Goal: Information Seeking & Learning: Learn about a topic

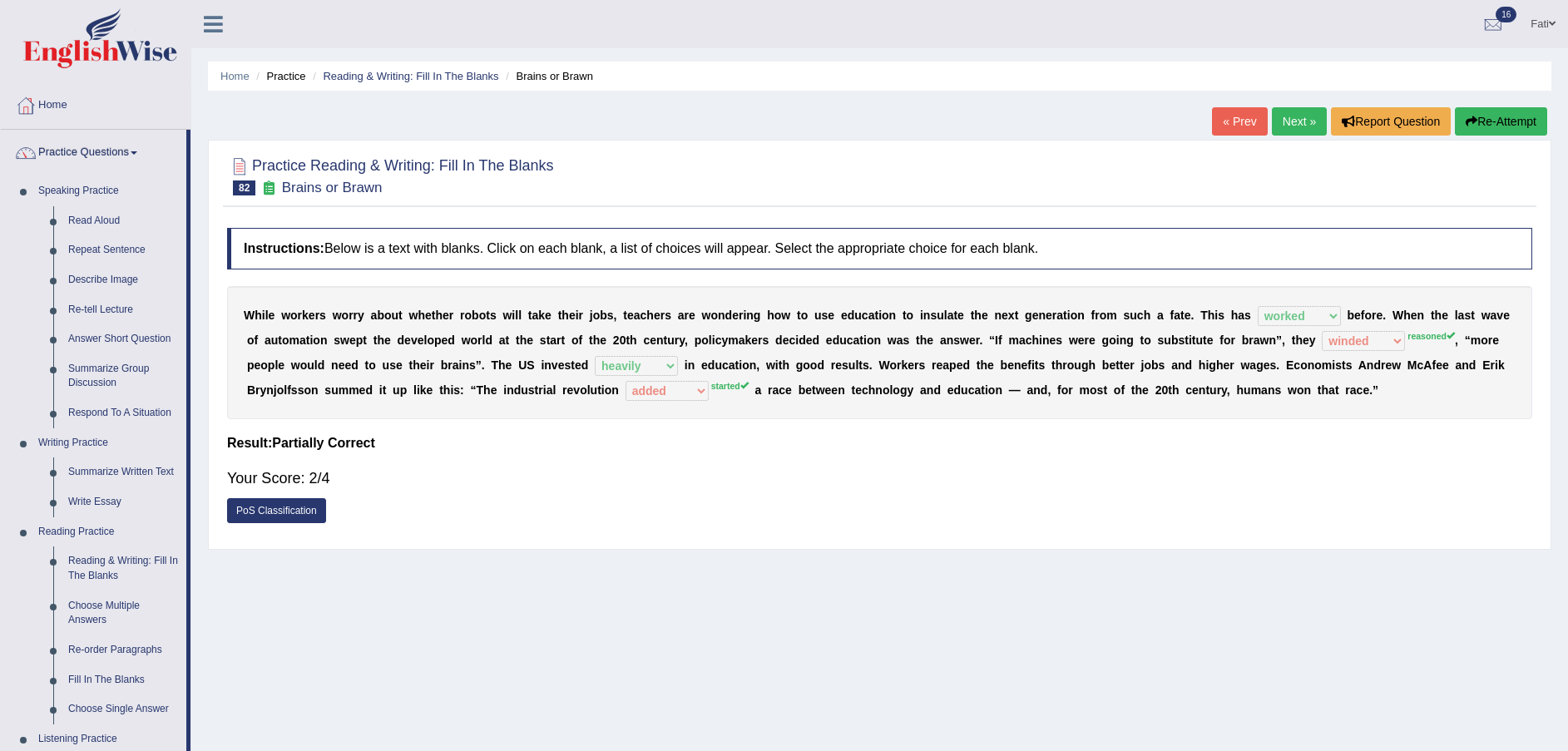
select select "worked"
select select "winded"
select select "heavily"
select select "added"
click at [1305, 131] on link "Next »" at bounding box center [1299, 121] width 55 height 28
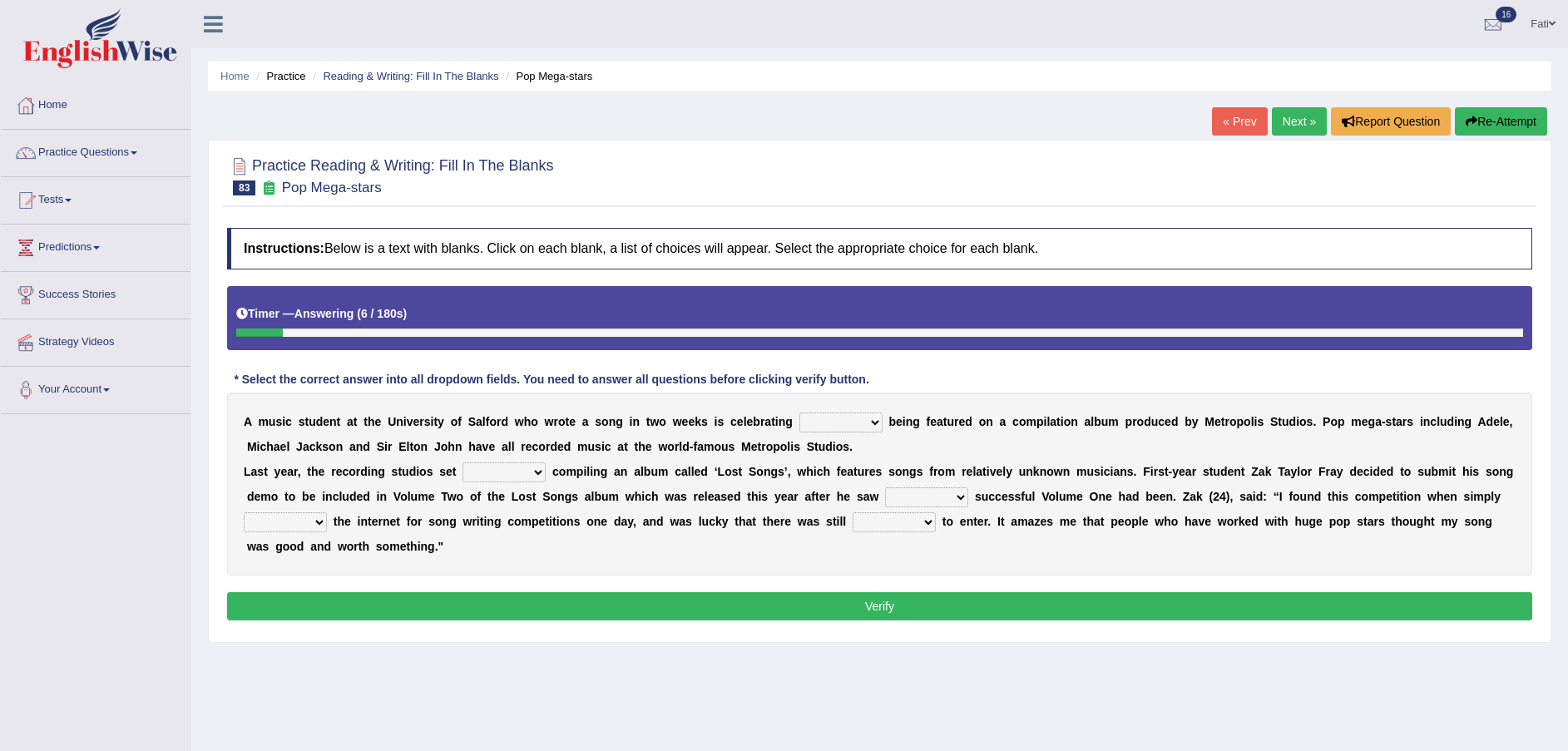
click at [799, 427] on select "wherever after rather further" at bounding box center [841, 422] width 84 height 20
select select "wherever"
click at [799, 412] on select "wherever after rather further" at bounding box center [841, 422] width 84 height 20
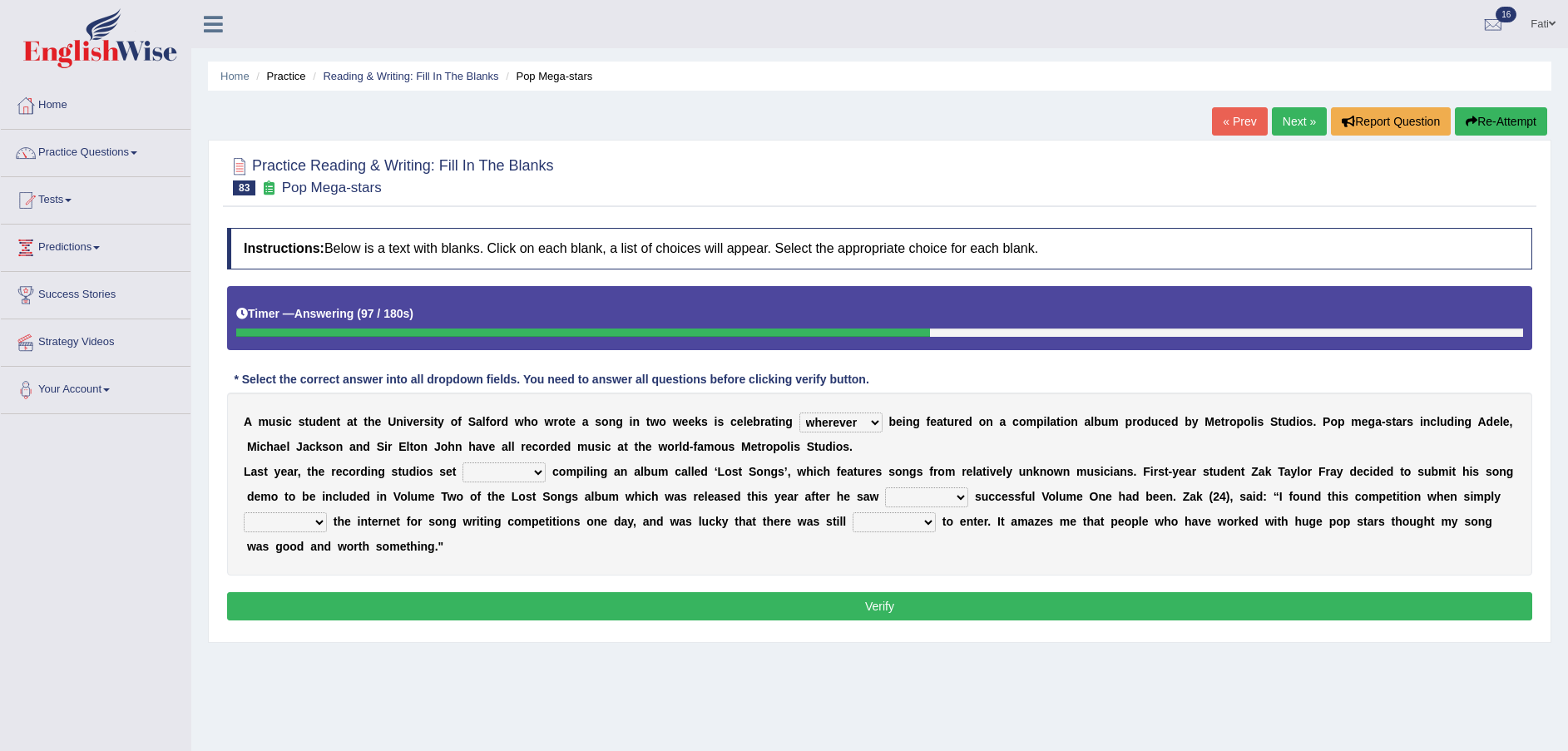
click at [509, 472] on select "them about with them" at bounding box center [504, 472] width 84 height 20
select select "about"
click at [462, 462] on select "them about with them" at bounding box center [504, 472] width 84 height 20
click at [885, 502] on select "when how then their" at bounding box center [927, 497] width 84 height 20
select select "how"
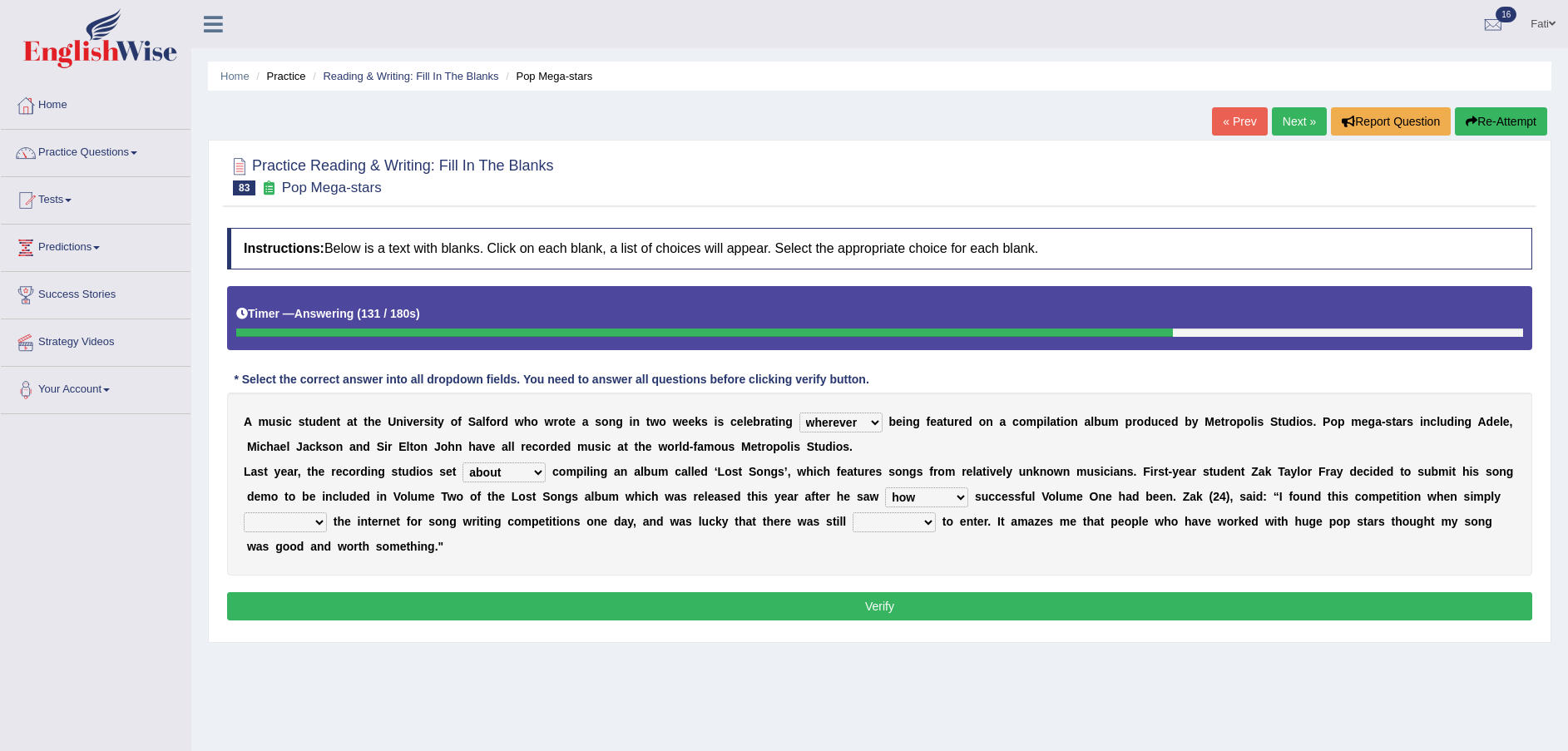
click at [885, 487] on select "when how then their" at bounding box center [927, 497] width 84 height 20
click at [885, 497] on select "when how then their" at bounding box center [927, 497] width 84 height 20
click at [964, 644] on div "Home Practice Reading & Writing: Fill In The Blanks Pop Mega-stars « Prev Next …" at bounding box center [879, 415] width 1376 height 831
click at [327, 512] on select "searching thinking bringing taking" at bounding box center [285, 522] width 84 height 20
select select "searching"
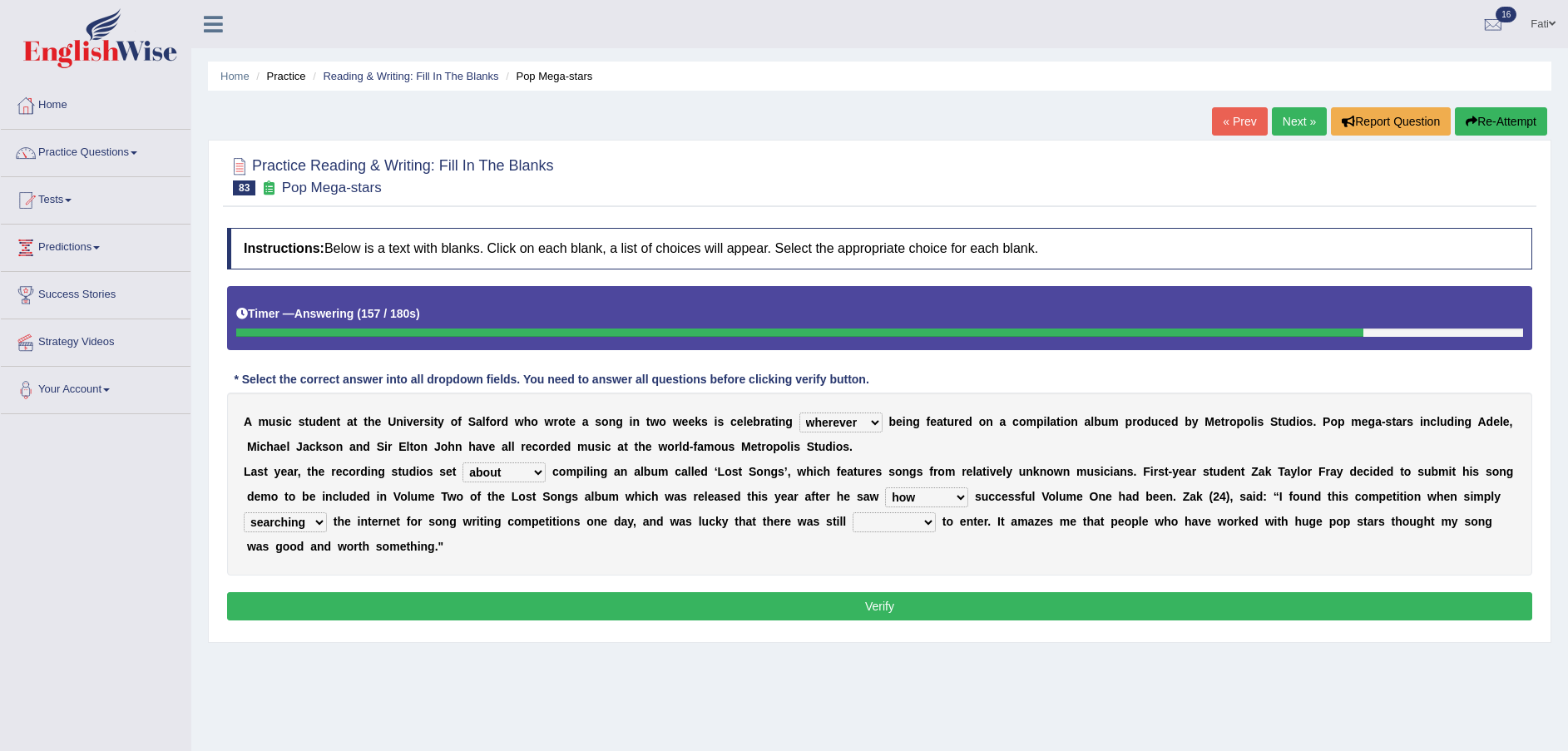
click at [327, 512] on select "searching thinking bringing taking" at bounding box center [285, 522] width 84 height 20
click at [852, 523] on select "fine time grind dine" at bounding box center [894, 522] width 84 height 20
select select "time"
click at [852, 512] on select "fine time grind dine" at bounding box center [894, 522] width 84 height 20
click at [861, 592] on button "Verify" at bounding box center [879, 606] width 1305 height 28
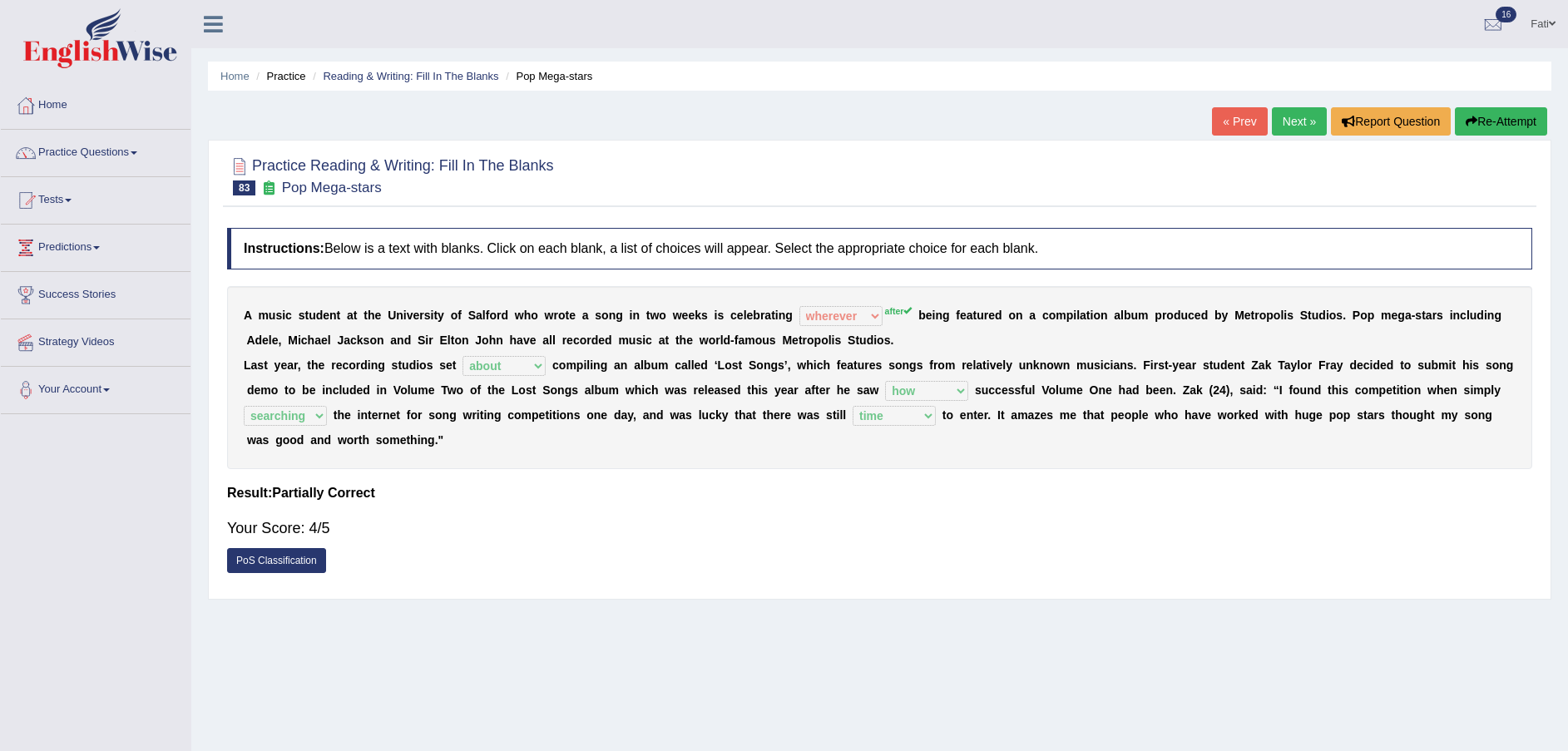
click at [1293, 117] on link "Next »" at bounding box center [1299, 121] width 55 height 28
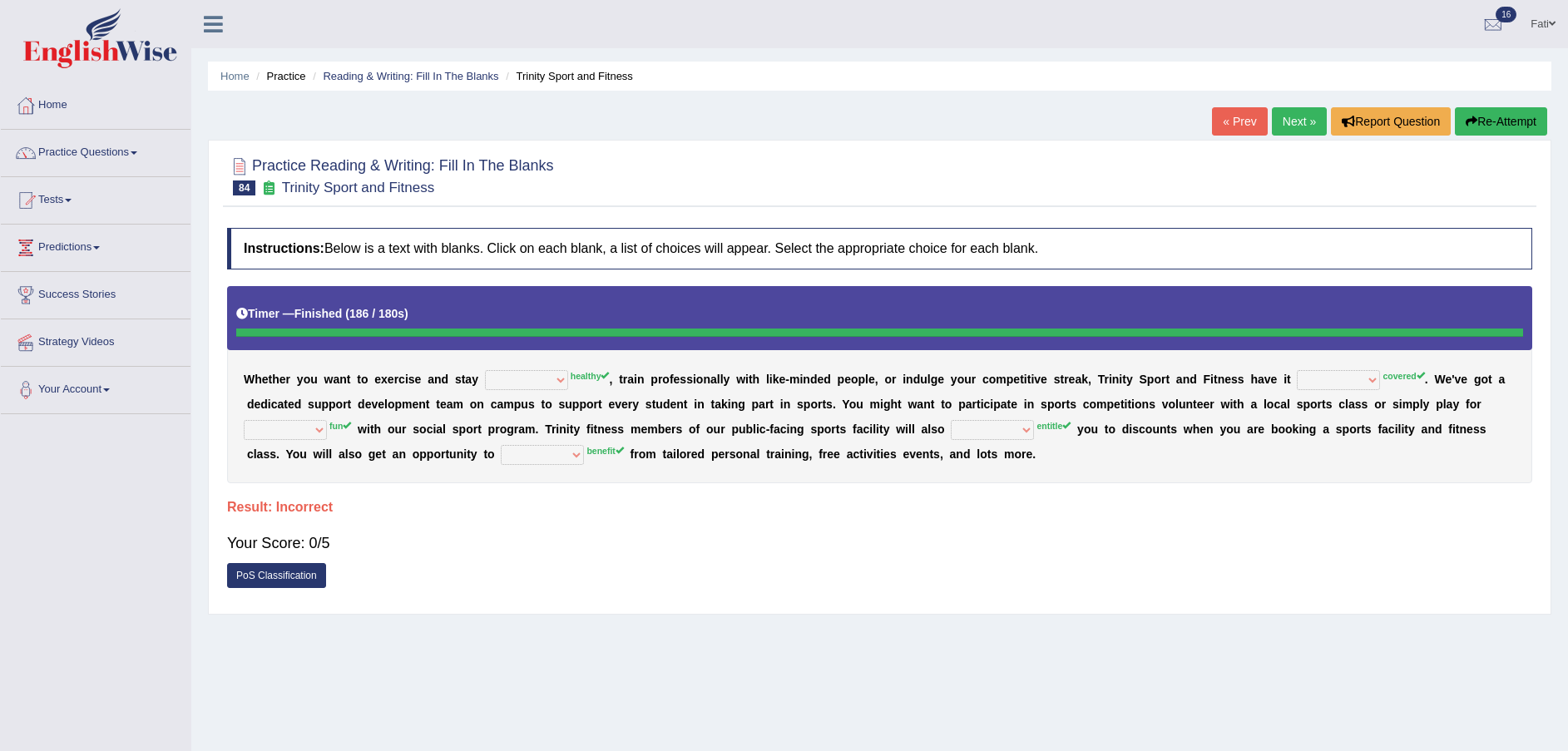
click at [1522, 124] on button "Re-Attempt" at bounding box center [1501, 121] width 93 height 28
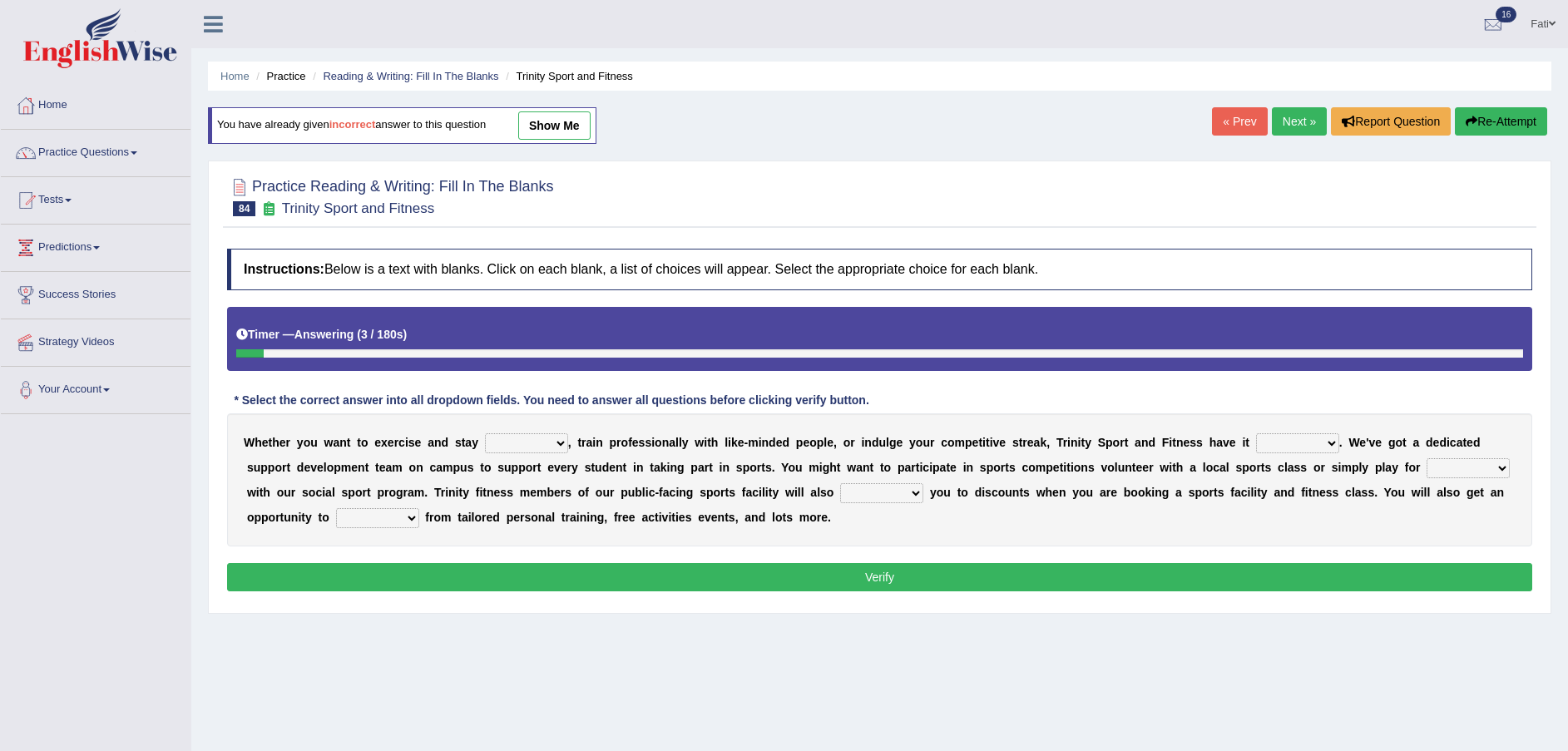
click at [521, 445] on select "wealthy trendy healthy steady" at bounding box center [527, 443] width 84 height 20
select select "healthy"
click at [485, 433] on select "wealthy trendy healthy steady" at bounding box center [527, 443] width 84 height 20
click at [1255, 443] on select "covered sobered recovered hovered" at bounding box center [1297, 443] width 84 height 20
select select "covered"
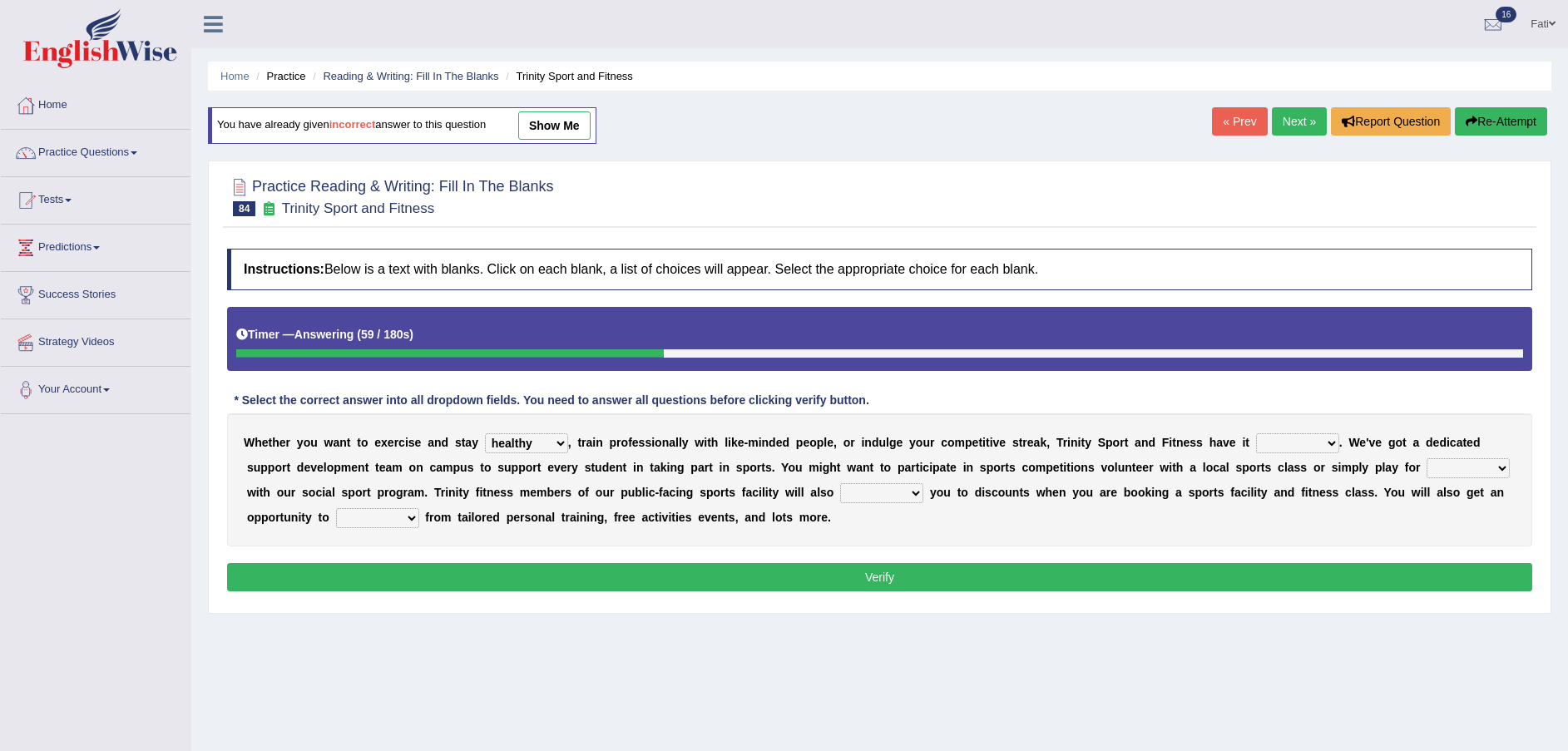
click at [1255, 433] on select "covered sobered recovered hovered" at bounding box center [1297, 443] width 84 height 20
click at [1426, 471] on select "stun run fun gun" at bounding box center [1468, 468] width 84 height 20
click at [1426, 458] on select "stun run fun gun" at bounding box center [1468, 468] width 84 height 20
click at [1426, 472] on select "stun run fun gun" at bounding box center [1468, 468] width 84 height 20
select select "fun"
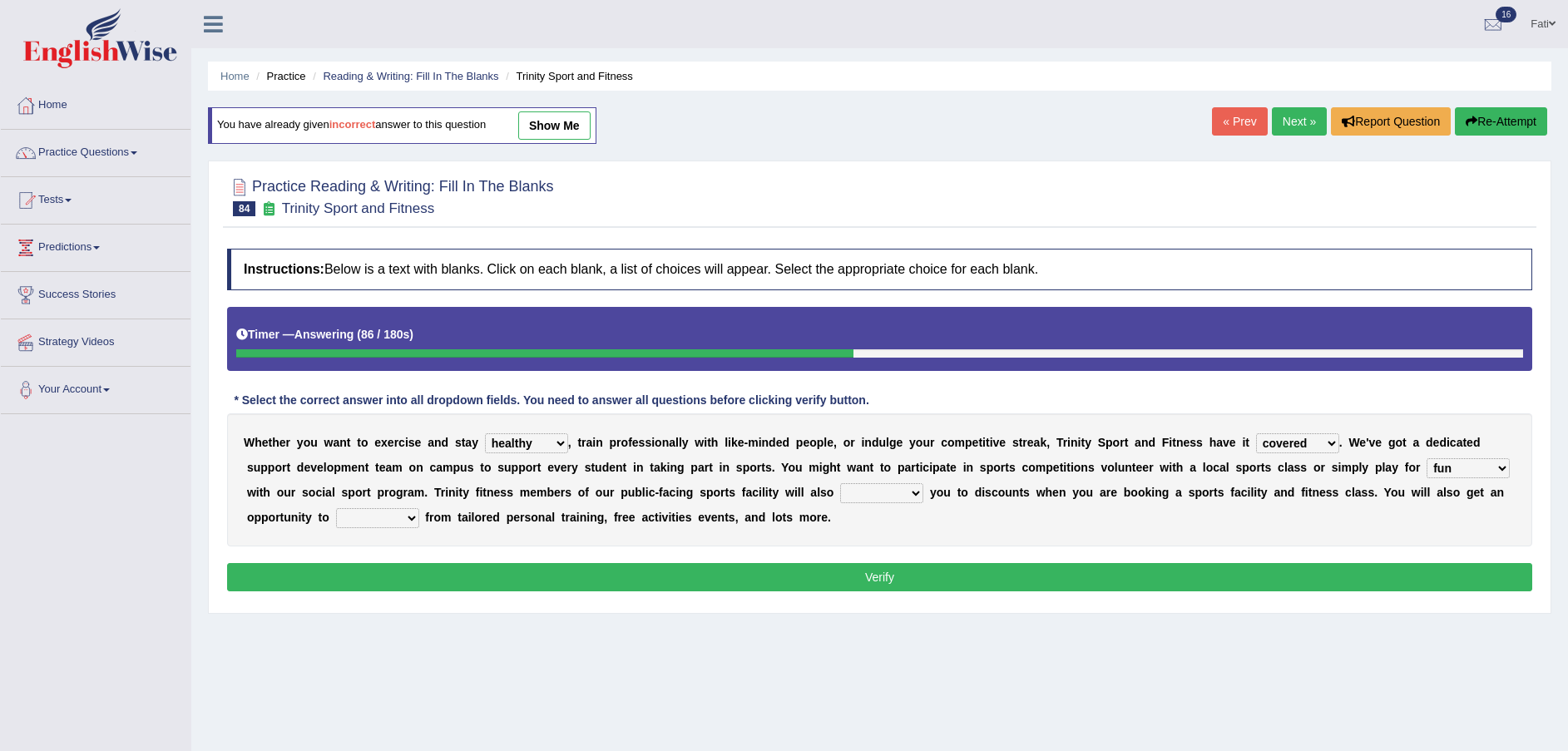
click at [1426, 458] on select "stun run fun gun" at bounding box center [1468, 468] width 84 height 20
click at [840, 497] on select "engage restore entitle wish" at bounding box center [882, 493] width 84 height 20
select select "entitle"
click at [840, 483] on select "engage restore entitle wish" at bounding box center [882, 493] width 84 height 20
click at [801, 575] on button "Verify" at bounding box center [879, 577] width 1305 height 28
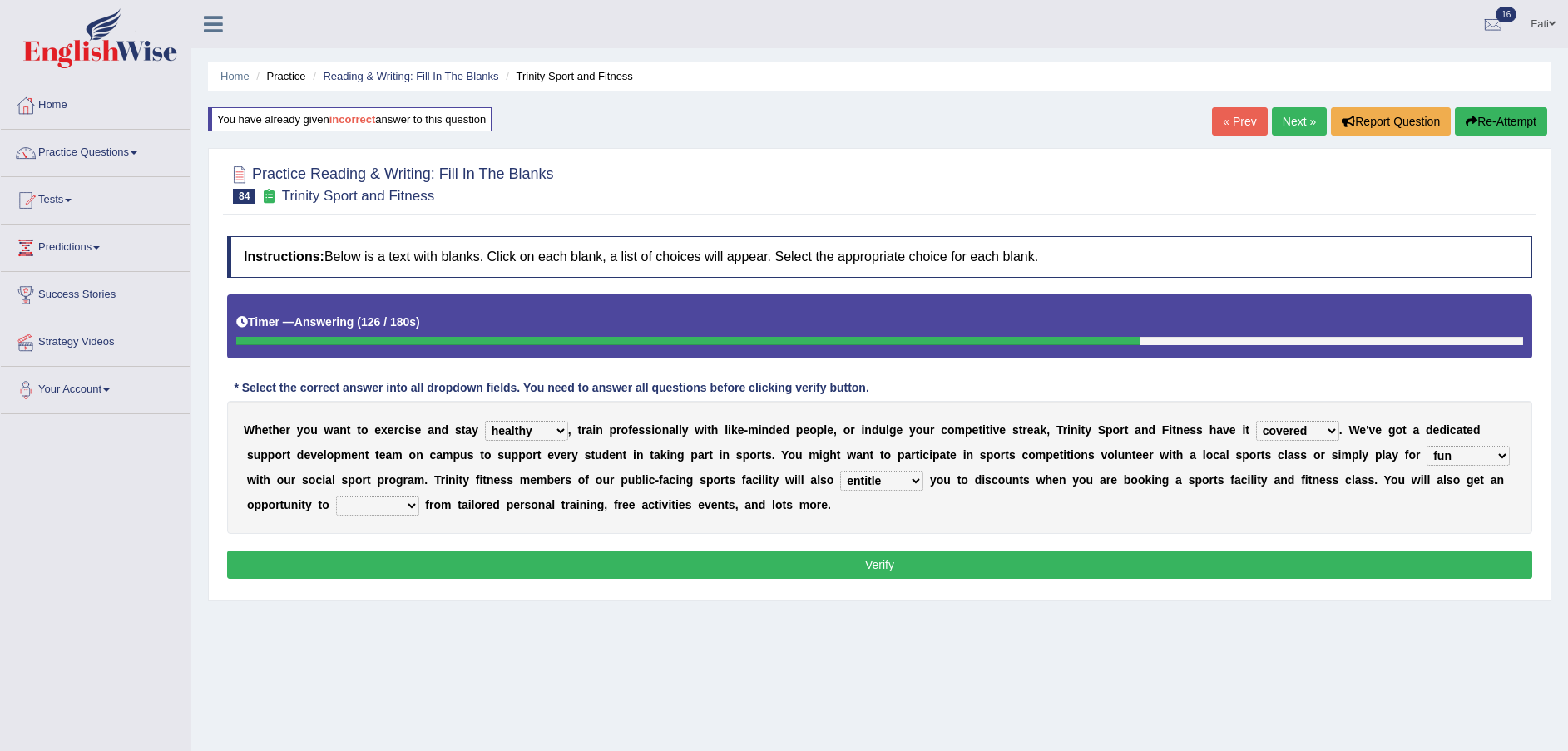
click at [419, 496] on select "benefit vained claimed refrained" at bounding box center [378, 506] width 84 height 20
select select "benefit"
click at [419, 496] on select "benefit vained claimed refrained" at bounding box center [378, 506] width 84 height 20
click at [622, 565] on button "Verify" at bounding box center [879, 564] width 1305 height 28
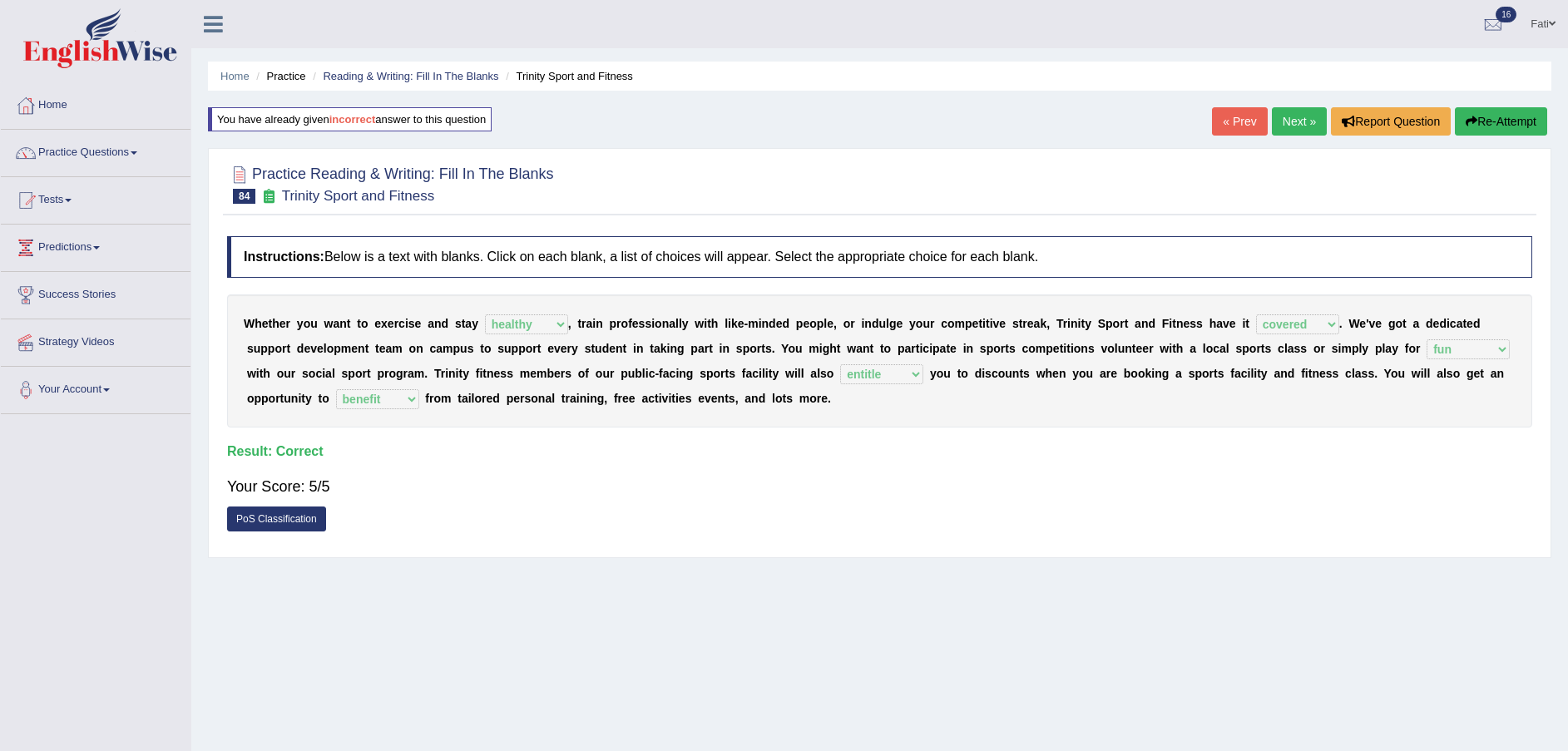
click at [1294, 123] on link "Next »" at bounding box center [1299, 121] width 55 height 28
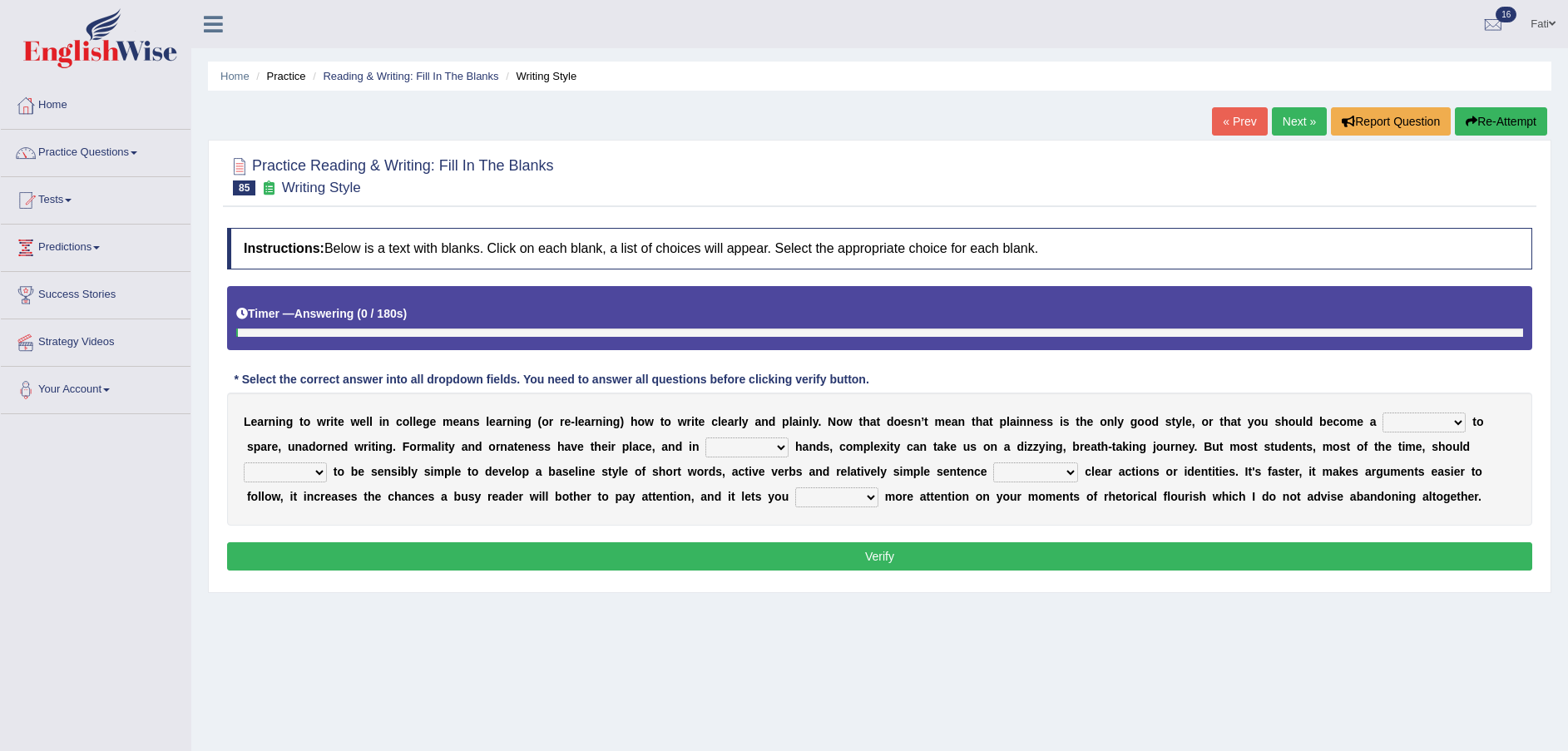
scroll to position [123, 0]
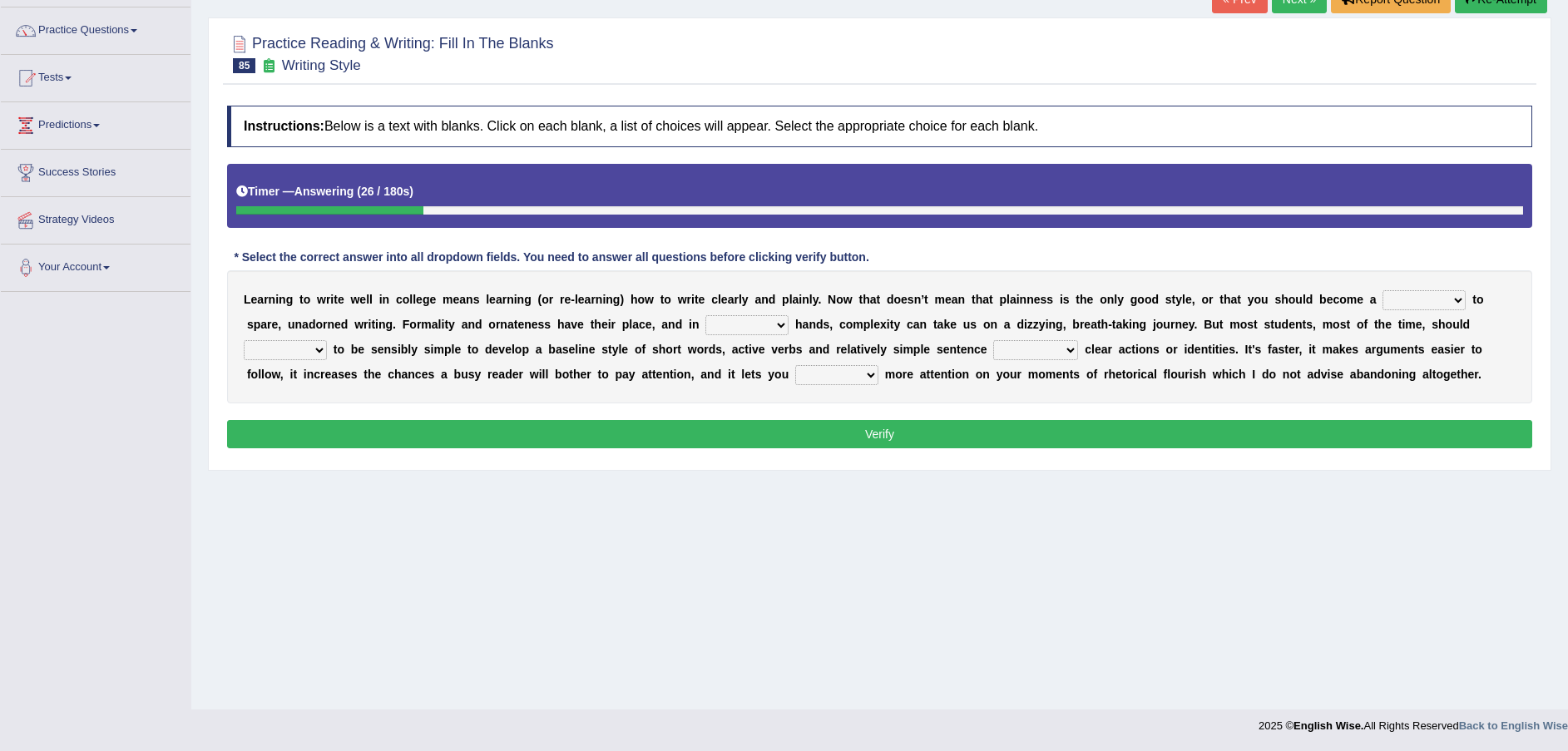
click at [1382, 298] on select "blame slave style wear" at bounding box center [1424, 300] width 84 height 20
select select "style"
click at [1382, 290] on select "blame slave style wear" at bounding box center [1424, 300] width 84 height 20
click at [705, 326] on select "smaller double straight competent" at bounding box center [747, 325] width 84 height 20
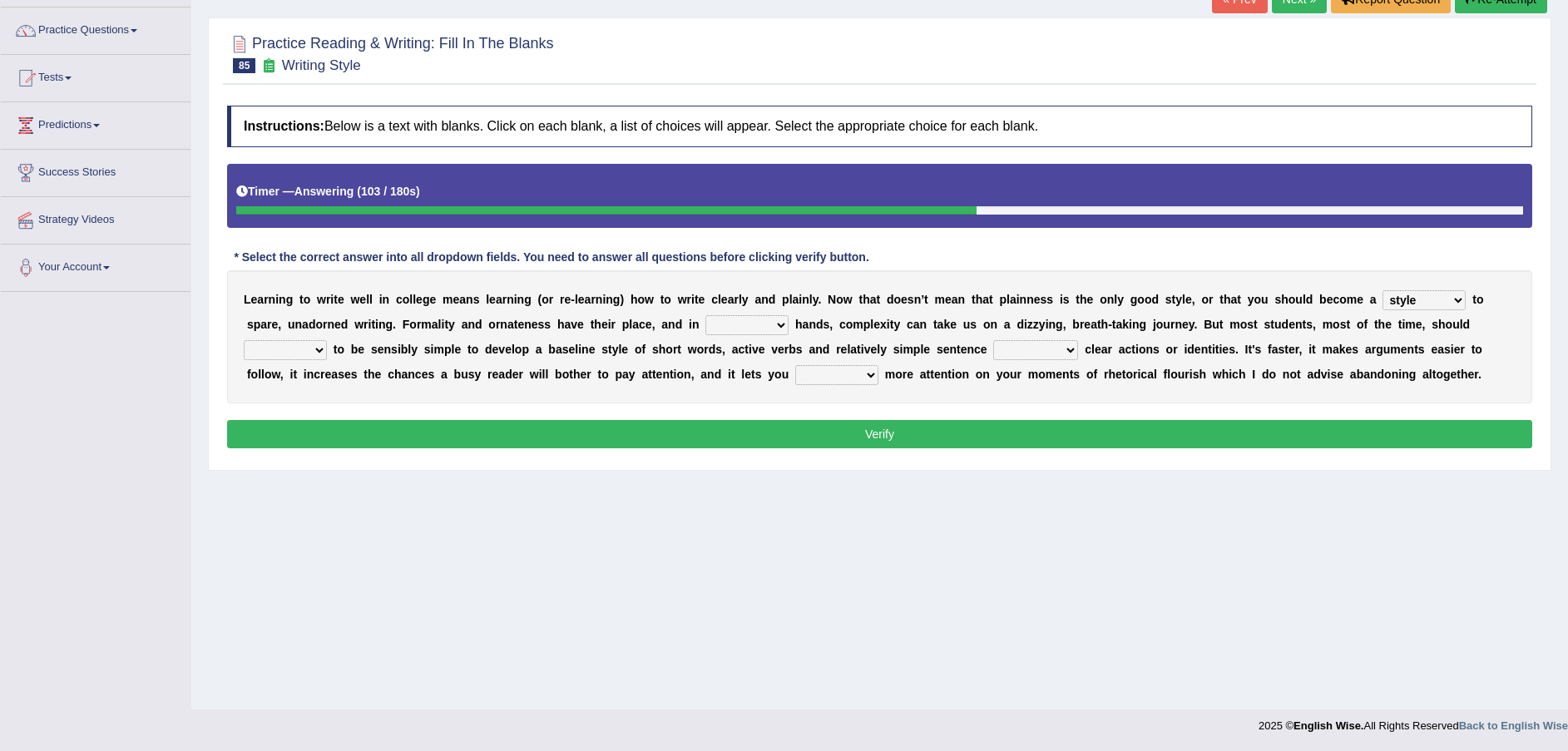
select select "double"
click at [705, 315] on select "smaller double straight competent" at bounding box center [747, 325] width 84 height 20
click at [327, 340] on select "spy swear strive spare" at bounding box center [285, 350] width 84 height 20
select select "spare"
click at [327, 340] on select "spy swear strive spare" at bounding box center [285, 350] width 84 height 20
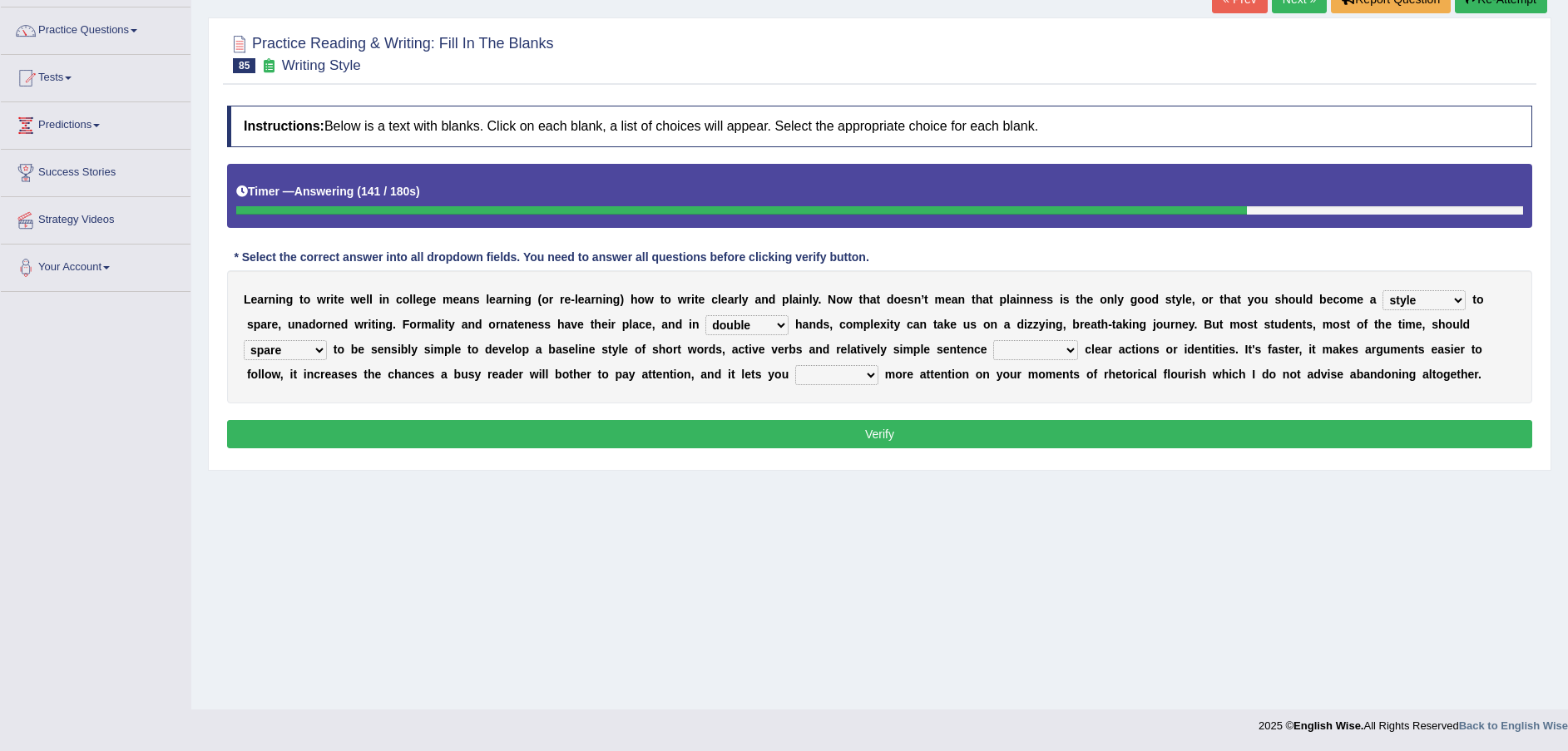
click at [993, 355] on select "telling compelling strolling conveying" at bounding box center [1035, 350] width 84 height 20
select select "conveying"
click at [993, 340] on select "telling compelling strolling conveying" at bounding box center [1035, 350] width 84 height 20
click at [795, 372] on select "rings focus tell think" at bounding box center [837, 375] width 84 height 20
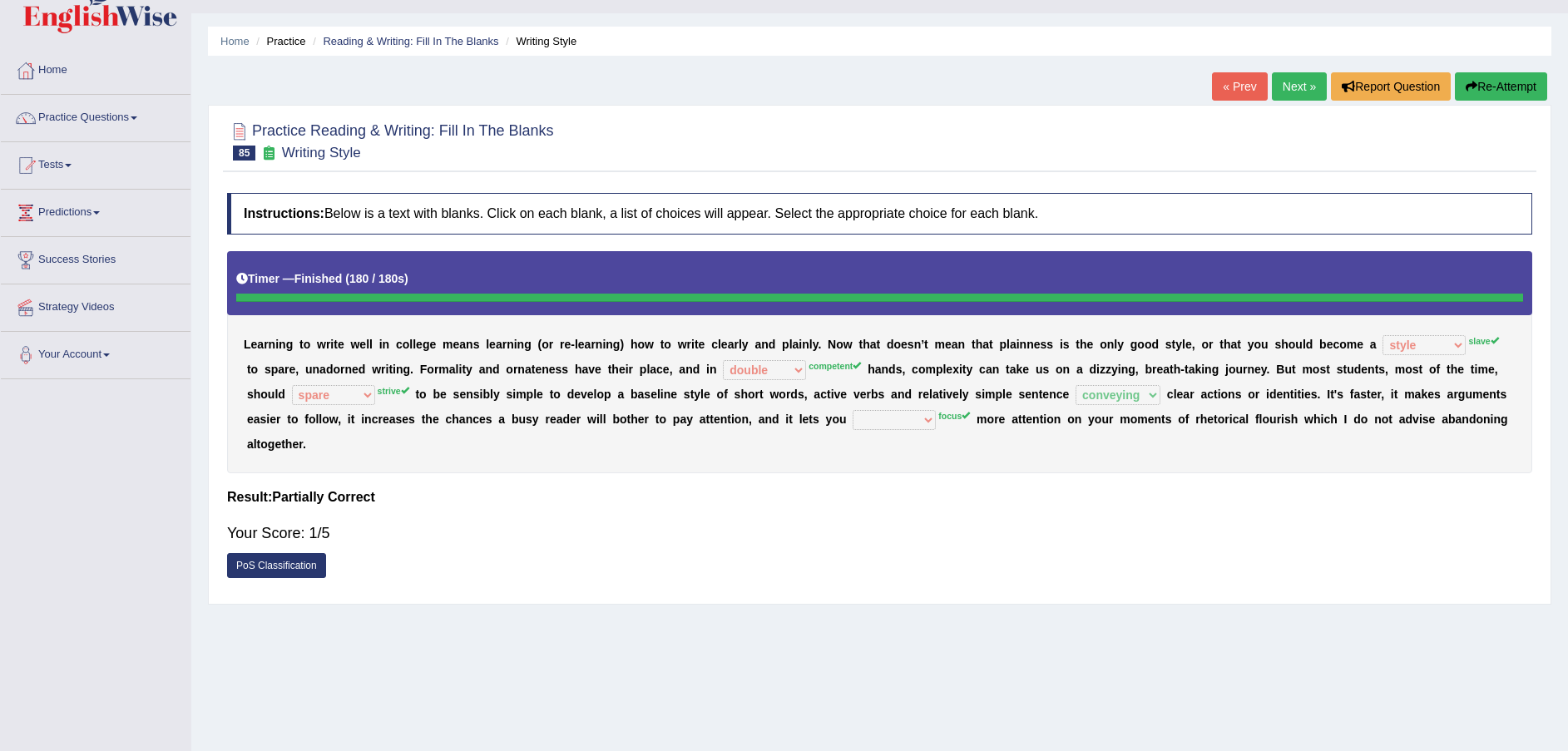
scroll to position [0, 0]
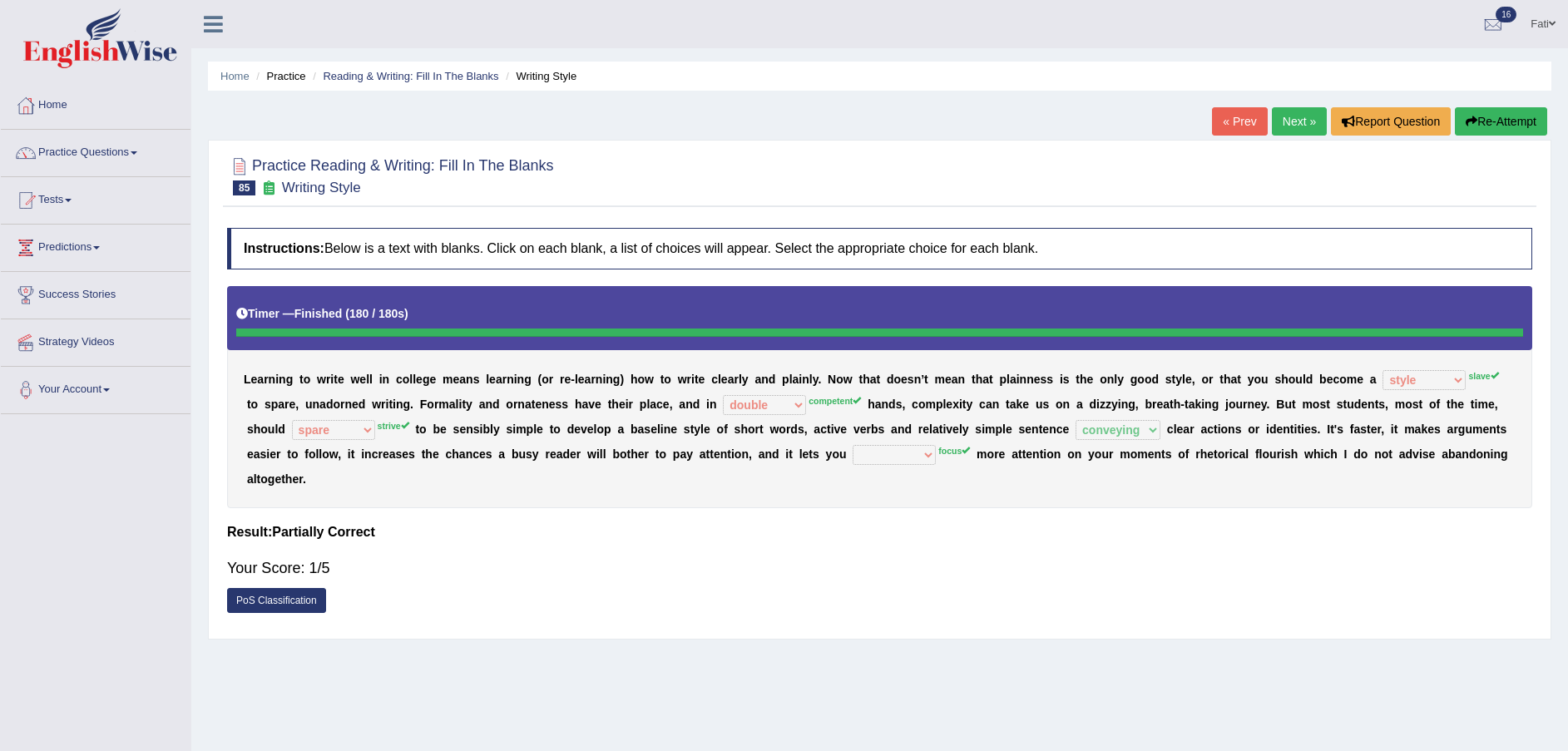
click at [1494, 123] on button "Re-Attempt" at bounding box center [1501, 121] width 93 height 28
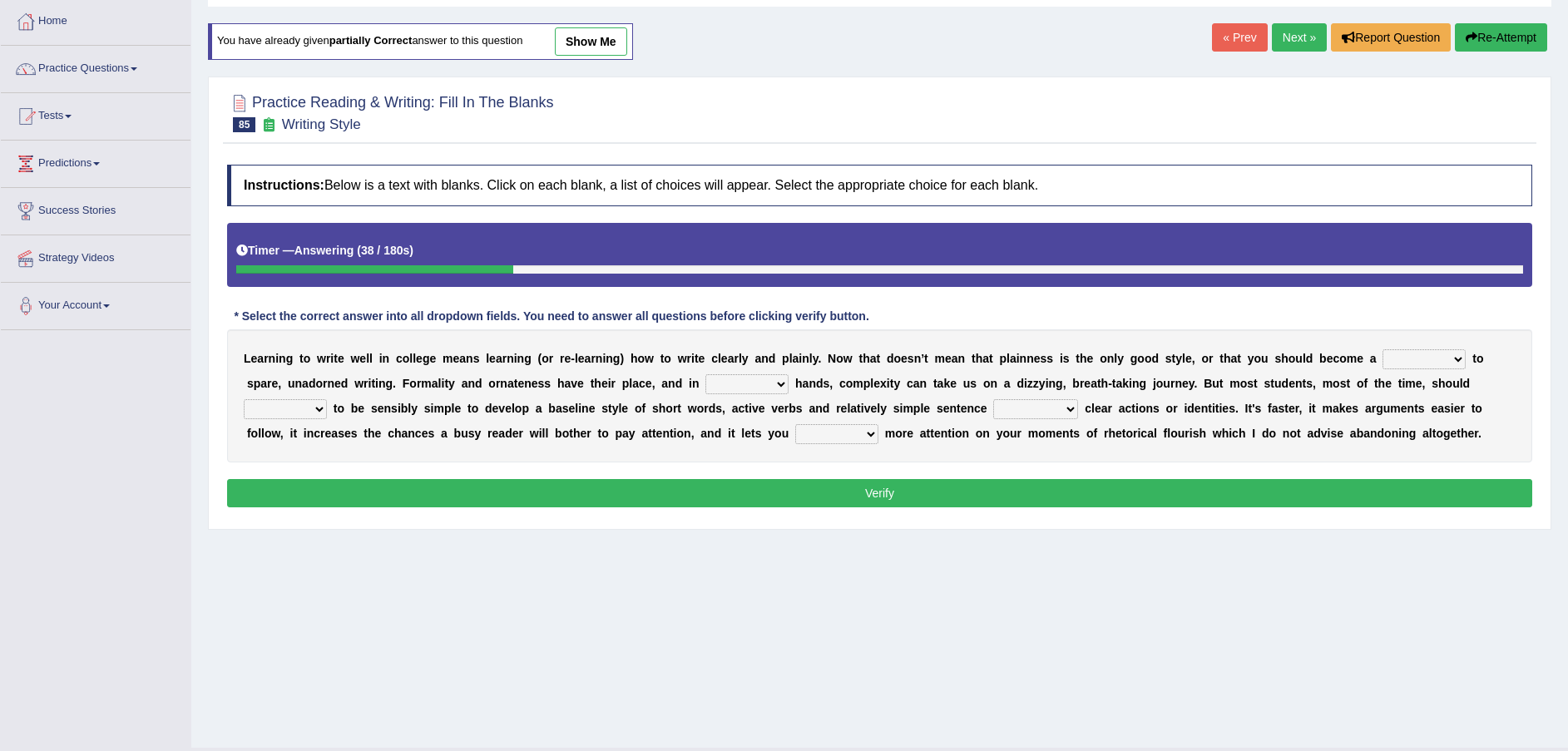
scroll to position [123, 0]
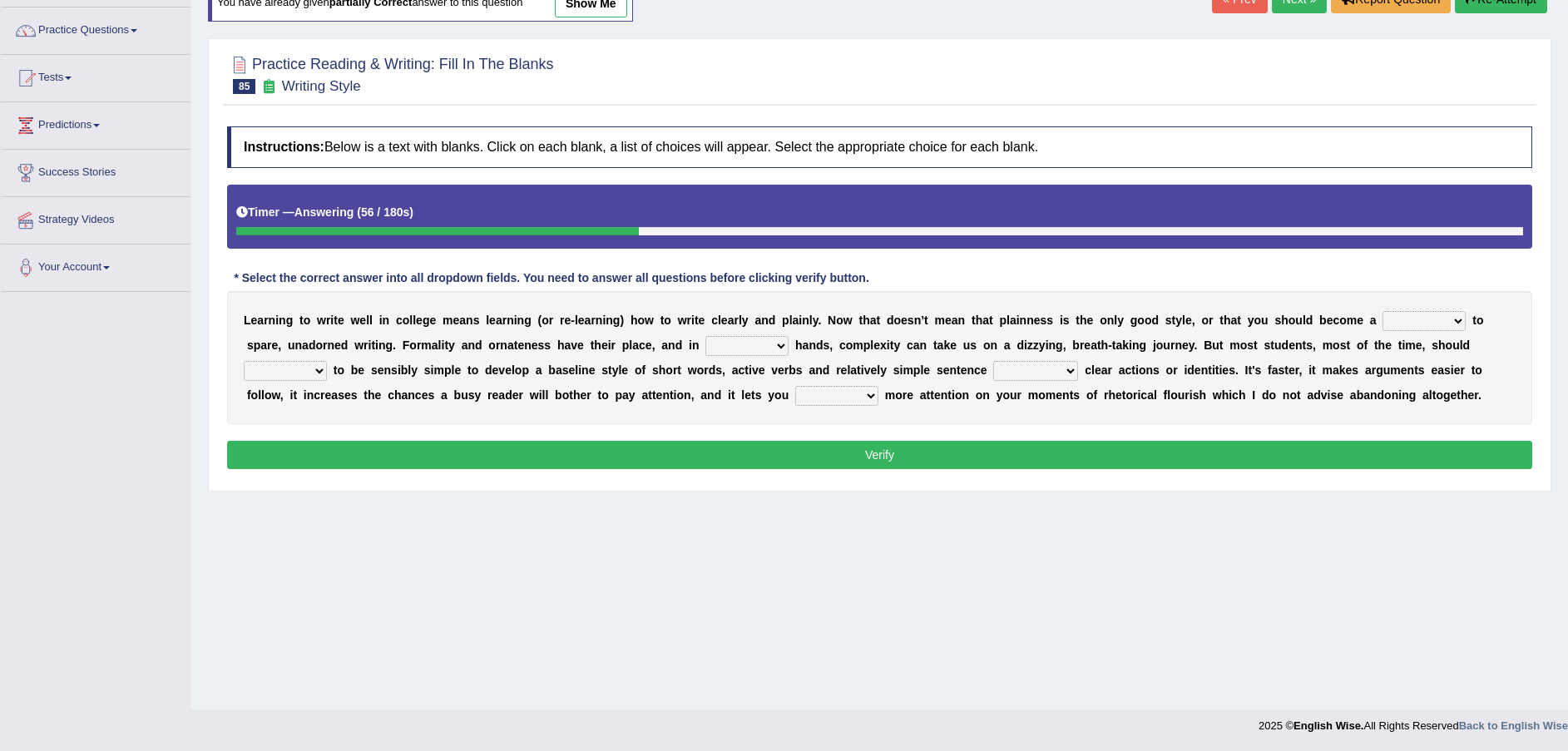
click at [1382, 318] on select "blame slave style wear" at bounding box center [1424, 321] width 84 height 20
select select "slave"
click at [1382, 311] on select "blame slave style wear" at bounding box center [1424, 321] width 84 height 20
click at [705, 341] on select "smaller double straight competent" at bounding box center [747, 346] width 84 height 20
select select "competent"
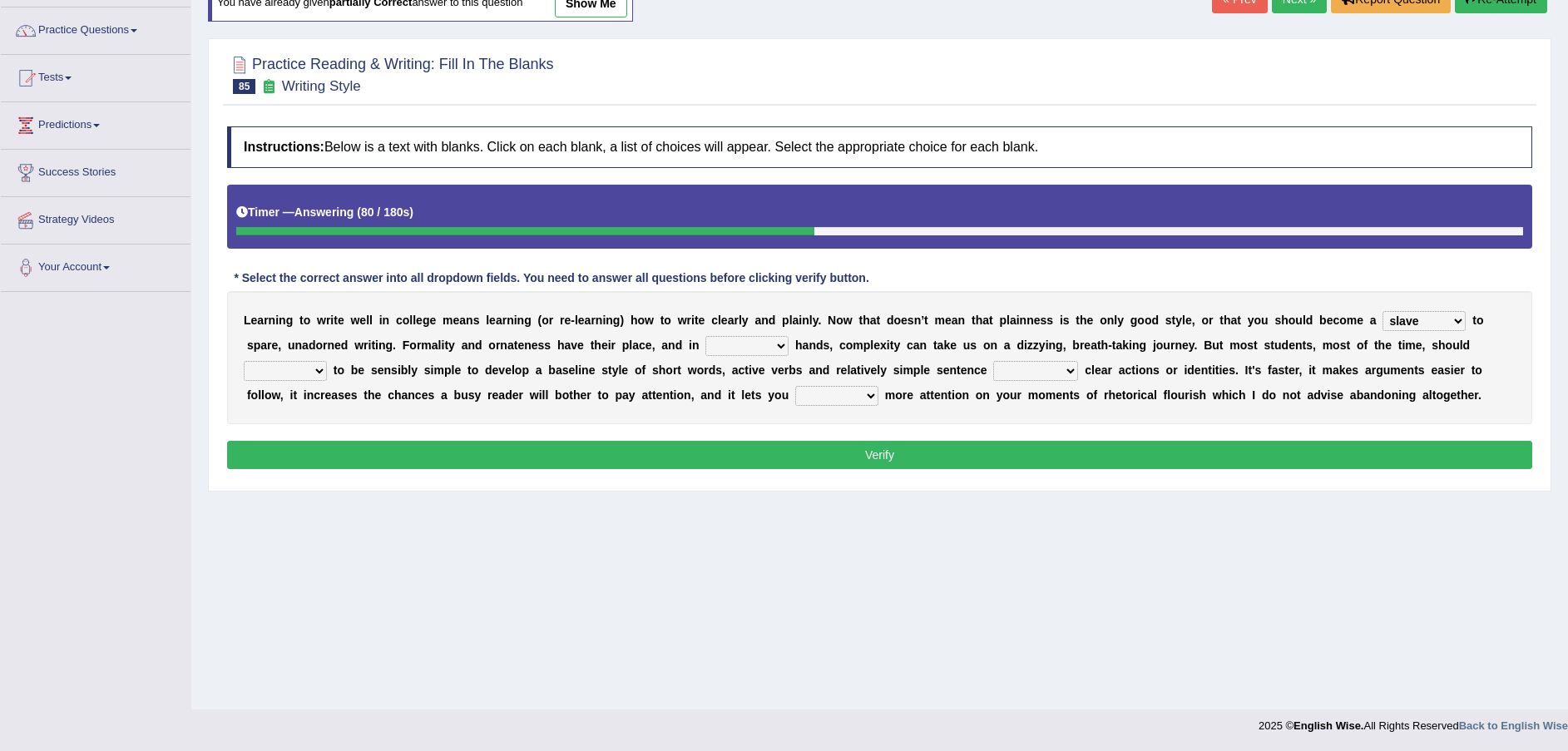
click at [705, 336] on select "smaller double straight competent" at bounding box center [747, 346] width 84 height 20
click at [327, 361] on select "spy swear strive spare" at bounding box center [285, 371] width 84 height 20
select select "strive"
click at [327, 361] on select "spy swear strive spare" at bounding box center [285, 371] width 84 height 20
click at [993, 369] on select "telling compelling strolling conveying" at bounding box center [1035, 371] width 84 height 20
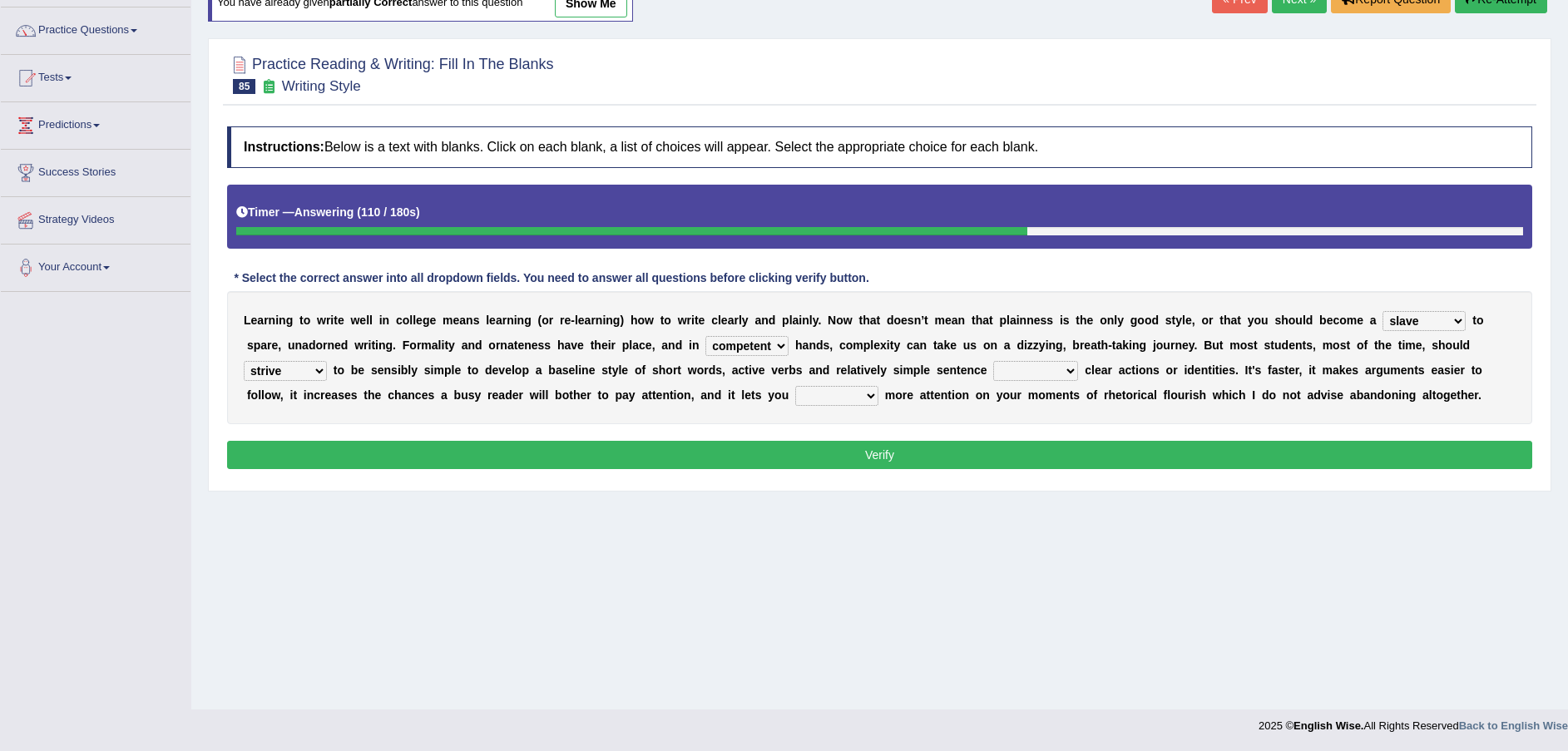
select select "conveying"
click at [993, 361] on select "telling compelling strolling conveying" at bounding box center [1035, 371] width 84 height 20
click at [795, 403] on select "rings focus tell think" at bounding box center [837, 396] width 84 height 20
select select "focus"
click at [795, 386] on select "rings focus tell think" at bounding box center [837, 396] width 84 height 20
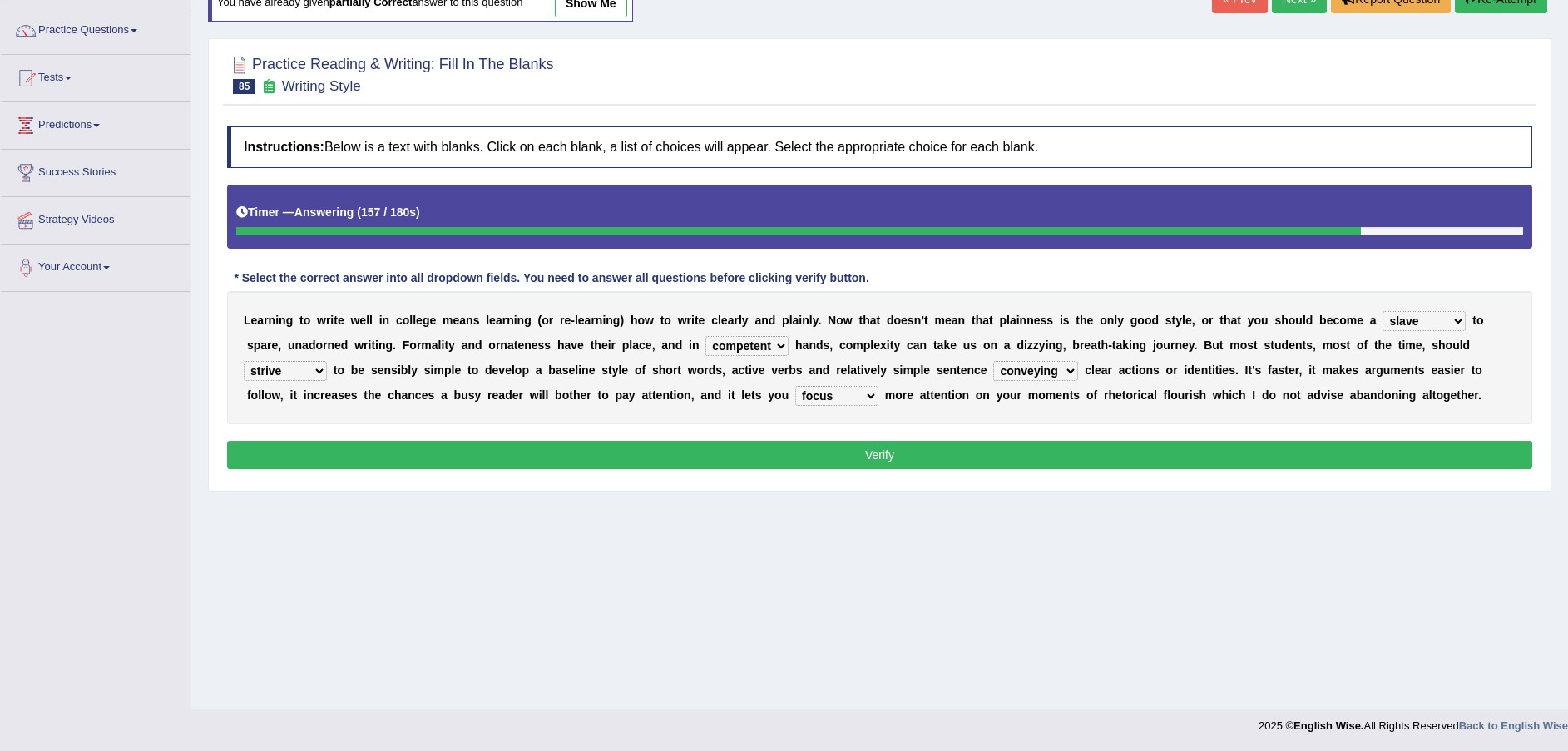
click at [569, 442] on div "Instructions: Below is a text with blanks. Click on each blank, a list of choic…" at bounding box center [878, 300] width 1313 height 364
click at [551, 459] on button "Verify" at bounding box center [879, 454] width 1305 height 28
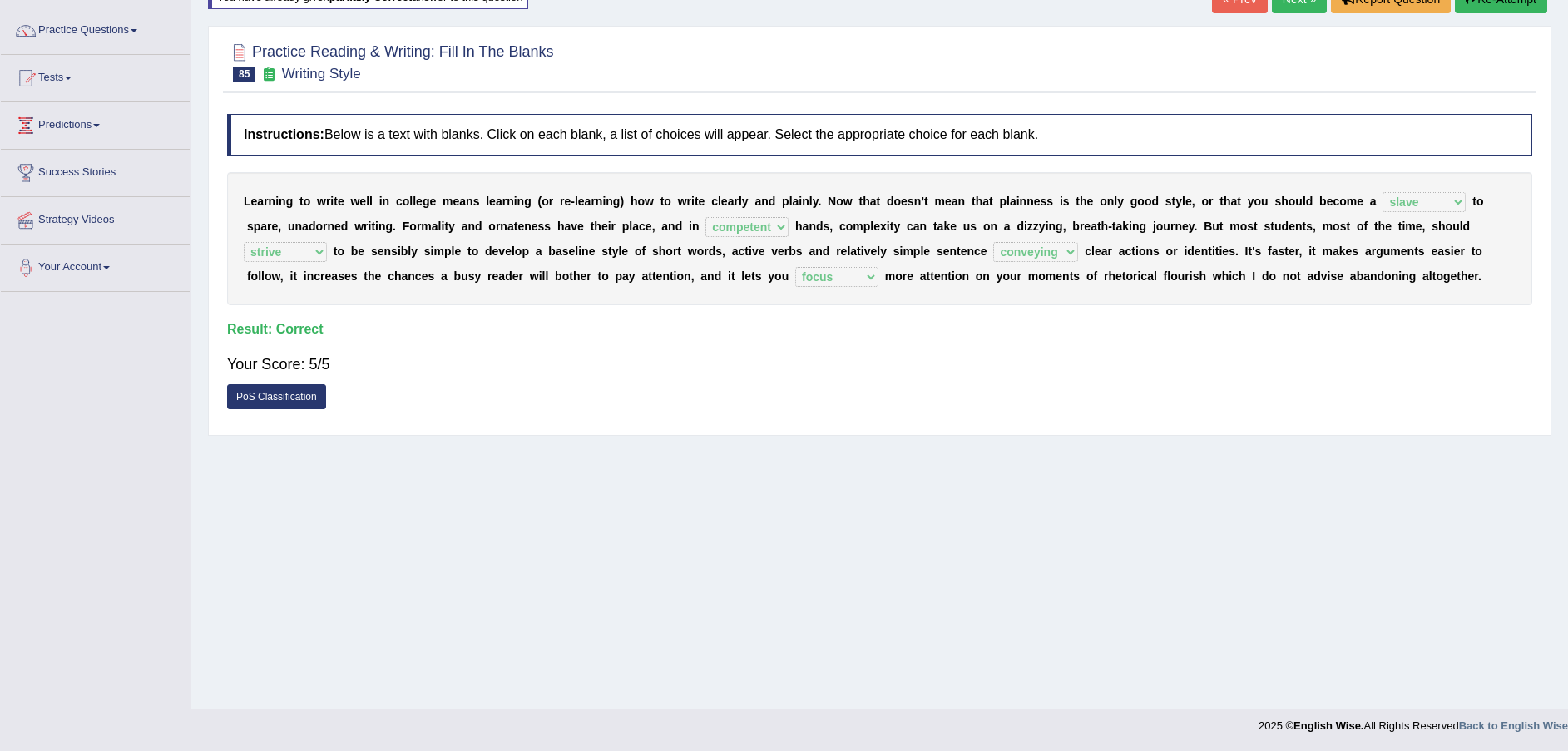
scroll to position [0, 0]
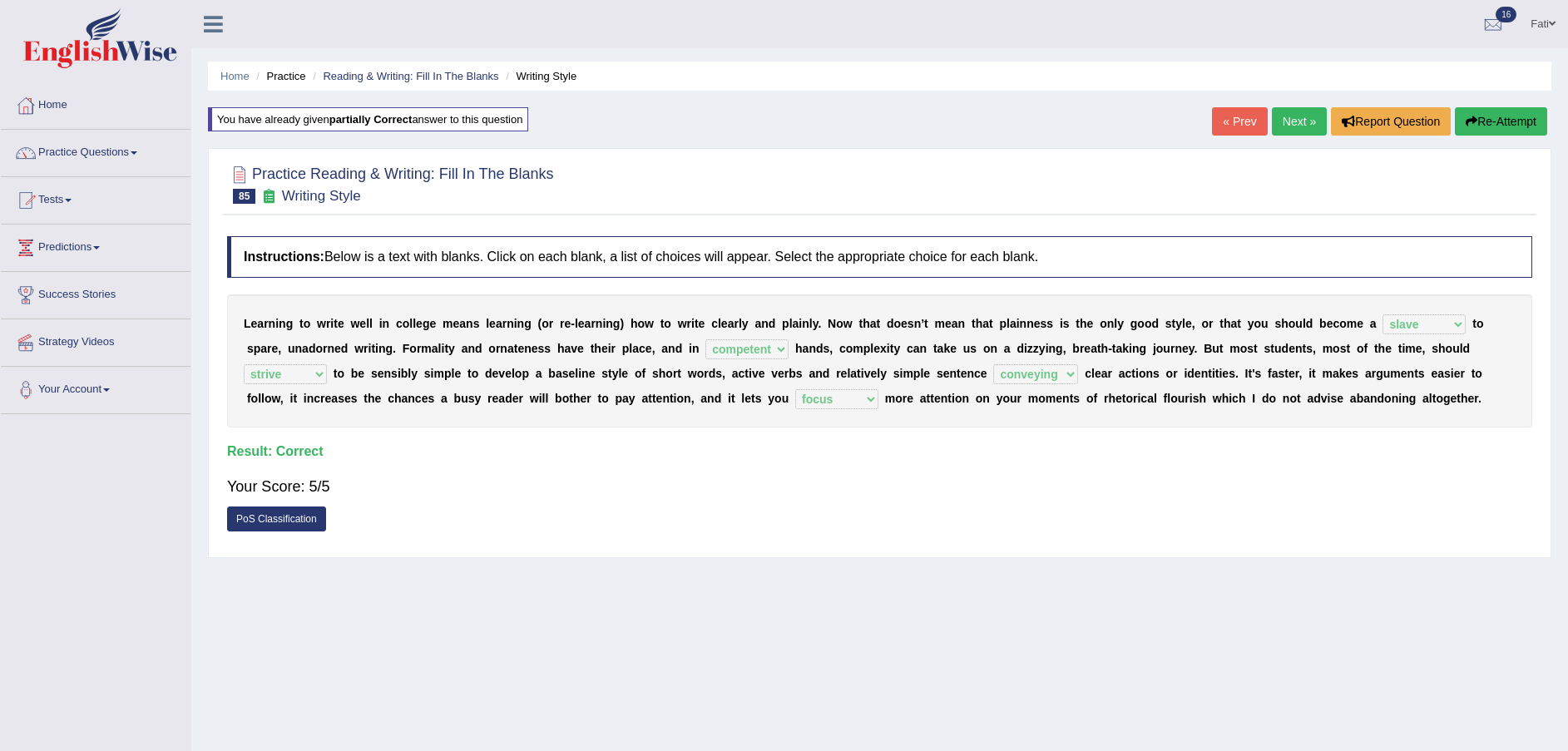
click at [1300, 121] on link "Next »" at bounding box center [1299, 121] width 55 height 28
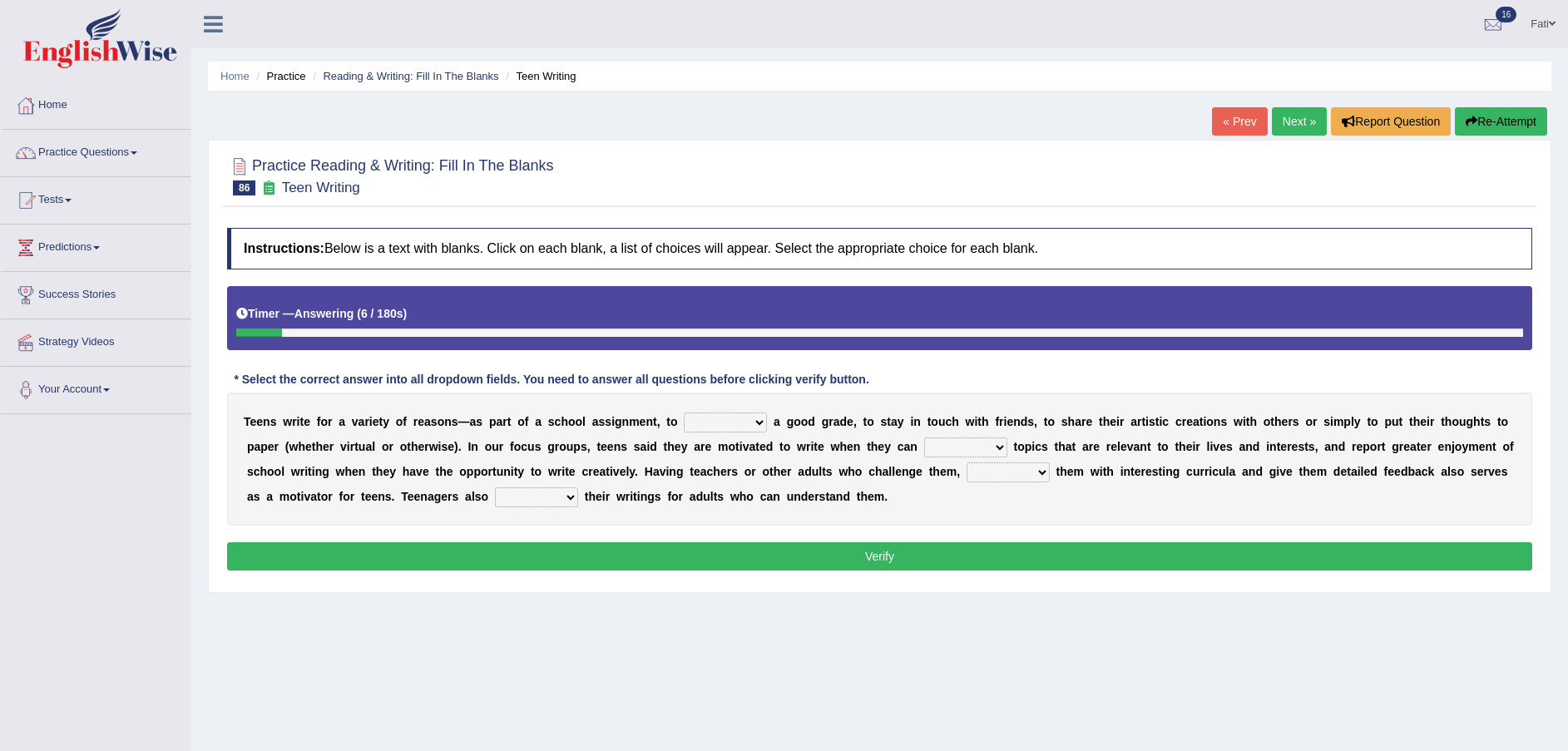
click at [693, 418] on select "take get give held" at bounding box center [725, 422] width 84 height 20
select select "get"
click at [683, 412] on select "take get give held" at bounding box center [725, 422] width 84 height 20
click at [924, 447] on select "show handle subscribe select" at bounding box center [966, 448] width 84 height 20
select select "select"
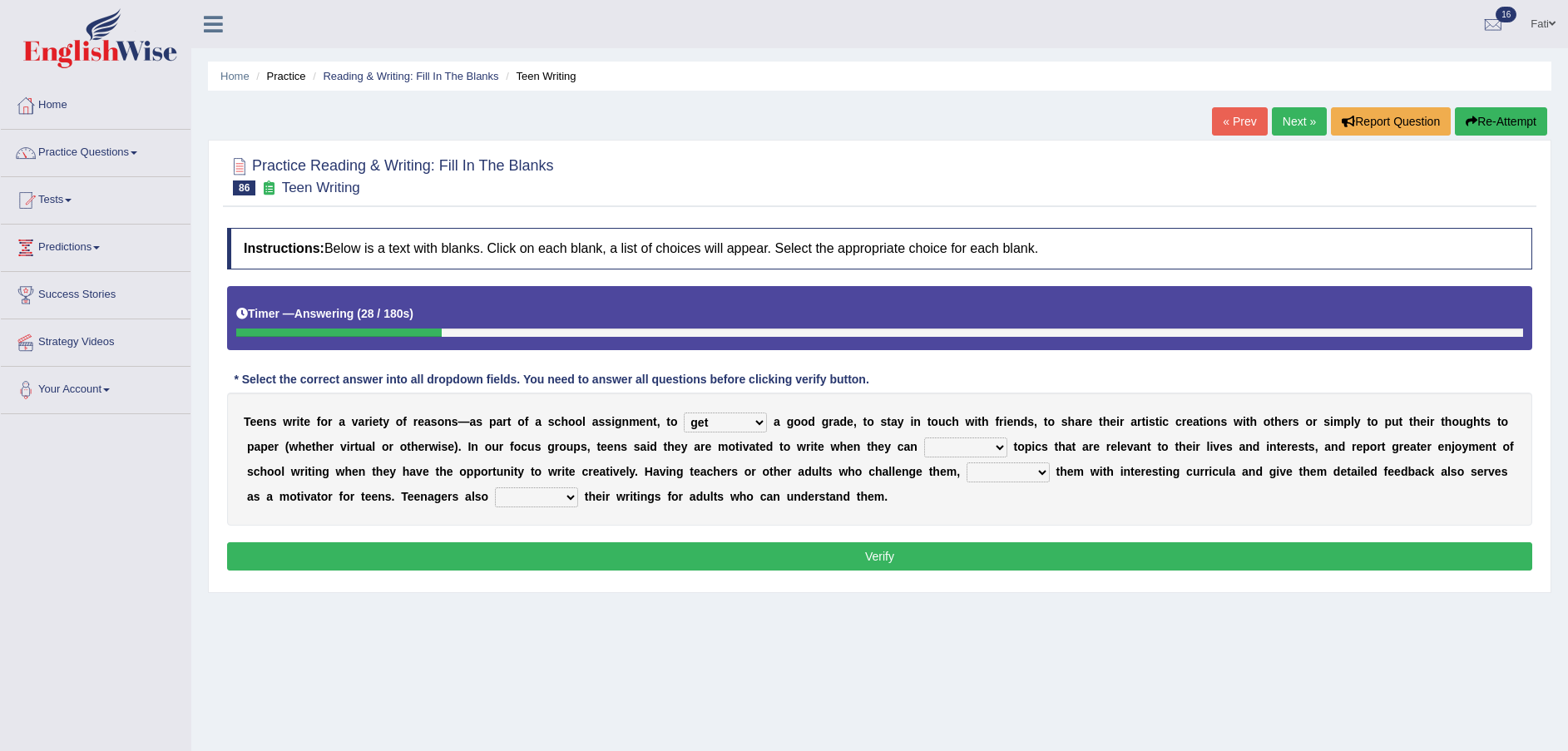
click at [924, 438] on select "show handle subscribe select" at bounding box center [966, 448] width 84 height 20
click at [967, 473] on select "shower present exempt fill" at bounding box center [1008, 472] width 84 height 20
select select "fill"
click at [967, 462] on select "shower present exempt fill" at bounding box center [1008, 472] width 84 height 20
click at [495, 499] on select "compose recite show serve" at bounding box center [537, 497] width 84 height 20
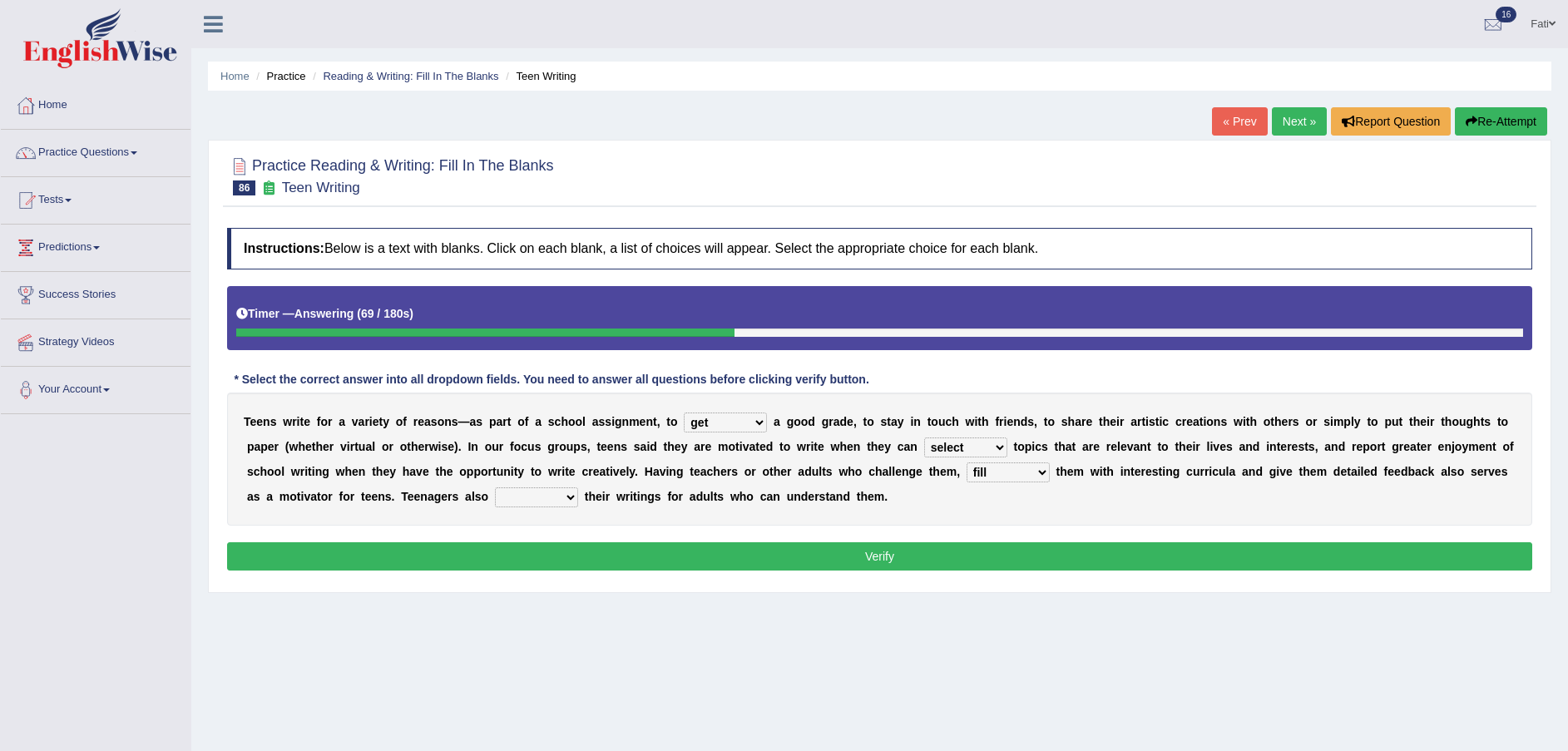
select select "show"
click at [495, 487] on select "compose recite show serve" at bounding box center [537, 497] width 84 height 20
click at [412, 561] on button "Verify" at bounding box center [879, 556] width 1305 height 28
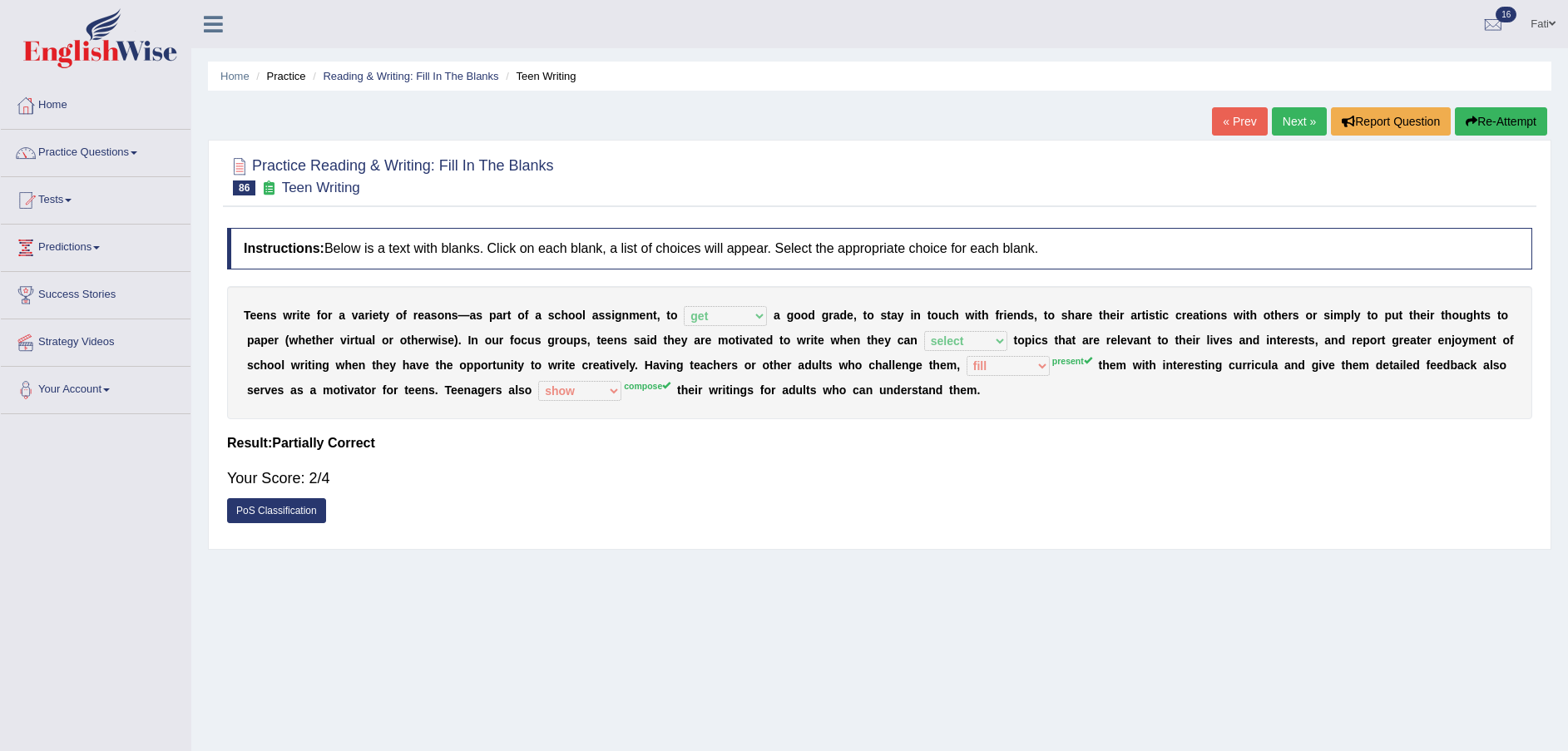
click at [1288, 124] on link "Next »" at bounding box center [1299, 121] width 55 height 28
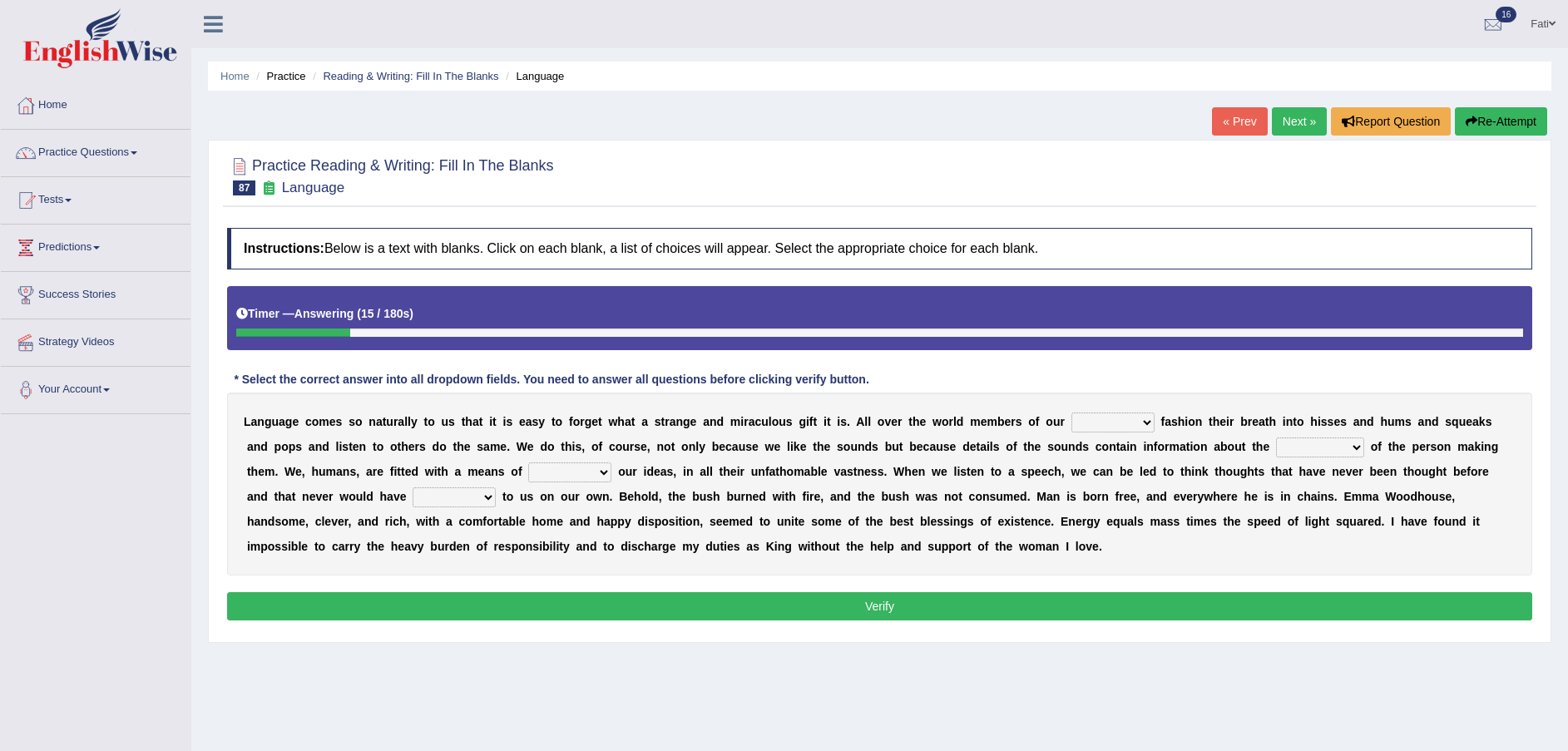
click at [1071, 424] on select "species special specified sample" at bounding box center [1113, 422] width 84 height 20
select select "species"
click at [1071, 412] on select "species special specified sample" at bounding box center [1113, 422] width 84 height 20
click at [1275, 447] on select "dimensions exentions intentions retentions" at bounding box center [1319, 448] width 88 height 20
select select "dimensions"
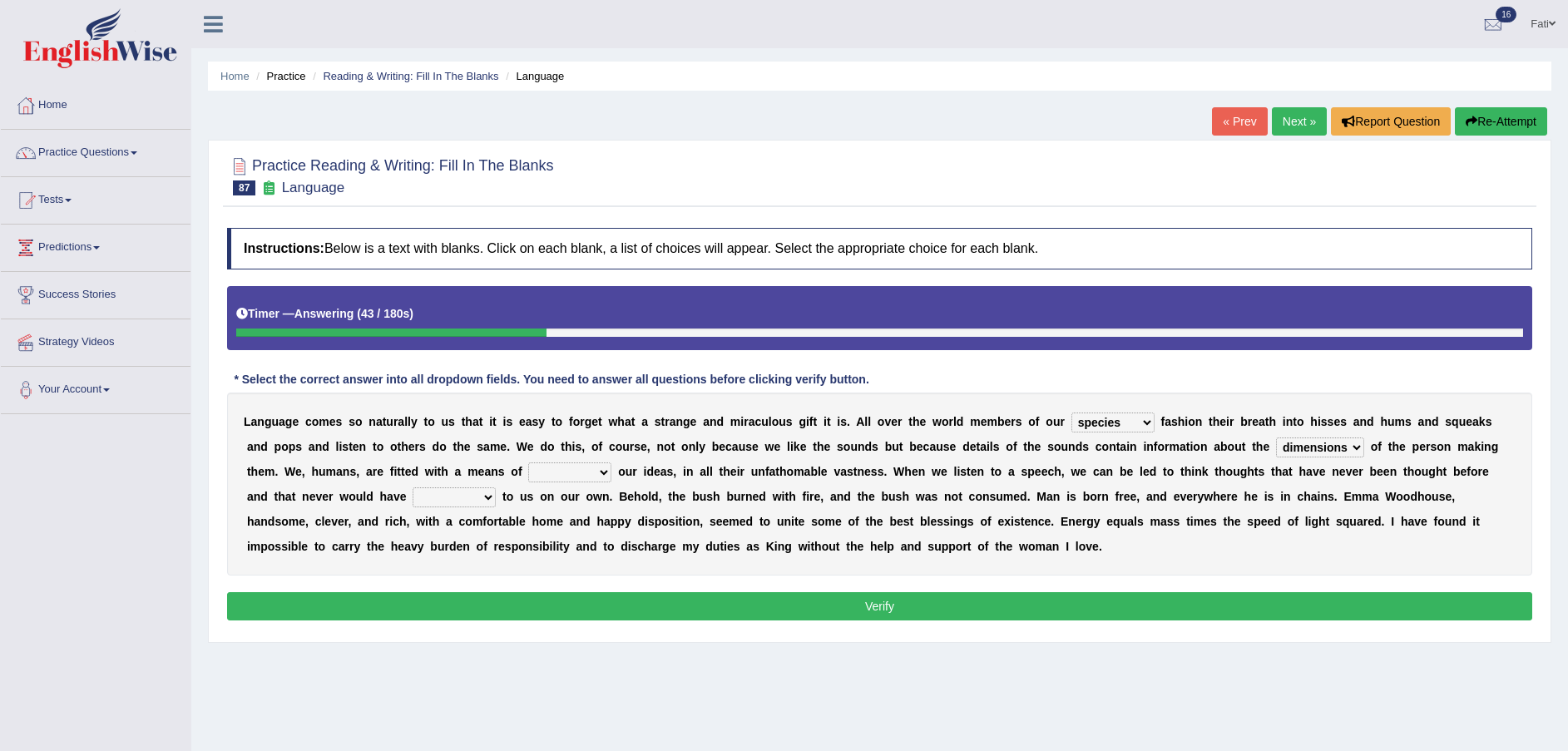
click at [1275, 438] on select "dimensions exentions intentions retentions" at bounding box center [1319, 448] width 88 height 20
click at [1275, 445] on select "dimensions exentions intentions retentions" at bounding box center [1319, 448] width 88 height 20
click at [440, 515] on b "h" at bounding box center [436, 521] width 7 height 14
click at [528, 467] on select "wearing sharing grating mending" at bounding box center [570, 472] width 84 height 20
select select "sharing"
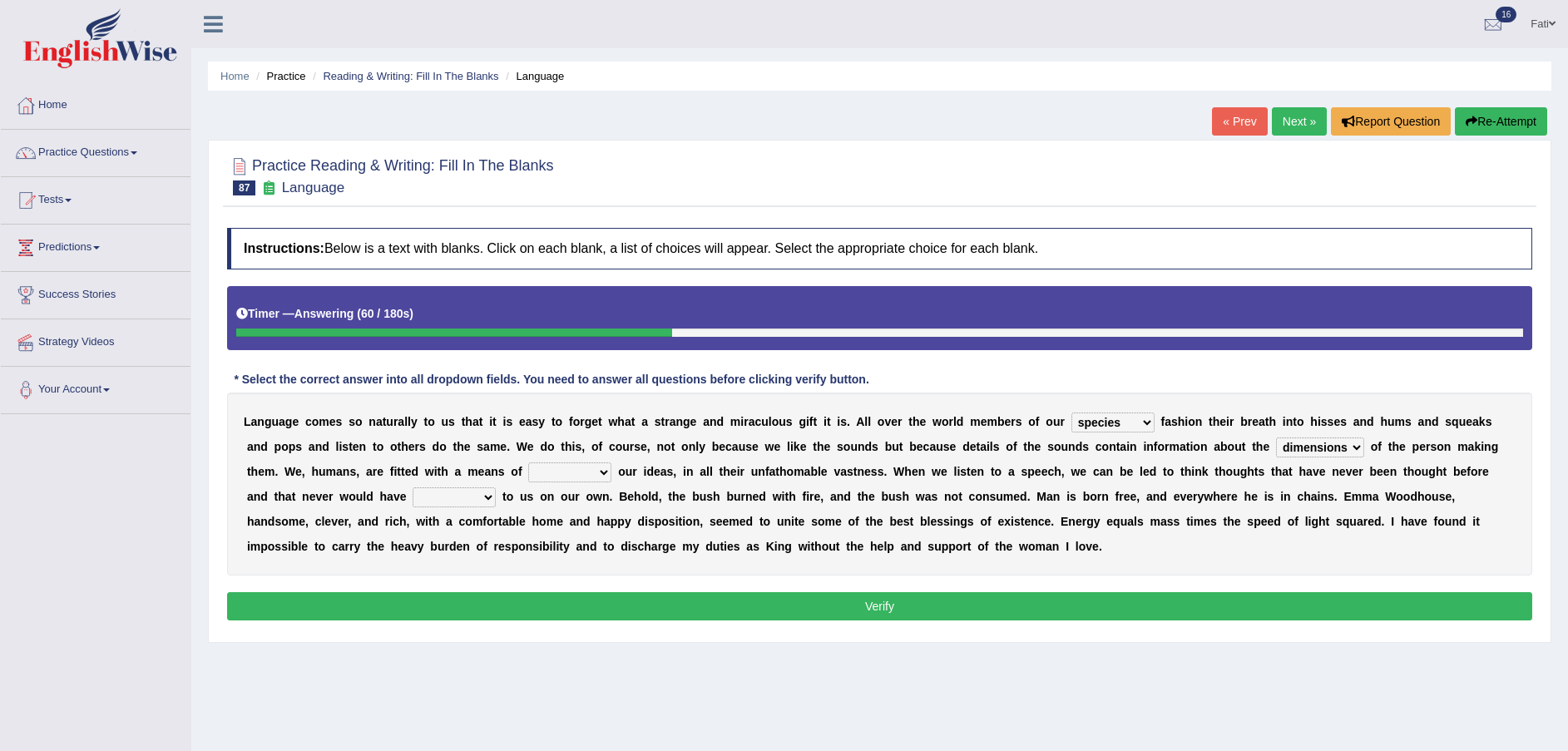
click at [528, 462] on select "wearing sharing grating mending" at bounding box center [570, 472] width 84 height 20
click at [496, 487] on select "restored waked reckoned occurred" at bounding box center [454, 497] width 84 height 20
select select "occurred"
click at [496, 487] on select "restored waked reckoned occurred" at bounding box center [454, 497] width 84 height 20
click at [822, 606] on button "Verify" at bounding box center [879, 606] width 1305 height 28
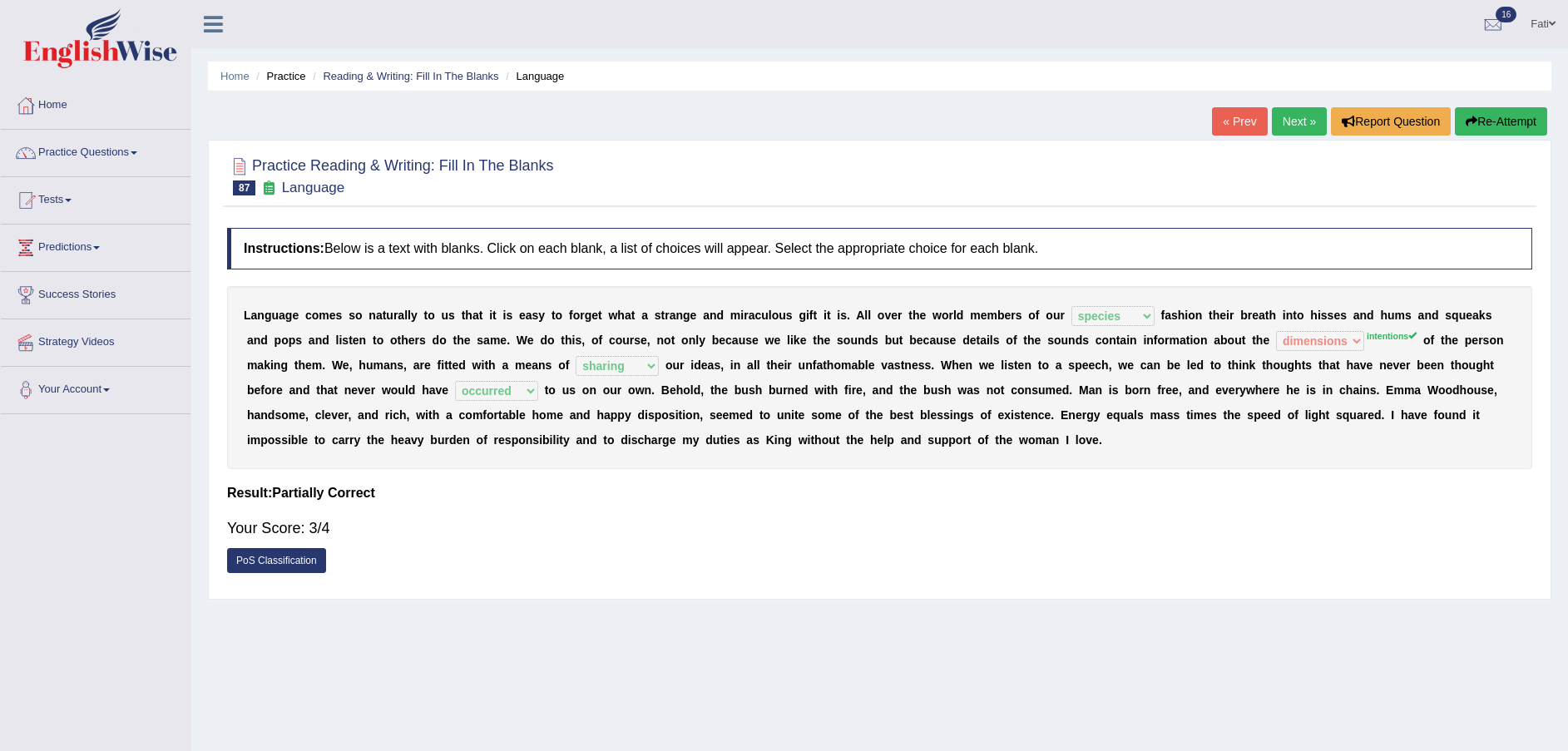
click at [1306, 121] on link "Next »" at bounding box center [1299, 121] width 55 height 28
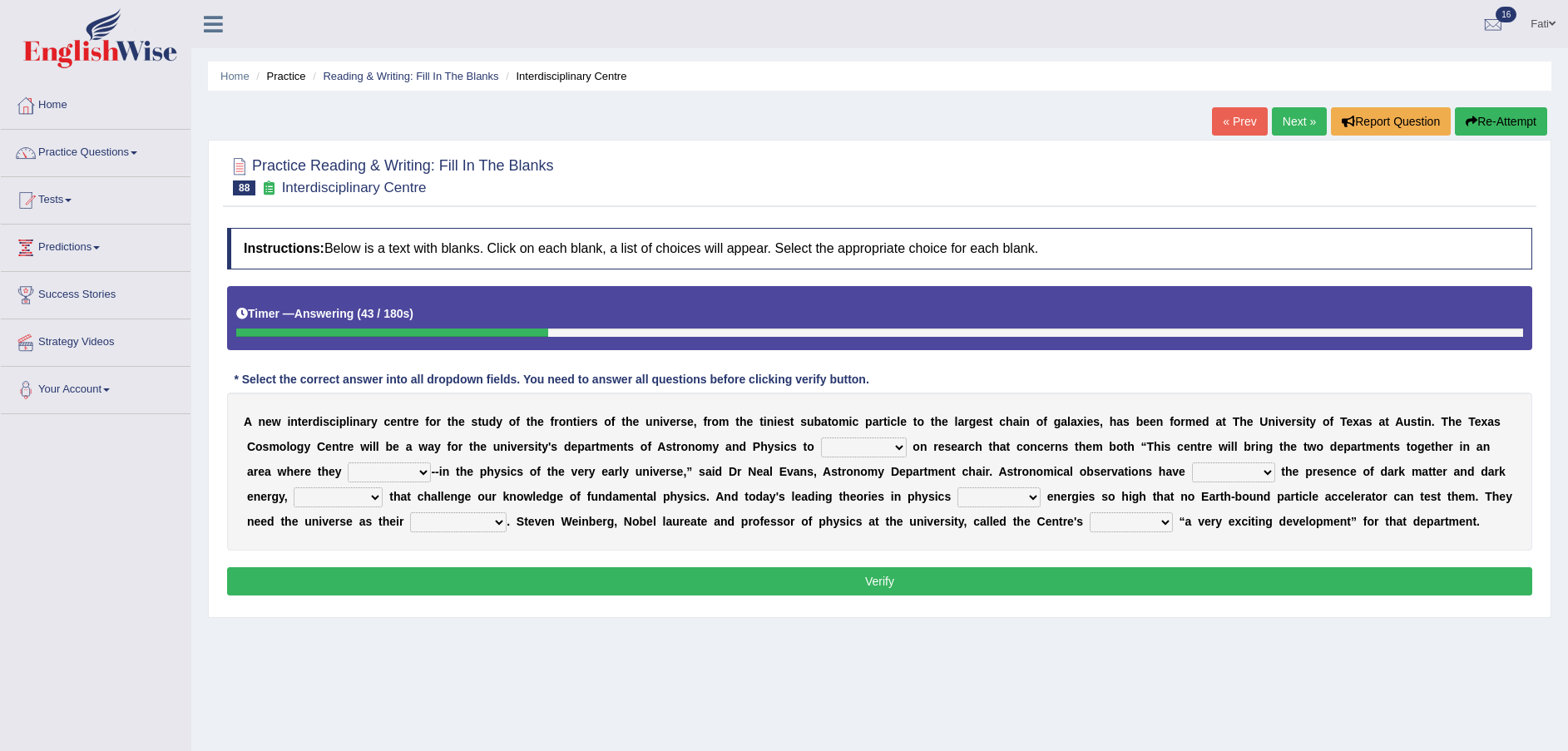
click at [821, 444] on select "collaborate tackled stapled extract" at bounding box center [864, 448] width 85 height 20
select select "tackled"
click at [821, 438] on select "collaborate tackled stapled extract" at bounding box center [864, 448] width 85 height 20
click at [795, 436] on div "A n e w i n t e r d i s c i p l i n a r y c e n t r e f o r t h e s t u d y o f…" at bounding box center [879, 471] width 1305 height 158
click at [821, 447] on select "collaborate tackled stapled extract" at bounding box center [864, 448] width 85 height 20
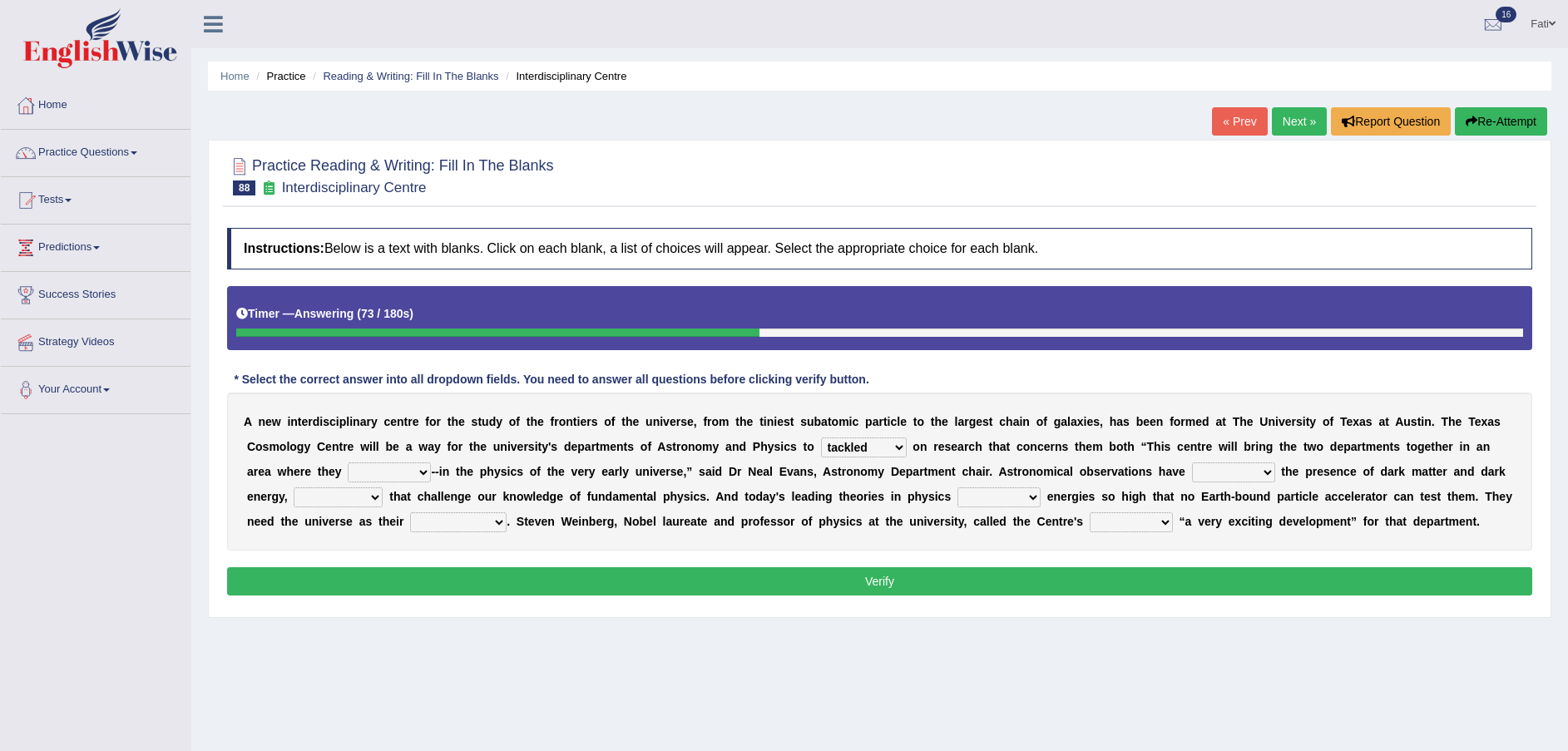
click at [348, 465] on select "present stareed overlap brought" at bounding box center [390, 472] width 84 height 20
select select "present"
click at [348, 462] on select "present stareed overlap brought" at bounding box center [390, 472] width 84 height 20
click at [1192, 474] on select "discussed seiged involved revealed" at bounding box center [1234, 472] width 84 height 20
select select "discussed"
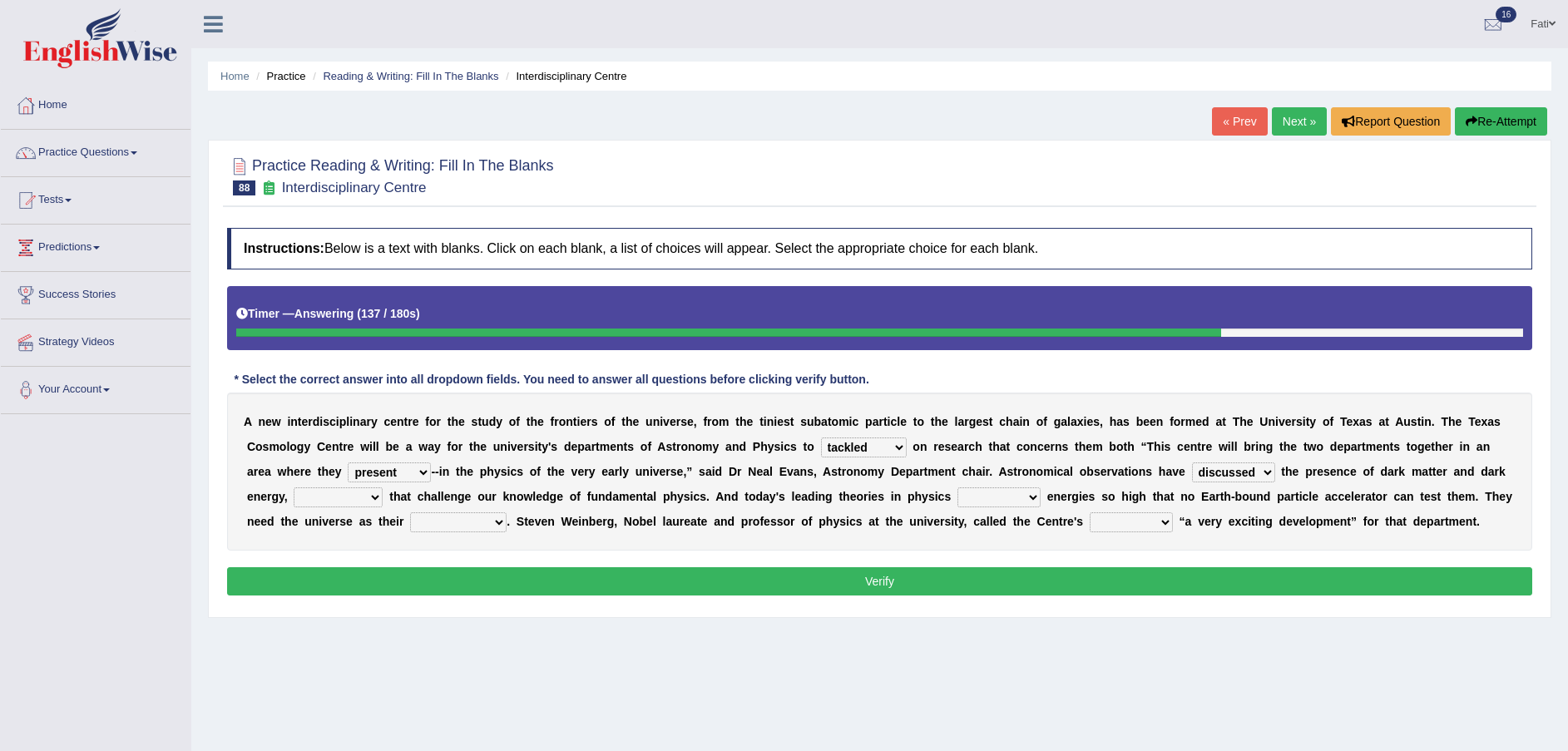
click at [1192, 462] on select "discussed seiged involved revealed" at bounding box center [1234, 472] width 84 height 20
click at [1192, 469] on select "discussed seiged involved revealed" at bounding box center [1234, 472] width 84 height 20
click at [382, 487] on select "places discoveries stereotypes effects" at bounding box center [338, 497] width 89 height 20
select select "stereotypes"
click at [382, 487] on select "places discoveries stereotypes effects" at bounding box center [338, 497] width 89 height 20
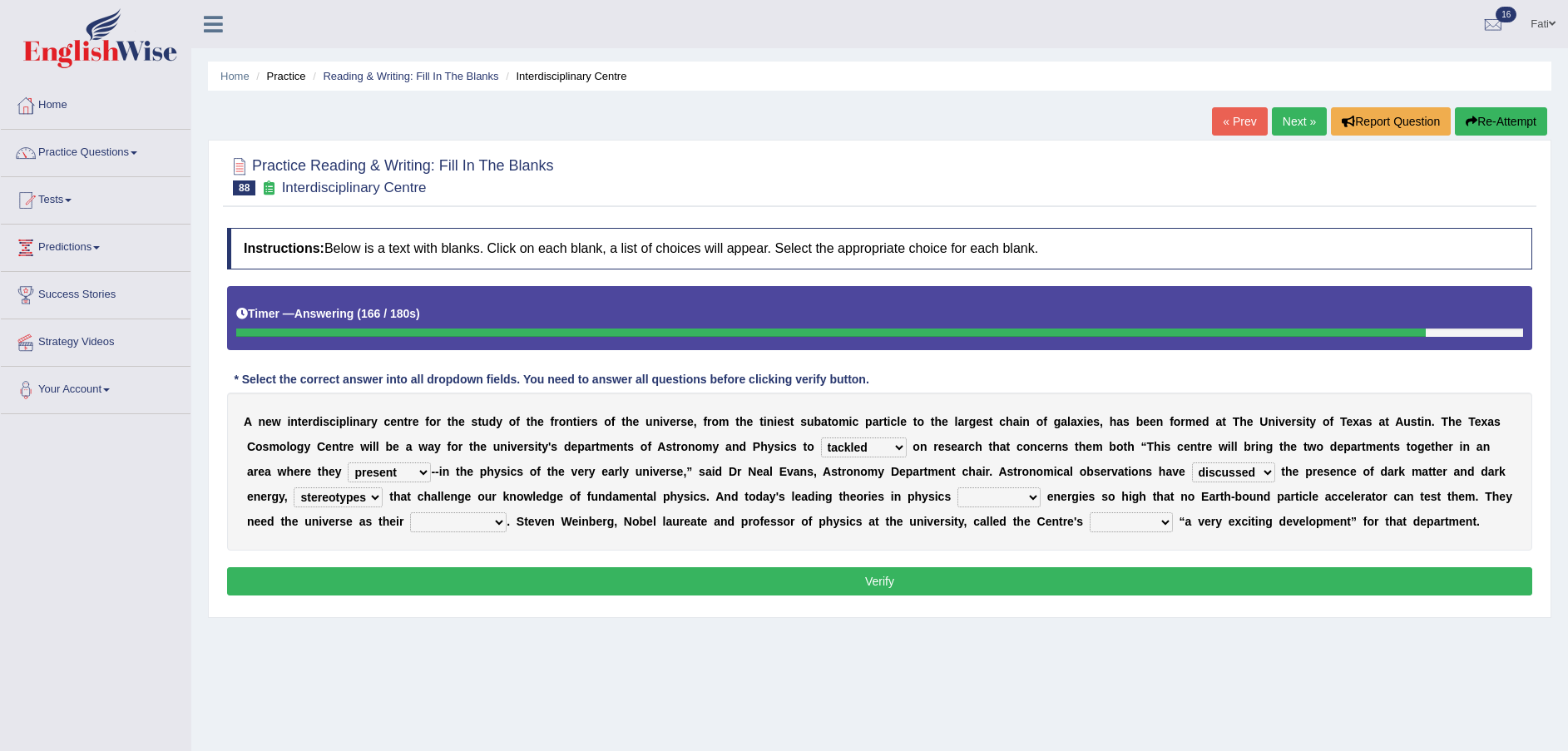
click at [958, 499] on select "dissolve intsall involve solve" at bounding box center [999, 497] width 84 height 20
select select "dissolve"
click at [958, 487] on select "dissolve intsall involve solve" at bounding box center [999, 497] width 84 height 20
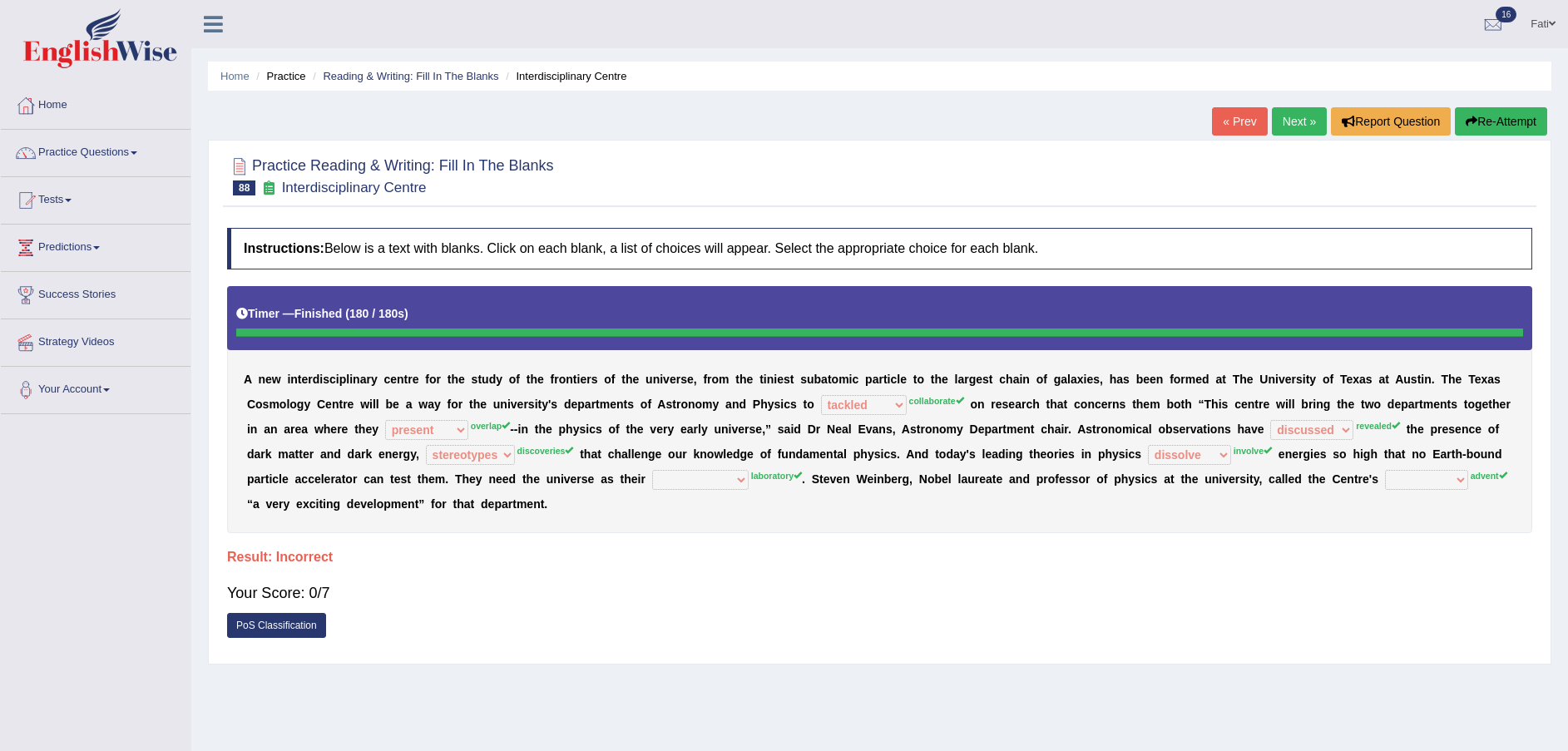
click at [1494, 126] on button "Re-Attempt" at bounding box center [1501, 121] width 93 height 28
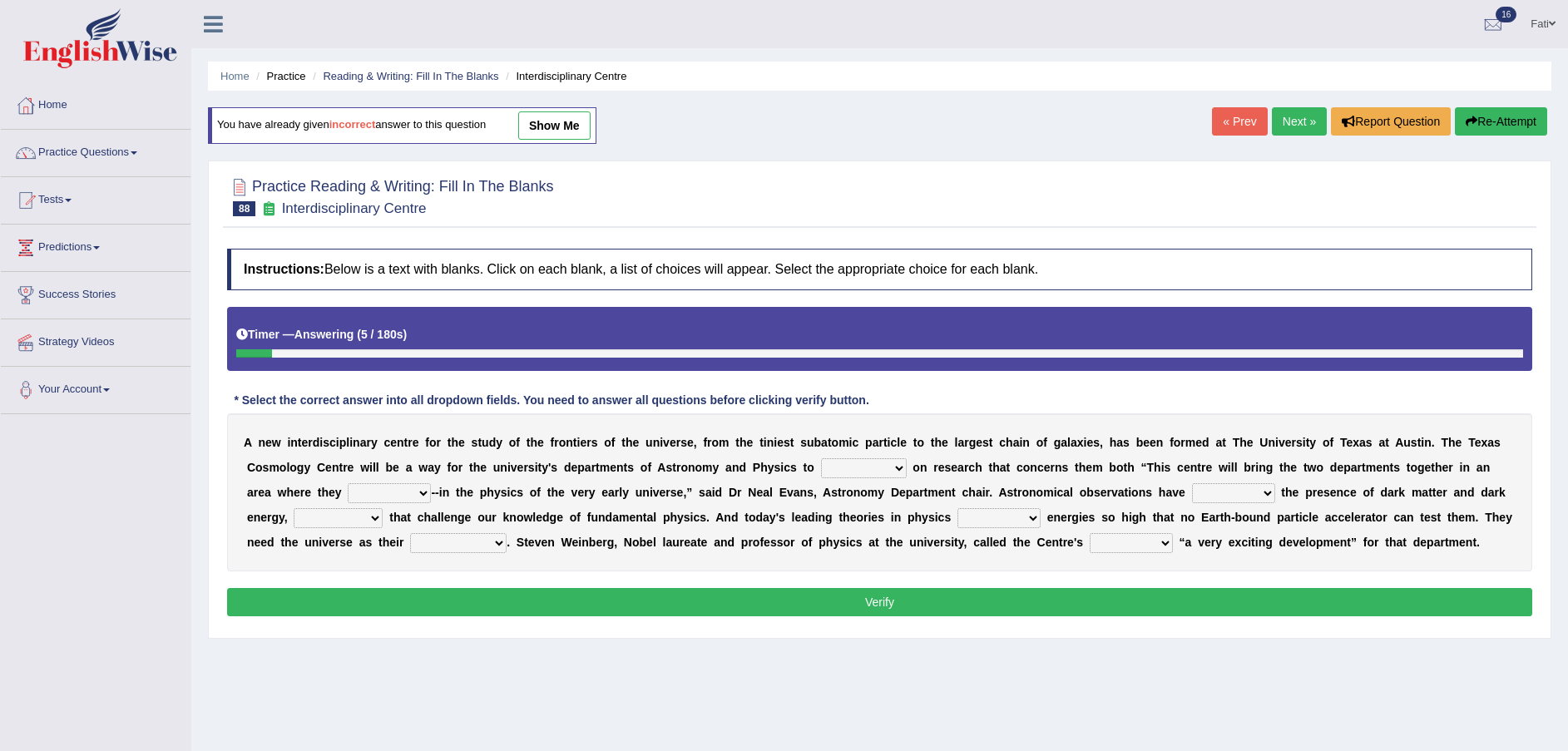
click at [821, 466] on select "collaborate tackled stapled extract" at bounding box center [864, 468] width 85 height 20
select select "collaborate"
click at [821, 458] on select "collaborate tackled stapled extract" at bounding box center [864, 468] width 85 height 20
click at [348, 488] on select "present stareed overlap brought" at bounding box center [390, 493] width 84 height 20
select select "overlap"
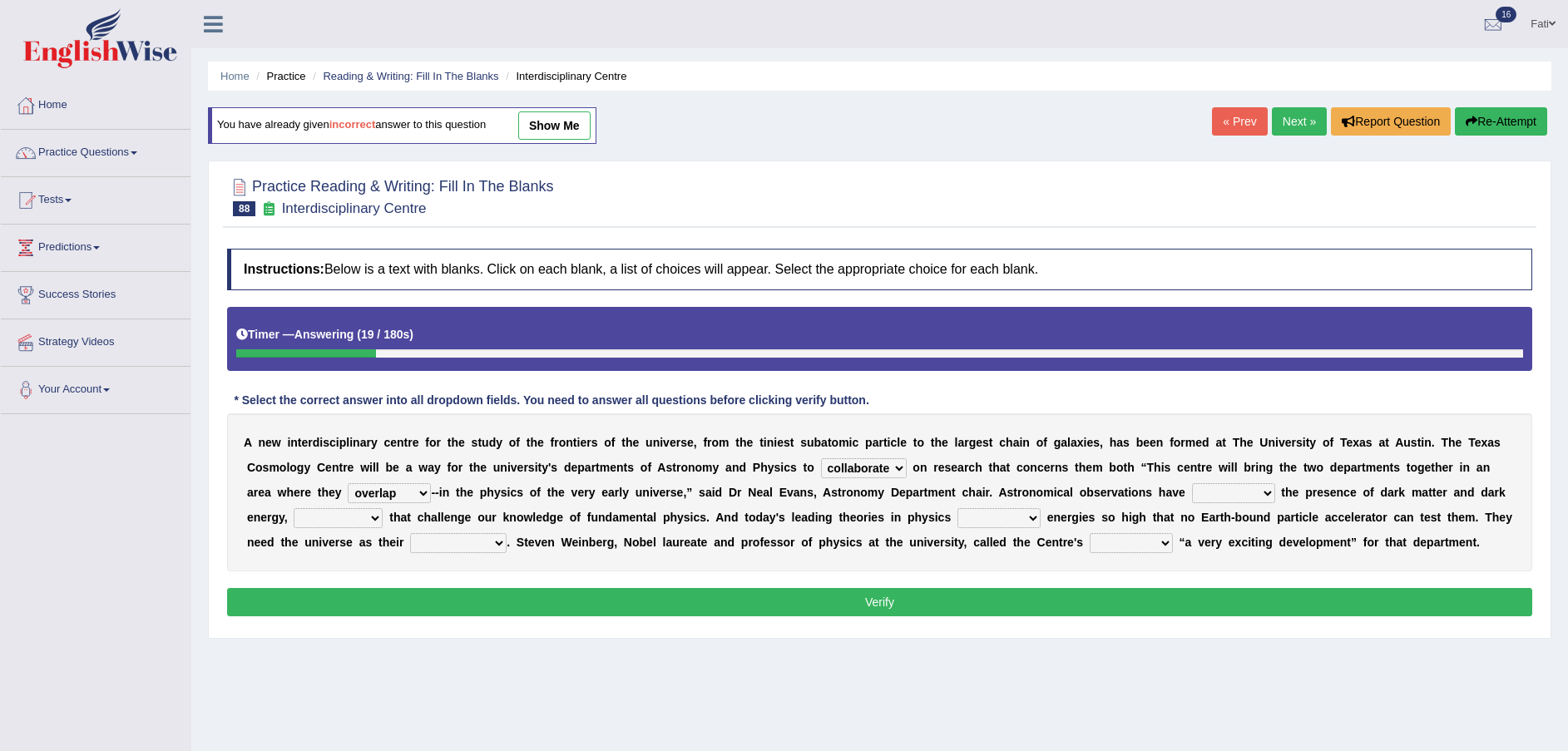
click at [348, 483] on select "present stareed overlap brought" at bounding box center [390, 493] width 84 height 20
click at [434, 484] on div "A n e w i n t e r d i s c i p l i n a r y c e n t r e f o r t h e s t u d y o f…" at bounding box center [879, 492] width 1305 height 158
click at [1192, 491] on select "discussed seiged involved revealed" at bounding box center [1234, 493] width 84 height 20
select select "involved"
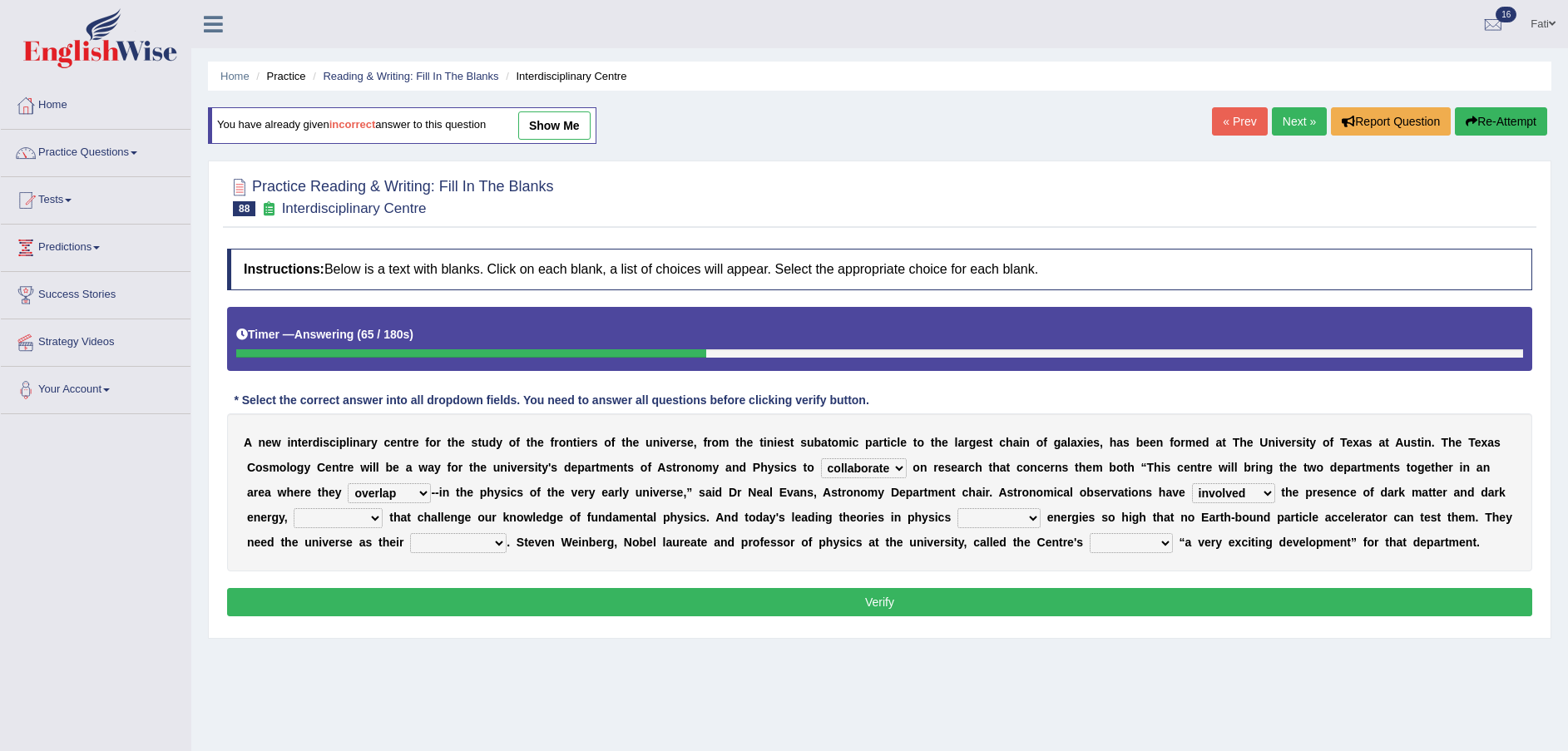
click at [1192, 483] on select "discussed seiged involved revealed" at bounding box center [1234, 493] width 84 height 20
click at [382, 508] on select "places discoveries stereotypes effects" at bounding box center [338, 518] width 89 height 20
select select "places"
click at [382, 508] on select "places discoveries stereotypes effects" at bounding box center [338, 518] width 89 height 20
click at [958, 520] on select "dissolve intsall involve solve" at bounding box center [999, 518] width 84 height 20
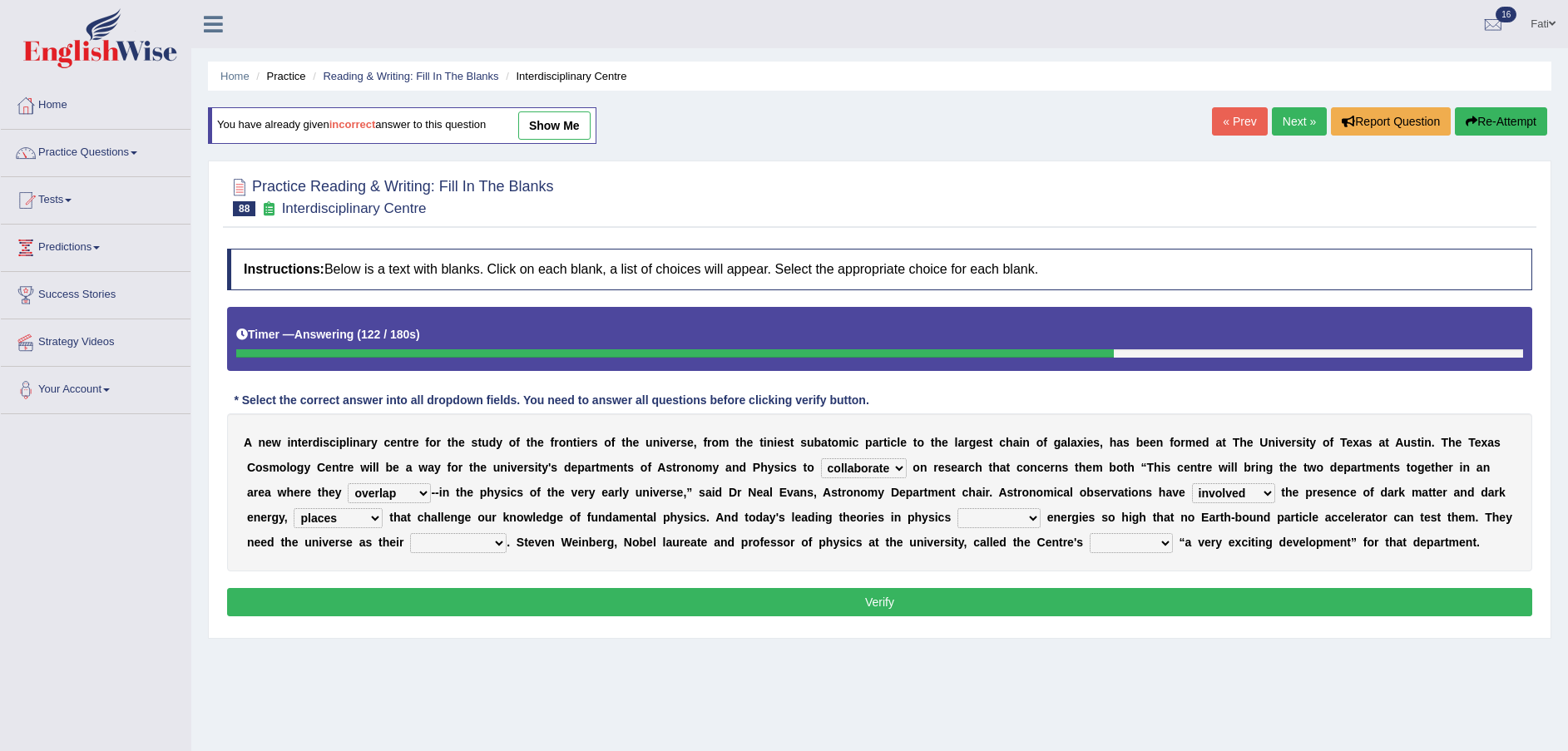
select select "dissolve"
click at [958, 508] on select "dissolve intsall involve solve" at bounding box center [999, 518] width 84 height 20
click at [410, 539] on select "regulatory explanantory assessment laboratory" at bounding box center [458, 543] width 96 height 20
select select "laboratory"
click at [410, 533] on select "regulatory explanantory assessment laboratory" at bounding box center [458, 543] width 96 height 20
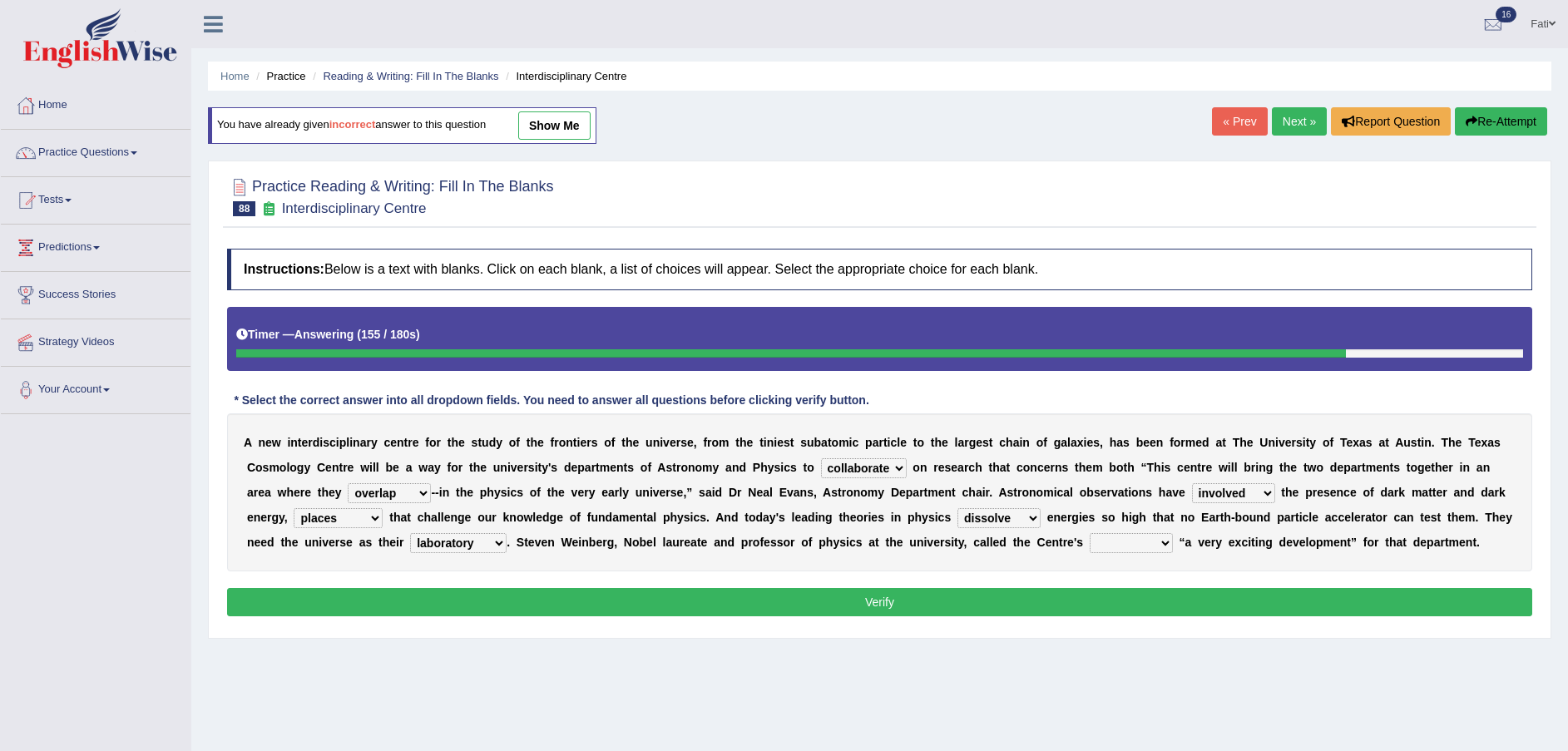
click at [1089, 547] on select "advent revert expense repent" at bounding box center [1131, 543] width 84 height 20
select select "expense"
click at [1089, 533] on select "advent revert expense repent" at bounding box center [1131, 543] width 84 height 20
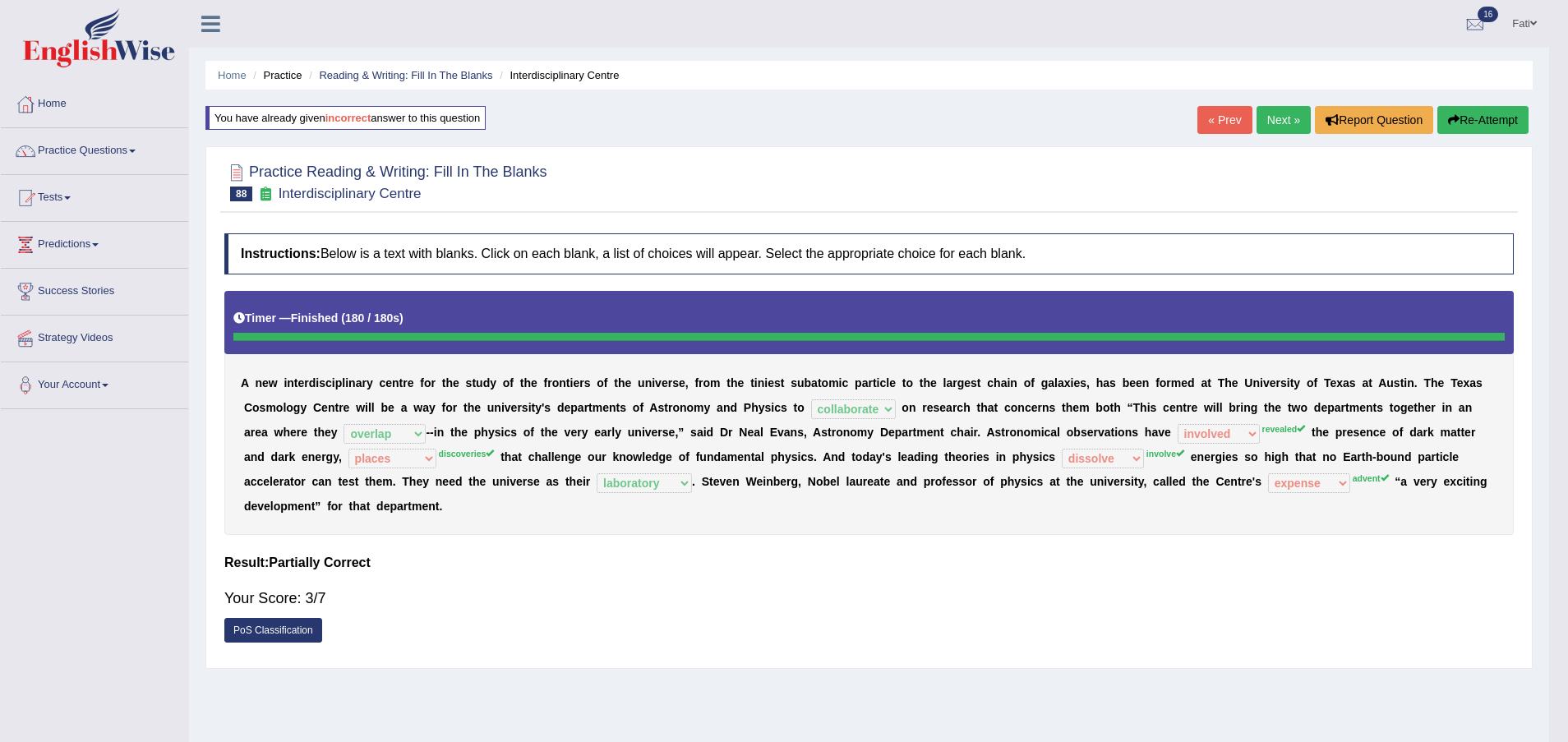
click at [915, 579] on body "Toggle navigation Home Practice Questions Speaking Practice Read Aloud Repeat S…" at bounding box center [784, 371] width 1568 height 742
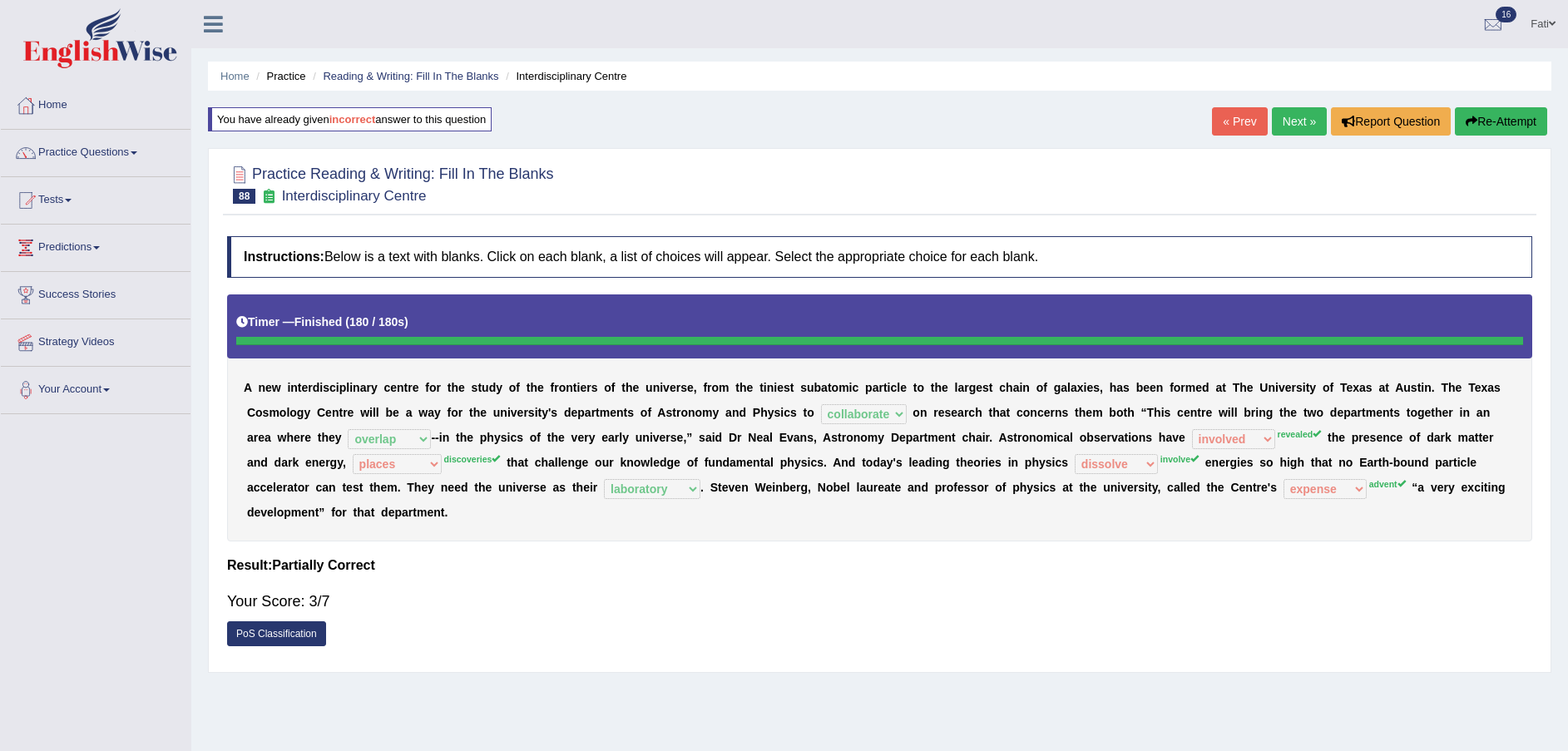
click at [1301, 116] on link "Next »" at bounding box center [1299, 121] width 55 height 28
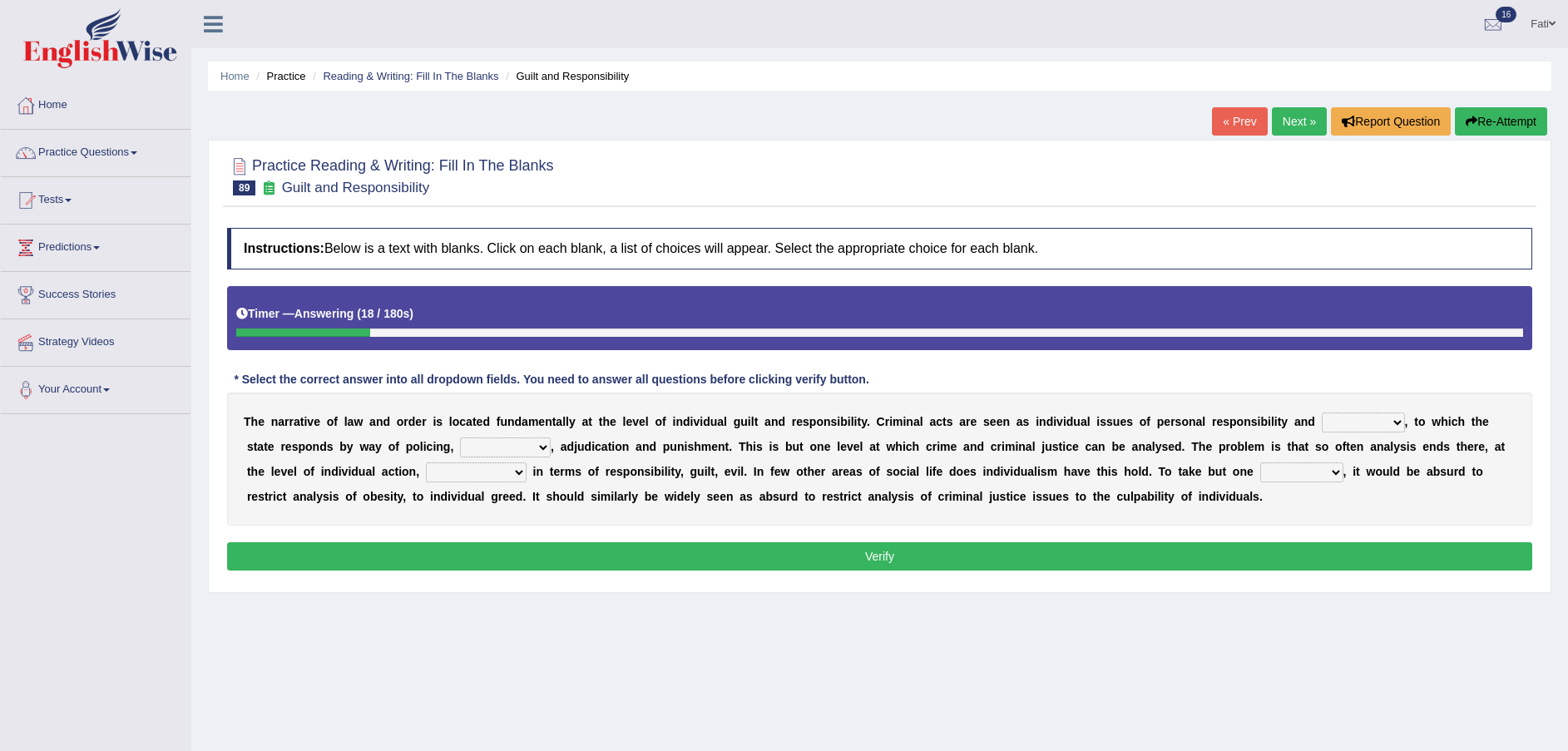
click at [1322, 421] on select "probability culpability facility capability" at bounding box center [1364, 422] width 84 height 20
select select "facility"
click at [1322, 412] on select "probability culpability facility capability" at bounding box center [1364, 422] width 84 height 20
click at [460, 447] on select "execution refusing prosecution prisoning" at bounding box center [505, 448] width 91 height 20
click at [460, 438] on select "execution refusing prosecution prisoning" at bounding box center [505, 448] width 91 height 20
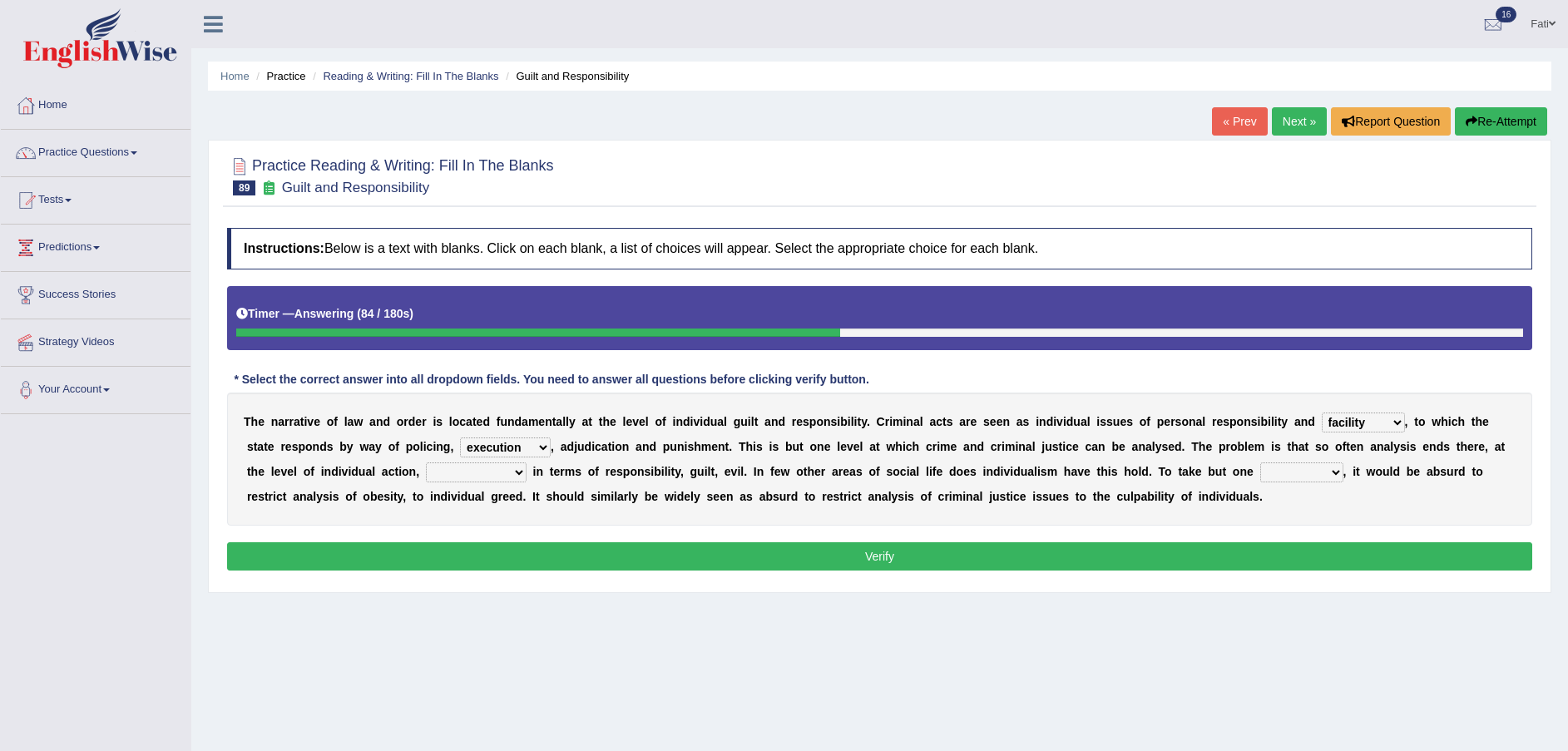
click at [460, 443] on select "execution refusing prosecution prisoning" at bounding box center [505, 448] width 91 height 20
select select "prisoning"
click at [460, 438] on select "execution refusing prosecution prisoning" at bounding box center [505, 448] width 91 height 20
click at [426, 471] on select "vapourized collateralilzed exercised characterised" at bounding box center [476, 472] width 101 height 20
select select "characterised"
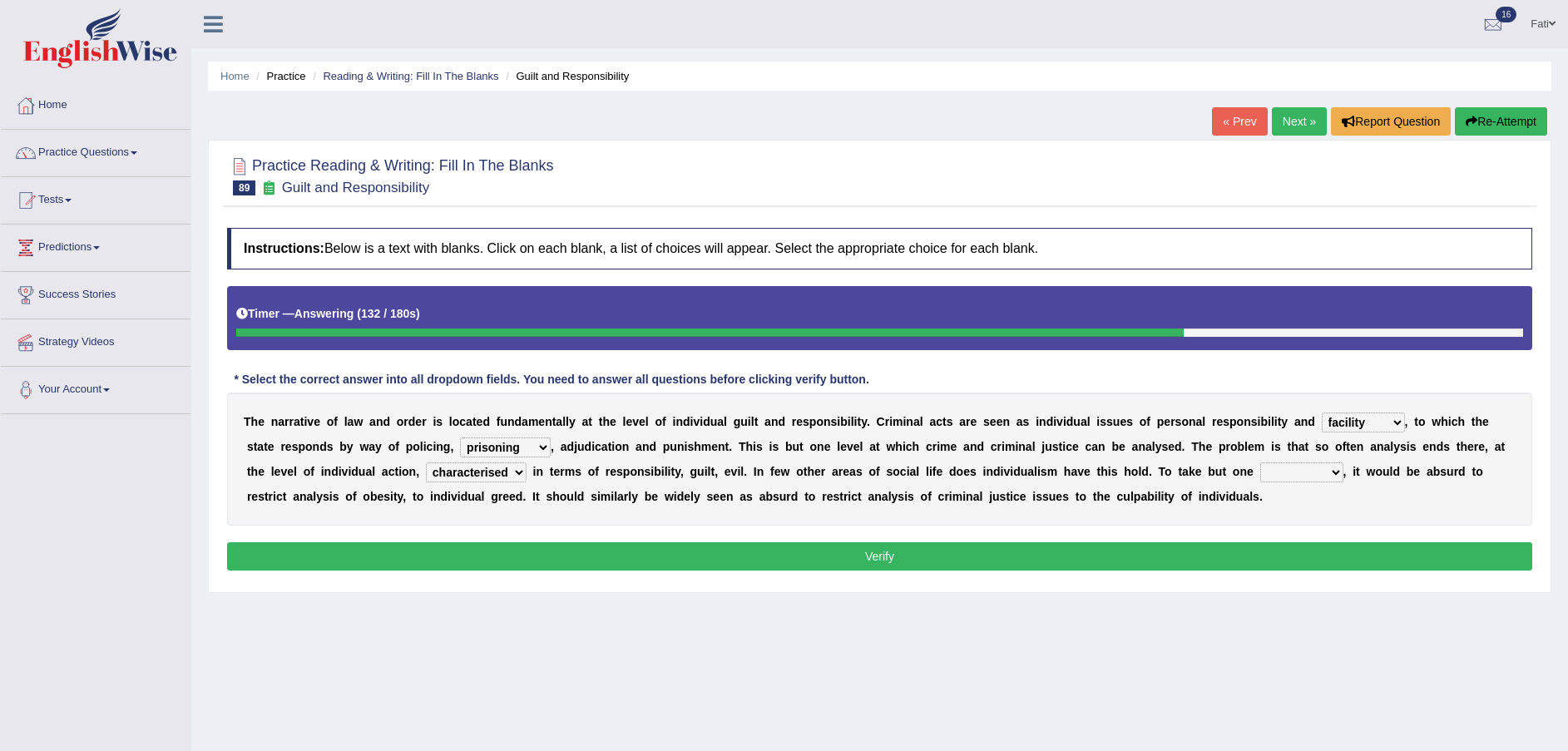
click at [426, 462] on select "vapourized collateralilzed exercised characterised" at bounding box center [476, 472] width 101 height 20
click at [1260, 473] on select "substance instance resent accent" at bounding box center [1302, 472] width 84 height 20
select select "substance"
click at [1260, 462] on select "substance instance resent accent" at bounding box center [1302, 472] width 84 height 20
click at [1073, 548] on div "Home Practice Reading & Writing: Fill In The Blanks Guilt and Responsibility « …" at bounding box center [879, 415] width 1376 height 831
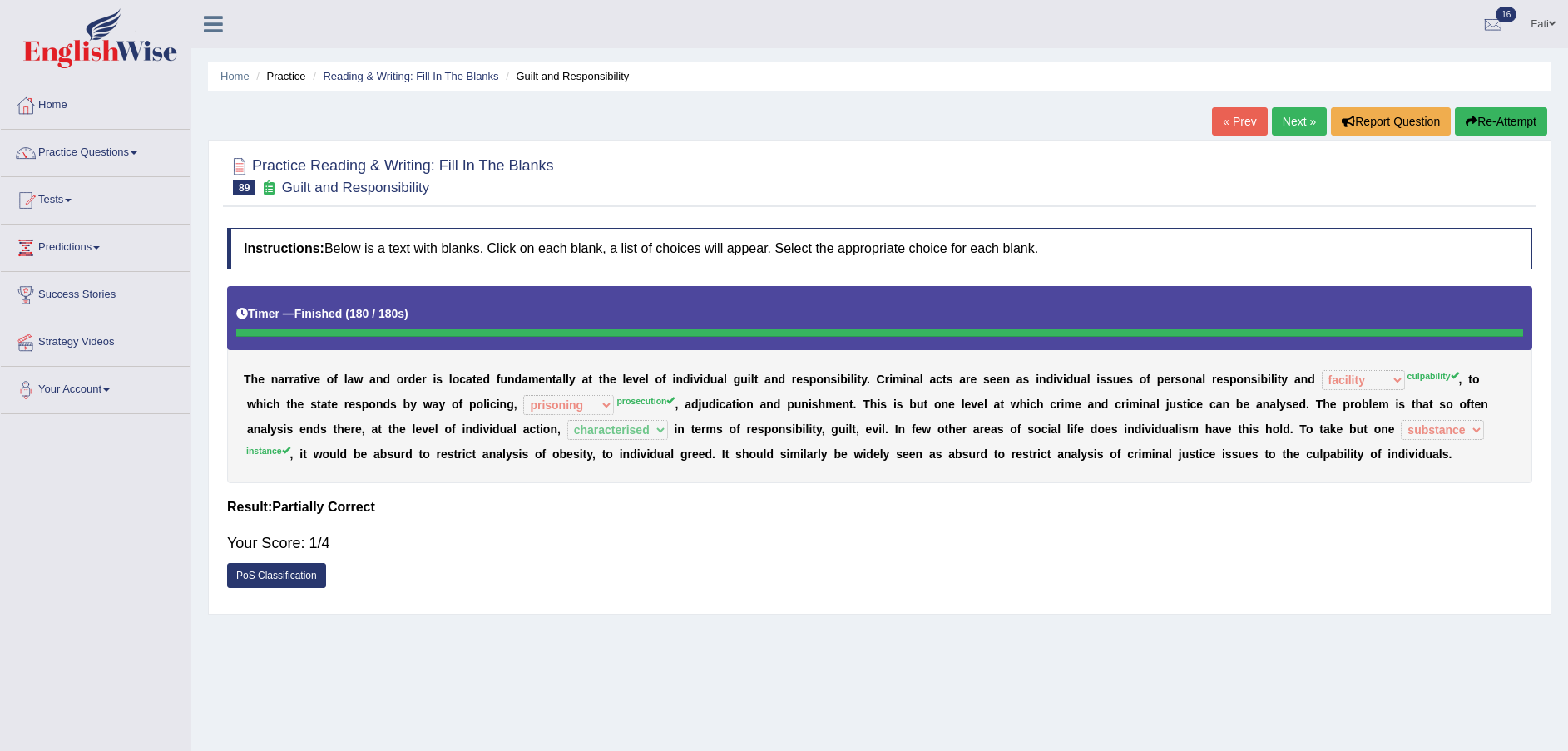
click at [1480, 114] on button "Re-Attempt" at bounding box center [1501, 121] width 93 height 28
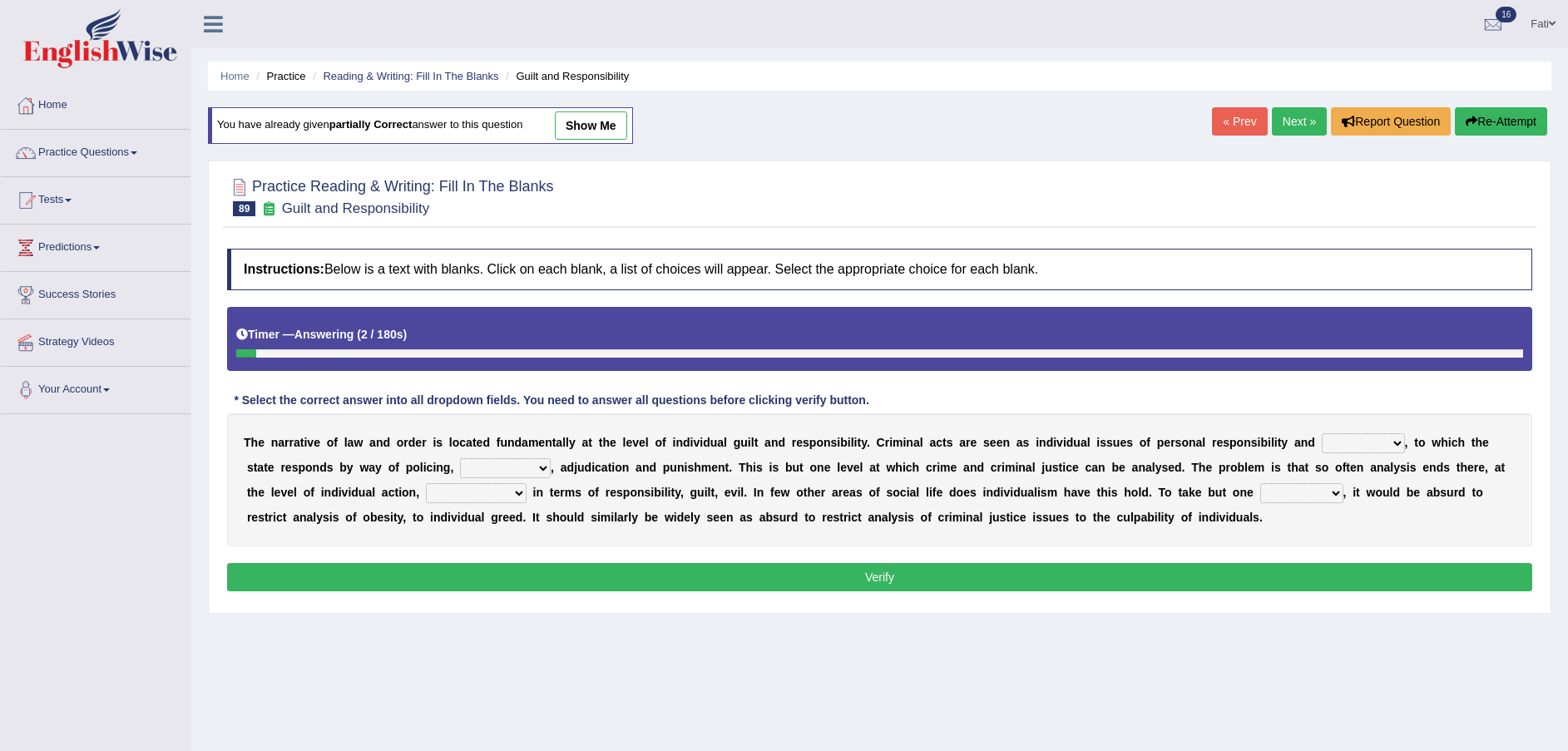
click at [1322, 447] on select "probability culpability facility capability" at bounding box center [1364, 443] width 84 height 20
select select "culpability"
click at [1322, 433] on select "probability culpability facility capability" at bounding box center [1364, 443] width 84 height 20
click at [460, 469] on select "execution refusing prosecution prisoning" at bounding box center [505, 468] width 91 height 20
select select "prosecution"
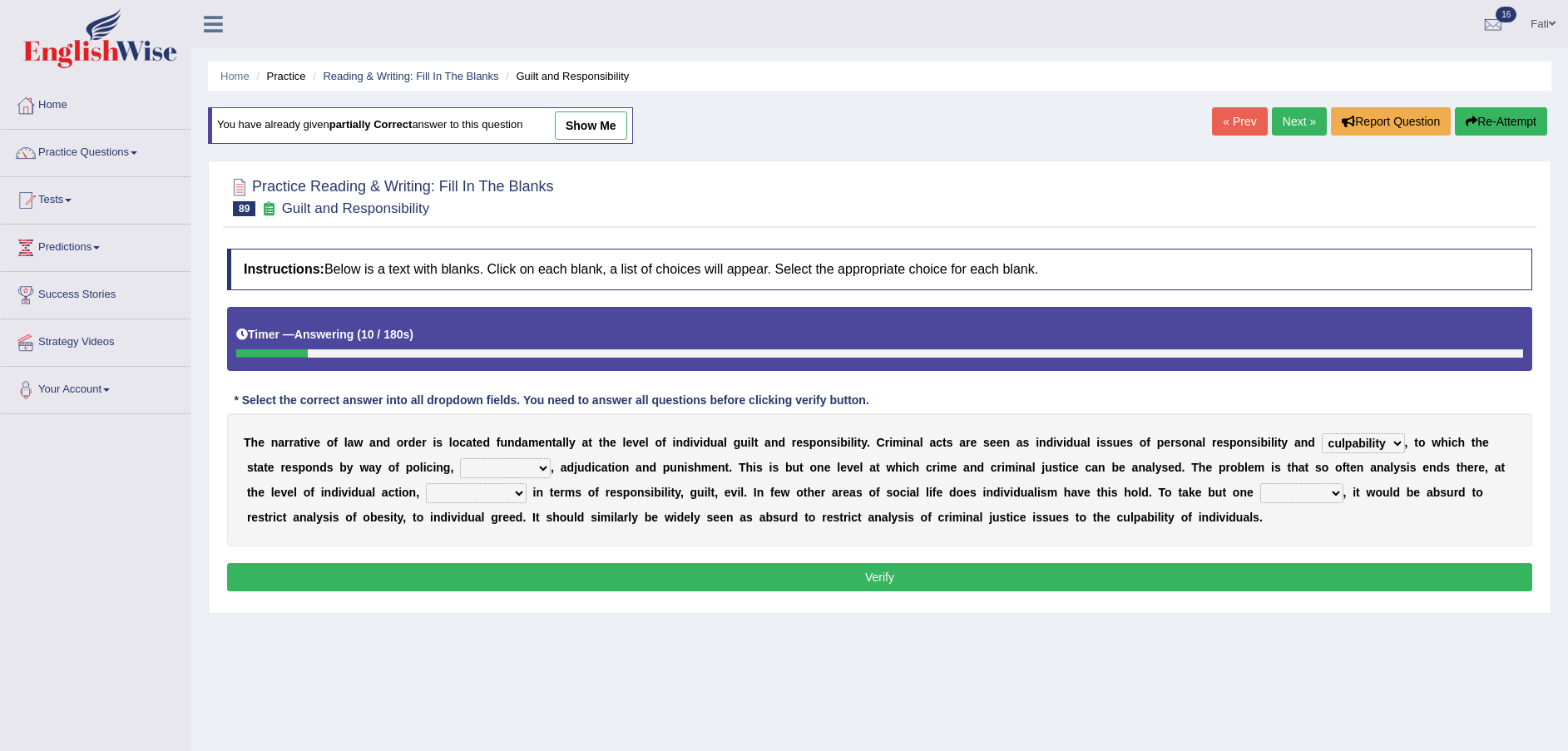
click at [460, 458] on select "execution refusing prosecution prisoning" at bounding box center [505, 468] width 91 height 20
click at [1260, 499] on select "substance instance resent accent" at bounding box center [1302, 493] width 84 height 20
select select "instance"
click at [1260, 483] on select "substance instance resent accent" at bounding box center [1302, 493] width 84 height 20
click at [426, 497] on select "vapourized collateralilzed exercised characterised" at bounding box center [476, 493] width 101 height 20
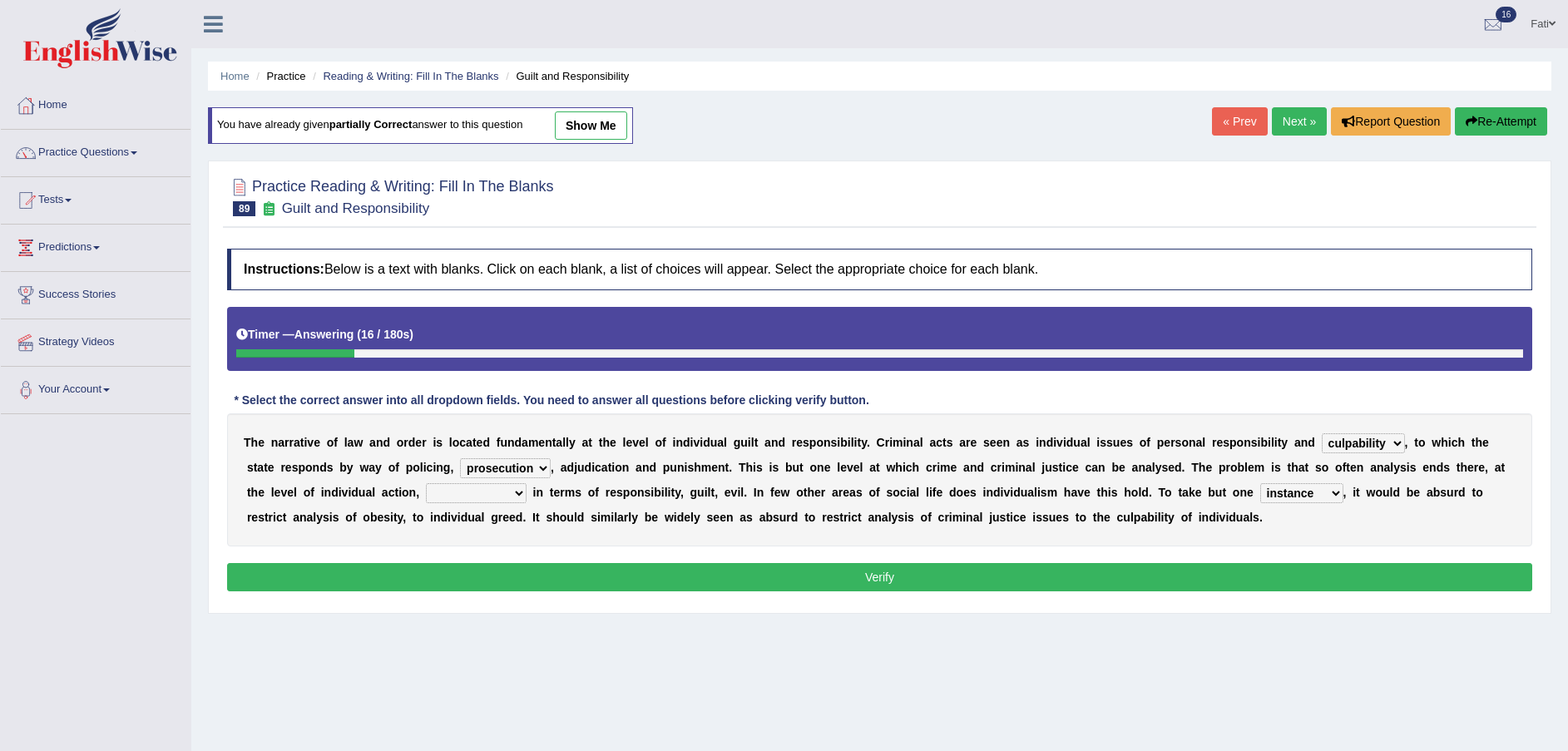
select select "characterised"
click at [426, 483] on select "vapourized collateralilzed exercised characterised" at bounding box center [476, 493] width 101 height 20
click at [389, 576] on button "Verify" at bounding box center [879, 577] width 1305 height 28
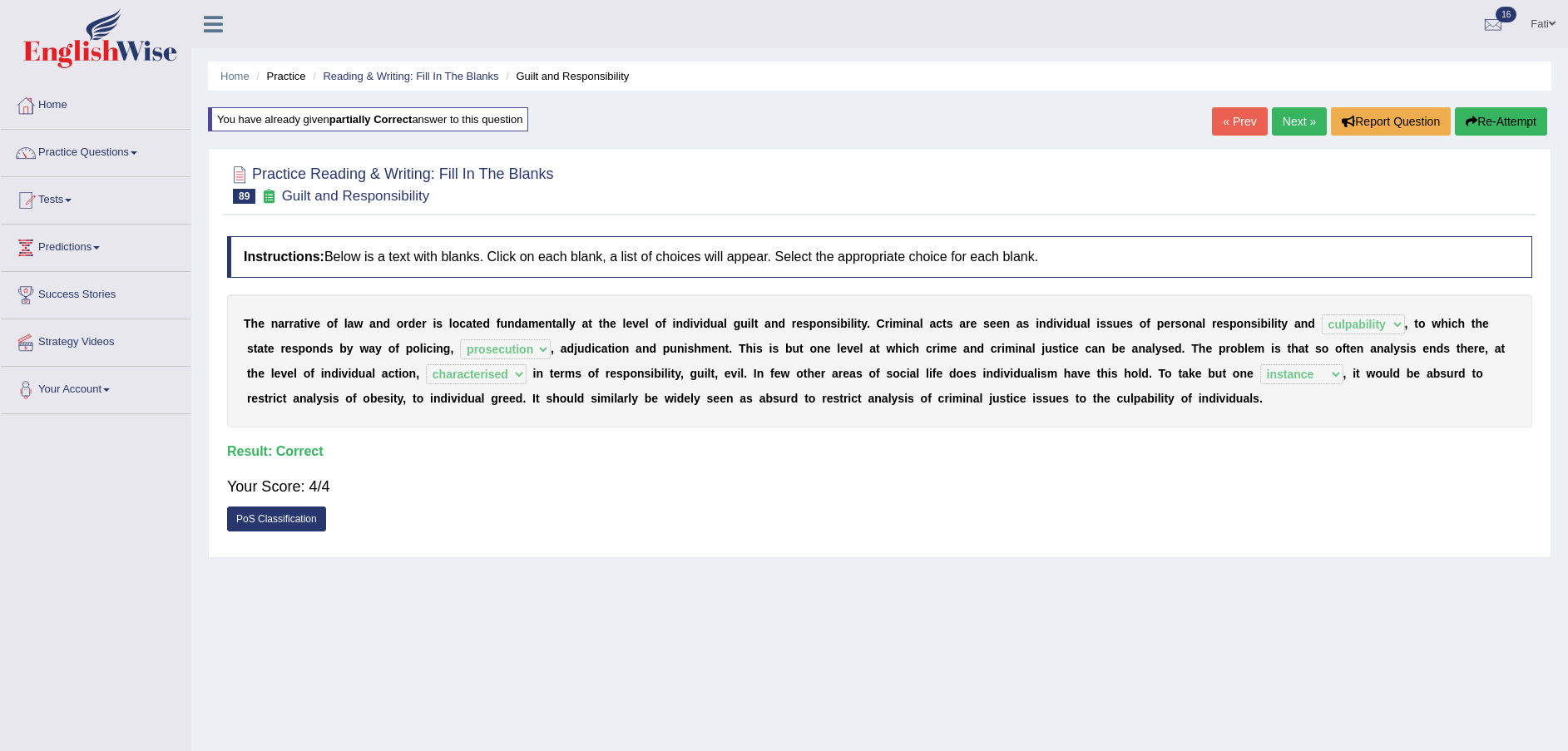
click at [1296, 119] on link "Next »" at bounding box center [1299, 121] width 55 height 28
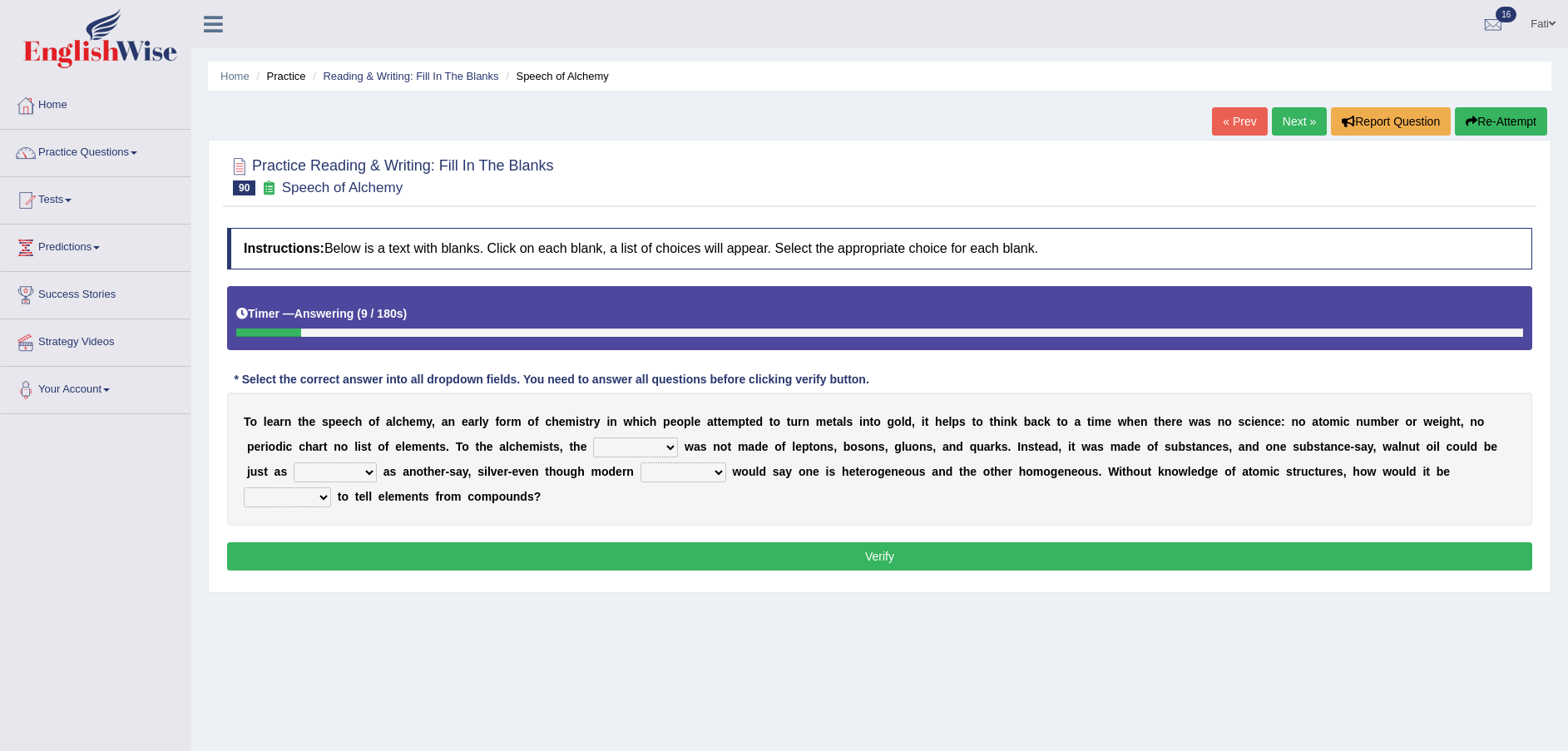
click at [593, 445] on select "universe placement subject application" at bounding box center [635, 448] width 84 height 20
click at [593, 443] on select "universe placement subject application" at bounding box center [635, 448] width 84 height 20
select select "universe"
click at [593, 438] on select "universe placement subject application" at bounding box center [635, 448] width 84 height 20
click at [377, 462] on select "secure allure procure pure" at bounding box center [335, 472] width 84 height 20
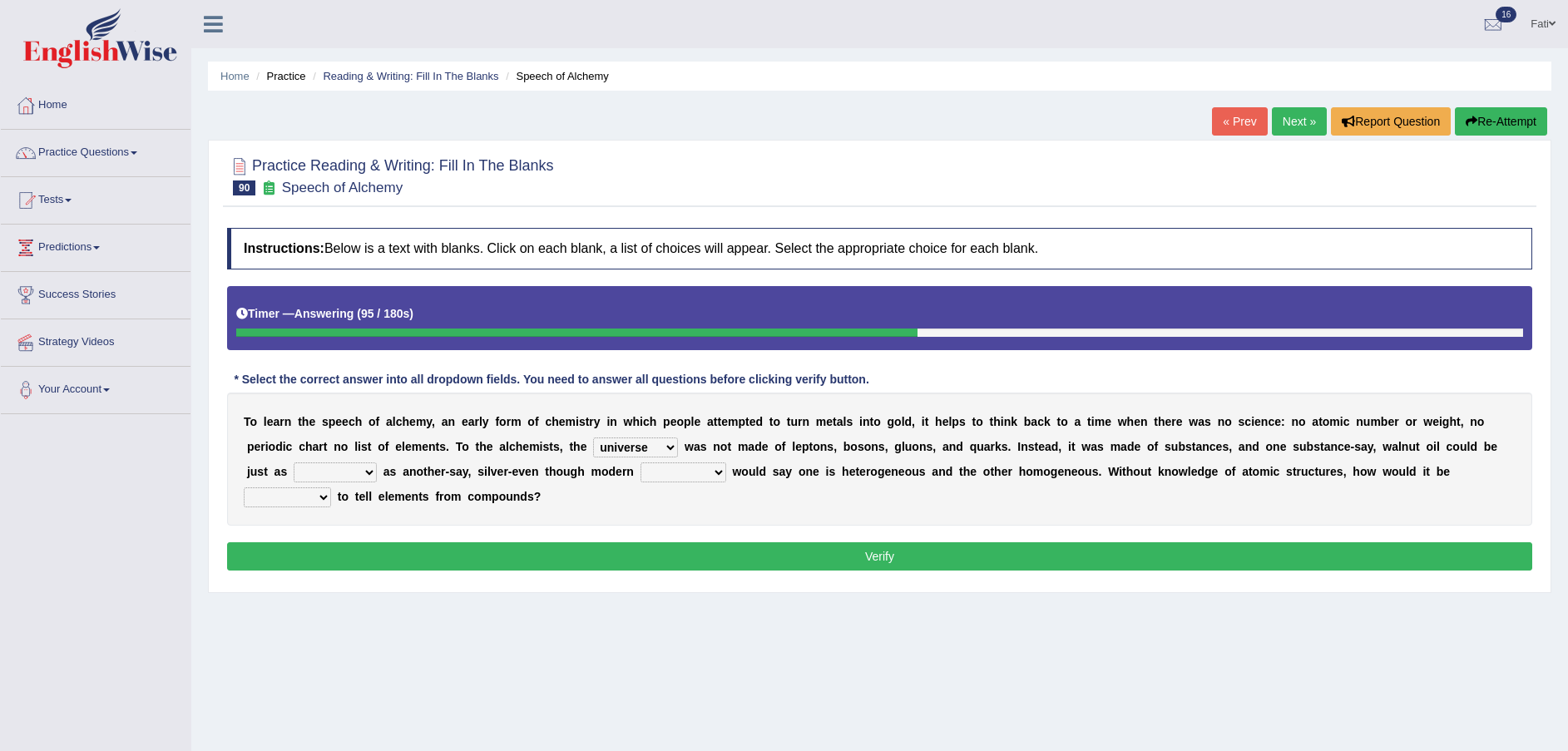
select select "pure"
click at [377, 462] on select "secure allure procure pure" at bounding box center [335, 472] width 84 height 20
click at [640, 469] on select "people scientists gadgets technology" at bounding box center [683, 472] width 85 height 20
select select "scientists"
click at [640, 462] on select "people scientists gadgets technology" at bounding box center [683, 472] width 85 height 20
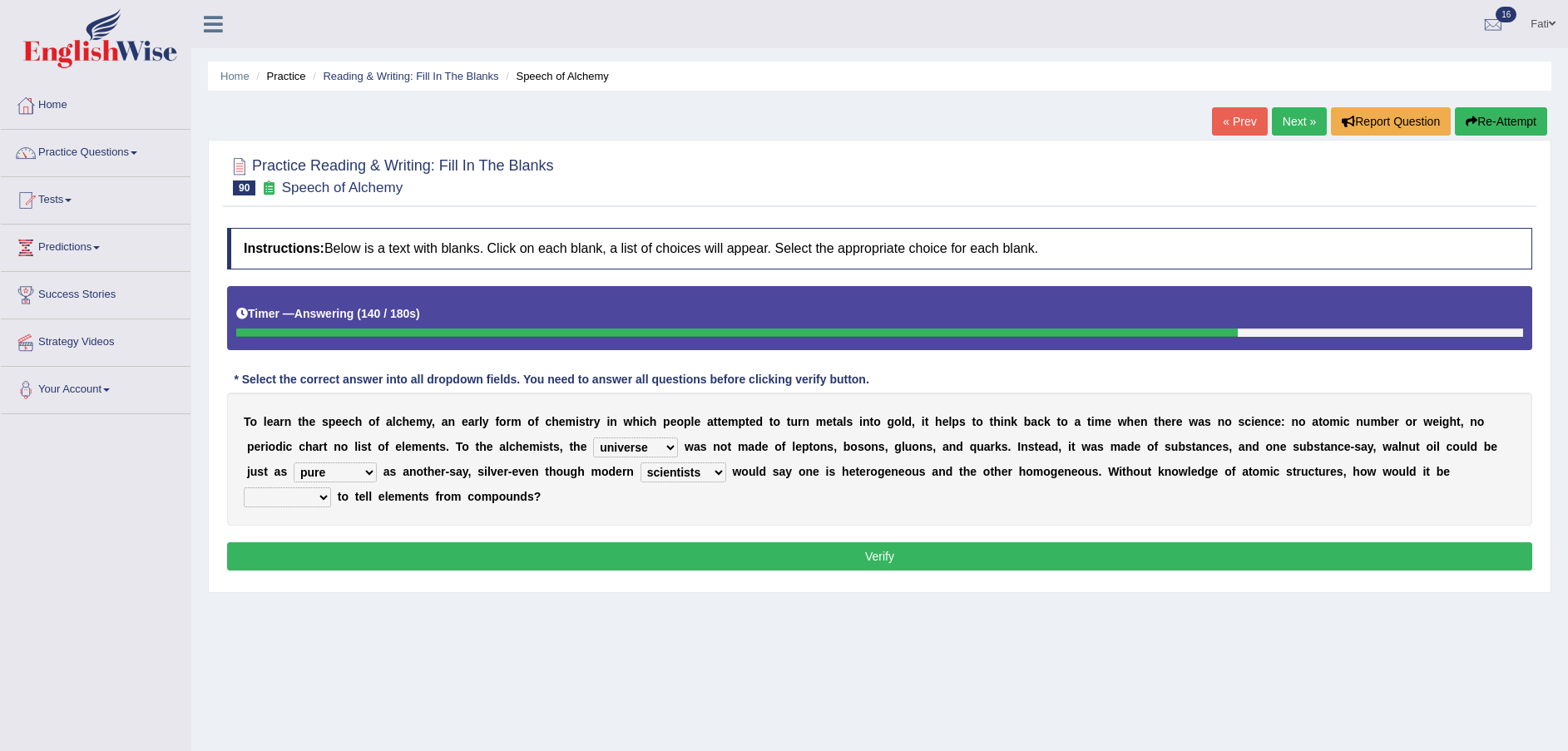
click at [331, 487] on select "given understood possible stopped" at bounding box center [287, 497] width 87 height 20
select select "possible"
click at [331, 487] on select "given understood possible stopped" at bounding box center [287, 497] width 87 height 20
click at [1293, 565] on button "Verify" at bounding box center [879, 556] width 1305 height 28
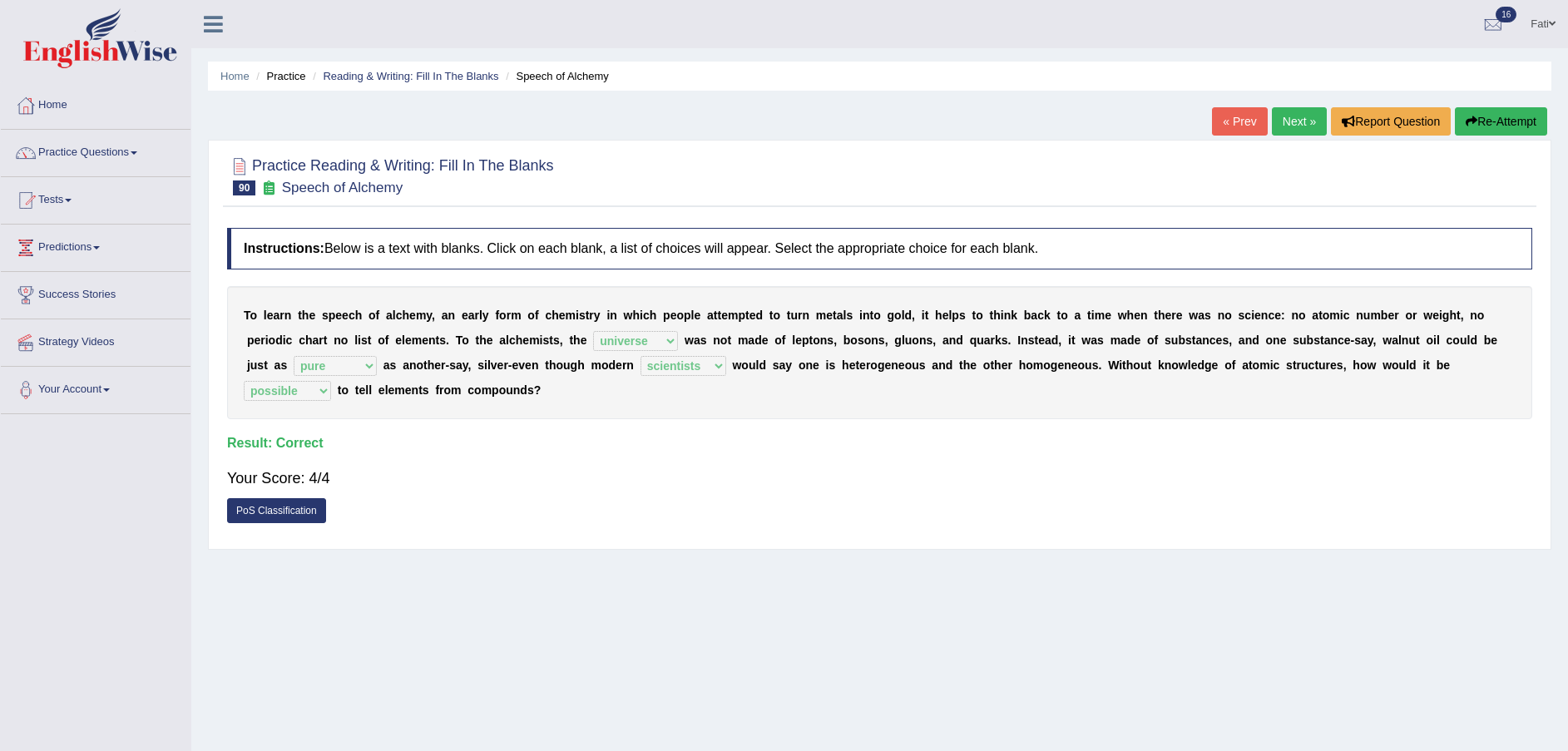
click at [1312, 124] on link "Next »" at bounding box center [1299, 121] width 55 height 28
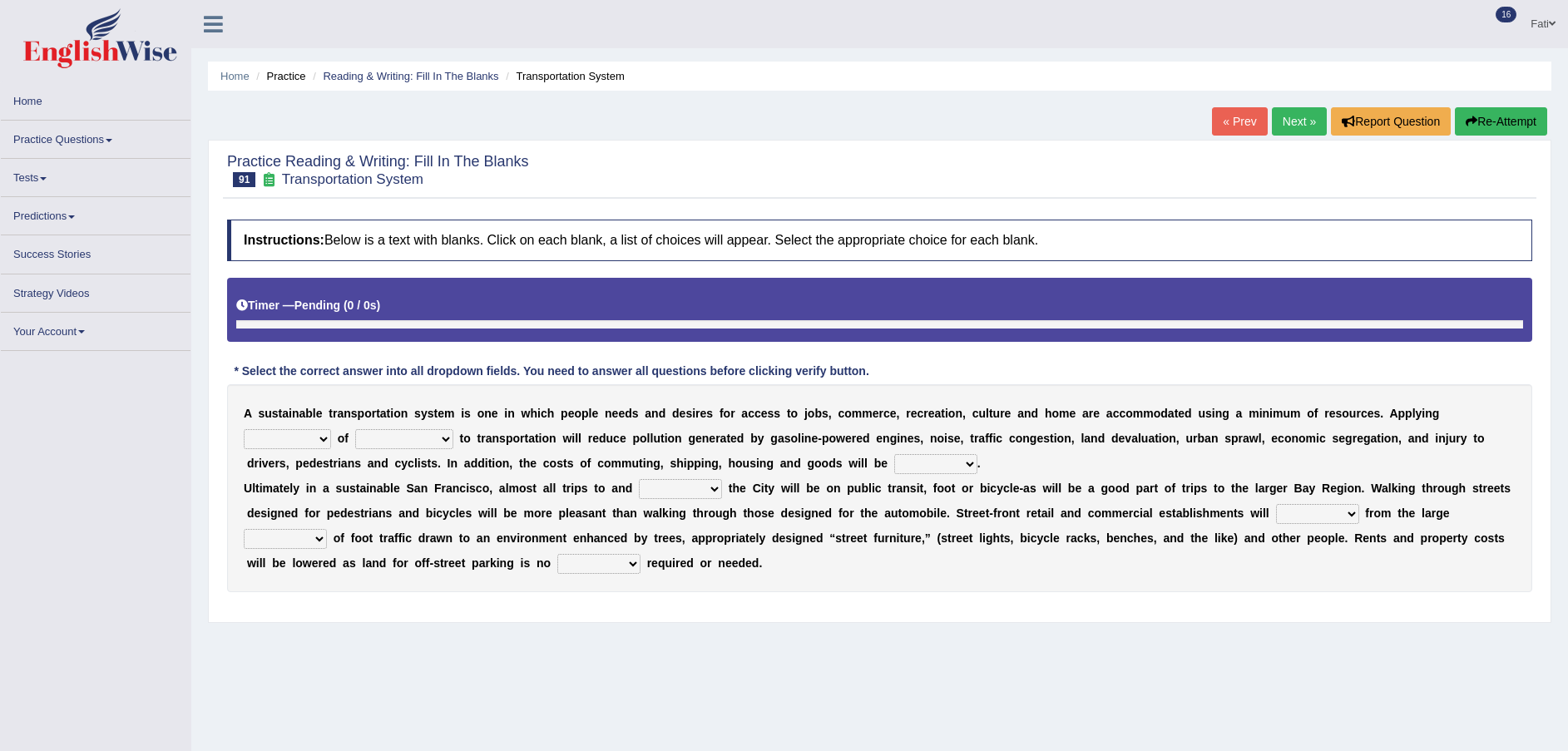
scroll to position [114, 0]
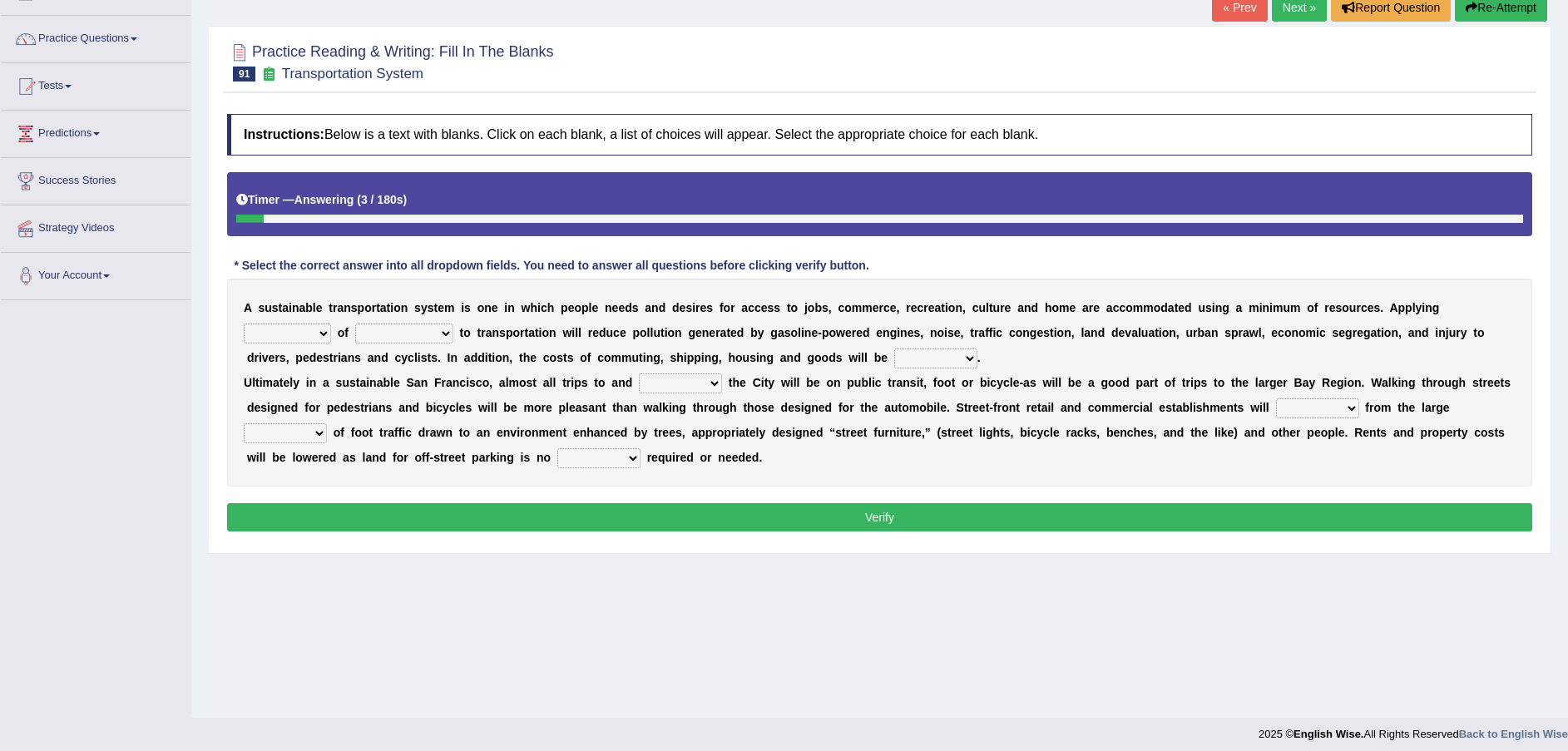
click at [331, 323] on select "principles restrictions plains activation" at bounding box center [287, 333] width 87 height 20
select select "principles"
click at [331, 323] on select "principles restrictions plains activation" at bounding box center [287, 333] width 87 height 20
click at [355, 336] on select "relaxed substance sustainability reliability" at bounding box center [404, 333] width 98 height 20
select select "reliability"
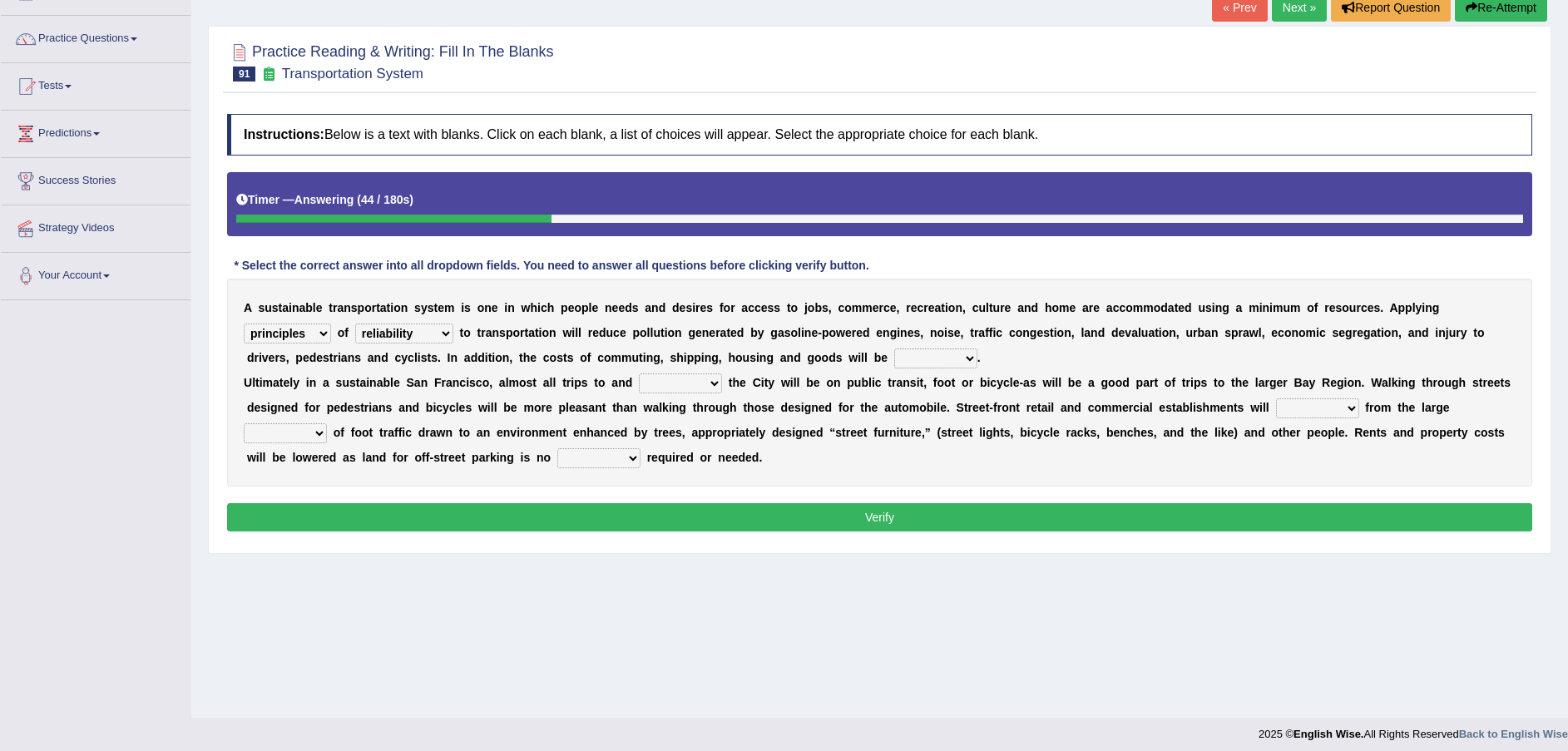
click at [355, 323] on select "relaxed substance sustainability reliability" at bounding box center [404, 333] width 98 height 20
click at [894, 359] on select "cut enhanced reduced leased" at bounding box center [936, 359] width 84 height 20
select select "reduced"
click at [894, 349] on select "cut enhanced reduced leased" at bounding box center [936, 359] width 84 height 20
click at [642, 386] on select "within with added included" at bounding box center [680, 383] width 84 height 20
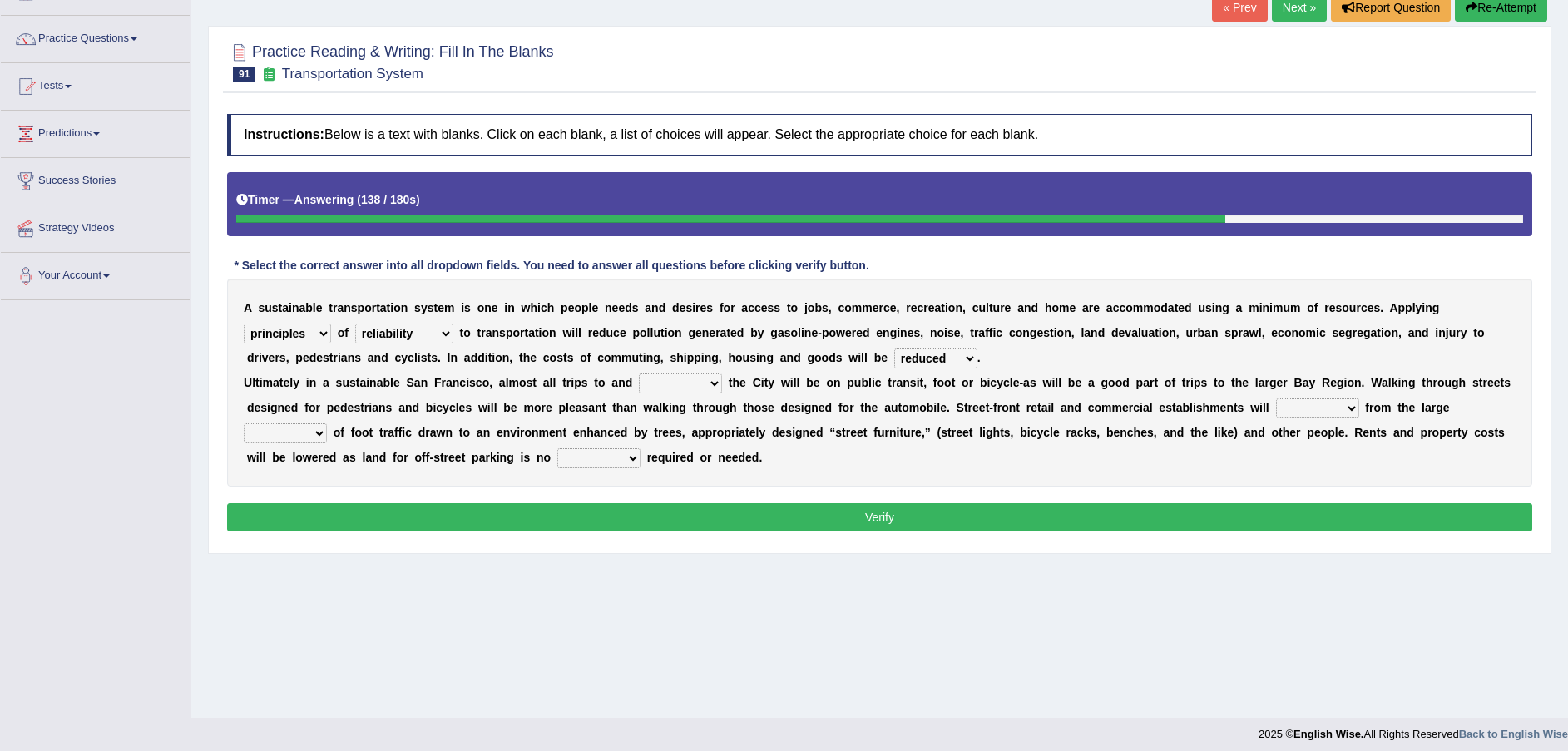
select select "within"
click at [639, 373] on select "within with added included" at bounding box center [680, 383] width 84 height 20
click at [1275, 406] on select "enlarge prepare repair prosper" at bounding box center [1317, 408] width 84 height 20
select select "enlarge"
click at [1275, 398] on select "enlarge prepare repair prosper" at bounding box center [1317, 408] width 84 height 20
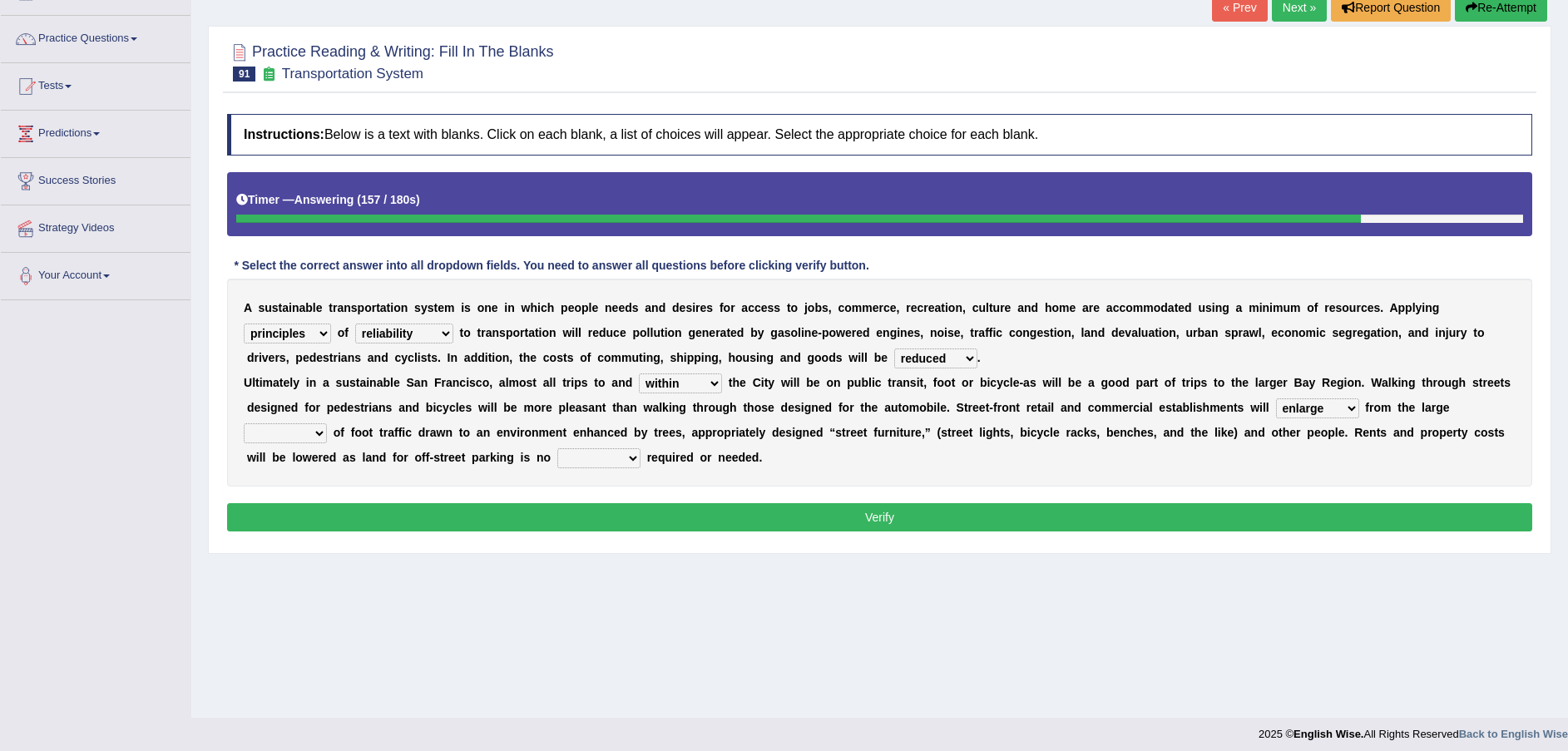
click at [327, 423] on select "amounts volume range time" at bounding box center [285, 433] width 84 height 20
select select "volume"
click at [327, 423] on select "amounts volume range time" at bounding box center [285, 433] width 84 height 20
click at [557, 457] on select "time how longer greater" at bounding box center [599, 458] width 84 height 20
select select "longer"
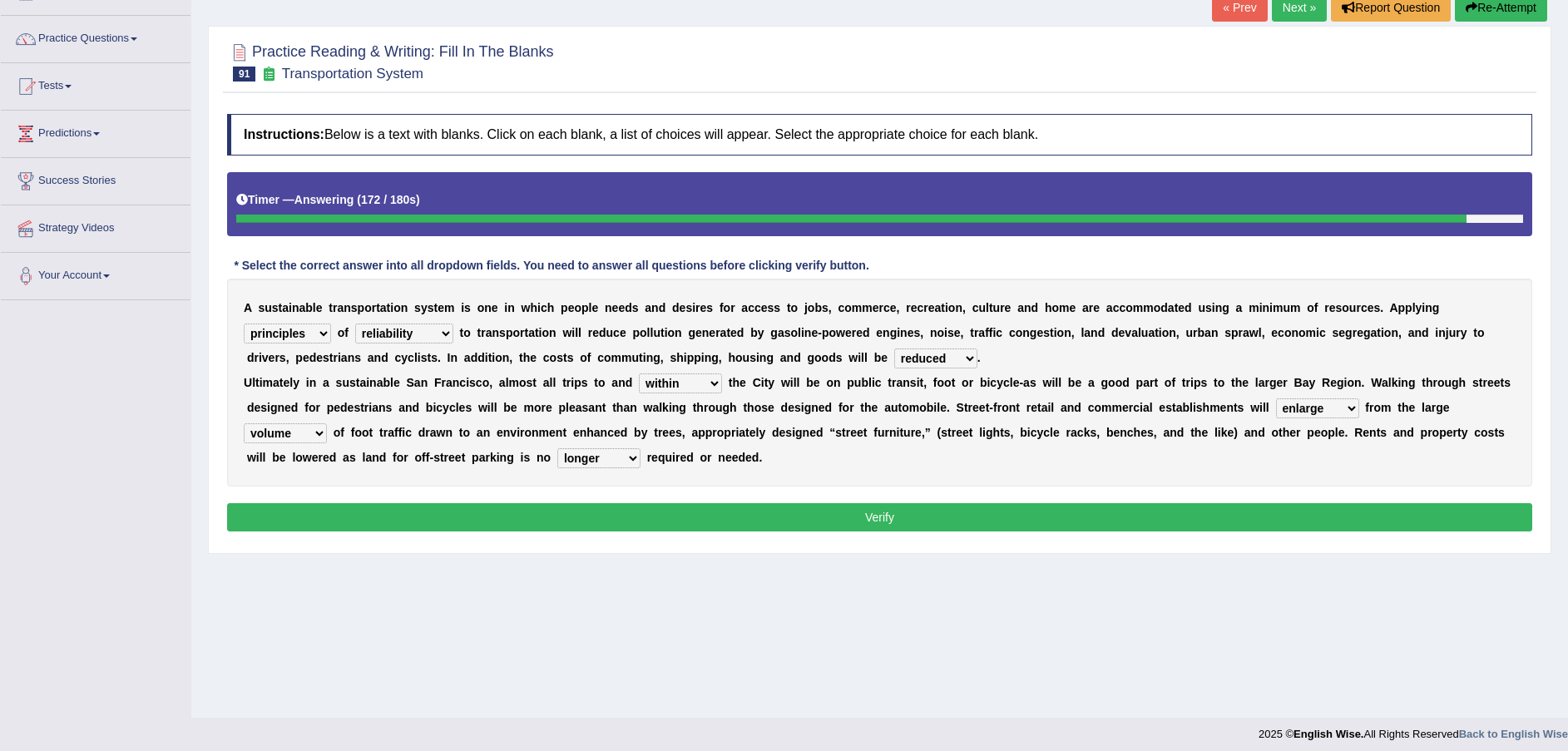
click at [557, 448] on select "time how longer greater" at bounding box center [599, 458] width 84 height 20
click at [294, 521] on button "Verify" at bounding box center [879, 517] width 1305 height 28
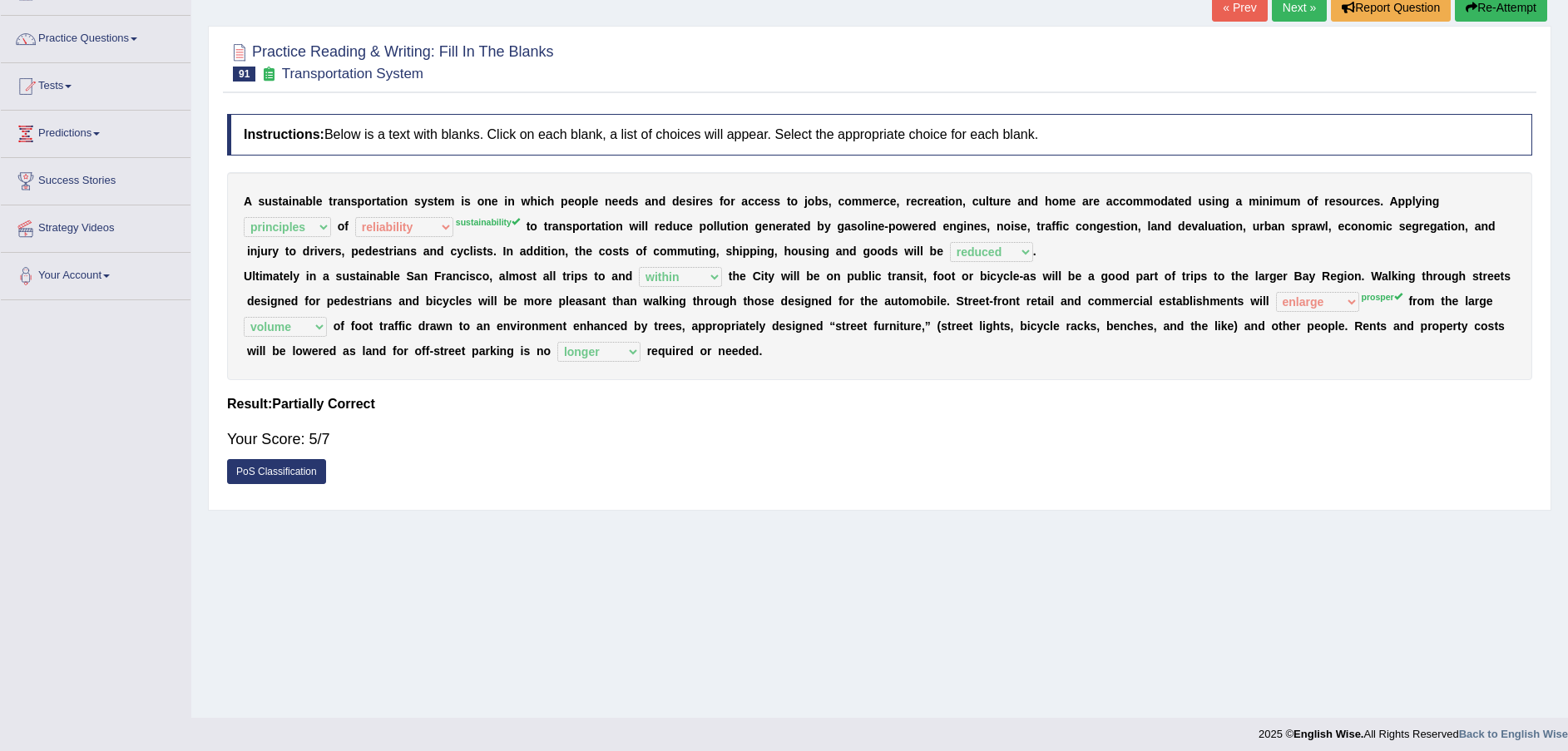
scroll to position [0, 0]
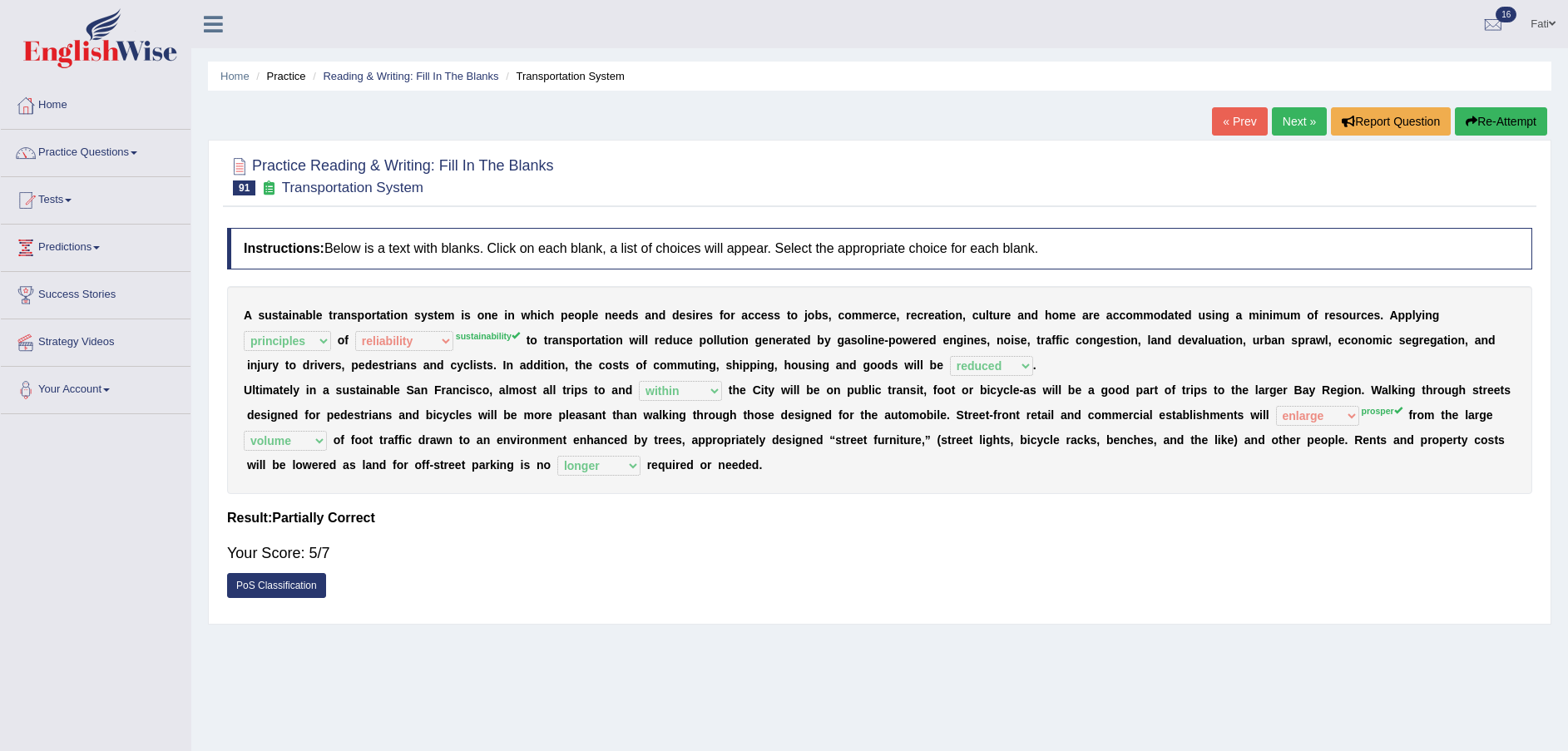
click at [375, 74] on link "Reading & Writing: Fill In The Blanks" at bounding box center [410, 76] width 175 height 13
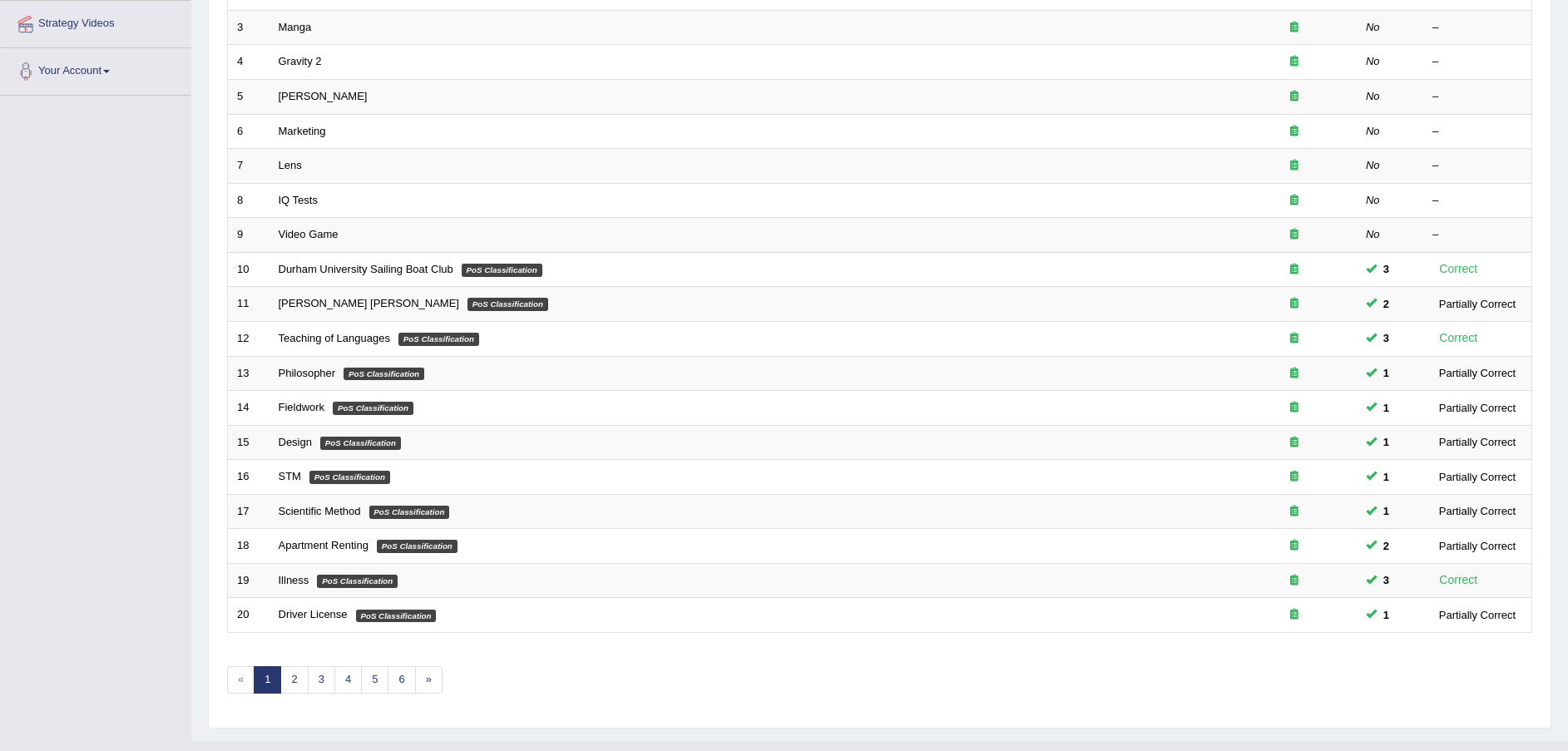
scroll to position [350, 0]
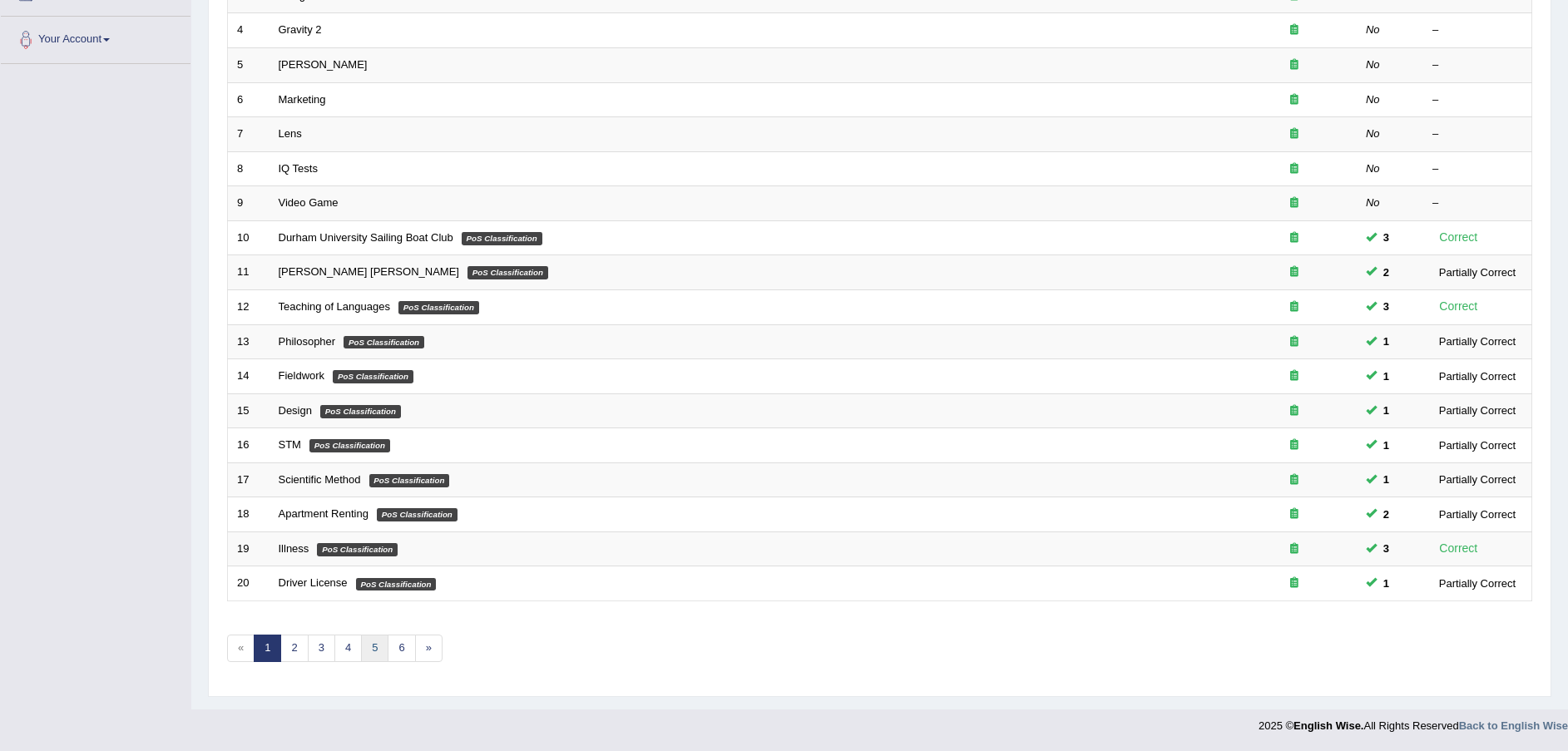
click at [369, 653] on link "5" at bounding box center [374, 647] width 27 height 27
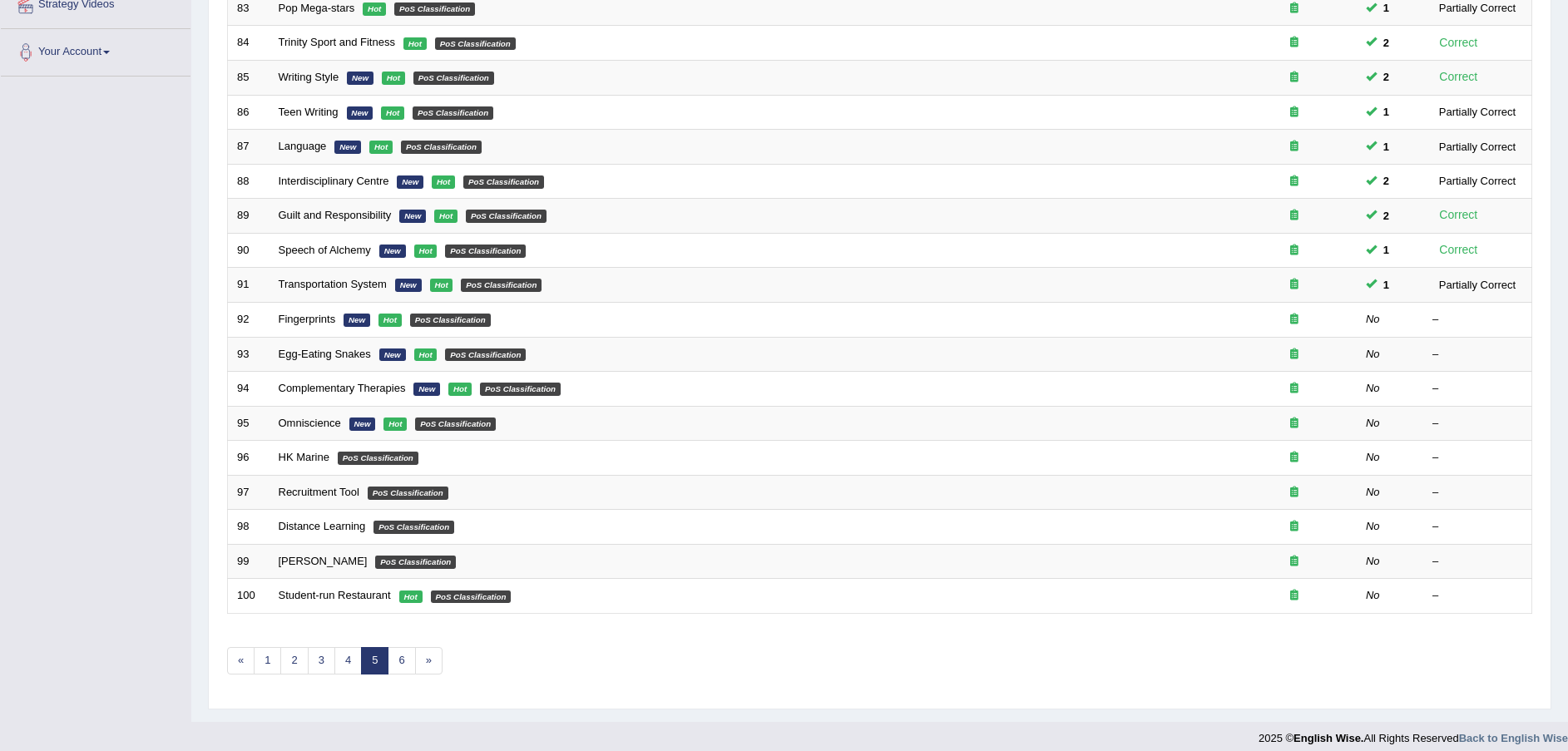
scroll to position [350, 0]
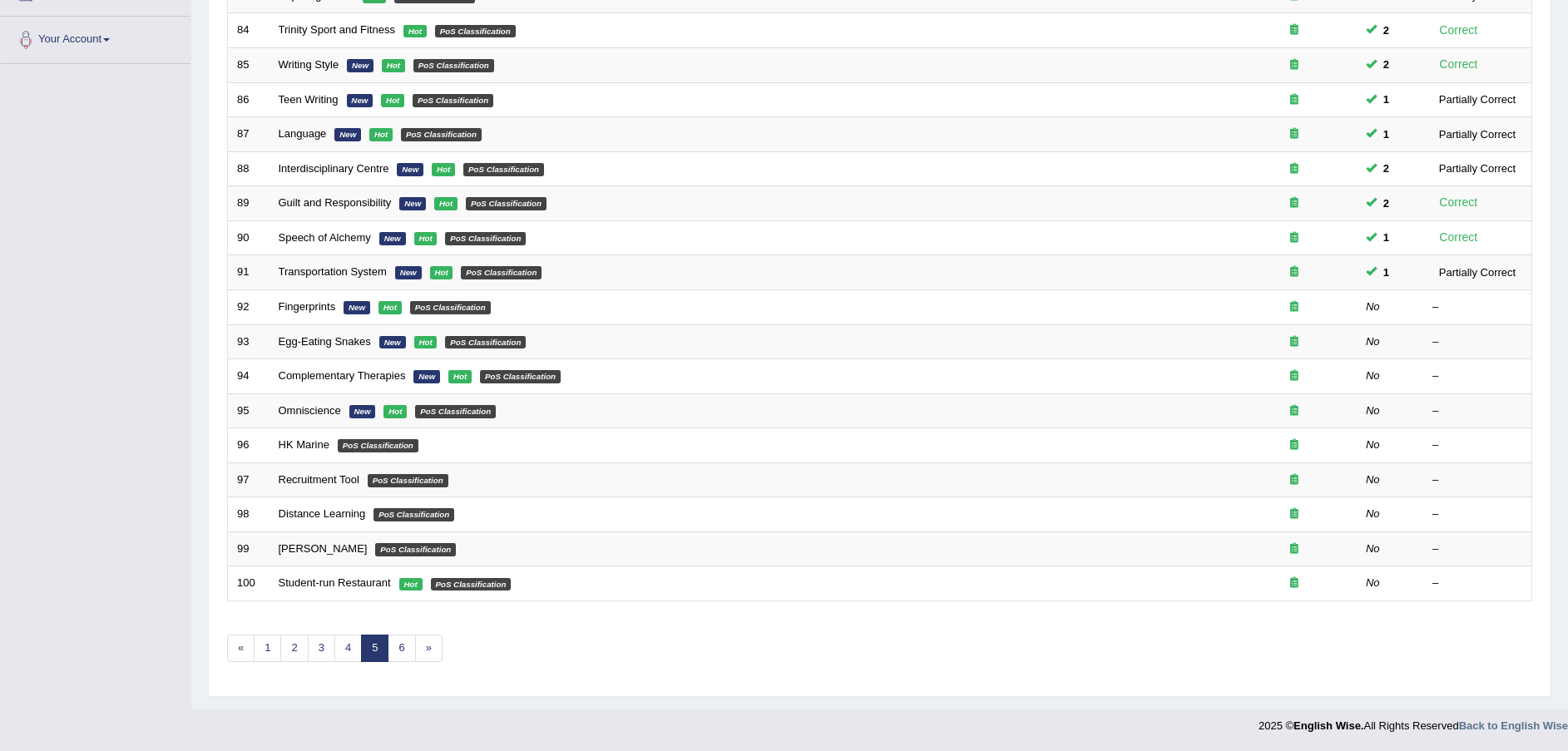
click at [326, 308] on link "Fingerprints" at bounding box center [307, 306] width 57 height 13
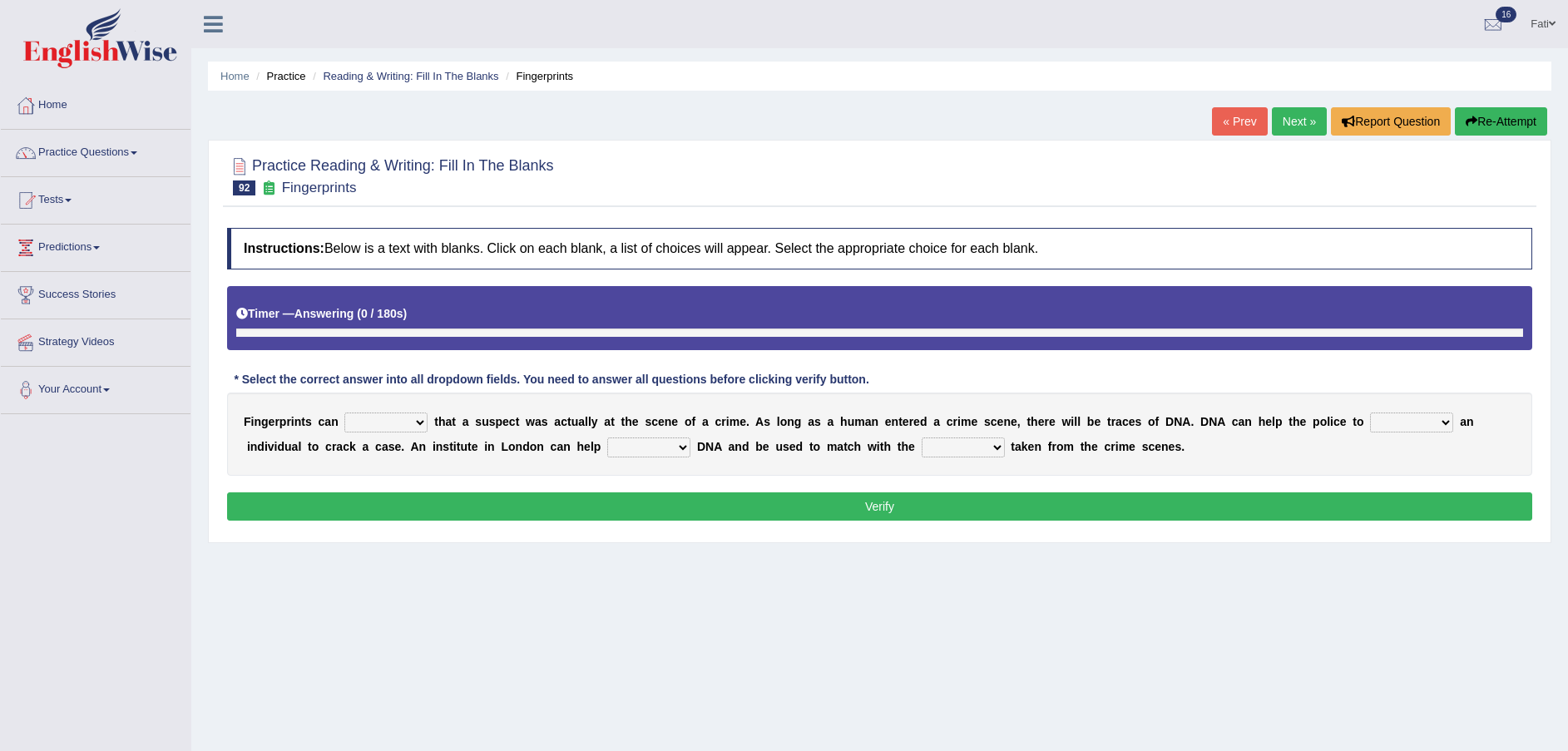
scroll to position [123, 0]
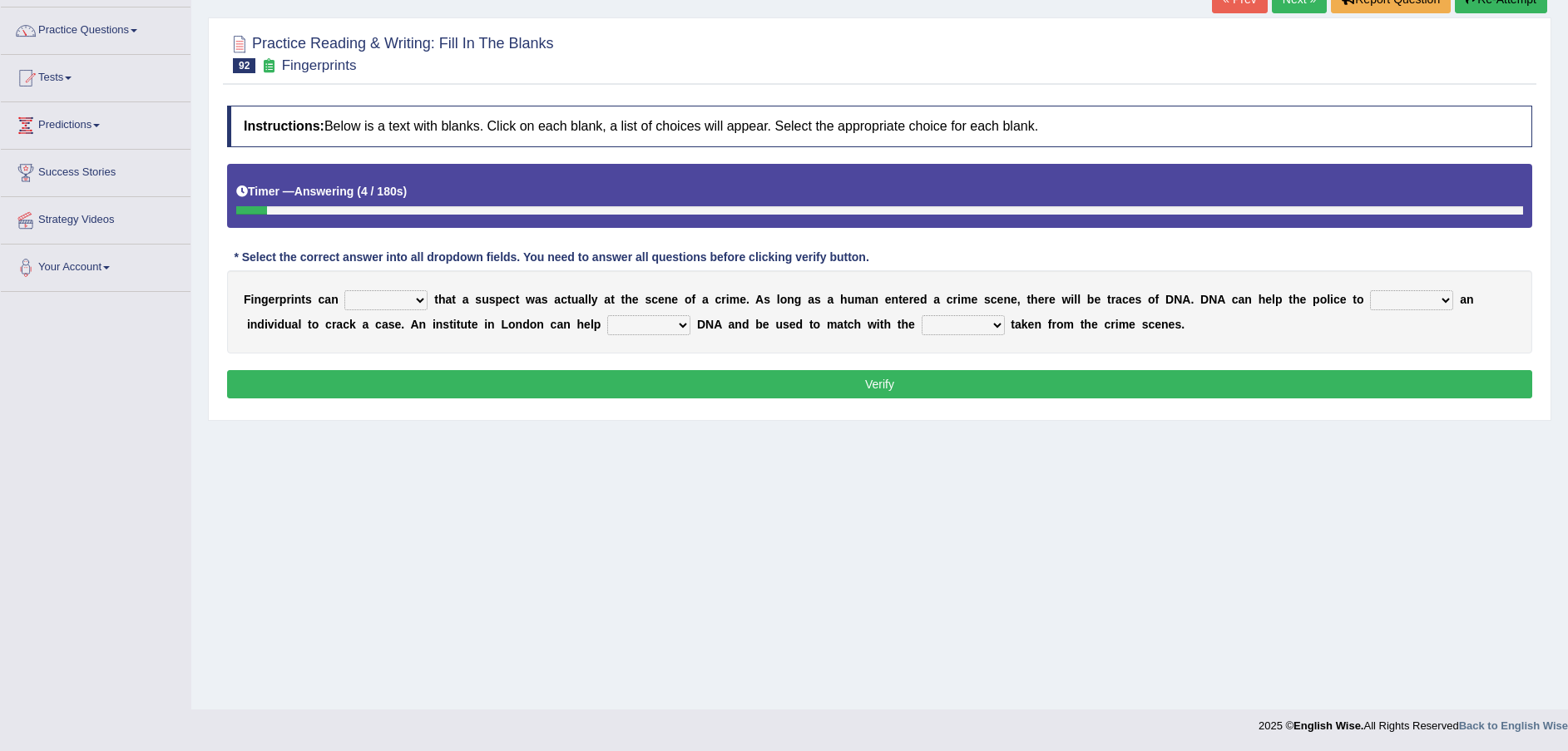
click at [402, 299] on select "prove stay bring clear" at bounding box center [386, 300] width 84 height 20
select select "prove"
click at [344, 290] on select "prove stay bring clear" at bounding box center [386, 300] width 84 height 20
click at [1370, 297] on select "engage stay identify listen" at bounding box center [1412, 300] width 84 height 20
select select "identify"
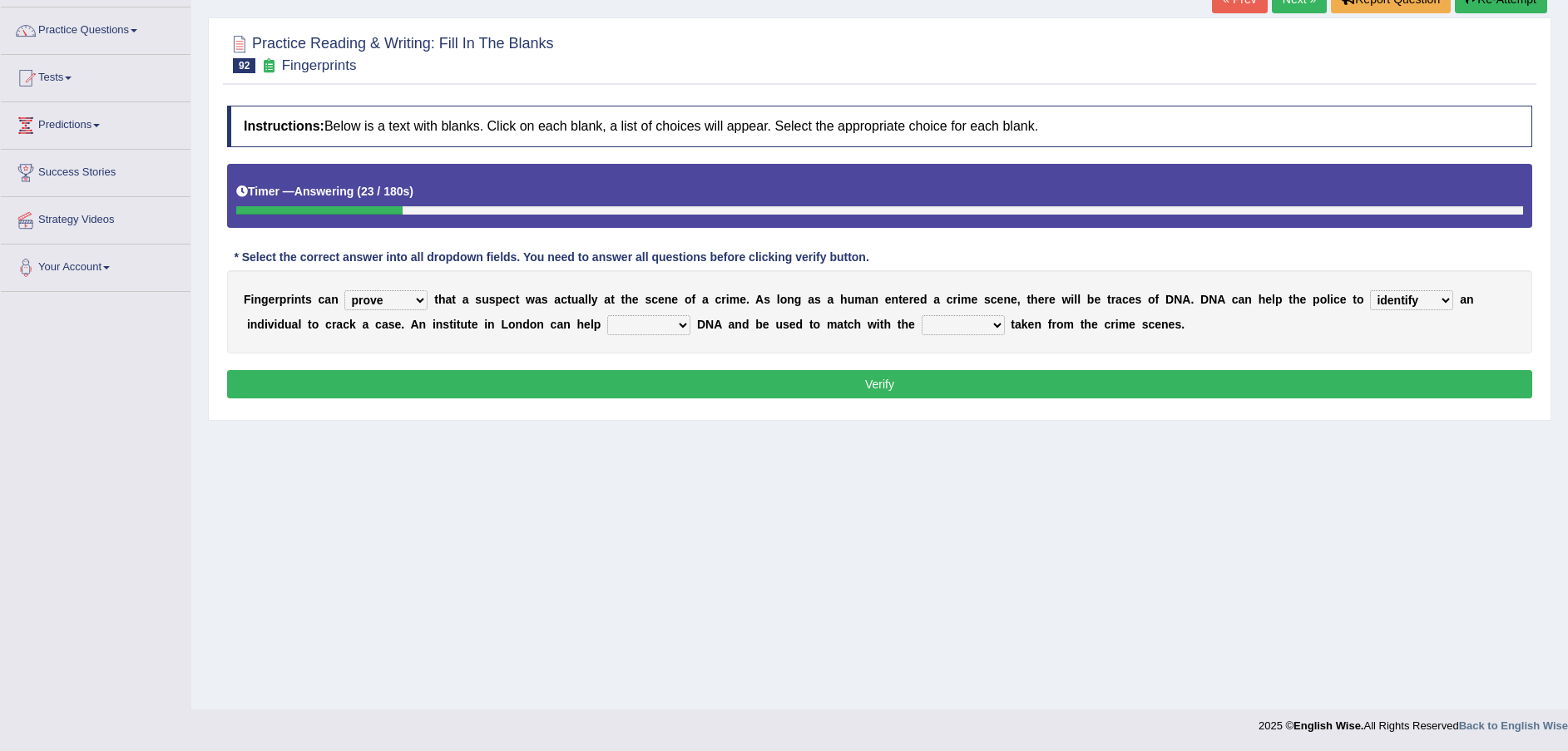
click at [1370, 290] on select "engage stay identify listen" at bounding box center [1412, 300] width 84 height 20
click at [607, 324] on select "change increase reserve introduce" at bounding box center [649, 325] width 84 height 20
click at [921, 324] on select "ideas samples breaks matches" at bounding box center [963, 325] width 84 height 20
select select "samples"
click at [921, 315] on select "ideas samples breaks matches" at bounding box center [963, 325] width 84 height 20
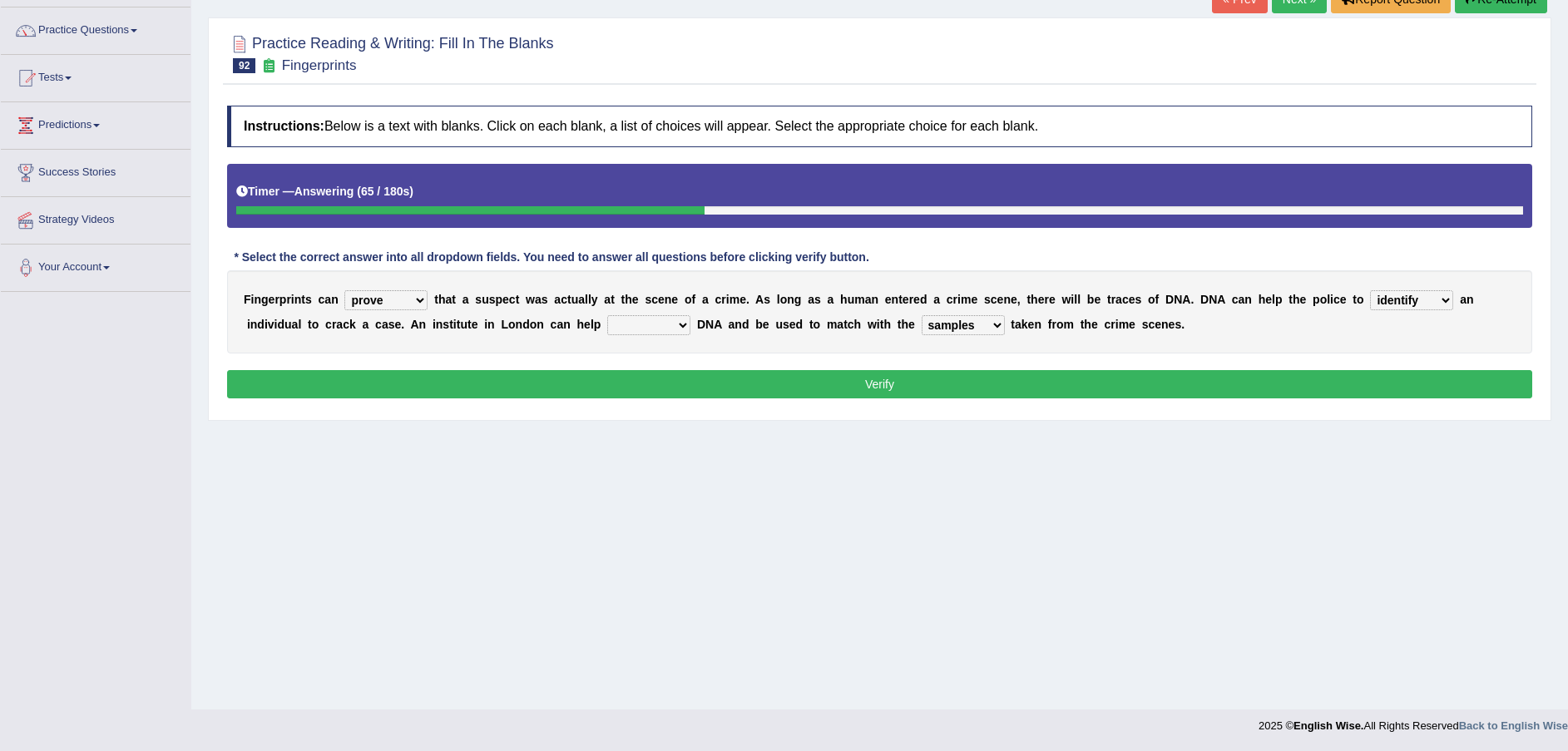
click at [607, 320] on select "change increase reserve introduce" at bounding box center [649, 325] width 84 height 20
select select "change"
click at [607, 315] on select "change increase reserve introduce" at bounding box center [649, 325] width 84 height 20
click at [521, 364] on div "Instructions: Below is a text with blanks. Click on each blank, a list of choic…" at bounding box center [878, 254] width 1313 height 314
click at [528, 380] on button "Verify" at bounding box center [879, 383] width 1305 height 28
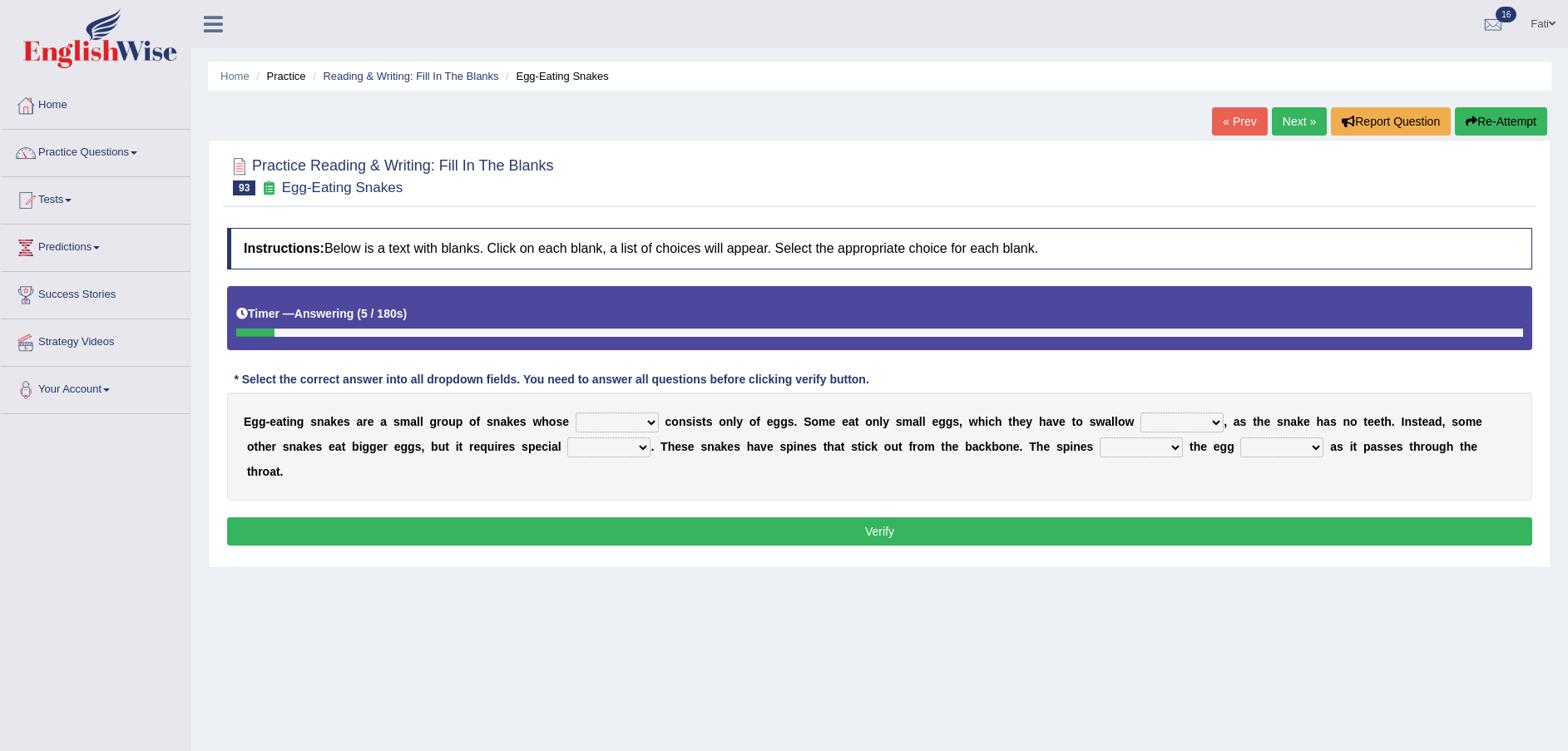
click at [584, 424] on select "food diet meals serves" at bounding box center [617, 422] width 84 height 20
select select "meals"
click at [575, 412] on select "food diet meals serves" at bounding box center [617, 422] width 84 height 20
click at [612, 420] on select "food diet meals serves" at bounding box center [617, 422] width 84 height 20
click at [881, 621] on div "Home Practice Reading & Writing: Fill In The Blanks Egg-Eating Snakes « Prev Ne…" at bounding box center [879, 415] width 1376 height 831
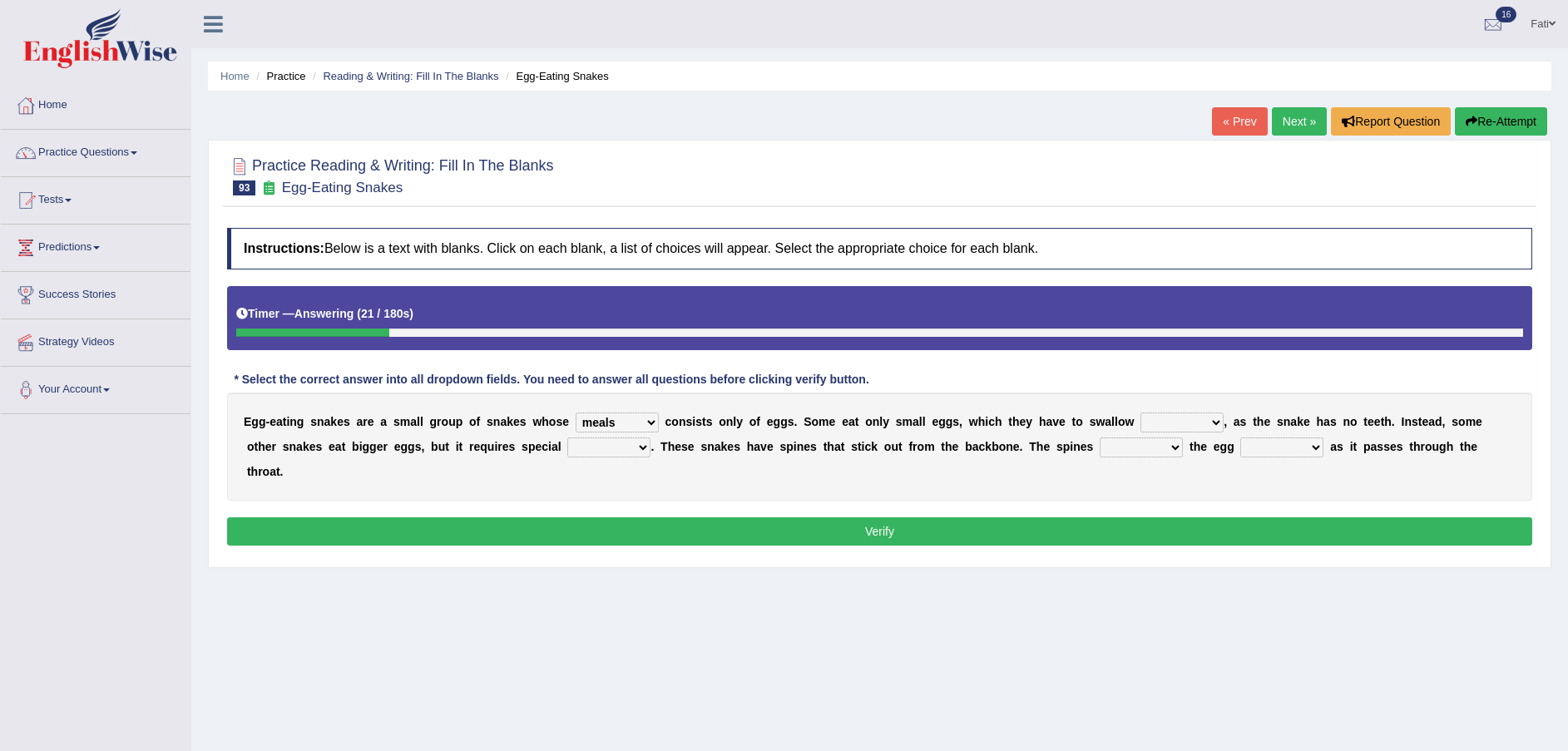
click at [1140, 418] on select "whole hole full complete" at bounding box center [1182, 422] width 84 height 20
select select "whole"
click at [1140, 412] on select "whole hole full complete" at bounding box center [1182, 422] width 84 height 20
click at [1154, 419] on select "whole hole full complete" at bounding box center [1182, 422] width 84 height 20
click at [798, 630] on div "Home Practice Reading & Writing: Fill In The Blanks Egg-Eating Snakes « Prev Ne…" at bounding box center [879, 415] width 1376 height 831
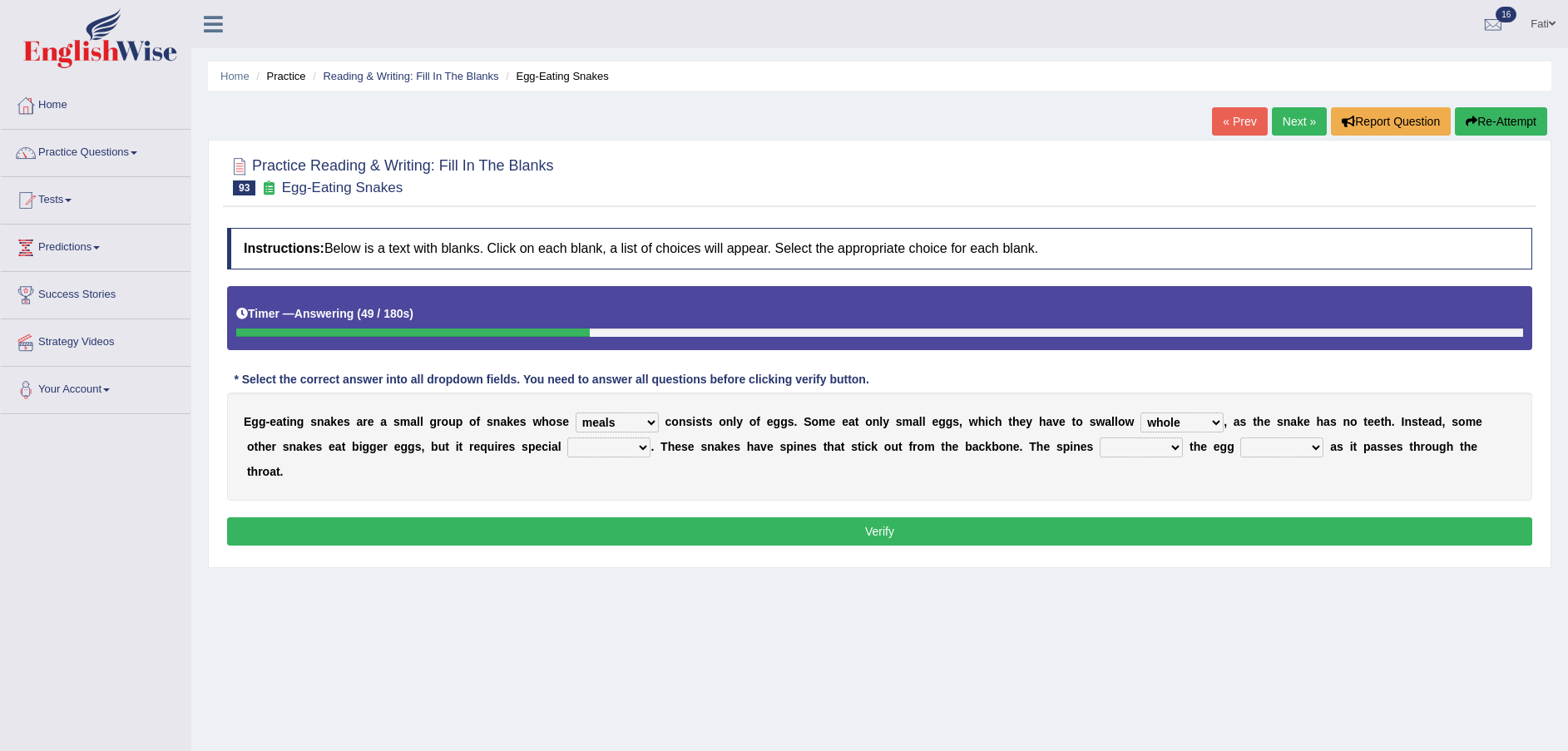
click at [567, 449] on select "effects prospects refines treatment" at bounding box center [609, 448] width 84 height 20
select select "treatment"
click at [567, 438] on select "effects prospects refines treatment" at bounding box center [609, 448] width 84 height 20
click at [1099, 448] on select "breaks supports rages crack" at bounding box center [1141, 448] width 84 height 20
select select "breaks"
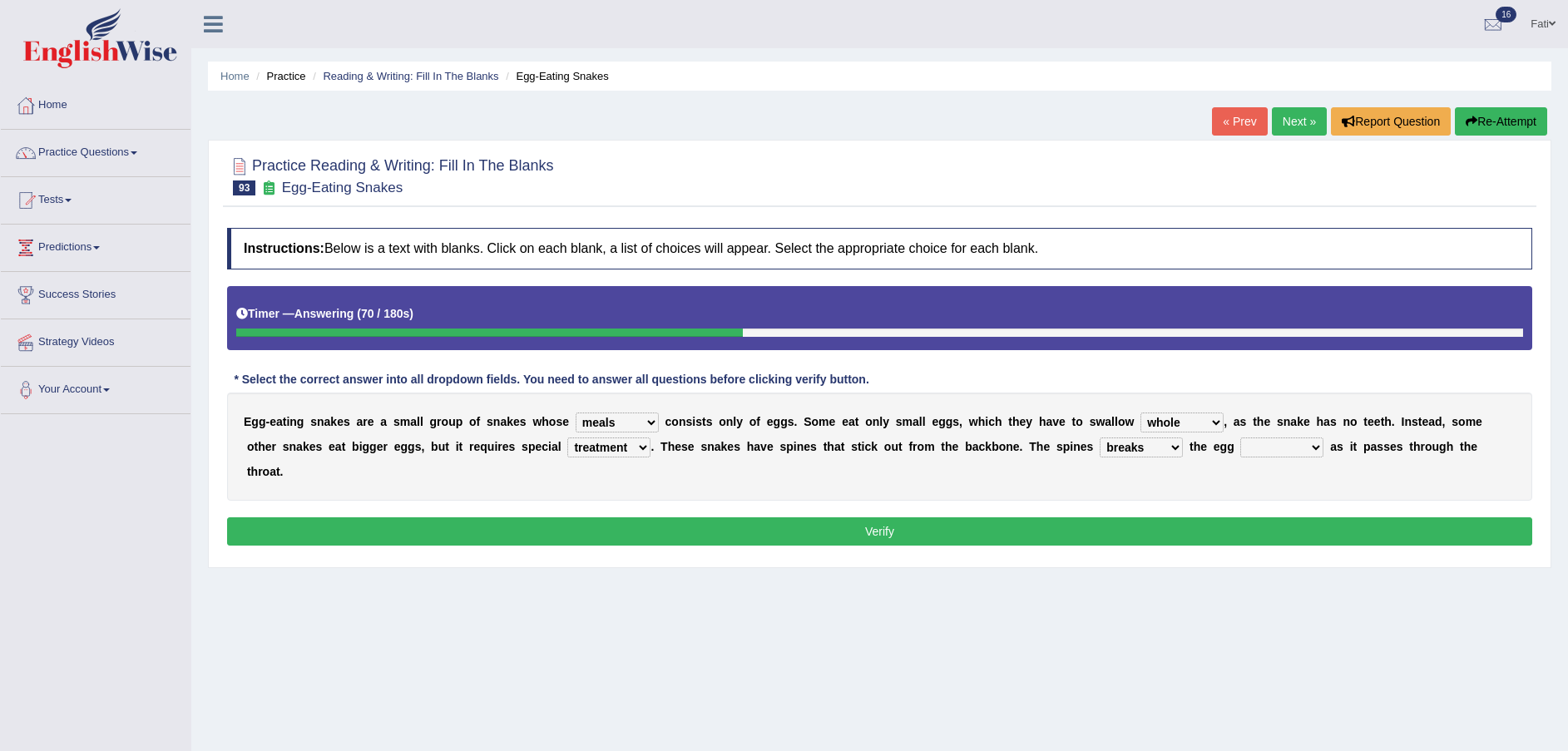
click at [1099, 438] on select "breaks supports rages crack" at bounding box center [1141, 448] width 84 height 20
click at [1240, 447] on select "takes open brings close" at bounding box center [1282, 448] width 84 height 20
select select "open"
click at [1240, 438] on select "takes open brings close" at bounding box center [1282, 448] width 84 height 20
click at [1118, 517] on button "Verify" at bounding box center [879, 530] width 1305 height 28
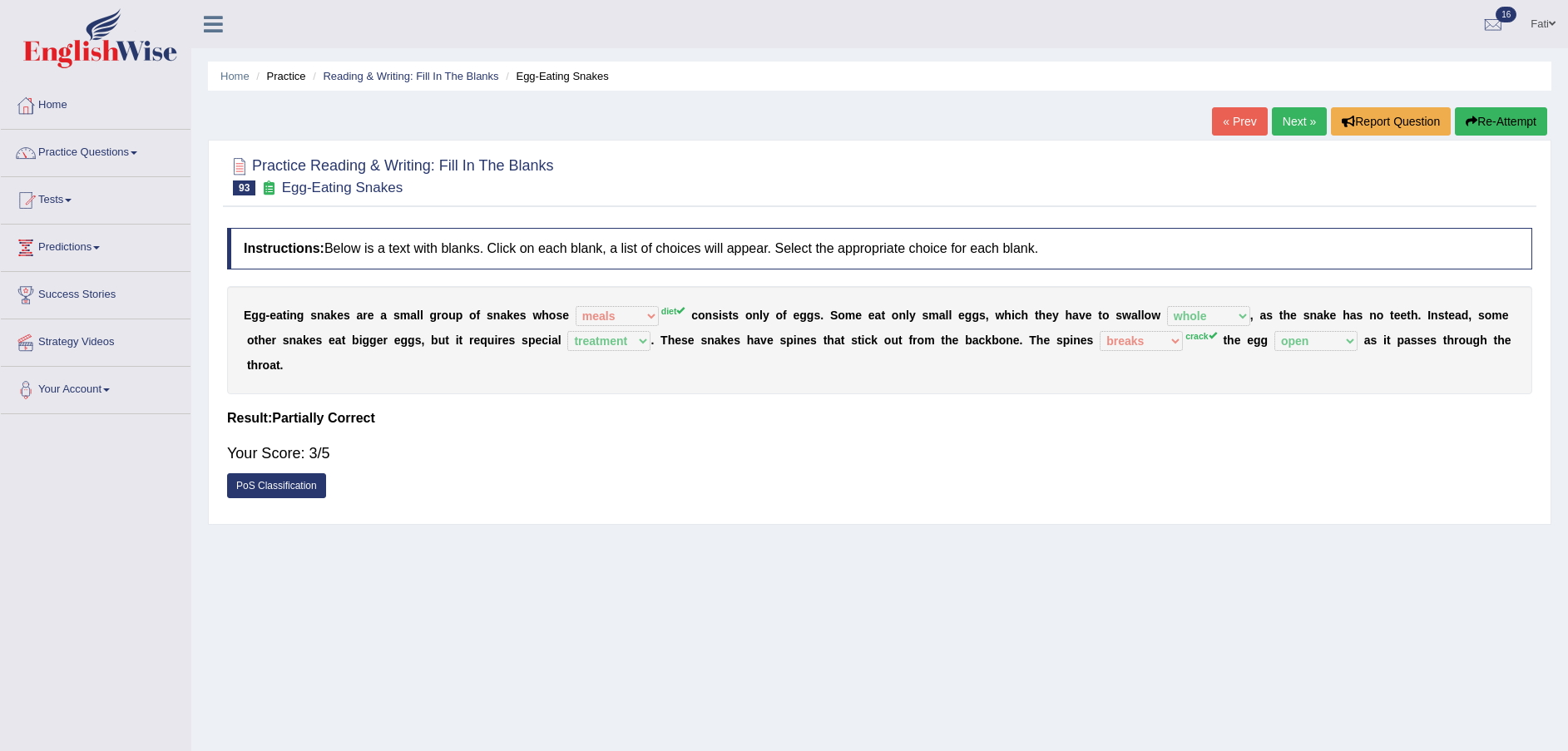
click at [1291, 125] on link "Next »" at bounding box center [1299, 121] width 55 height 28
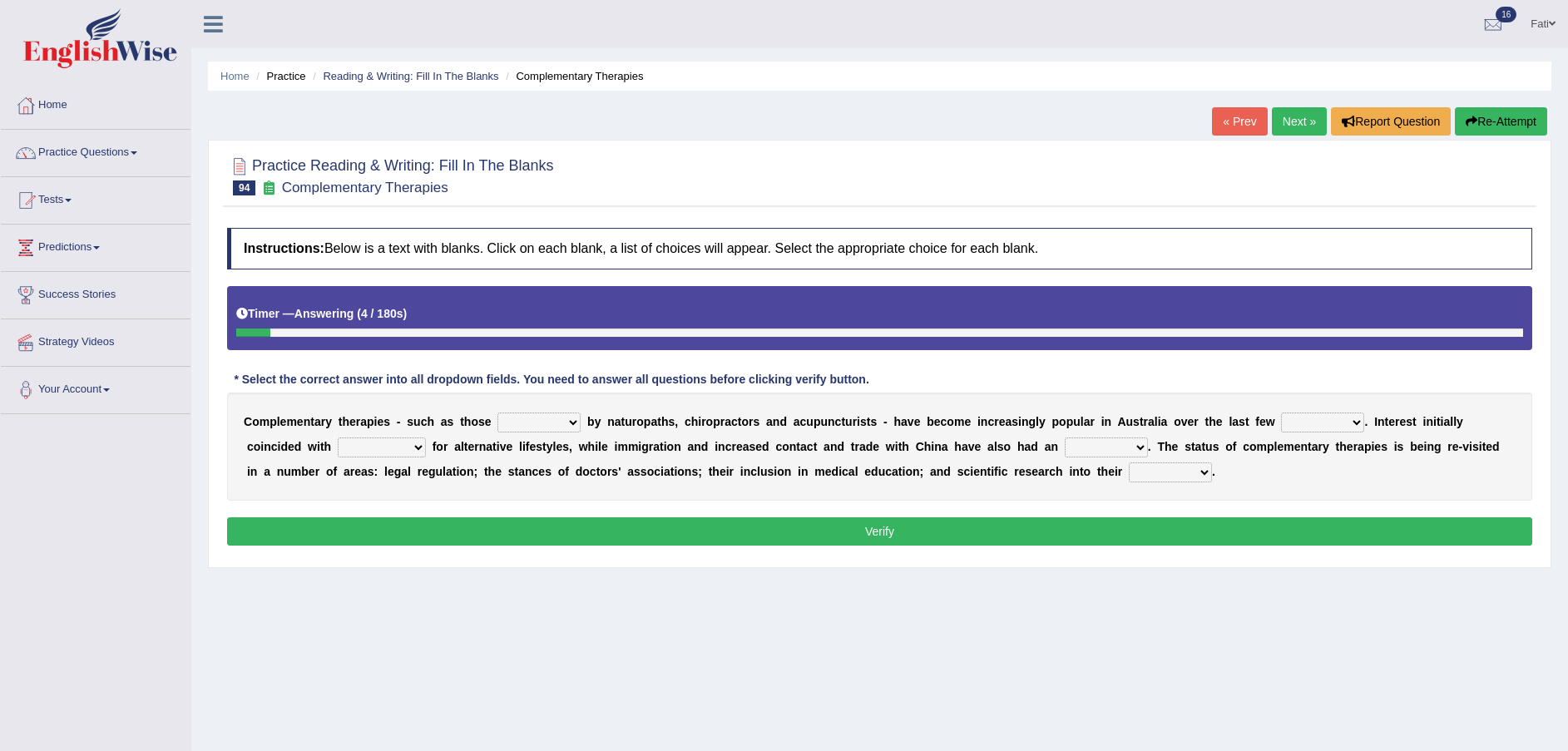
click at [540, 425] on select "adjusted practised prompted produced" at bounding box center [539, 422] width 84 height 20
select select "prompted"
click at [497, 412] on select "adjusted practised prompted produced" at bounding box center [539, 422] width 84 height 20
click at [1281, 427] on select "decades days times things" at bounding box center [1323, 422] width 84 height 20
select select "decades"
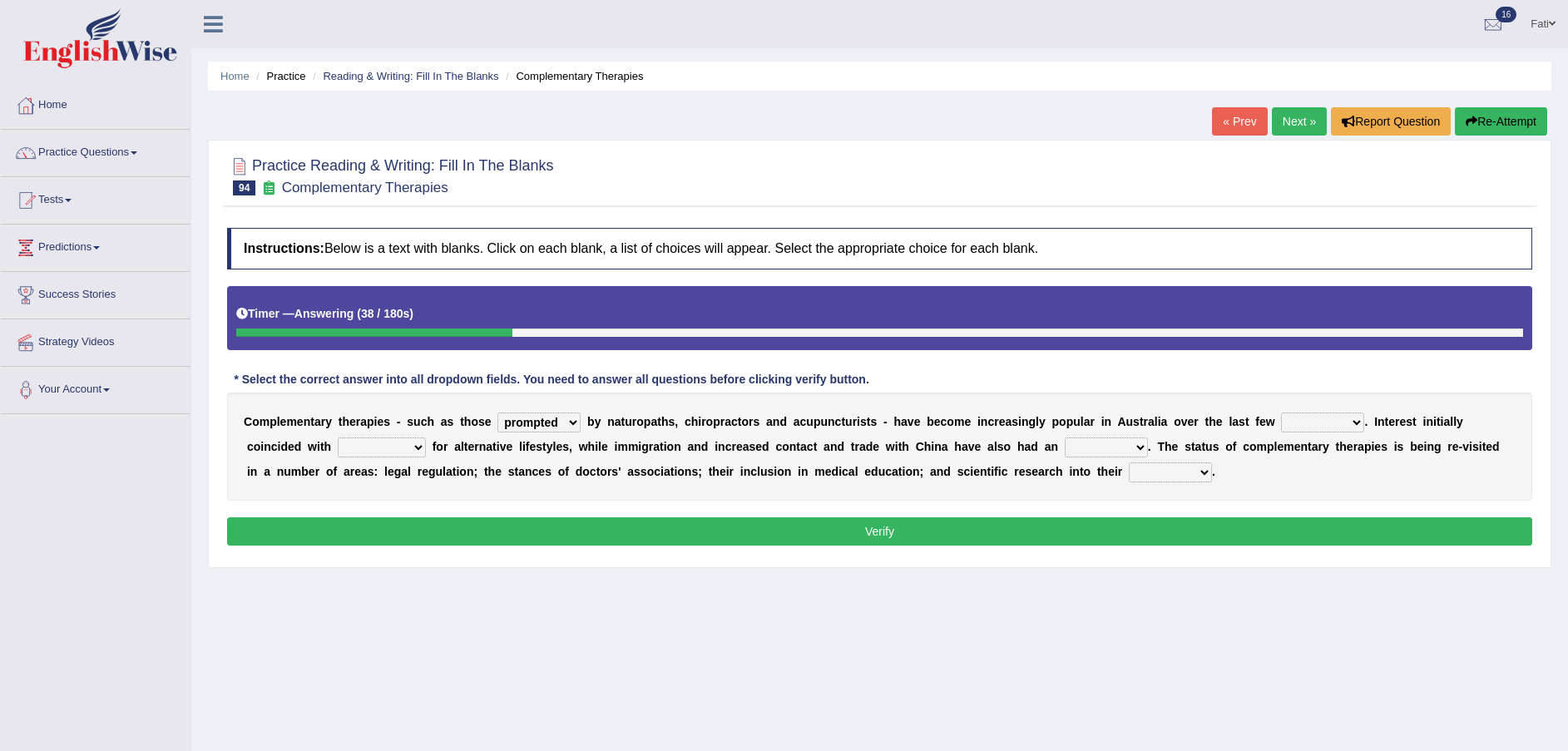
click at [1281, 412] on select "decades days times things" at bounding box center [1323, 422] width 84 height 20
click at [338, 445] on select "happiness joy fun enthusiasm" at bounding box center [382, 448] width 88 height 20
select select "enthusiasm"
click at [338, 438] on select "happiness joy fun enthusiasm" at bounding box center [382, 448] width 88 height 20
click at [1065, 449] on select "interest influence activity accuracy" at bounding box center [1107, 448] width 84 height 20
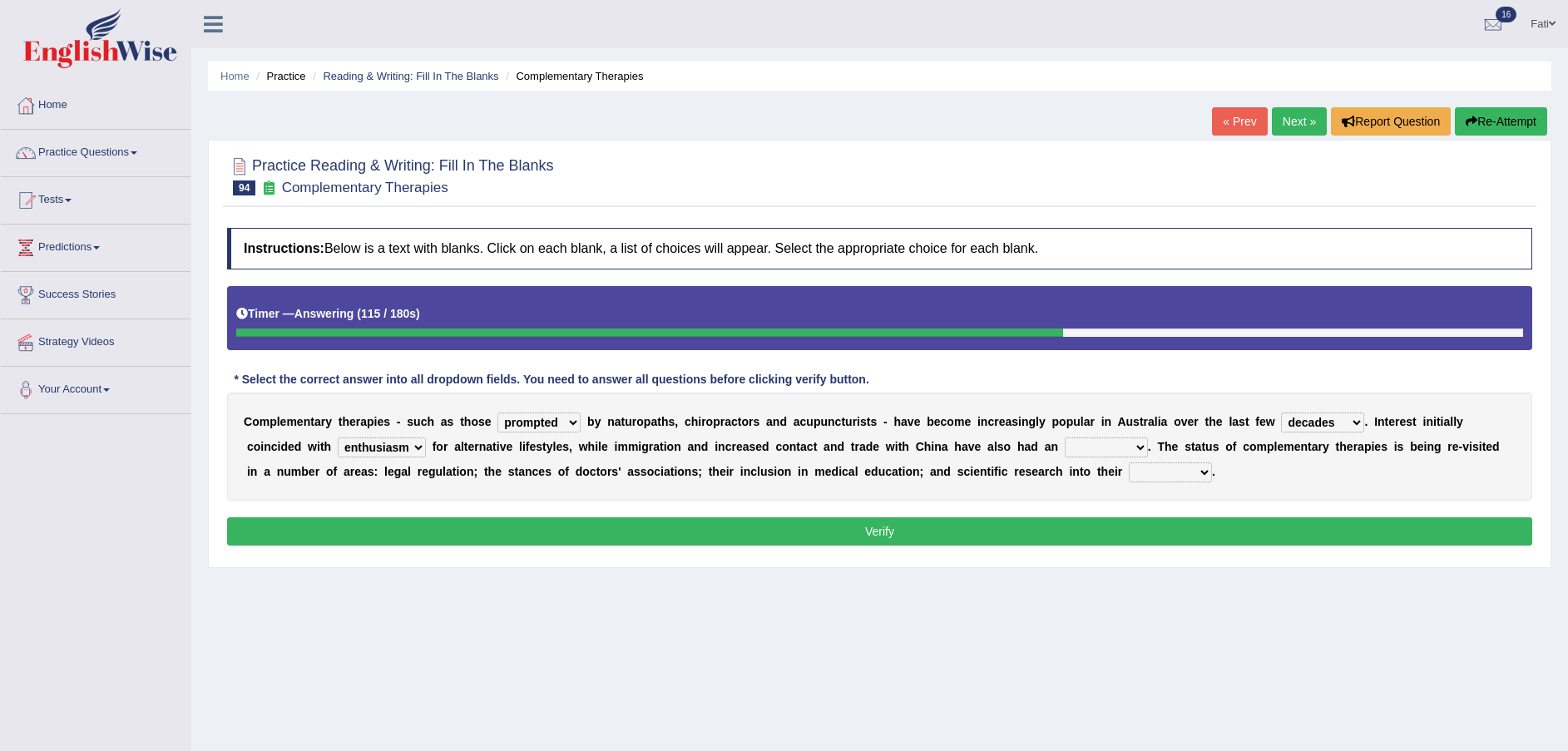
select select "accuracy"
click at [1065, 438] on select "interest influence activity accuracy" at bounding box center [1107, 448] width 84 height 20
click at [1128, 474] on select "aspects effects efficacy access" at bounding box center [1170, 472] width 84 height 20
select select "effects"
click at [1128, 462] on select "aspects effects efficacy access" at bounding box center [1170, 472] width 84 height 20
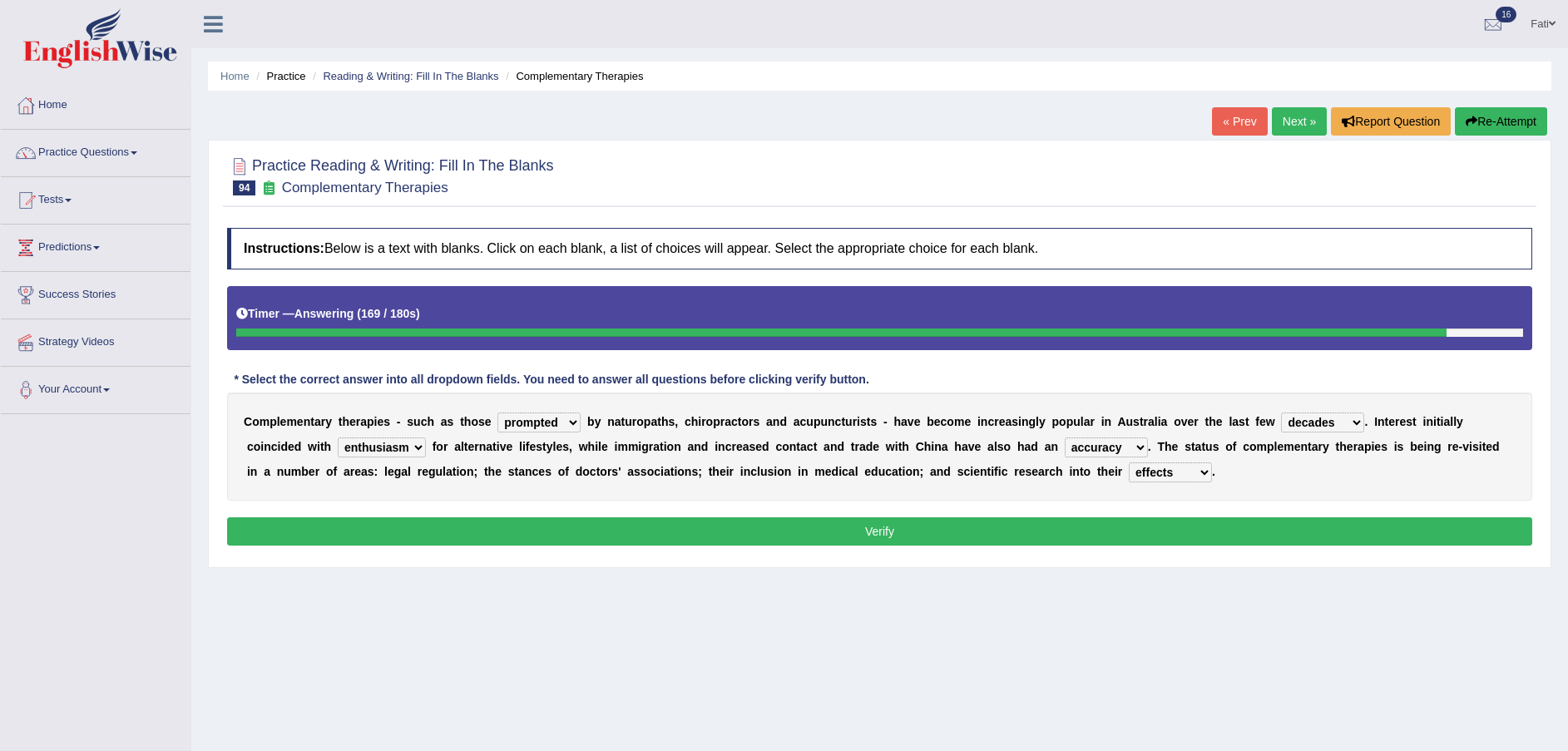
click at [965, 535] on button "Verify" at bounding box center [879, 530] width 1305 height 28
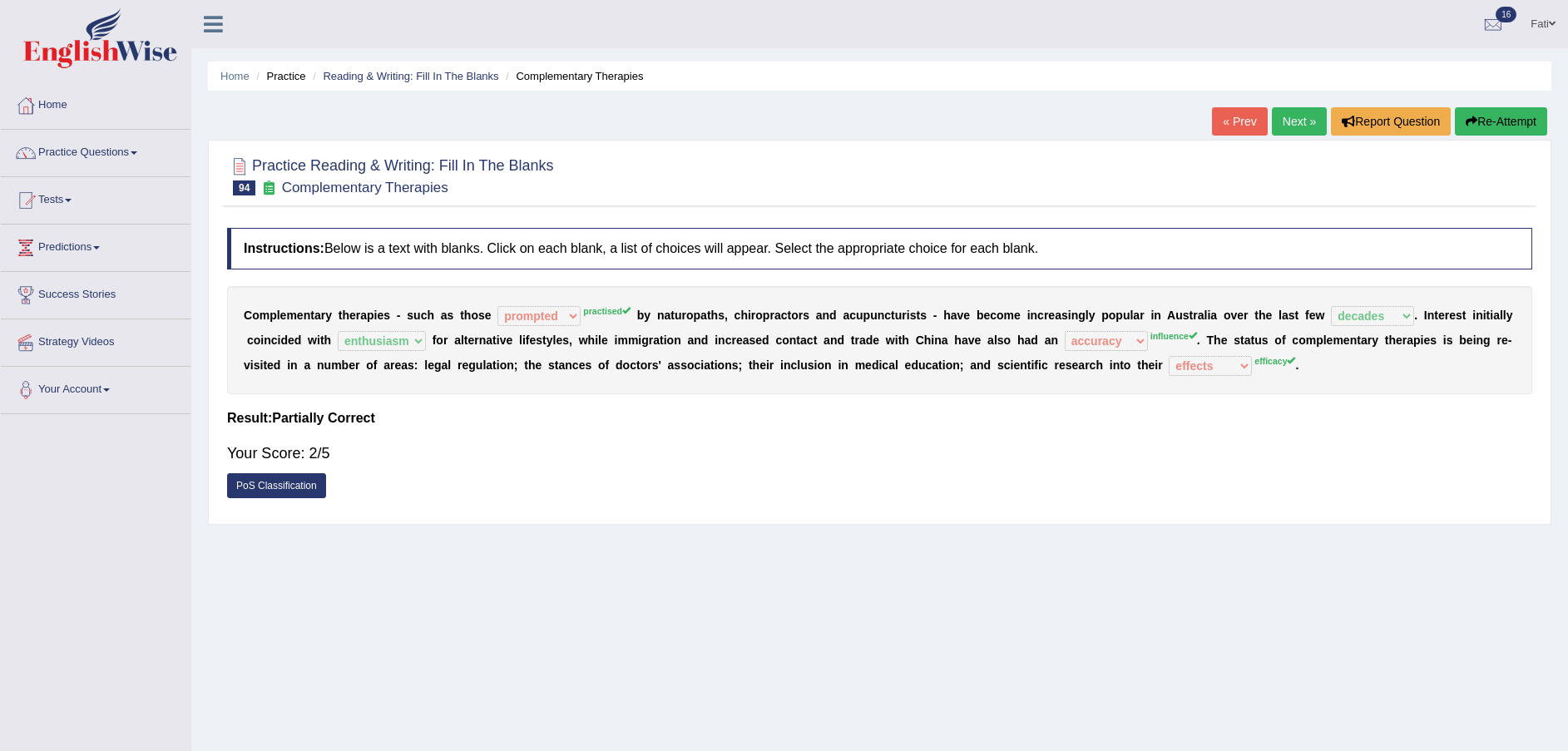
click at [1511, 116] on button "Re-Attempt" at bounding box center [1501, 121] width 93 height 28
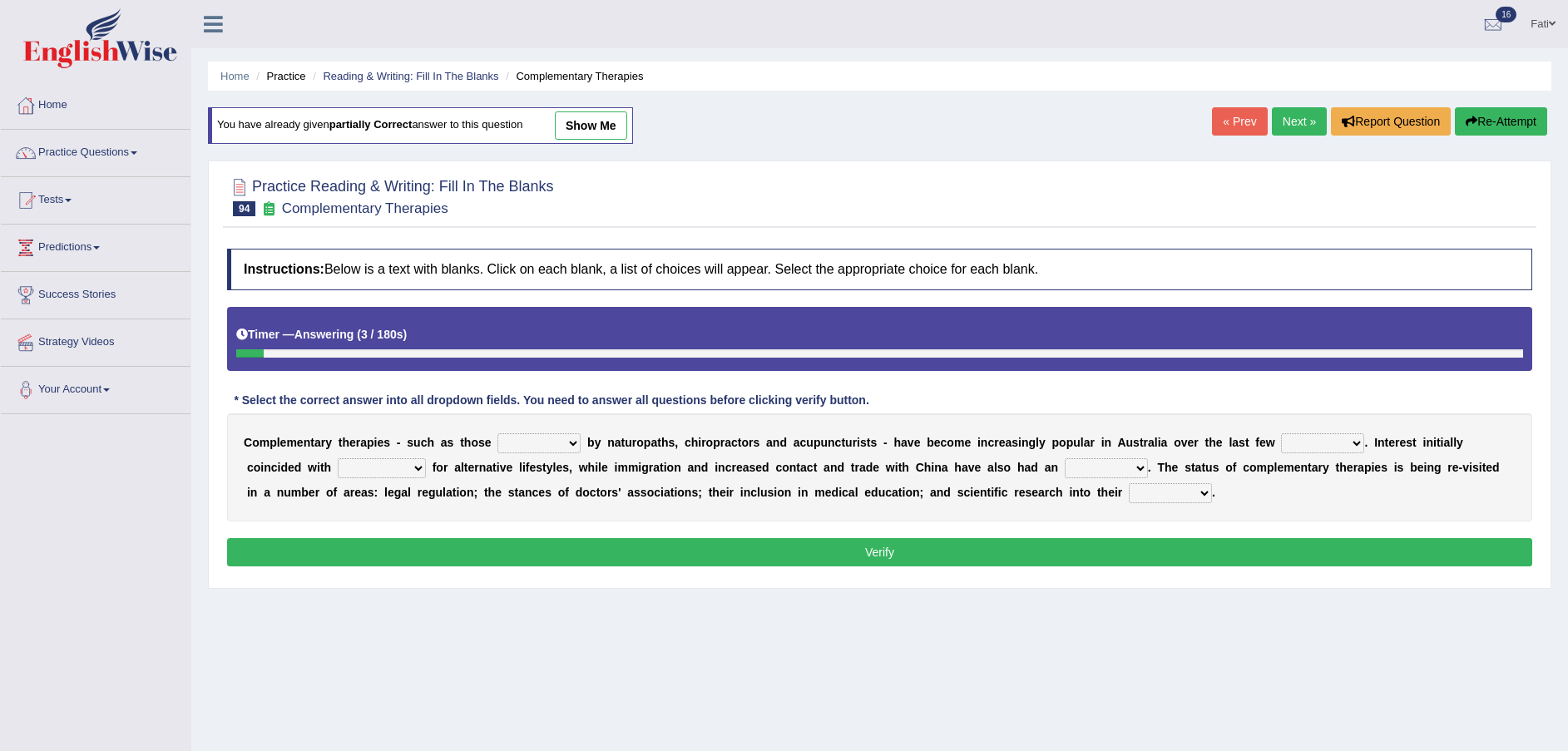
click at [543, 443] on select "adjusted practised prompted produced" at bounding box center [539, 443] width 84 height 20
select select "practised"
click at [497, 433] on select "adjusted practised prompted produced" at bounding box center [539, 443] width 84 height 20
click at [1281, 442] on select "decades days times things" at bounding box center [1323, 443] width 84 height 20
select select "decades"
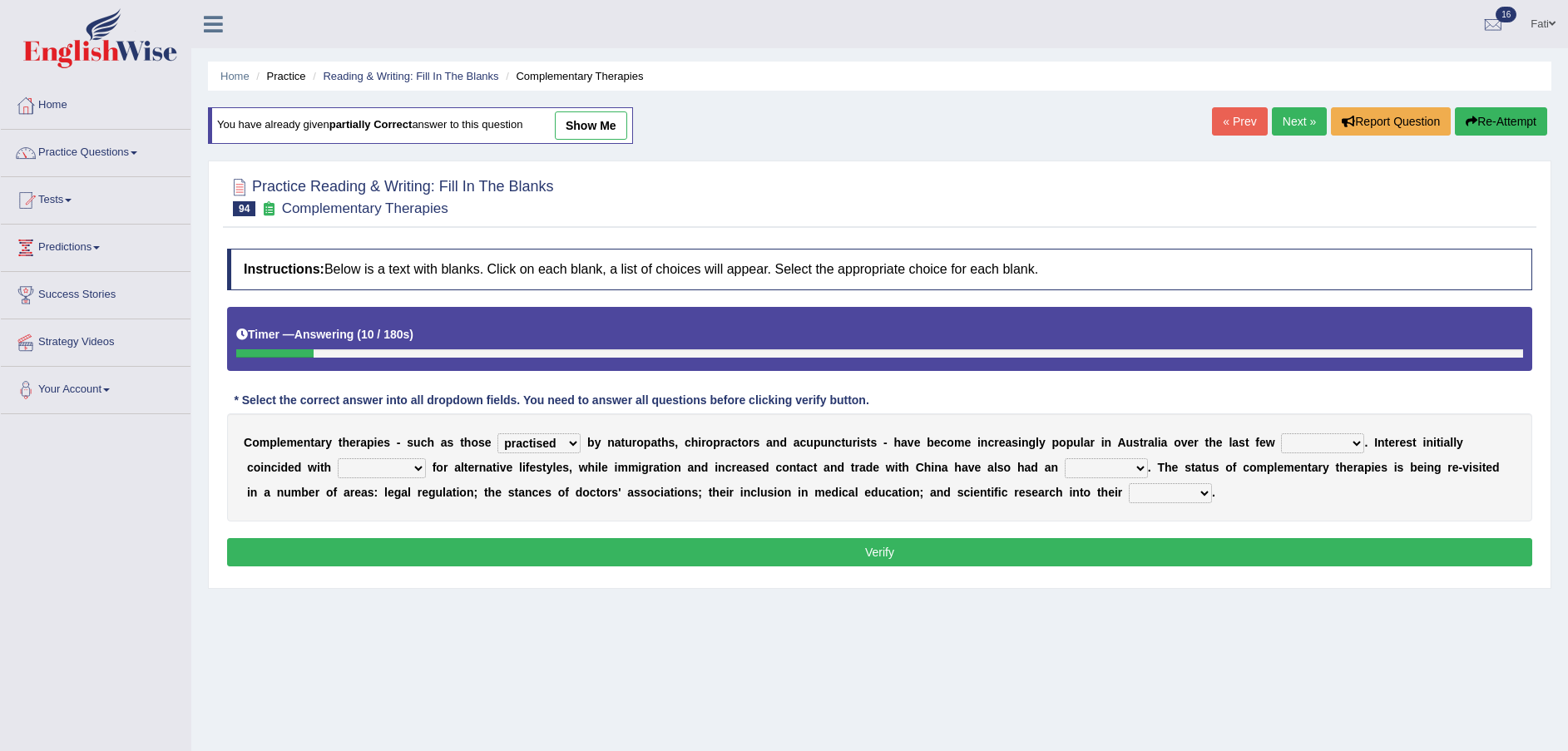
click at [1281, 433] on select "decades days times things" at bounding box center [1323, 443] width 84 height 20
click at [338, 469] on select "happiness joy fun enthusiasm" at bounding box center [382, 468] width 88 height 20
select select "enthusiasm"
click at [338, 458] on select "happiness joy fun enthusiasm" at bounding box center [382, 468] width 88 height 20
click at [1065, 464] on select "interest influence activity accuracy" at bounding box center [1107, 468] width 84 height 20
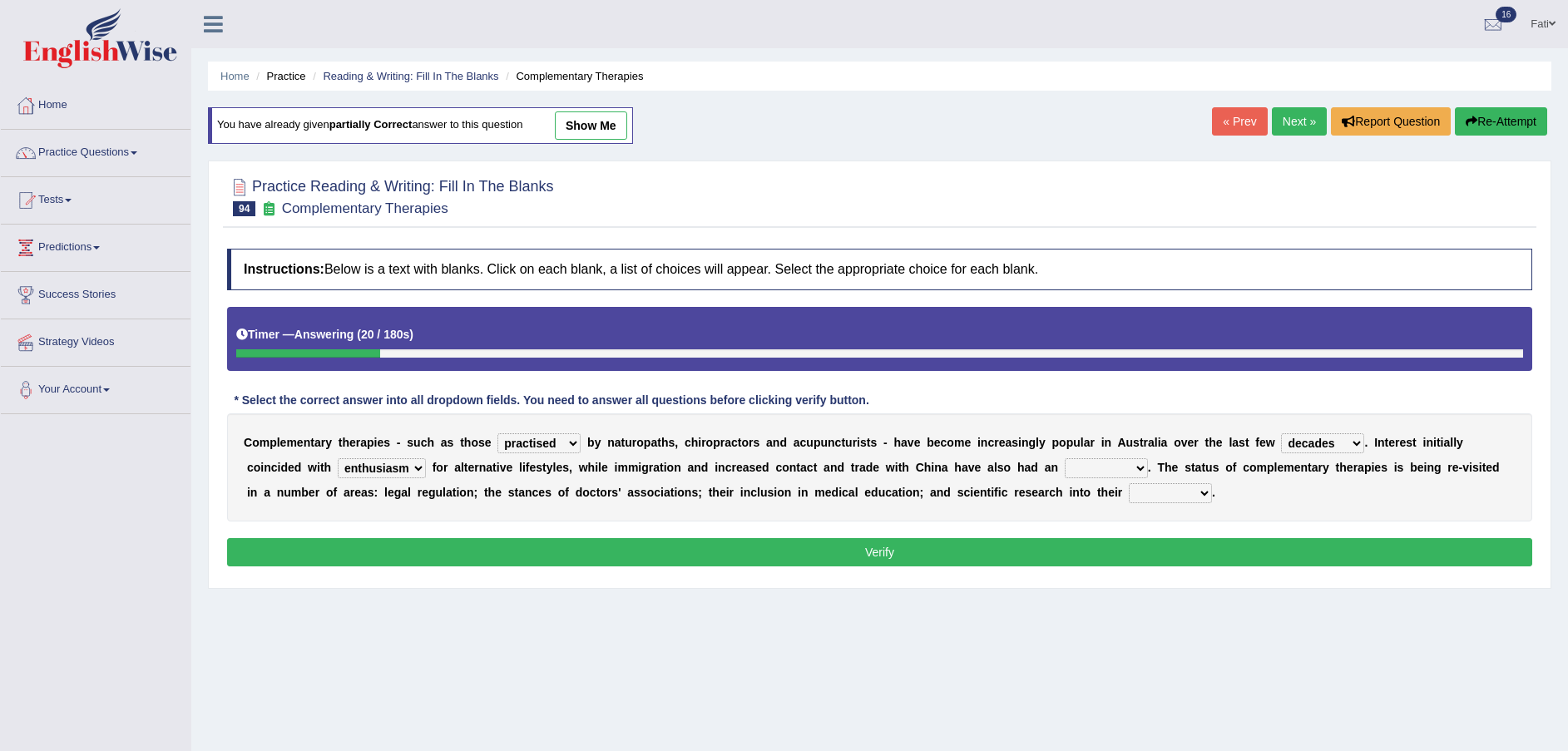
select select "influence"
click at [1065, 458] on select "interest influence activity accuracy" at bounding box center [1107, 468] width 84 height 20
click at [1128, 497] on select "aspects effects efficacy access" at bounding box center [1170, 493] width 84 height 20
select select "efficacy"
click at [1128, 483] on select "aspects effects efficacy access" at bounding box center [1170, 493] width 84 height 20
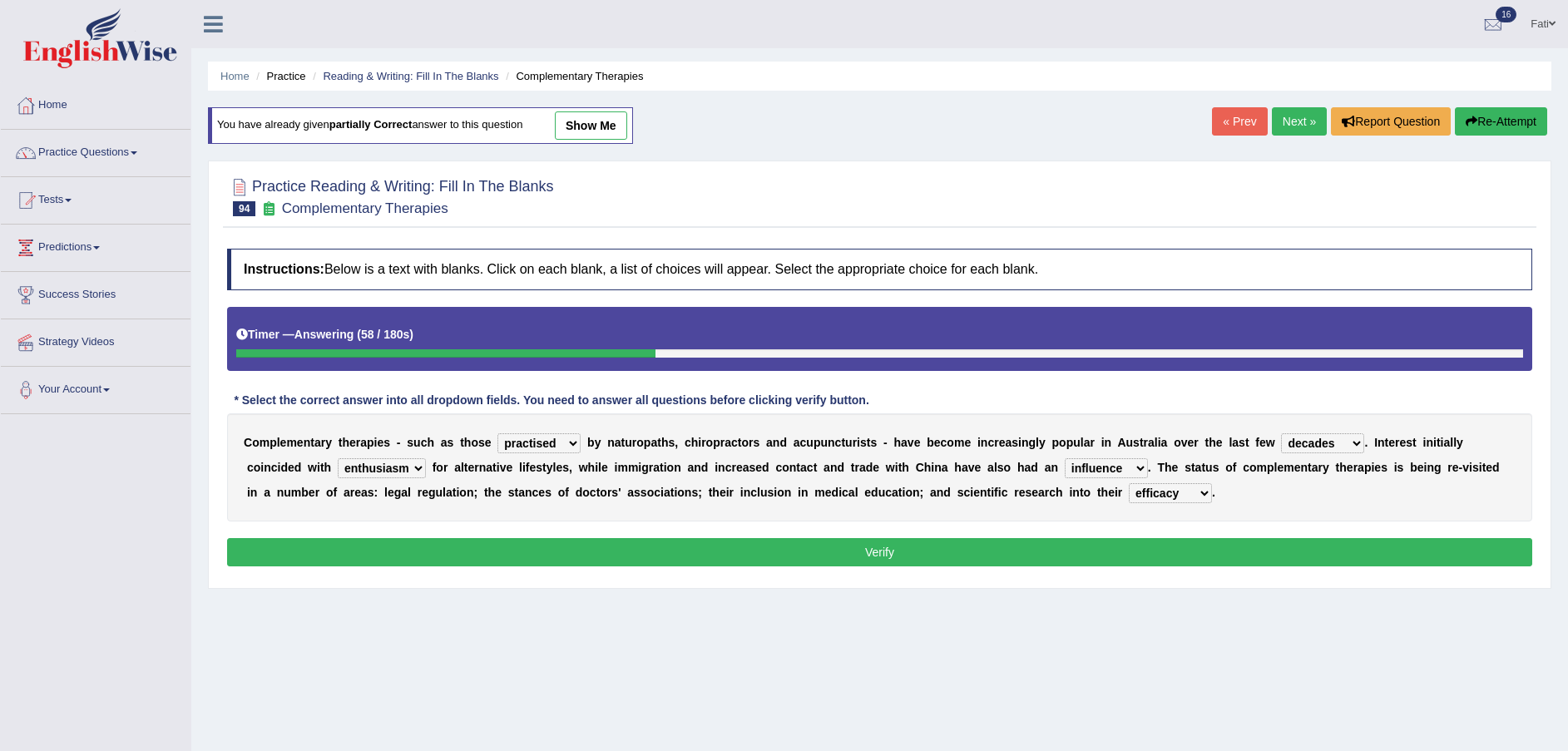
click at [900, 552] on button "Verify" at bounding box center [879, 551] width 1305 height 28
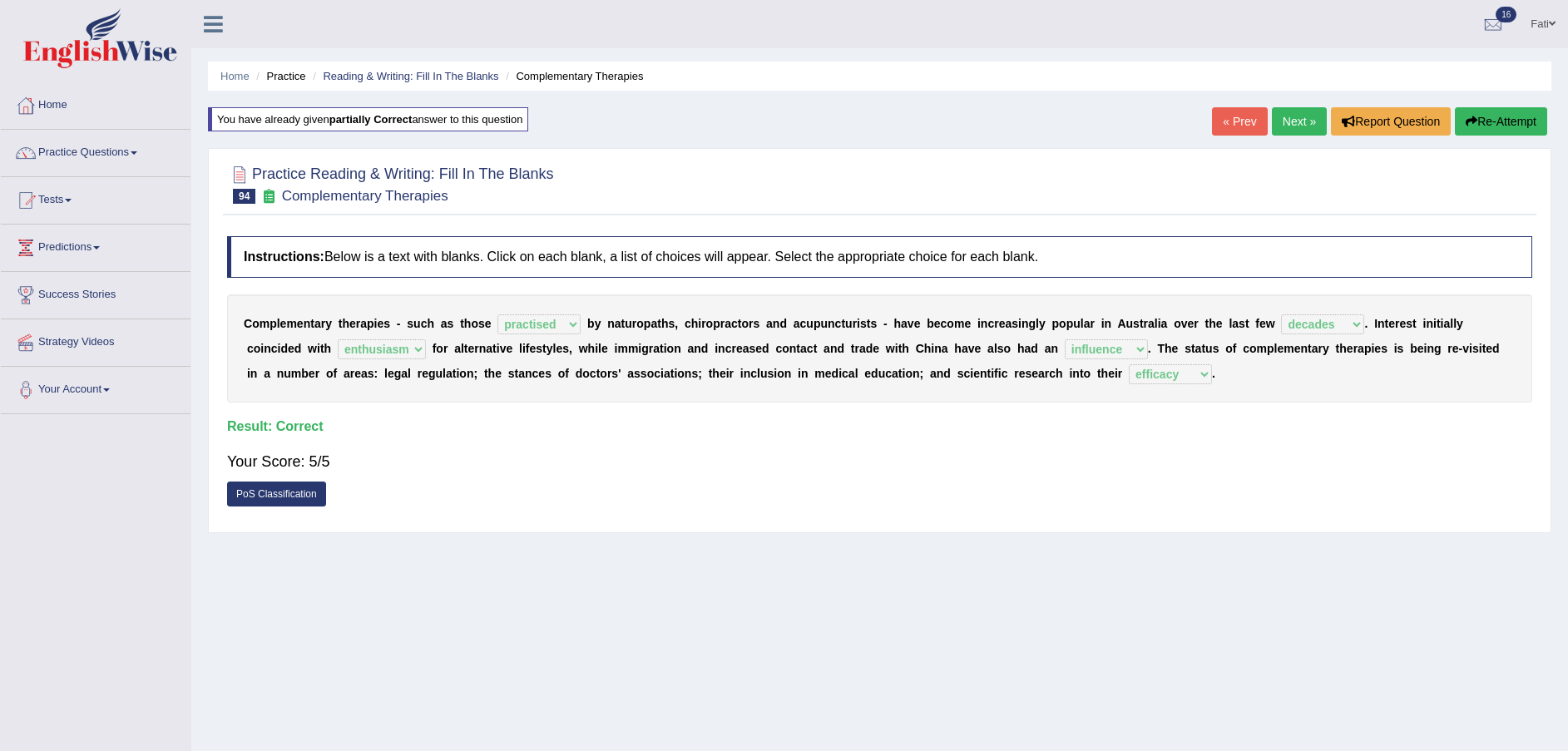
click at [1296, 119] on link "Next »" at bounding box center [1299, 121] width 55 height 28
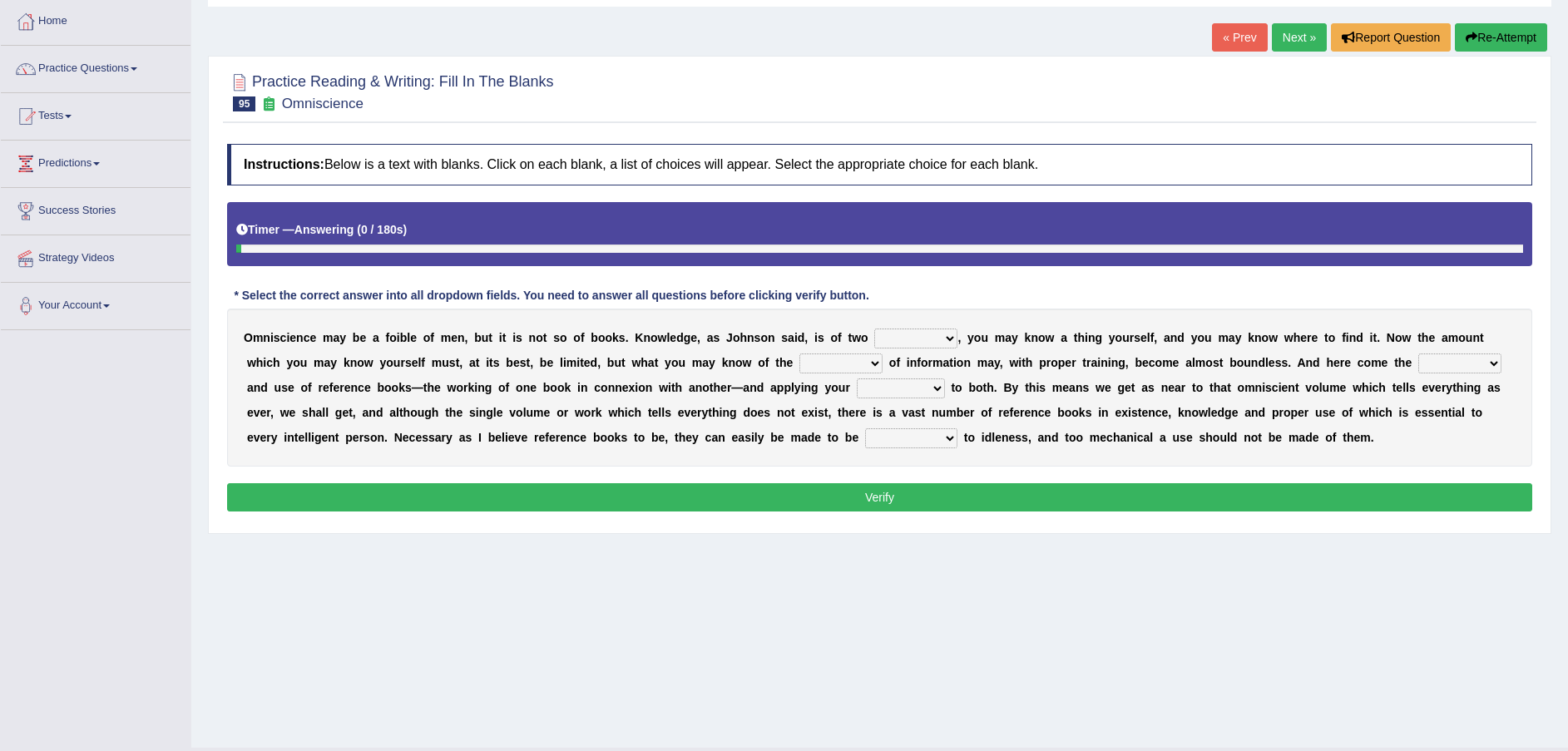
scroll to position [123, 0]
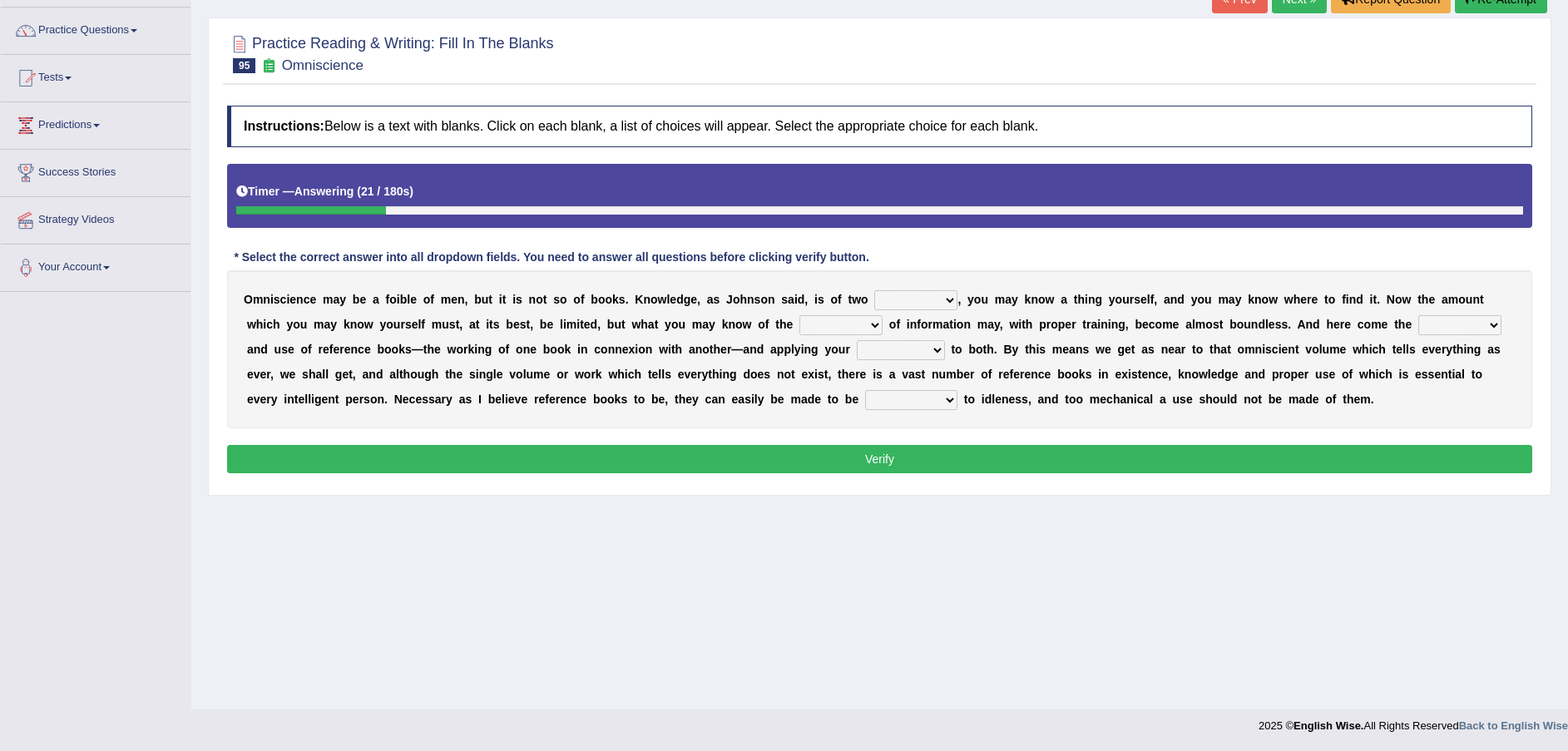
click at [874, 302] on select "ways kinds masses volumes" at bounding box center [916, 300] width 84 height 20
select select "masses"
click at [874, 290] on select "ways kinds masses volumes" at bounding box center [916, 300] width 84 height 20
click at [799, 326] on select "sources races works things" at bounding box center [841, 325] width 84 height 20
select select "sources"
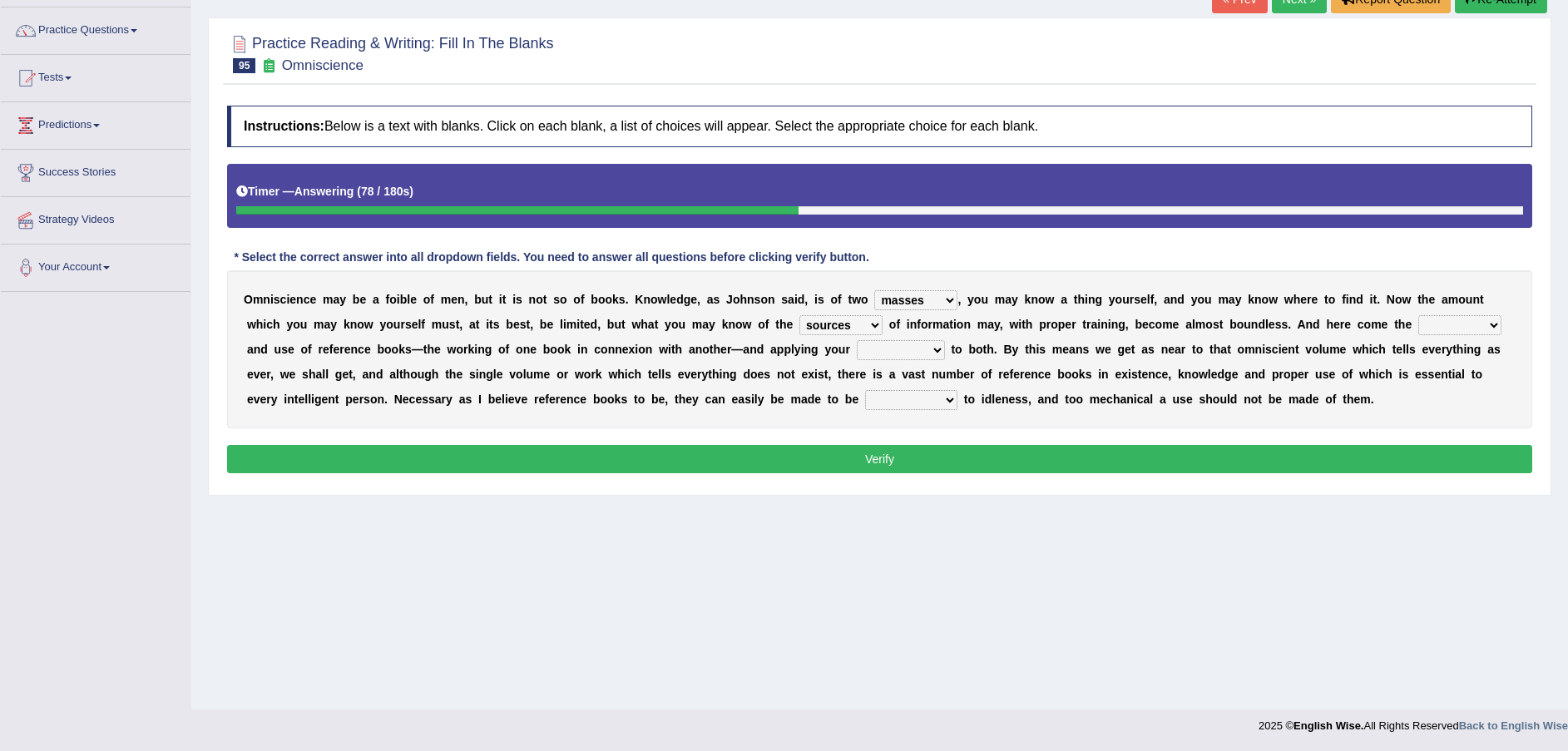
click at [799, 315] on select "sources races works things" at bounding box center [841, 325] width 84 height 20
click at [1418, 321] on select "reference exist value easy" at bounding box center [1460, 325] width 84 height 20
select select "reference"
click at [1418, 315] on select "reference exist value easy" at bounding box center [1460, 325] width 84 height 20
click at [1418, 319] on select "reference exist value easy" at bounding box center [1460, 325] width 84 height 20
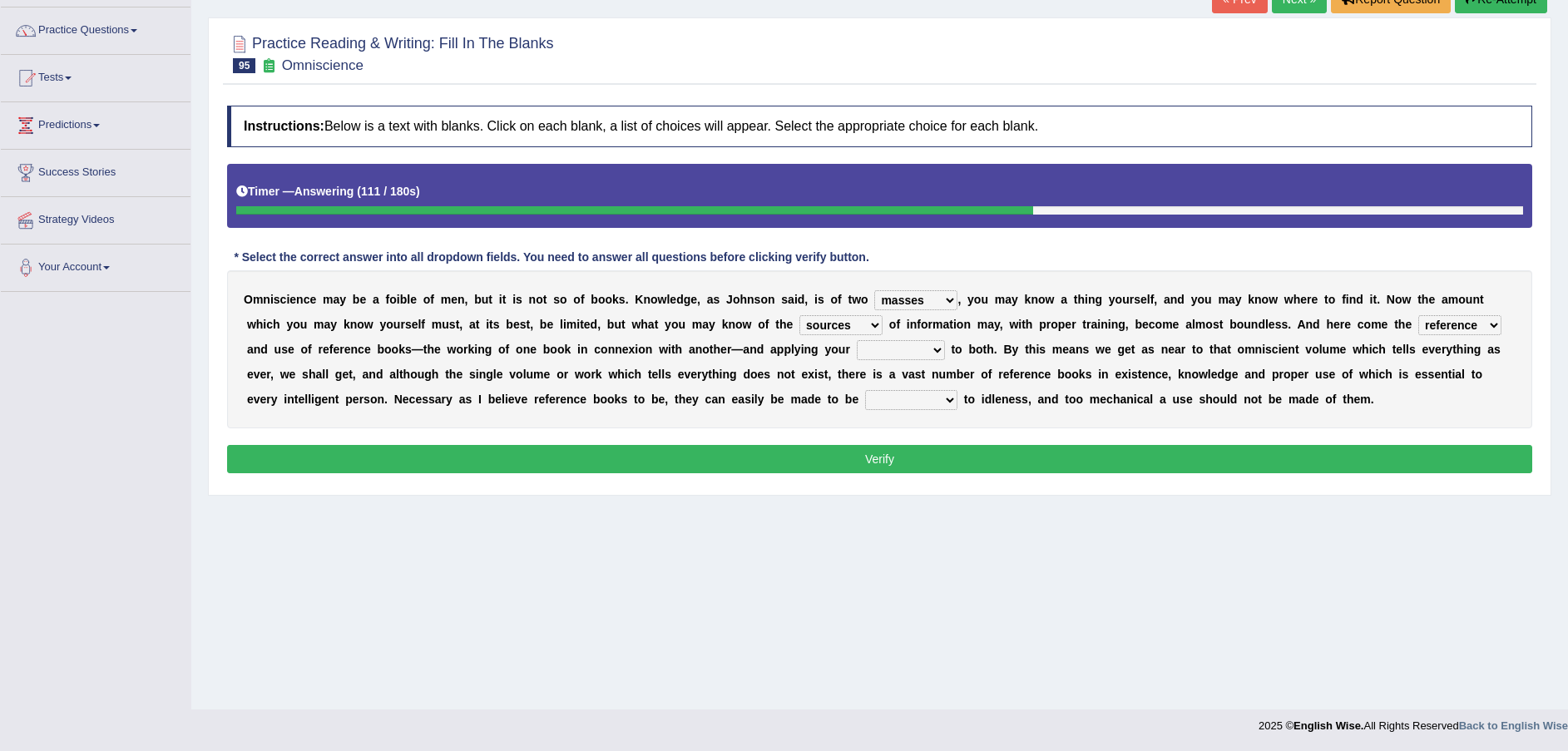
click at [1418, 315] on select "reference exist value easy" at bounding box center [1460, 325] width 84 height 20
click at [857, 349] on select "acceptance perception intelligence impact" at bounding box center [900, 350] width 88 height 20
select select "acceptance"
click at [857, 340] on select "acceptance perception intelligence impact" at bounding box center [900, 350] width 88 height 20
click at [865, 401] on select "contributory contribution constant conference" at bounding box center [911, 400] width 93 height 20
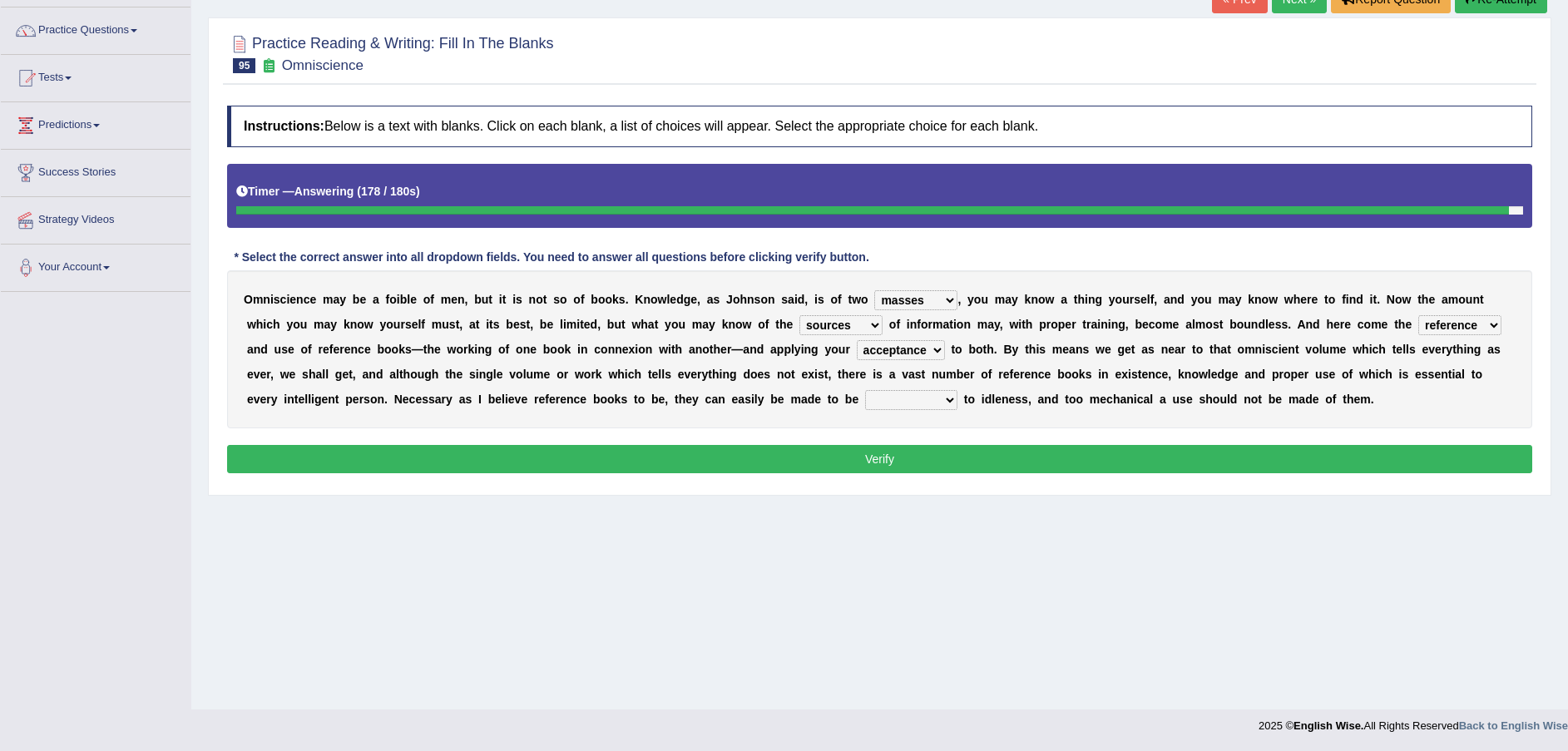
select select "constant"
click at [865, 390] on select "contributory contribution constant conference" at bounding box center [911, 400] width 93 height 20
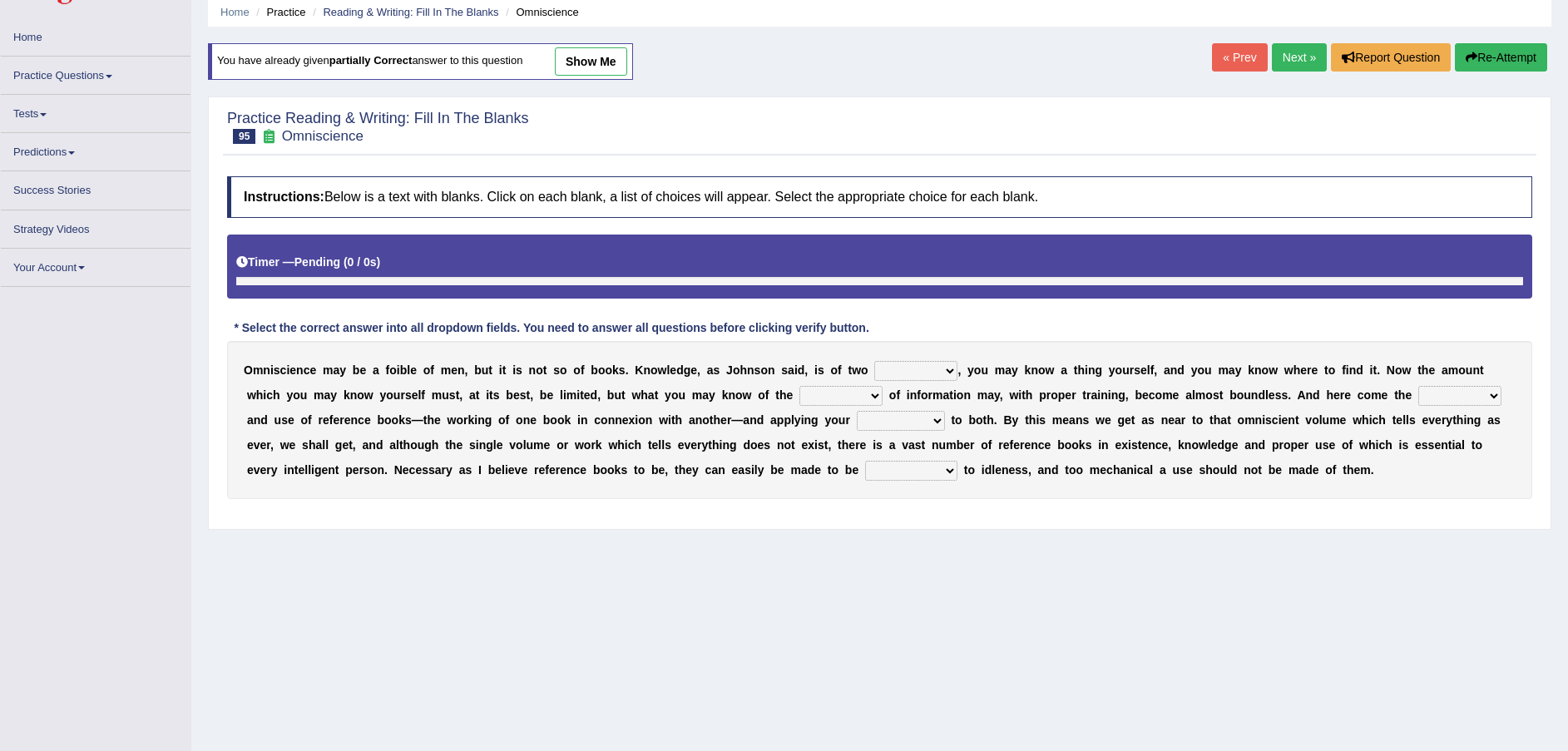
scroll to position [114, 0]
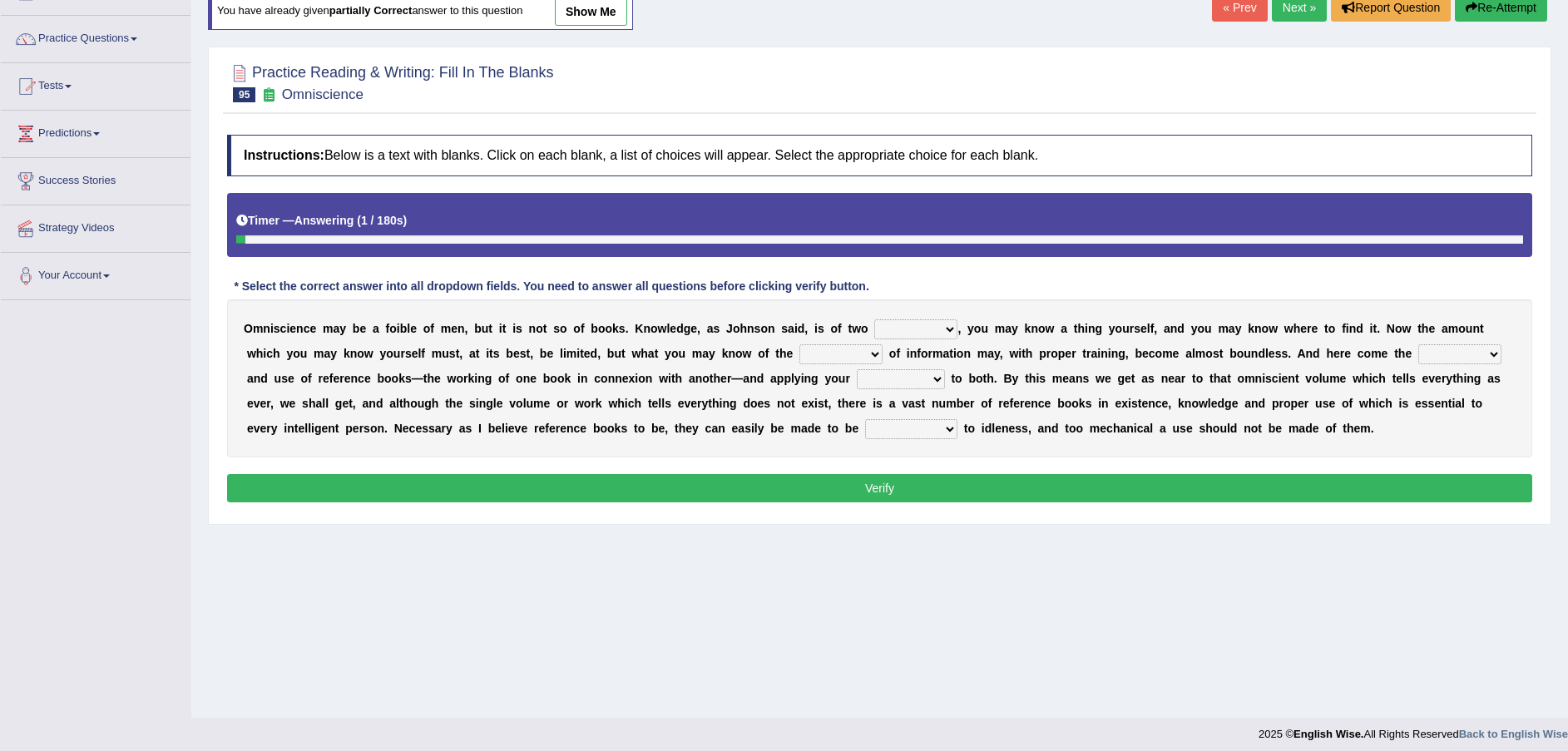
click at [874, 329] on select "ways kinds masses volumes" at bounding box center [916, 330] width 84 height 20
select select "kinds"
click at [874, 320] on select "ways kinds masses volumes" at bounding box center [916, 330] width 84 height 20
click at [799, 351] on select "sources races works things" at bounding box center [841, 354] width 84 height 20
select select "sources"
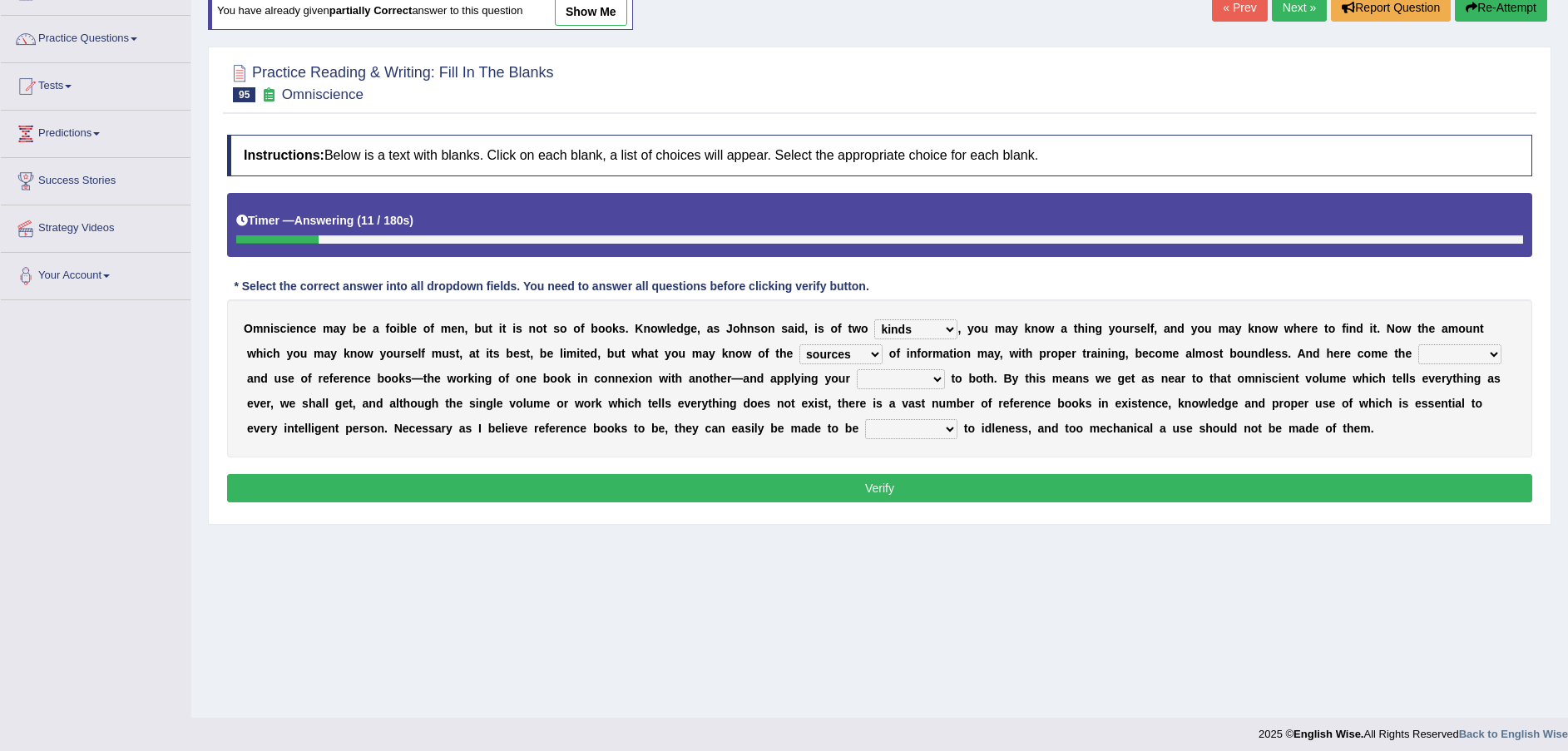
click at [799, 344] on select "sources races works things" at bounding box center [841, 354] width 84 height 20
click at [1418, 350] on select "reference exist value easy" at bounding box center [1460, 354] width 84 height 20
select select "value"
click at [1418, 344] on select "reference exist value easy" at bounding box center [1460, 354] width 84 height 20
click at [857, 379] on select "acceptance perception intelligence impact" at bounding box center [900, 379] width 88 height 20
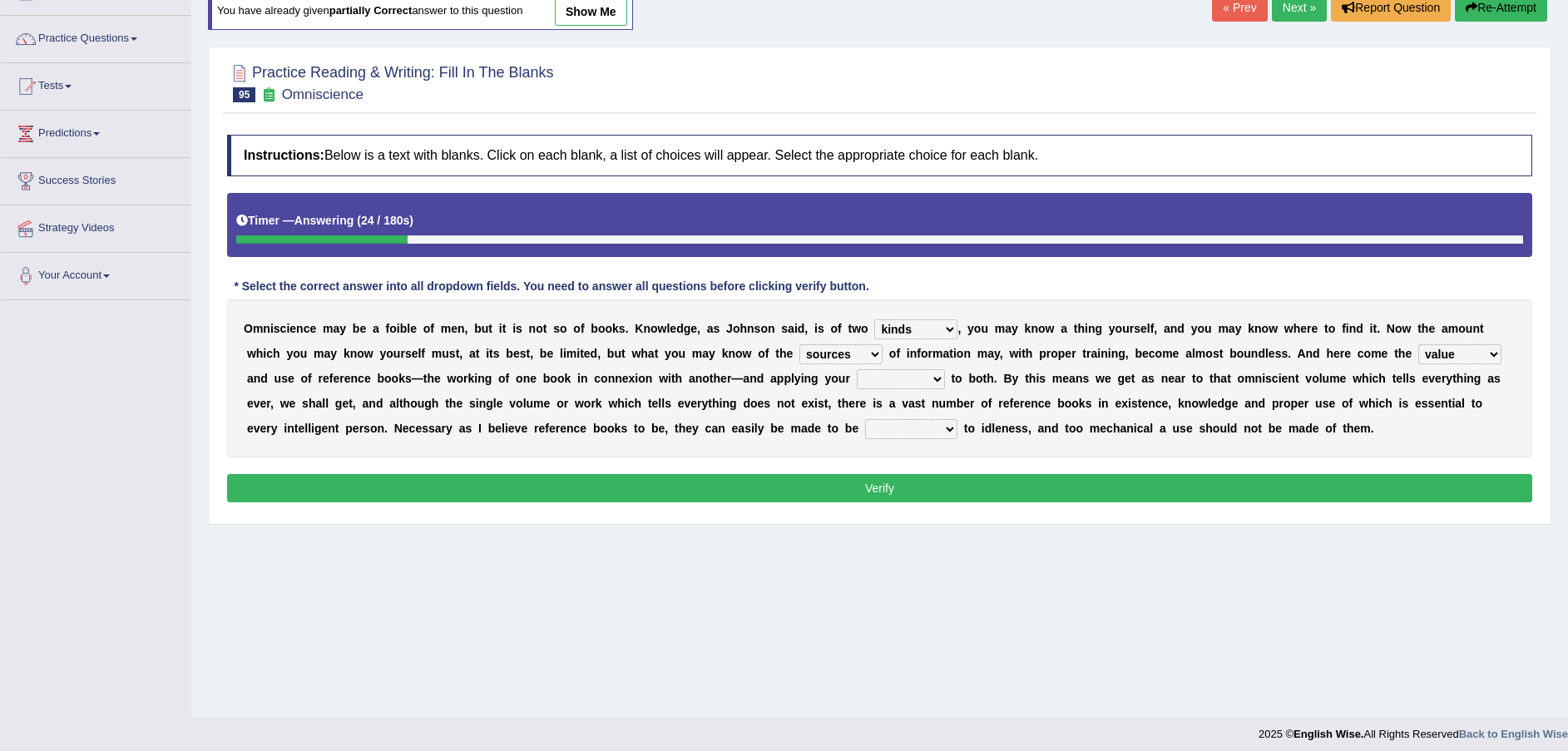
select select "intelligence"
click at [857, 369] on select "acceptance perception intelligence impact" at bounding box center [900, 379] width 88 height 20
click at [865, 427] on select "contributory contribution constant conference" at bounding box center [911, 429] width 93 height 20
select select "contributory"
click at [865, 419] on select "contributory contribution constant conference" at bounding box center [911, 429] width 93 height 20
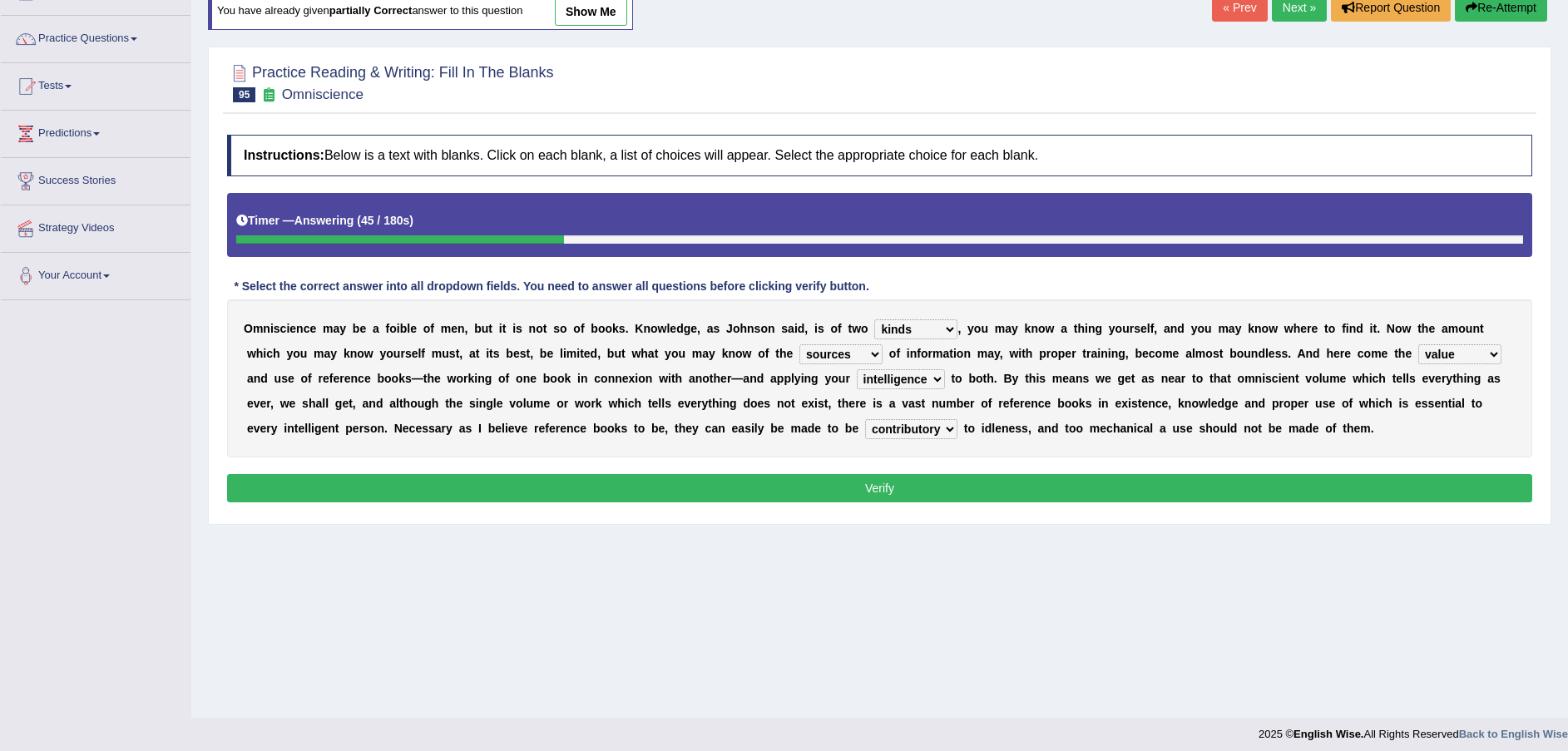
click at [660, 479] on button "Verify" at bounding box center [879, 488] width 1305 height 28
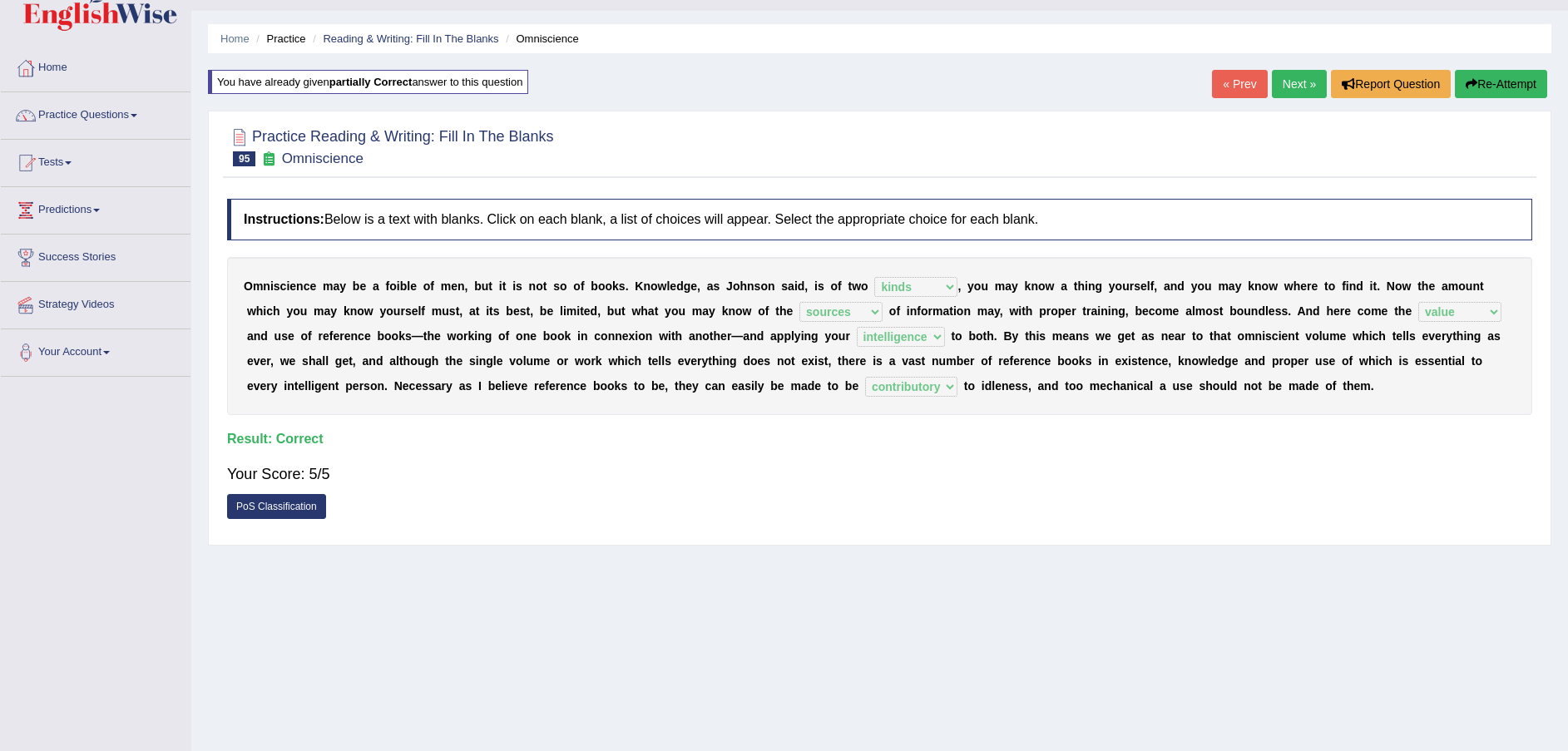
scroll to position [0, 0]
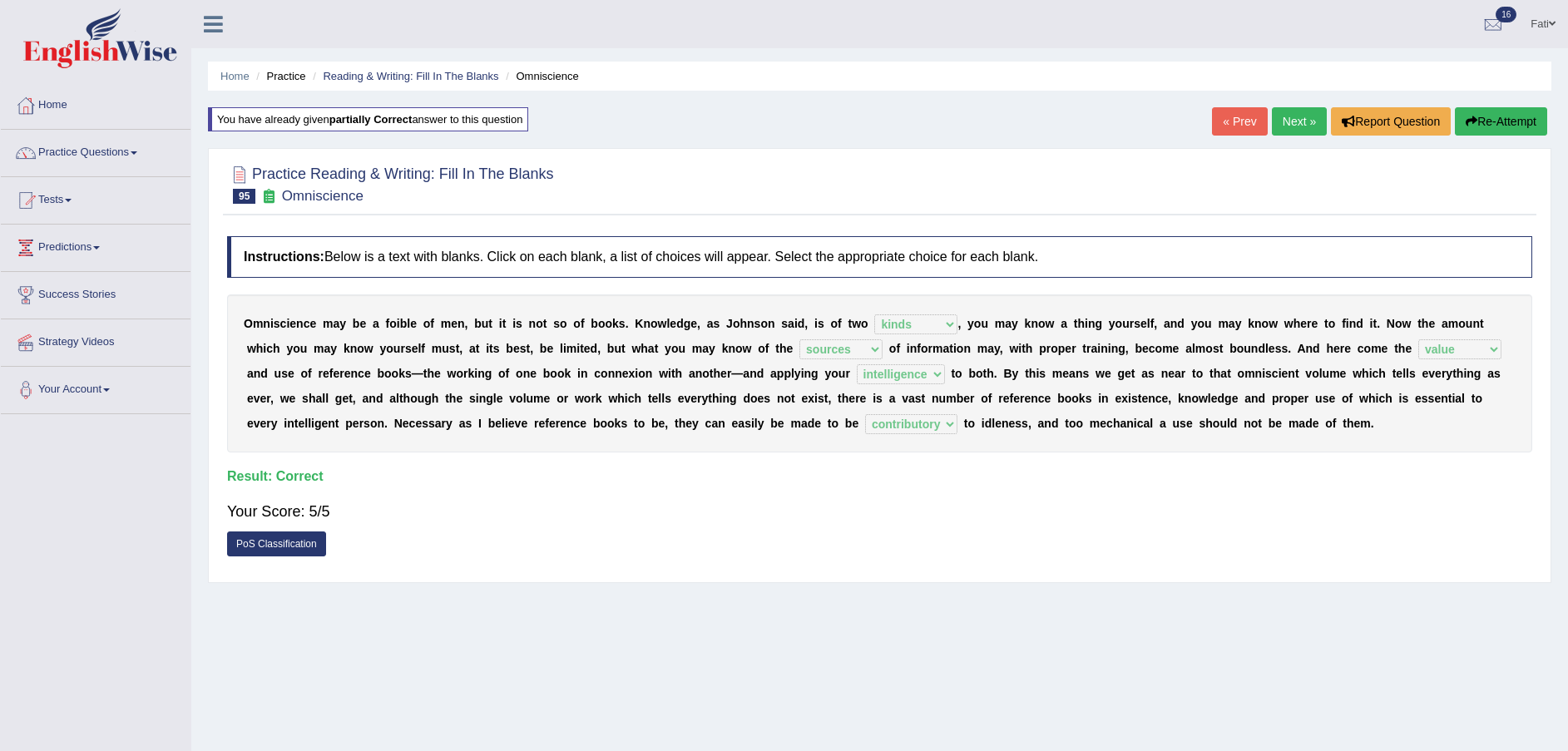
click at [1312, 116] on link "Next »" at bounding box center [1299, 121] width 55 height 28
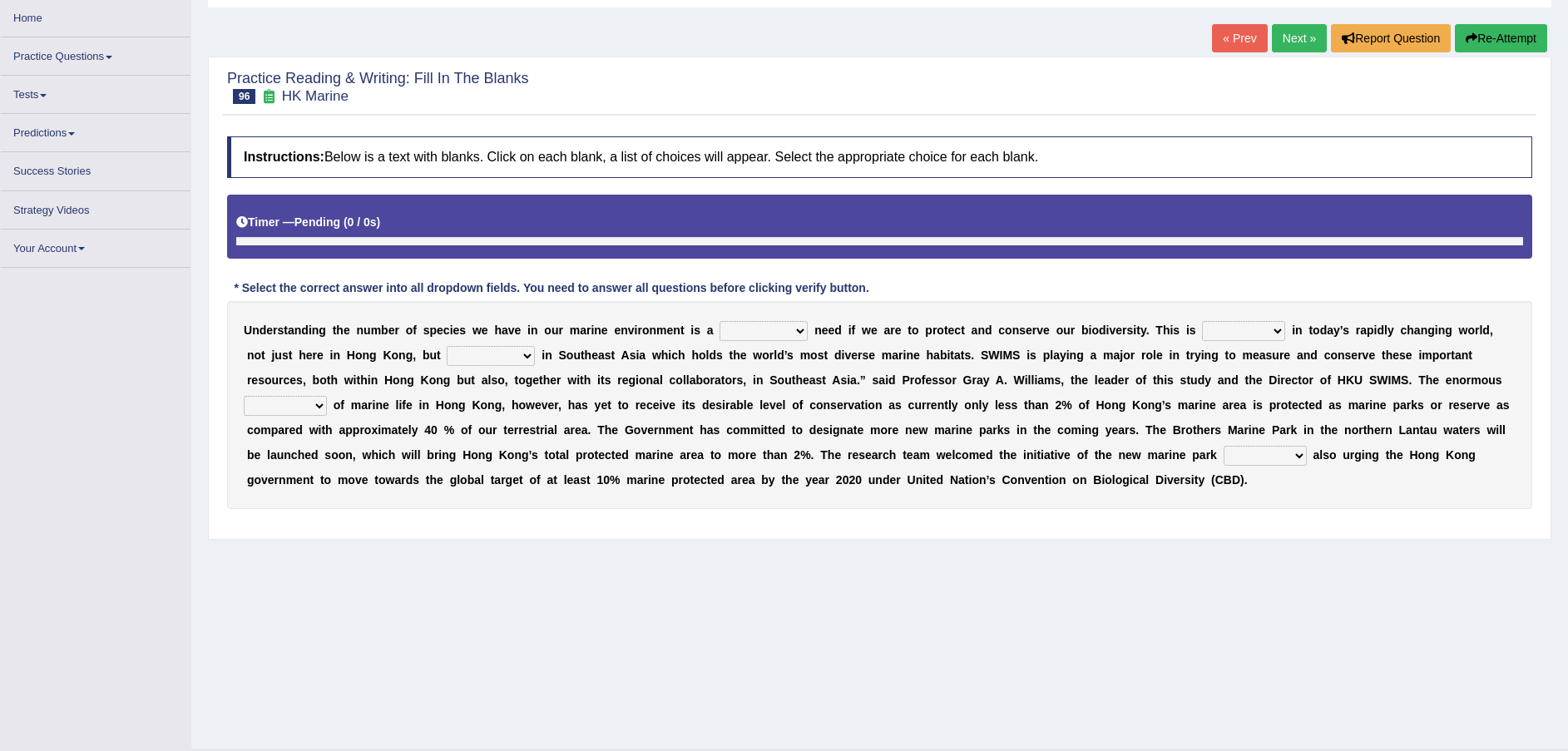
scroll to position [114, 0]
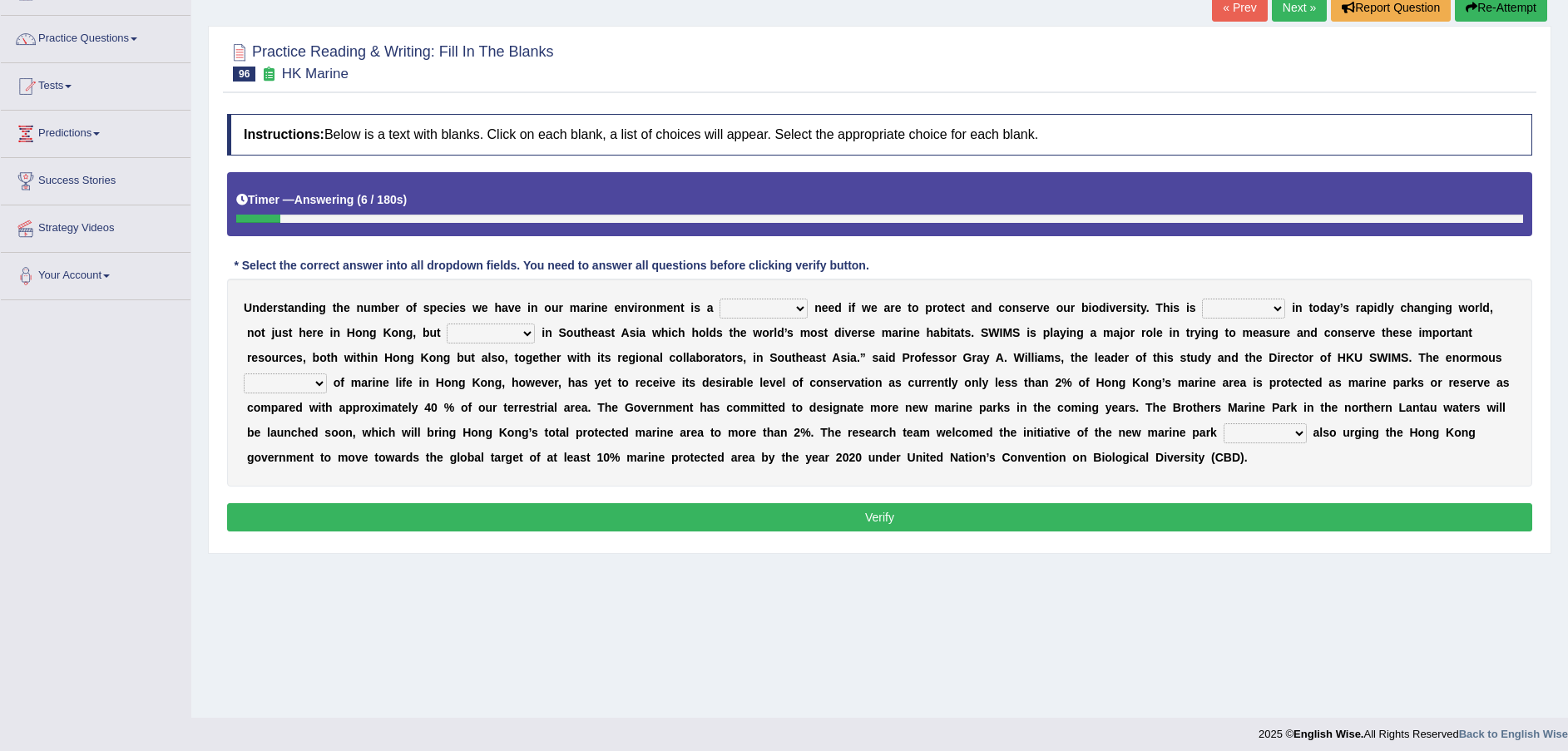
click at [731, 305] on select "supposed basic supposedly basically" at bounding box center [763, 309] width 88 height 20
select select "basic"
click at [719, 299] on select "supposed basic supposedly basically" at bounding box center [763, 309] width 88 height 20
click at [1202, 311] on select "primal real fatal vital" at bounding box center [1244, 309] width 84 height 20
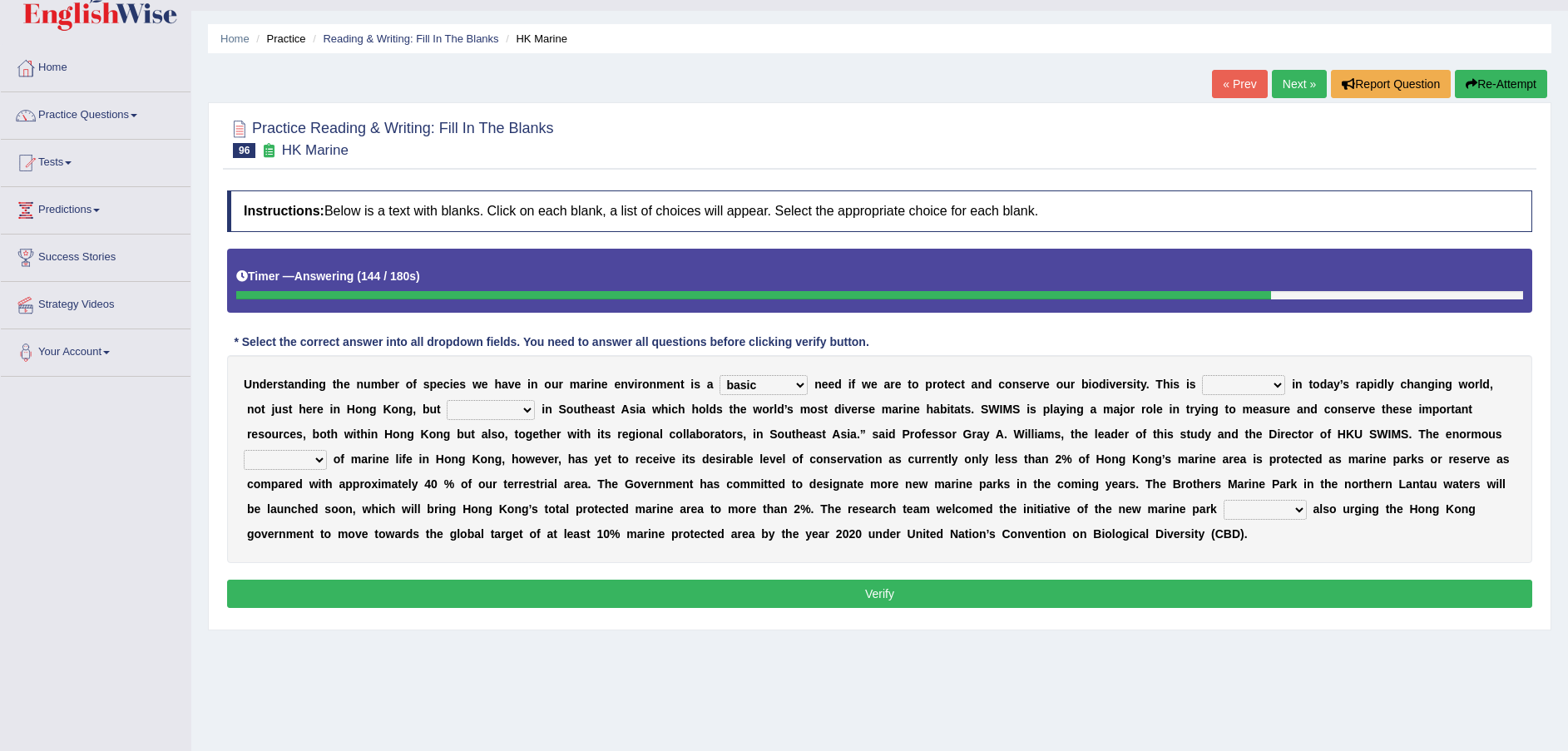
scroll to position [0, 0]
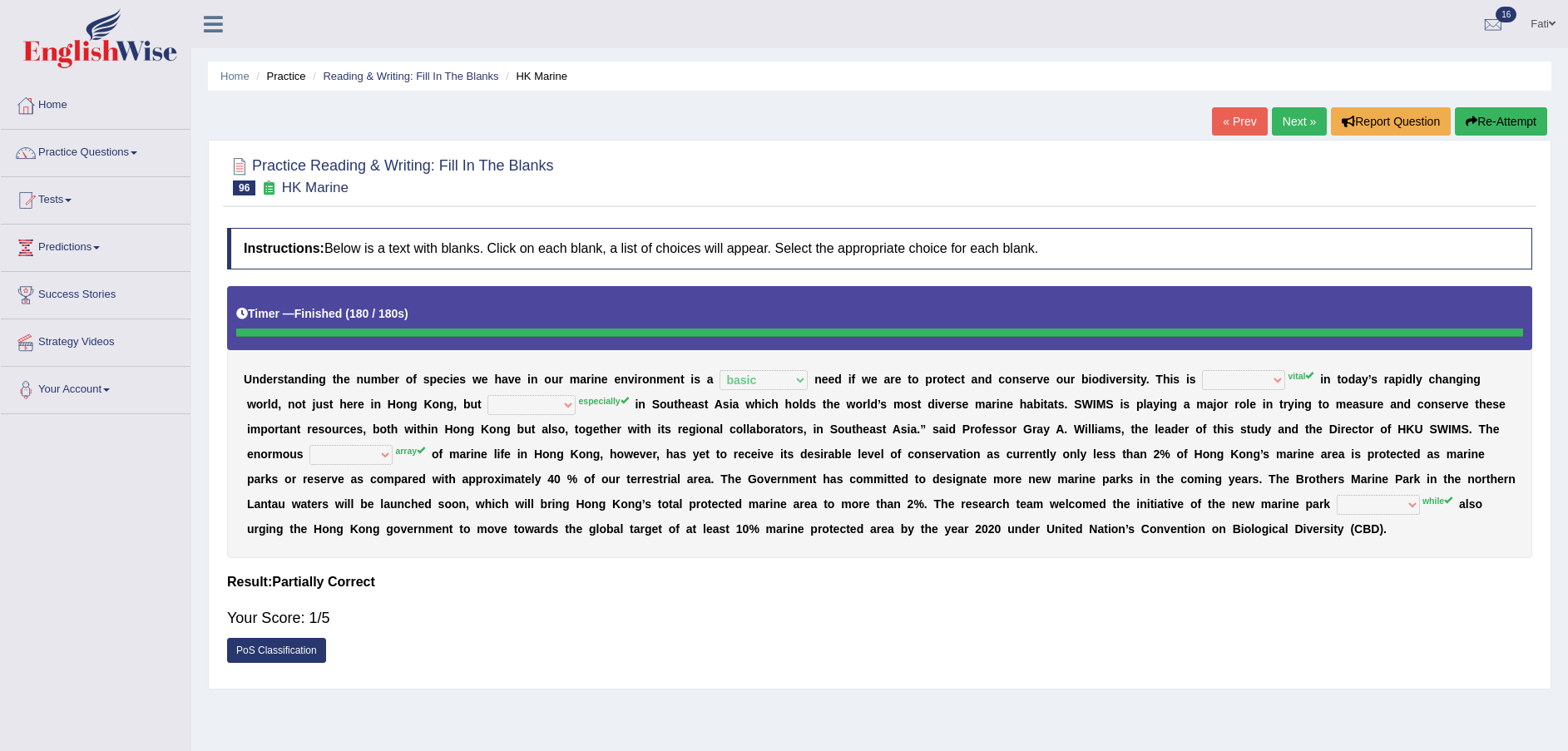
click at [1515, 121] on button "Re-Attempt" at bounding box center [1501, 121] width 93 height 28
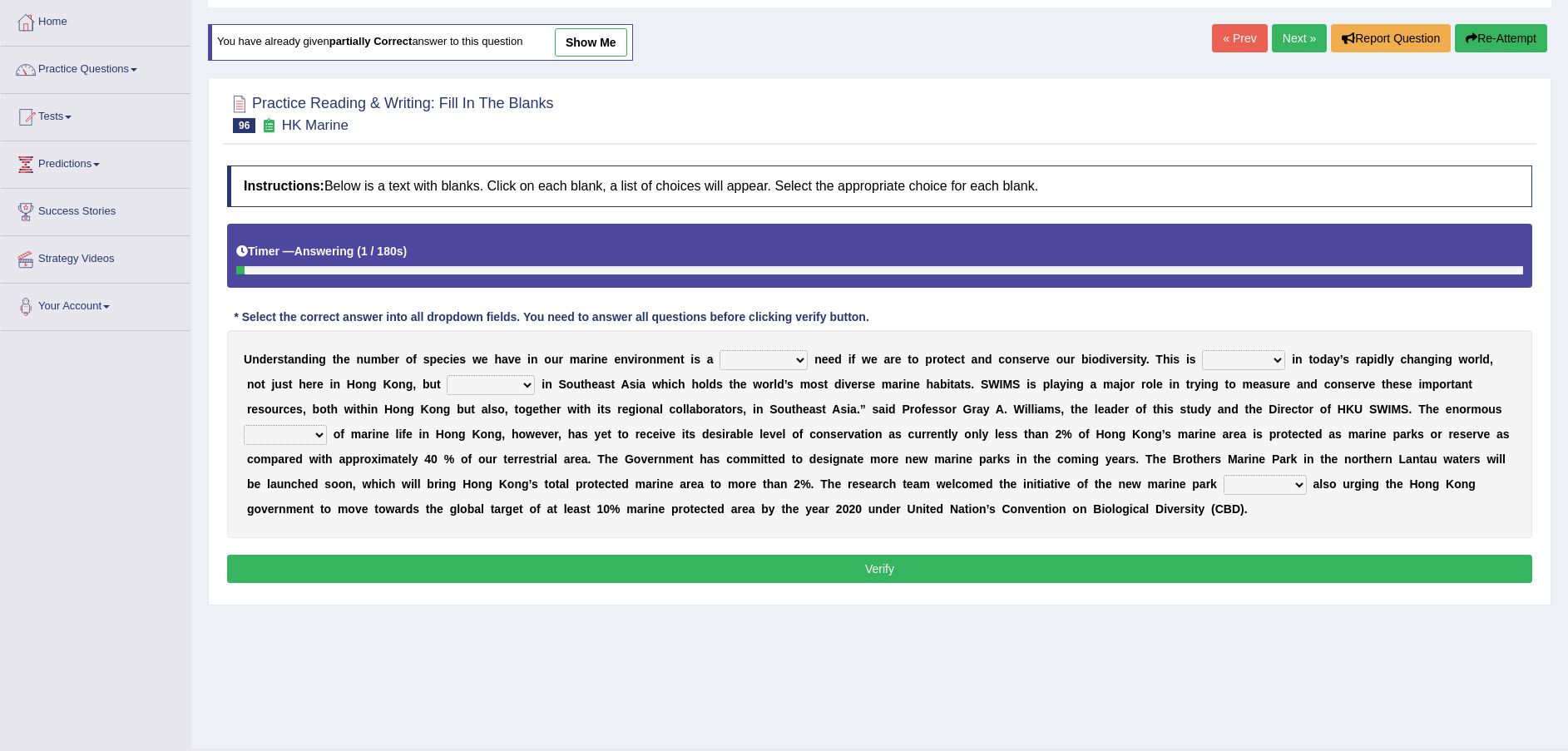
scroll to position [123, 0]
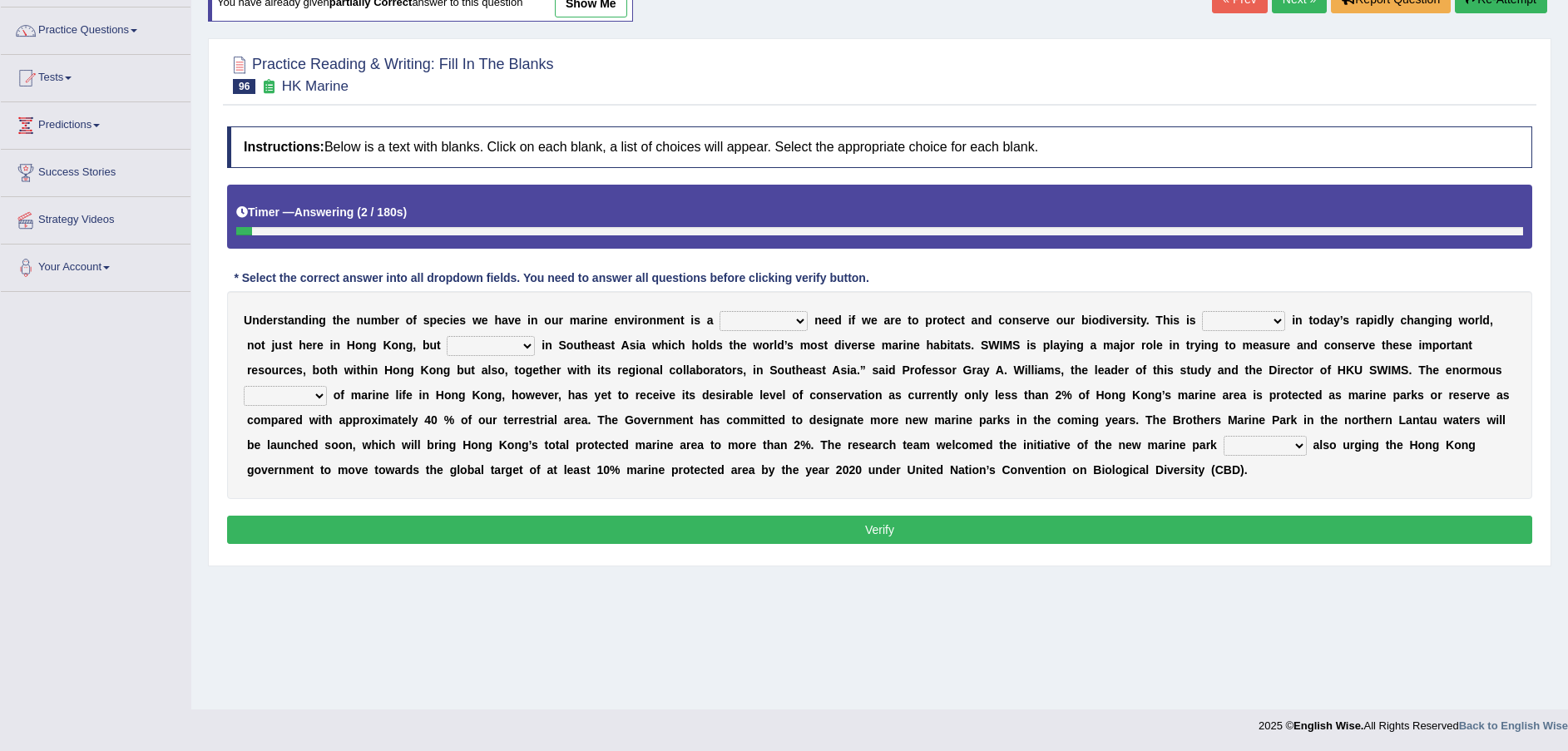
click at [726, 313] on select "supposed basic supposedly basically" at bounding box center [763, 321] width 88 height 20
select select "basic"
click at [719, 311] on select "supposed basic supposedly basically" at bounding box center [763, 321] width 88 height 20
click at [1202, 323] on select "primal real fatal vital" at bounding box center [1244, 321] width 84 height 20
select select "fatal"
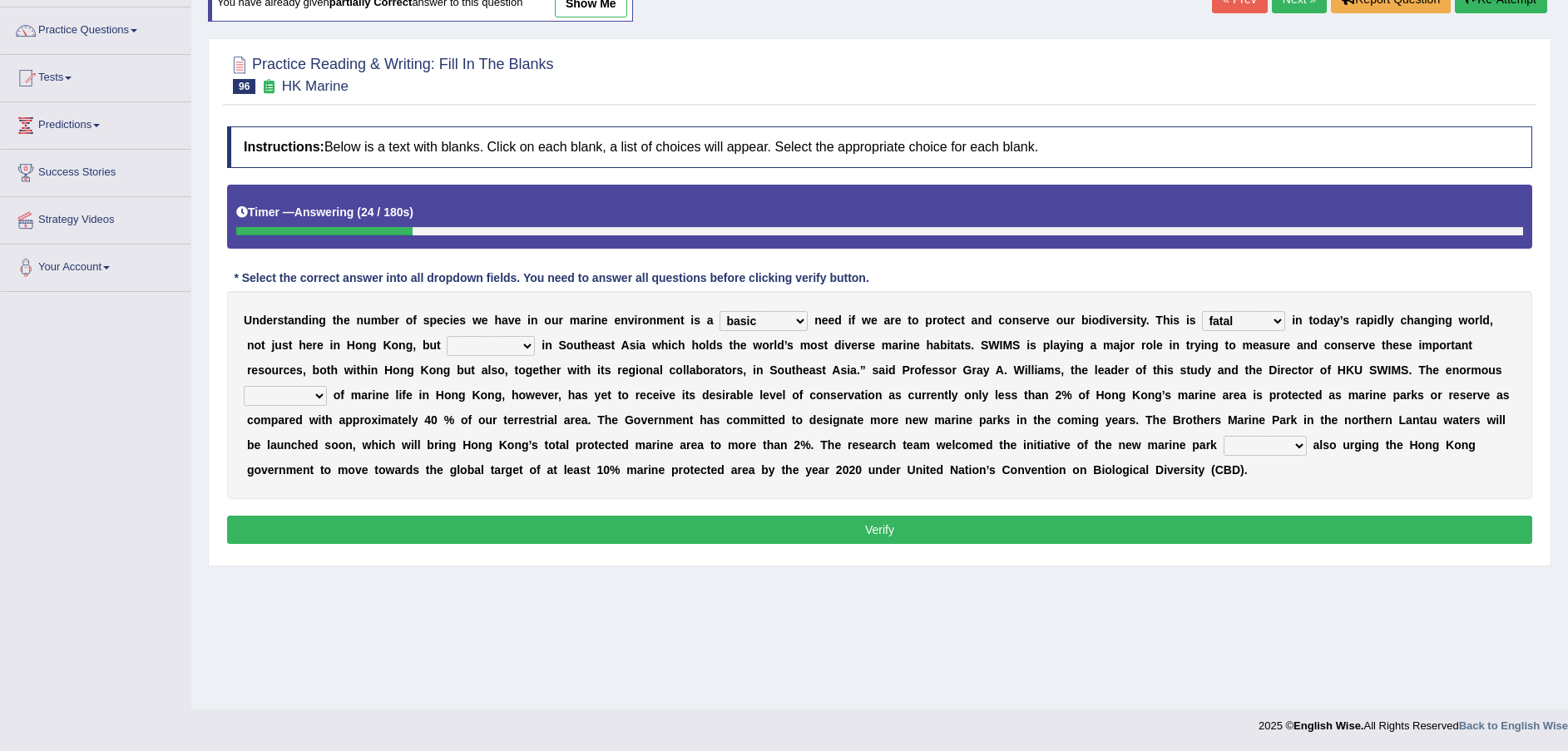
click at [1202, 311] on select "primal real fatal vital" at bounding box center [1244, 321] width 84 height 20
click at [447, 341] on select "forcefully unilaterally especially supposedly" at bounding box center [491, 346] width 88 height 20
select select "especially"
click at [447, 336] on select "forcefully unilaterally especially supposedly" at bounding box center [491, 346] width 88 height 20
click at [327, 386] on select "array shrine mess beseech" at bounding box center [285, 396] width 84 height 20
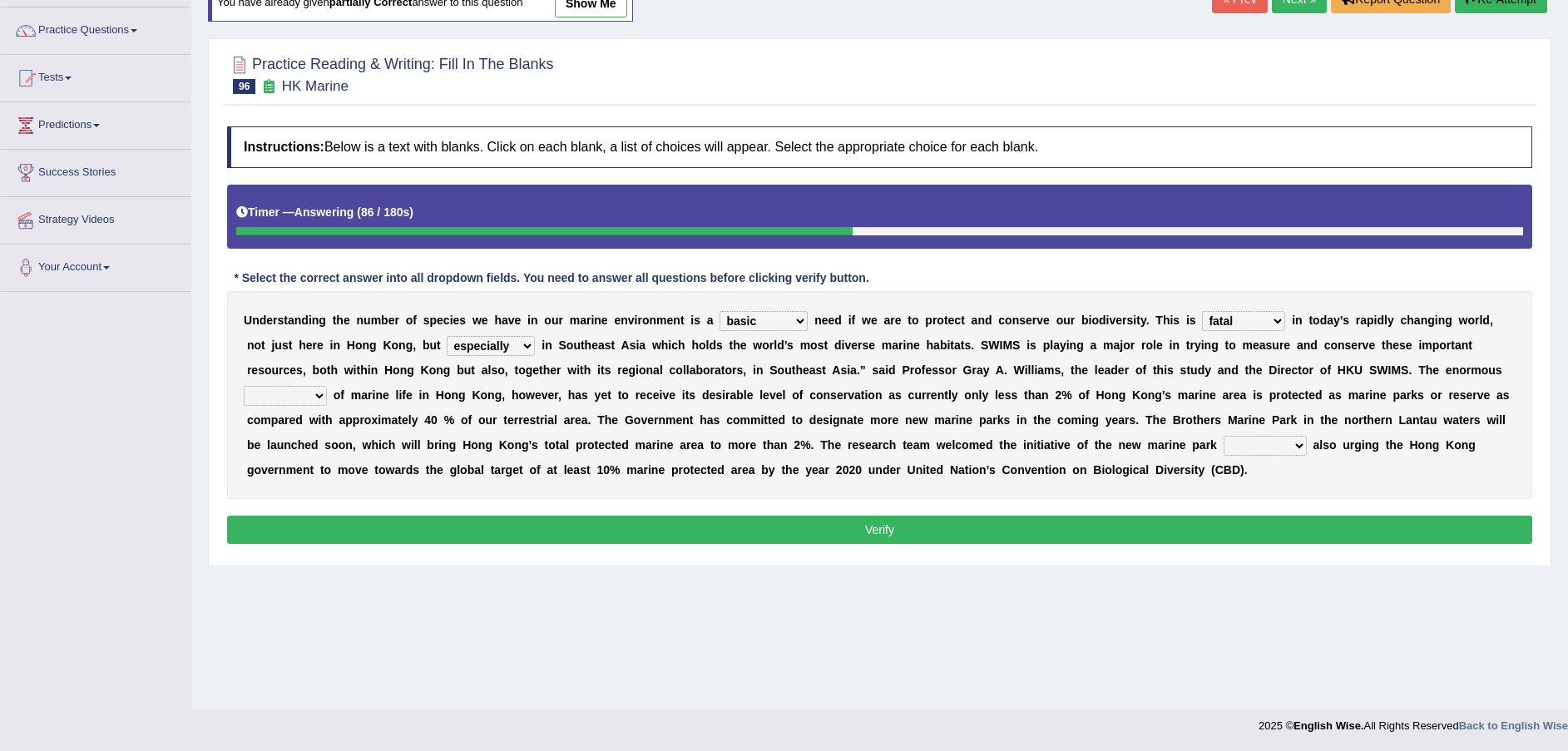
select select "mess"
click at [327, 386] on select "array shrine mess beseech" at bounding box center [285, 396] width 84 height 20
click at [1224, 449] on select "since there their while" at bounding box center [1265, 446] width 84 height 20
select select "there"
click at [1224, 436] on select "since there their while" at bounding box center [1265, 446] width 84 height 20
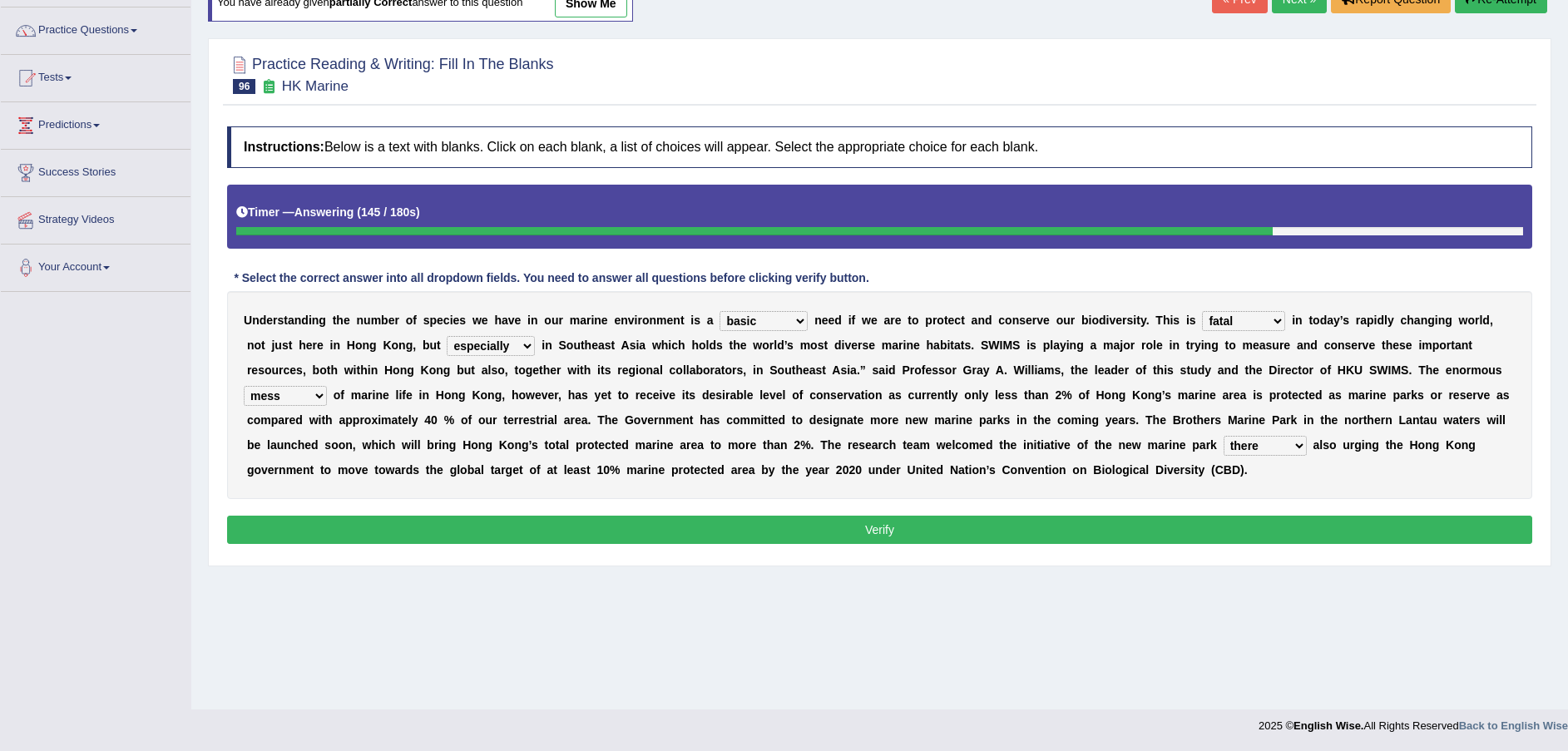
click at [880, 518] on button "Verify" at bounding box center [879, 529] width 1305 height 28
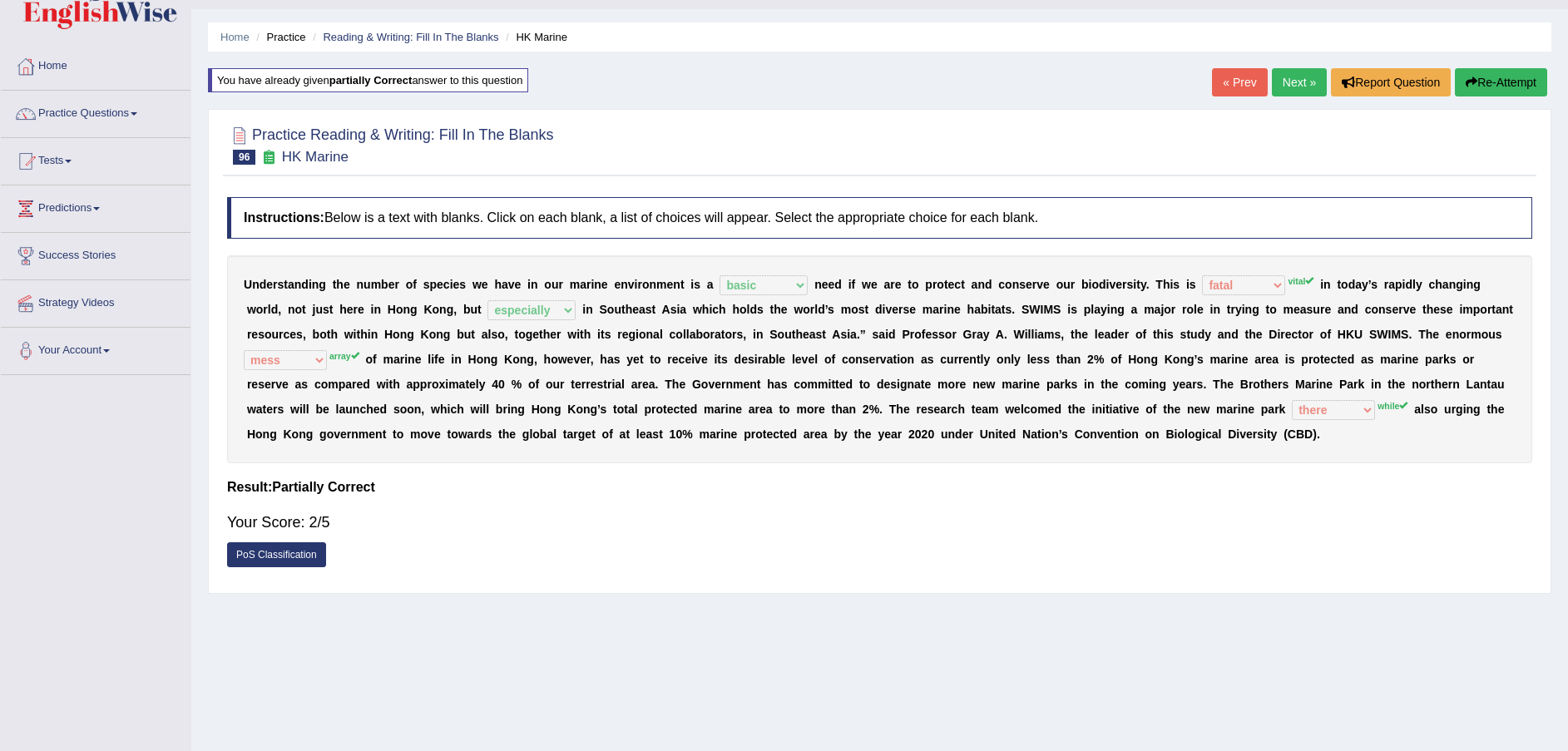
scroll to position [0, 0]
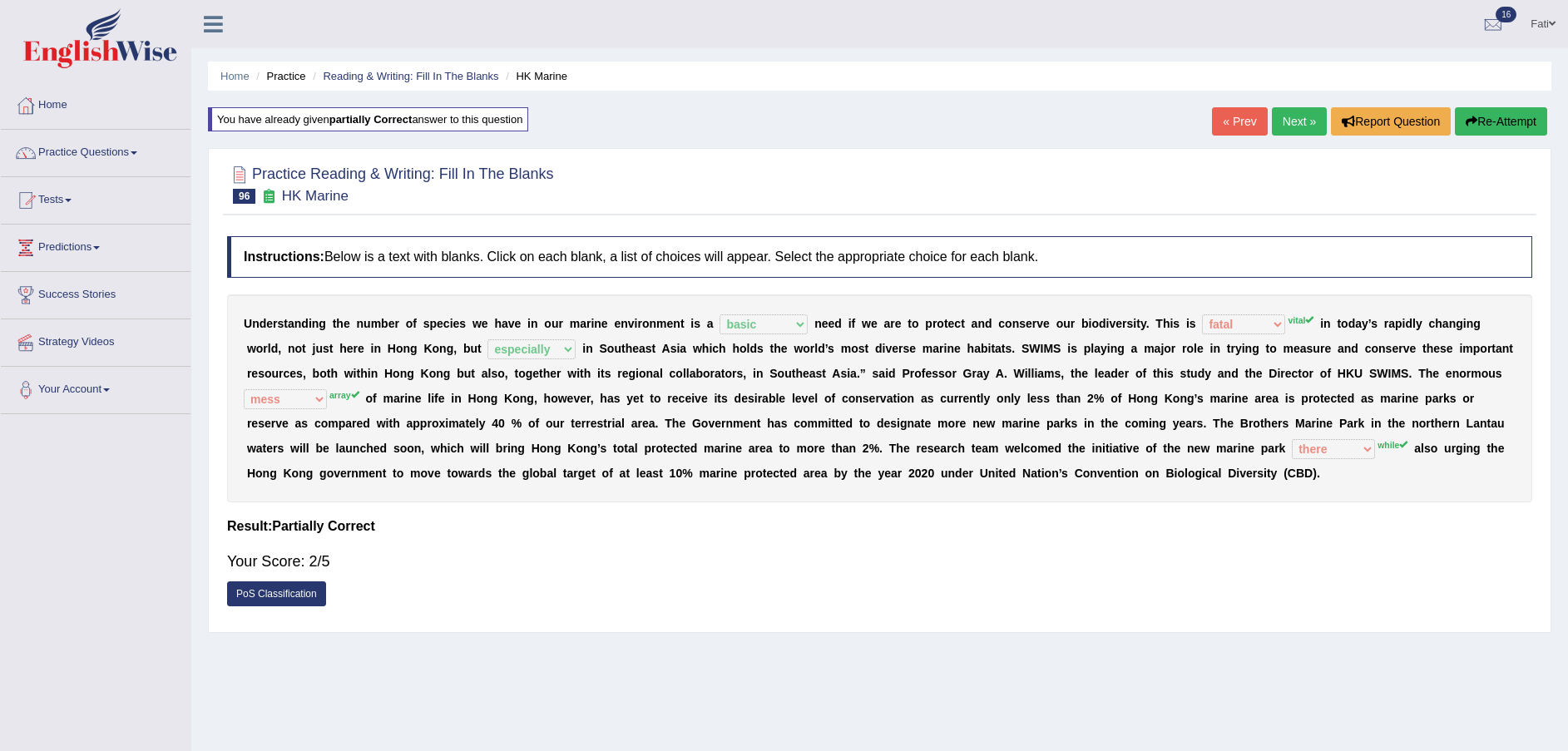
click at [1513, 118] on button "Re-Attempt" at bounding box center [1501, 121] width 93 height 28
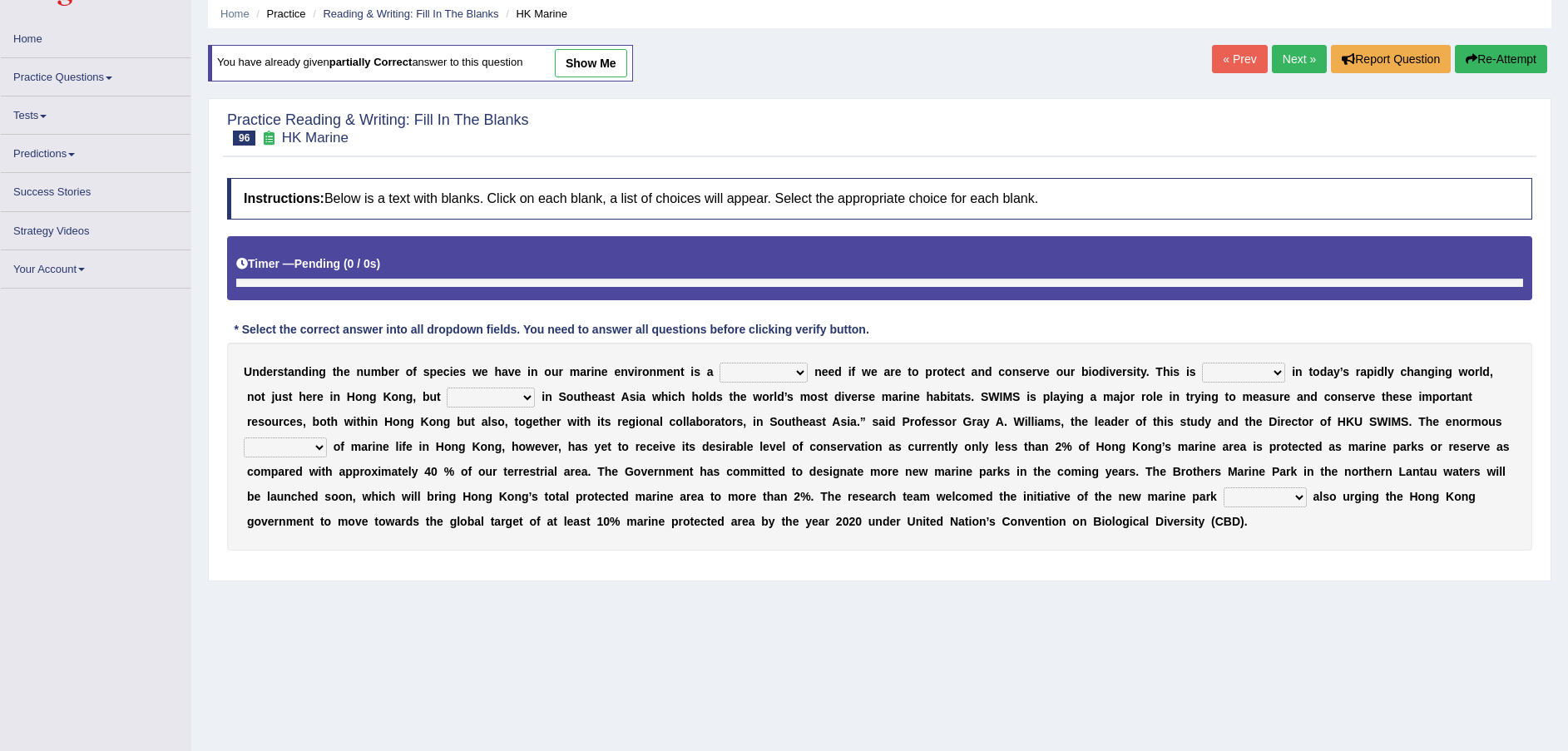
scroll to position [114, 0]
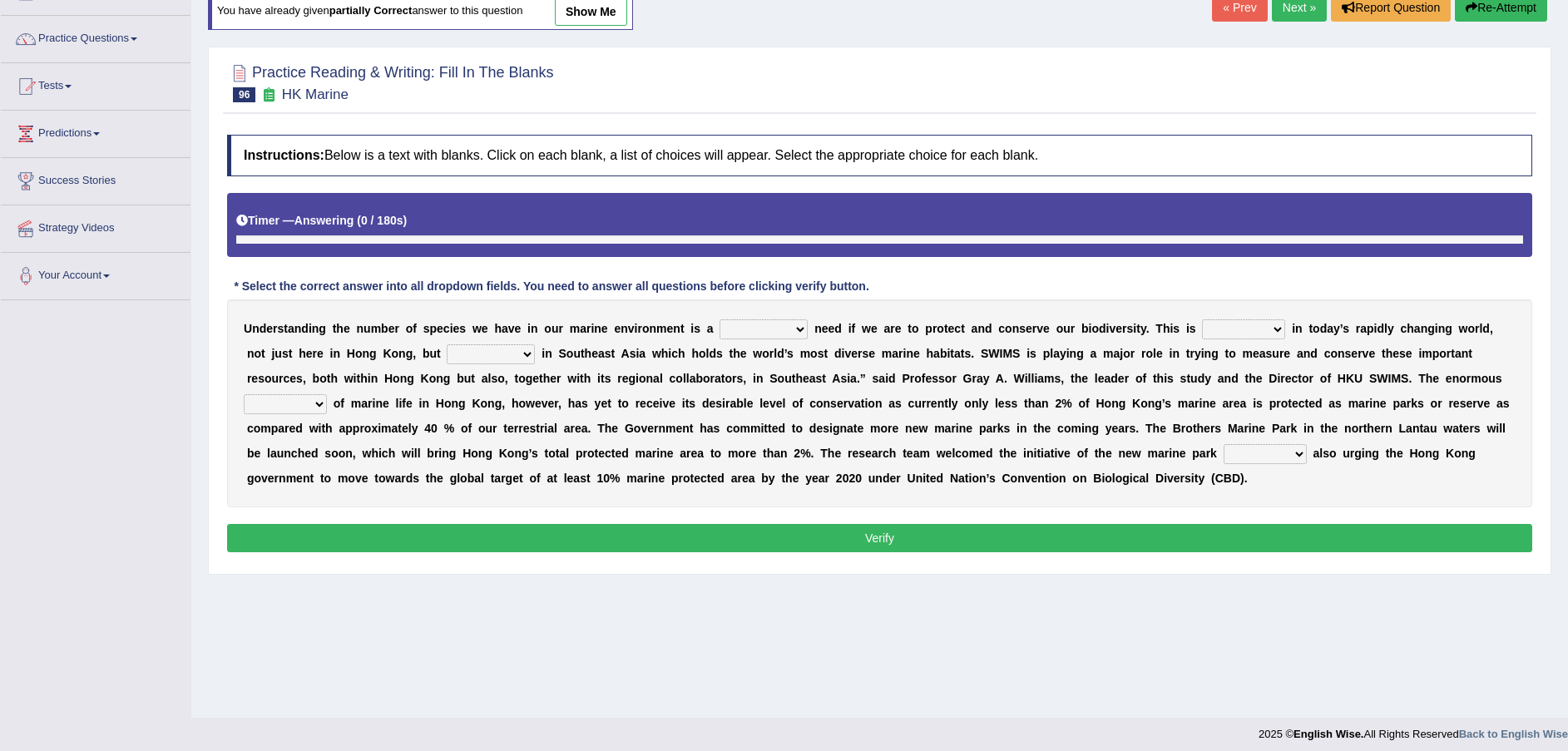
click at [726, 320] on select "supposed basic supposedly basically" at bounding box center [763, 330] width 88 height 20
select select "basic"
click at [719, 320] on select "supposed basic supposedly basically" at bounding box center [763, 330] width 88 height 20
click at [447, 349] on select "forcefully unilaterally especially supposedly" at bounding box center [491, 354] width 88 height 20
select select "especially"
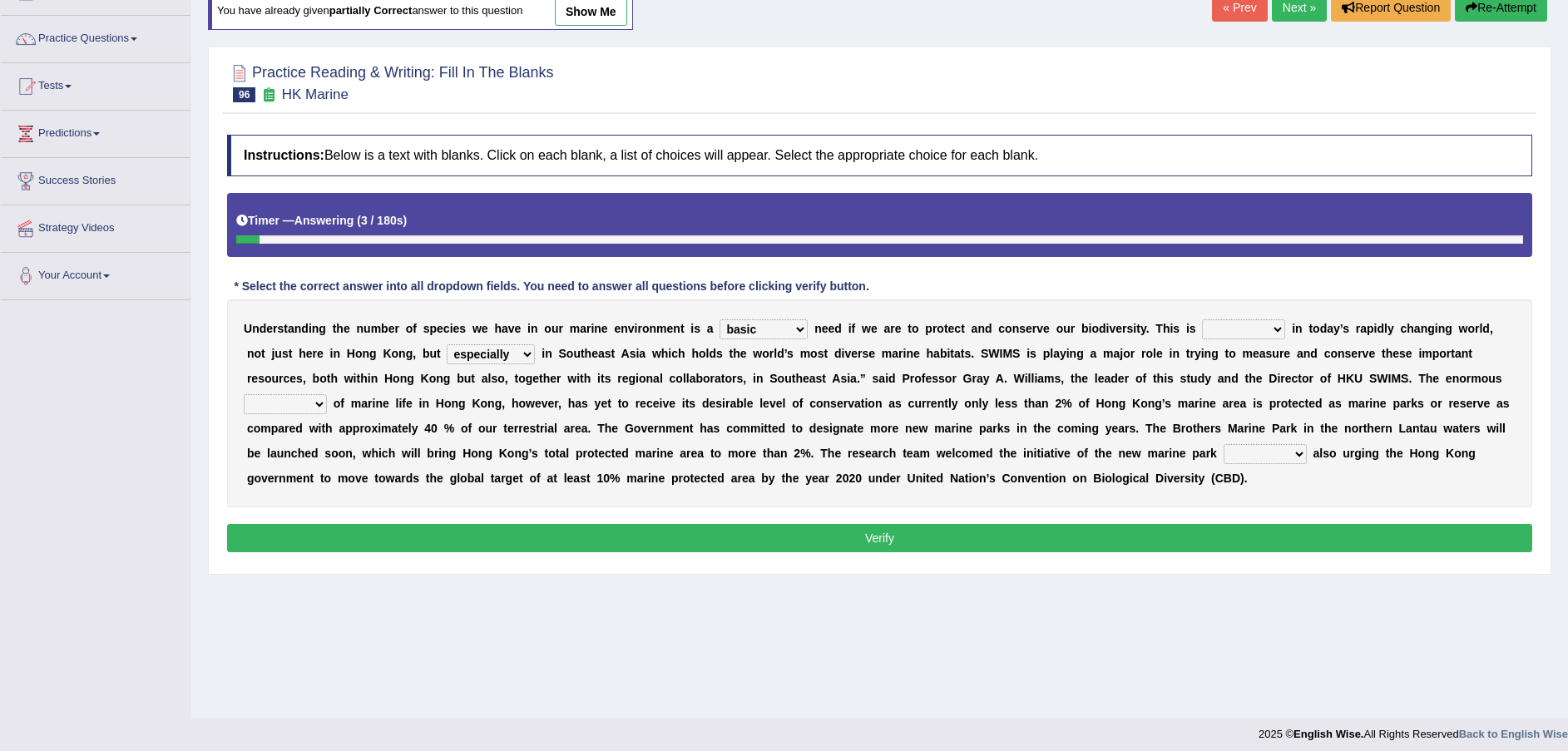
click at [447, 344] on select "forcefully unilaterally especially supposedly" at bounding box center [491, 354] width 88 height 20
click at [1202, 328] on select "primal real fatal vital" at bounding box center [1244, 330] width 84 height 20
select select "vital"
click at [1202, 320] on select "primal real fatal vital" at bounding box center [1244, 330] width 84 height 20
click at [327, 394] on select "array shrine mess beseech" at bounding box center [285, 404] width 84 height 20
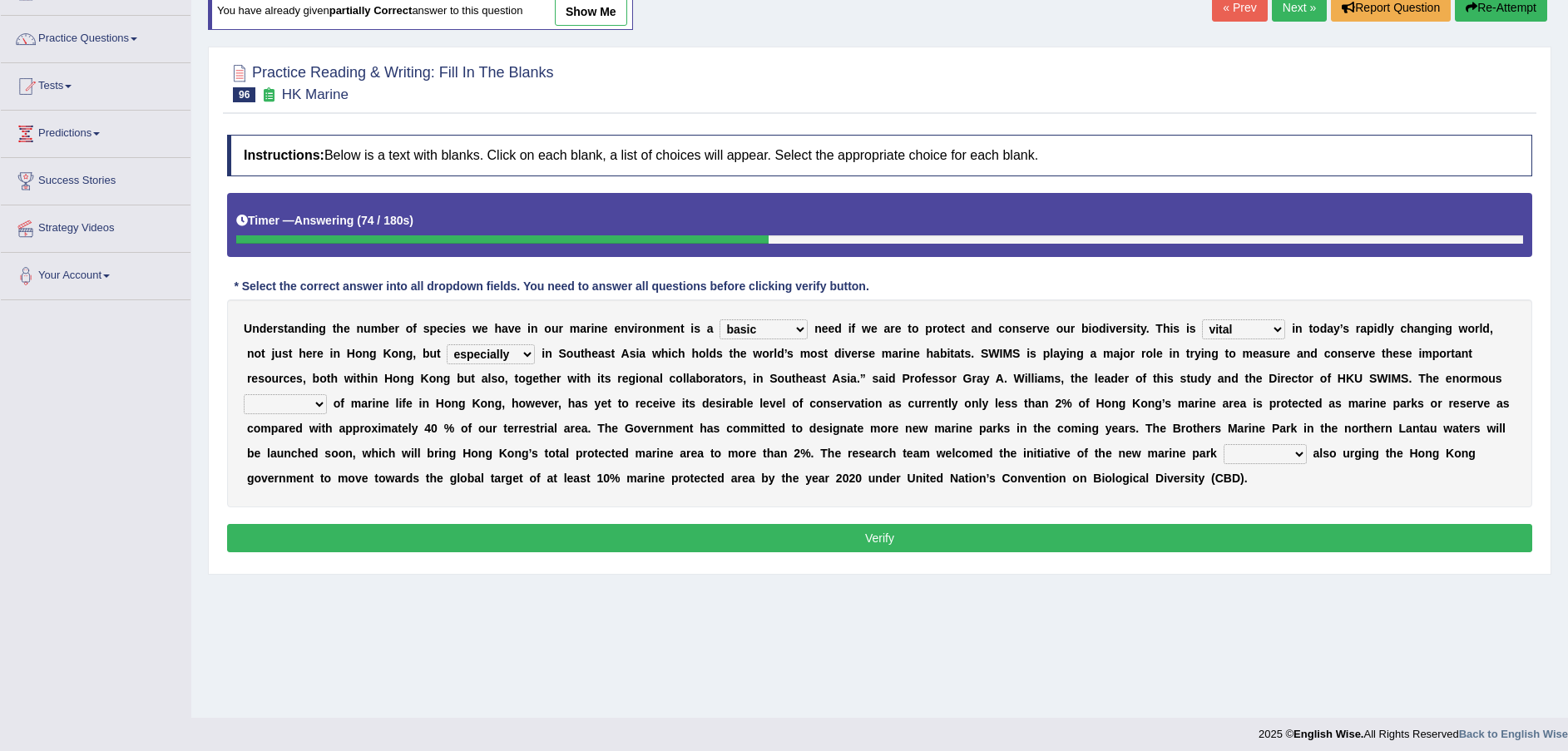
select select "array"
click at [327, 394] on select "array shrine mess beseech" at bounding box center [285, 404] width 84 height 20
click at [1224, 453] on select "since there their while" at bounding box center [1265, 454] width 84 height 20
select select "while"
click at [1224, 444] on select "since there their while" at bounding box center [1265, 454] width 84 height 20
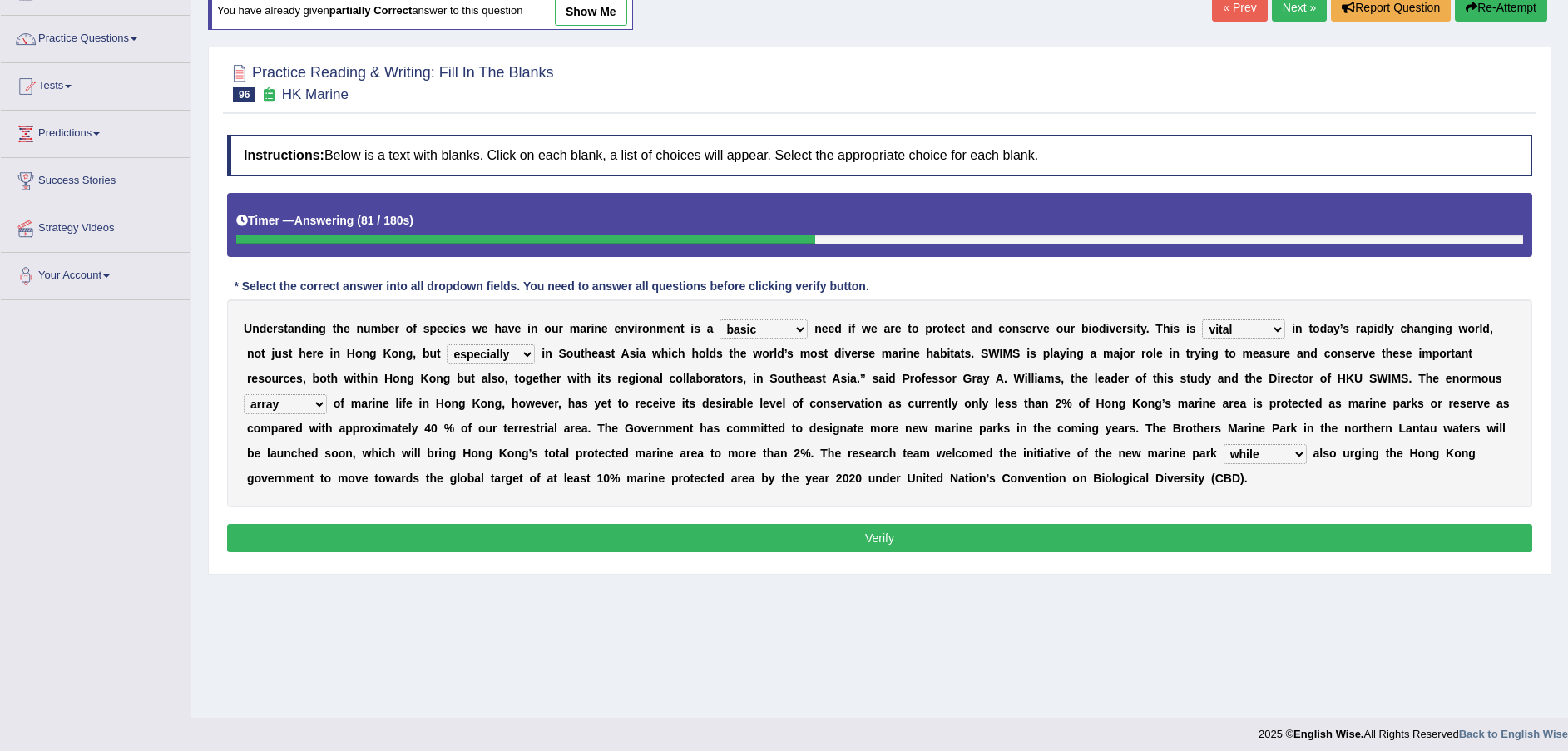
click at [786, 546] on button "Verify" at bounding box center [879, 538] width 1305 height 28
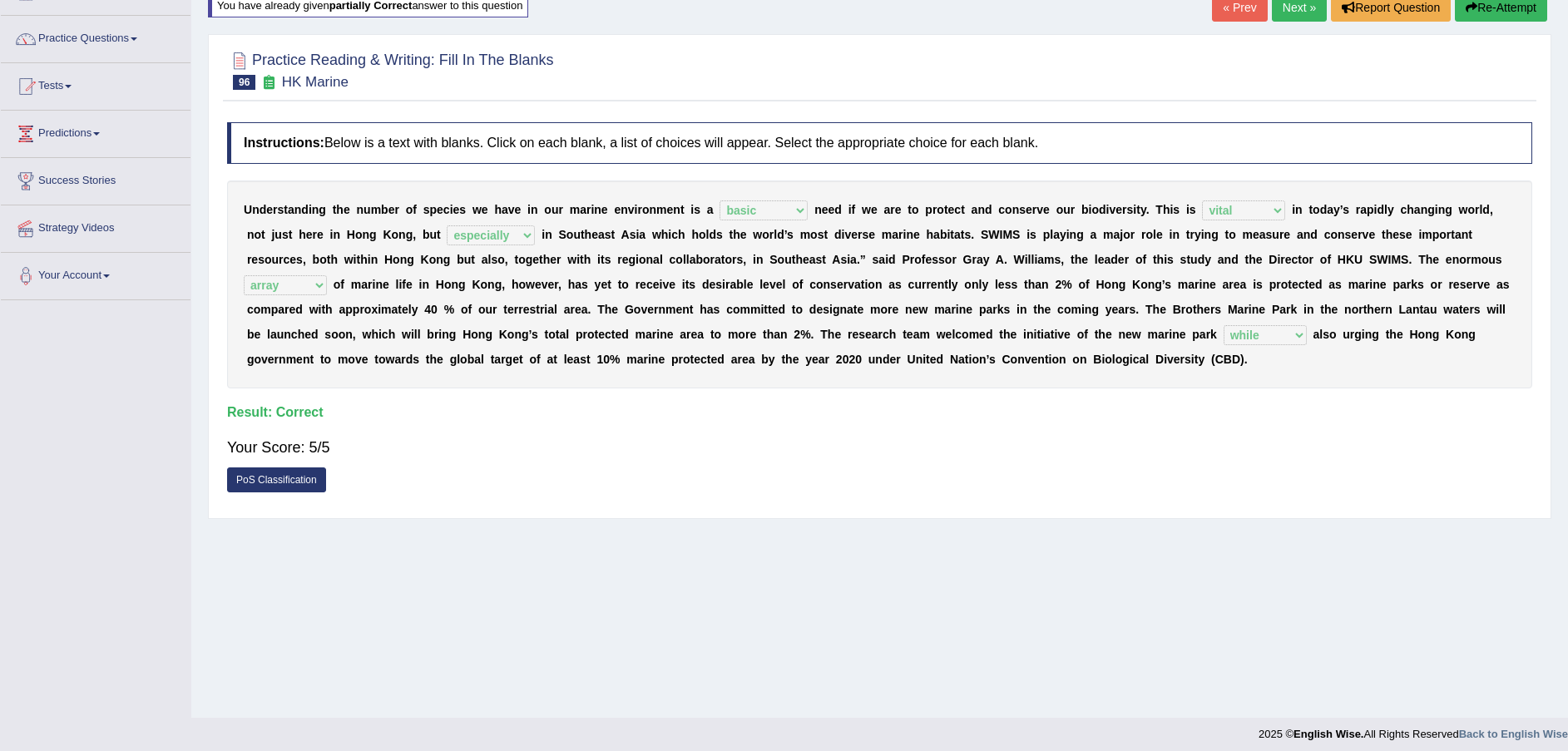
scroll to position [0, 0]
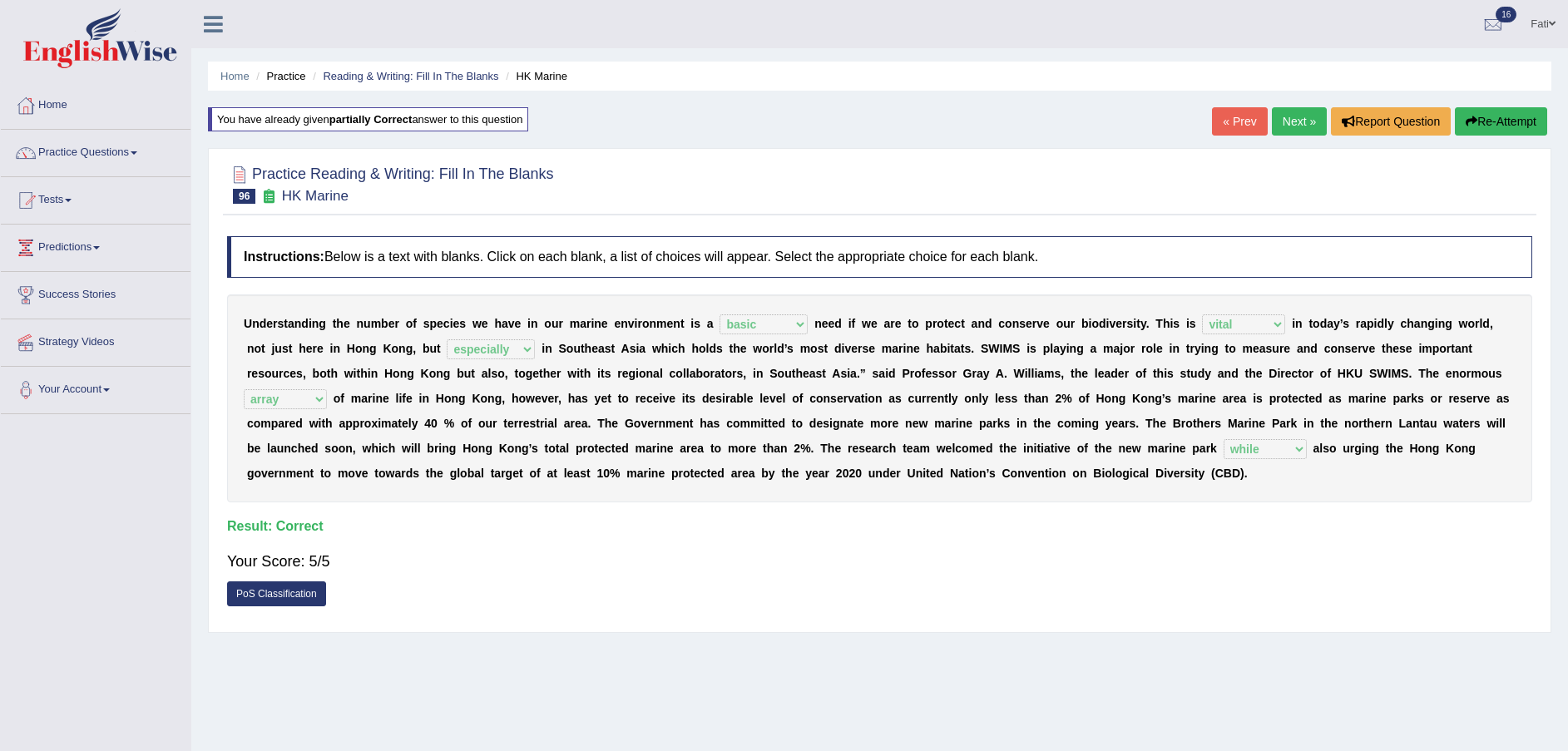
click at [396, 77] on link "Reading & Writing: Fill In The Blanks" at bounding box center [410, 76] width 175 height 13
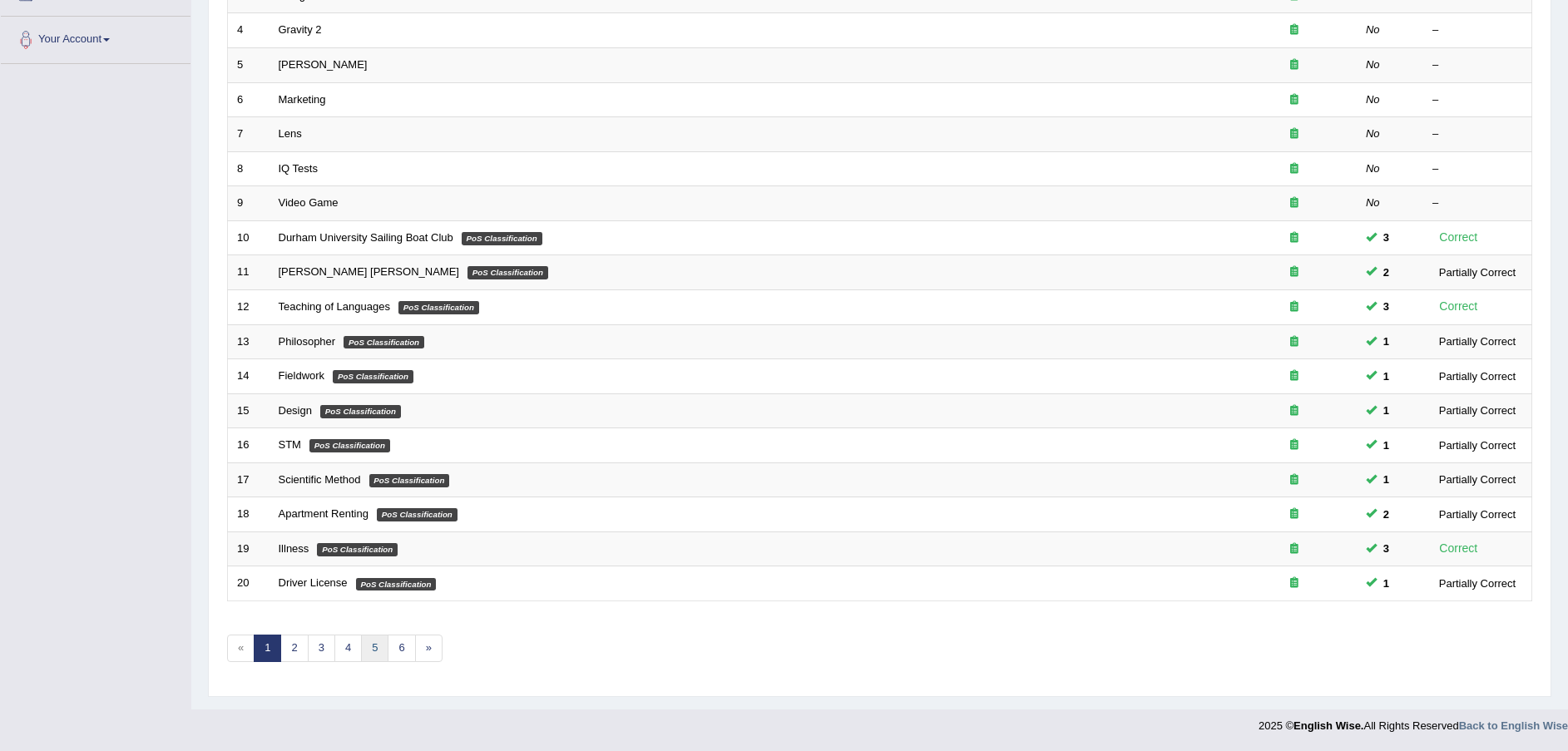
click at [368, 644] on link "5" at bounding box center [374, 647] width 27 height 27
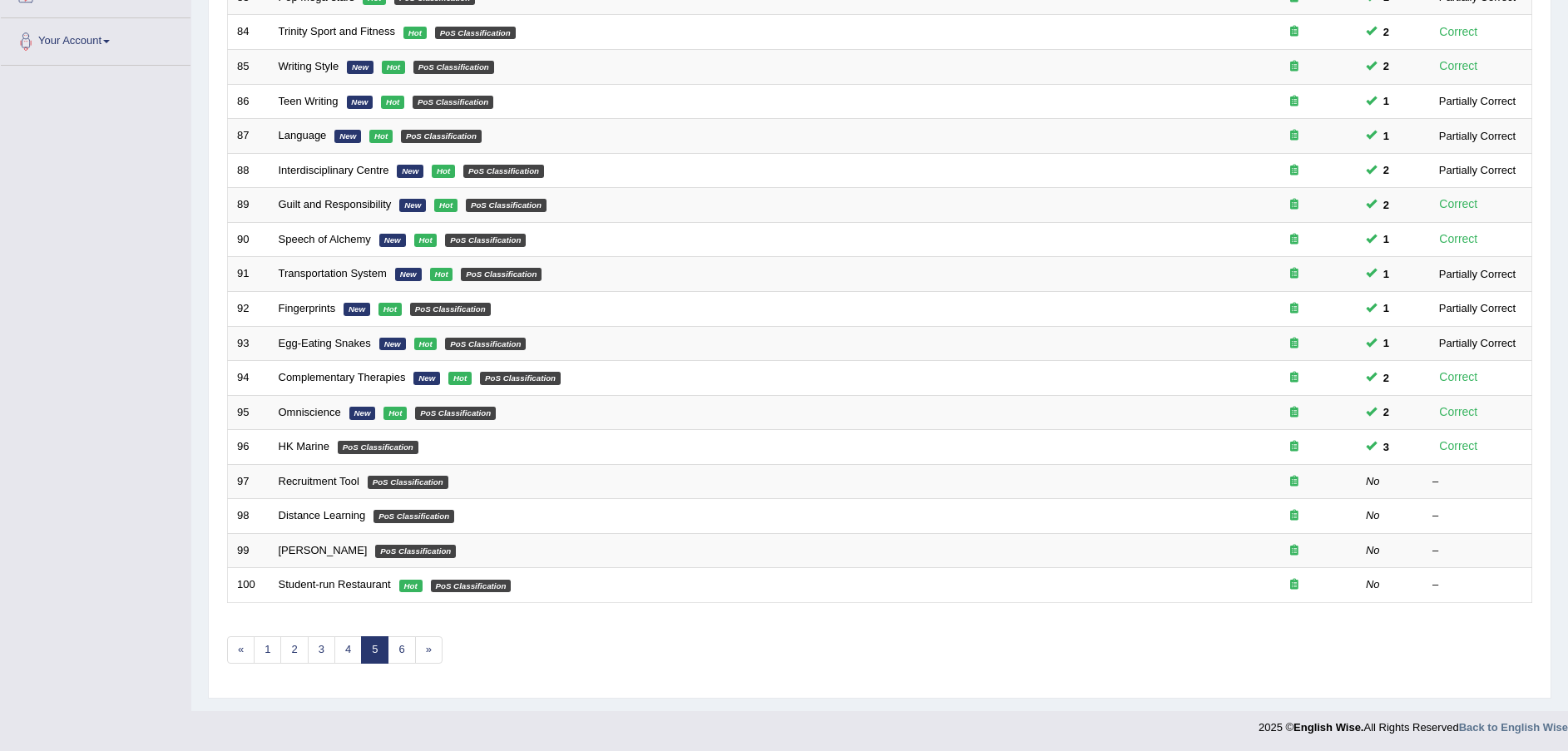
scroll to position [350, 0]
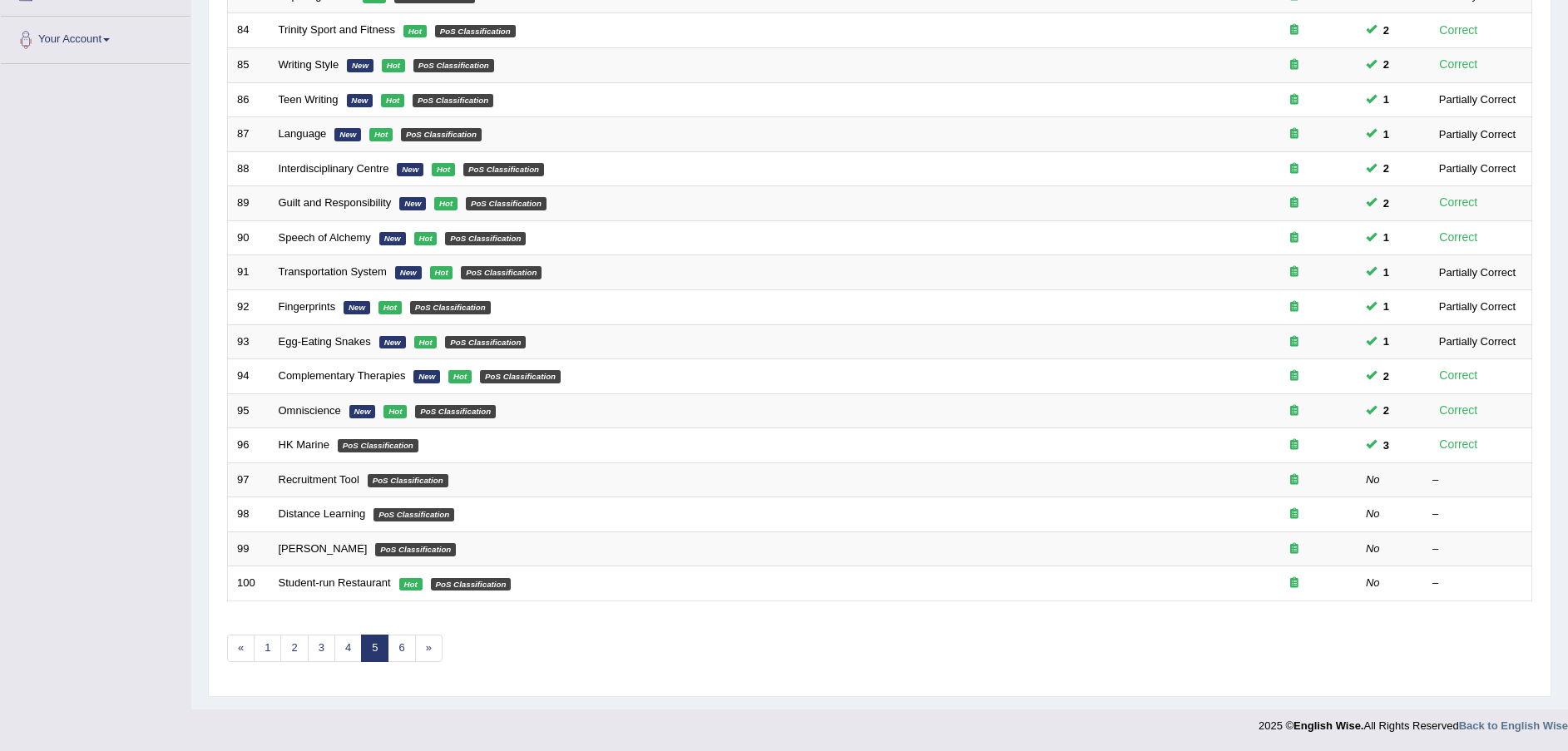
click at [319, 479] on link "Recruitment Tool" at bounding box center [319, 479] width 81 height 13
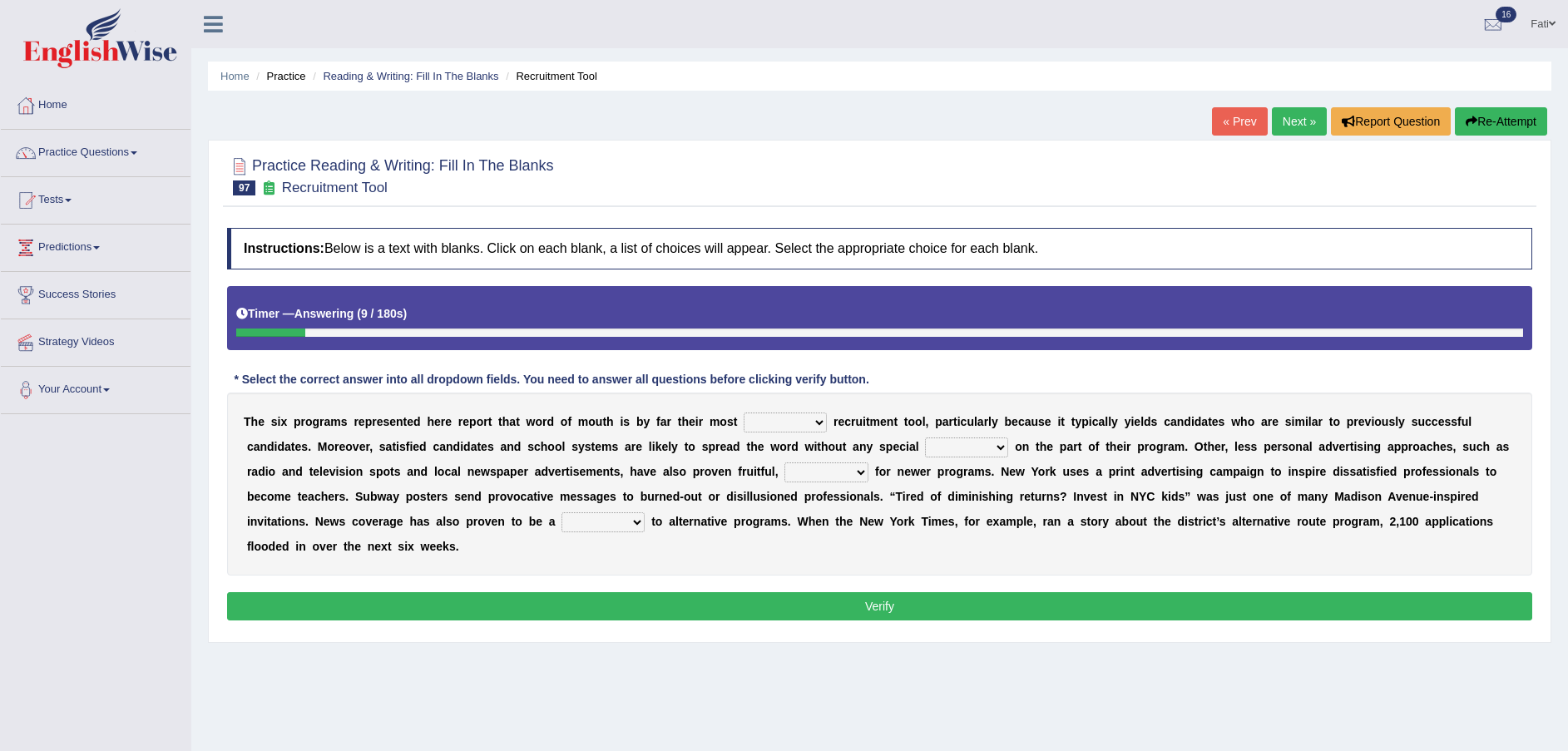
click at [756, 424] on select "affected forcible effective coherent" at bounding box center [785, 422] width 84 height 20
select select "affected"
click at [743, 412] on select "affected forcible effective coherent" at bounding box center [785, 422] width 84 height 20
click at [925, 452] on select "logic effort validity force" at bounding box center [967, 448] width 84 height 20
select select "logic"
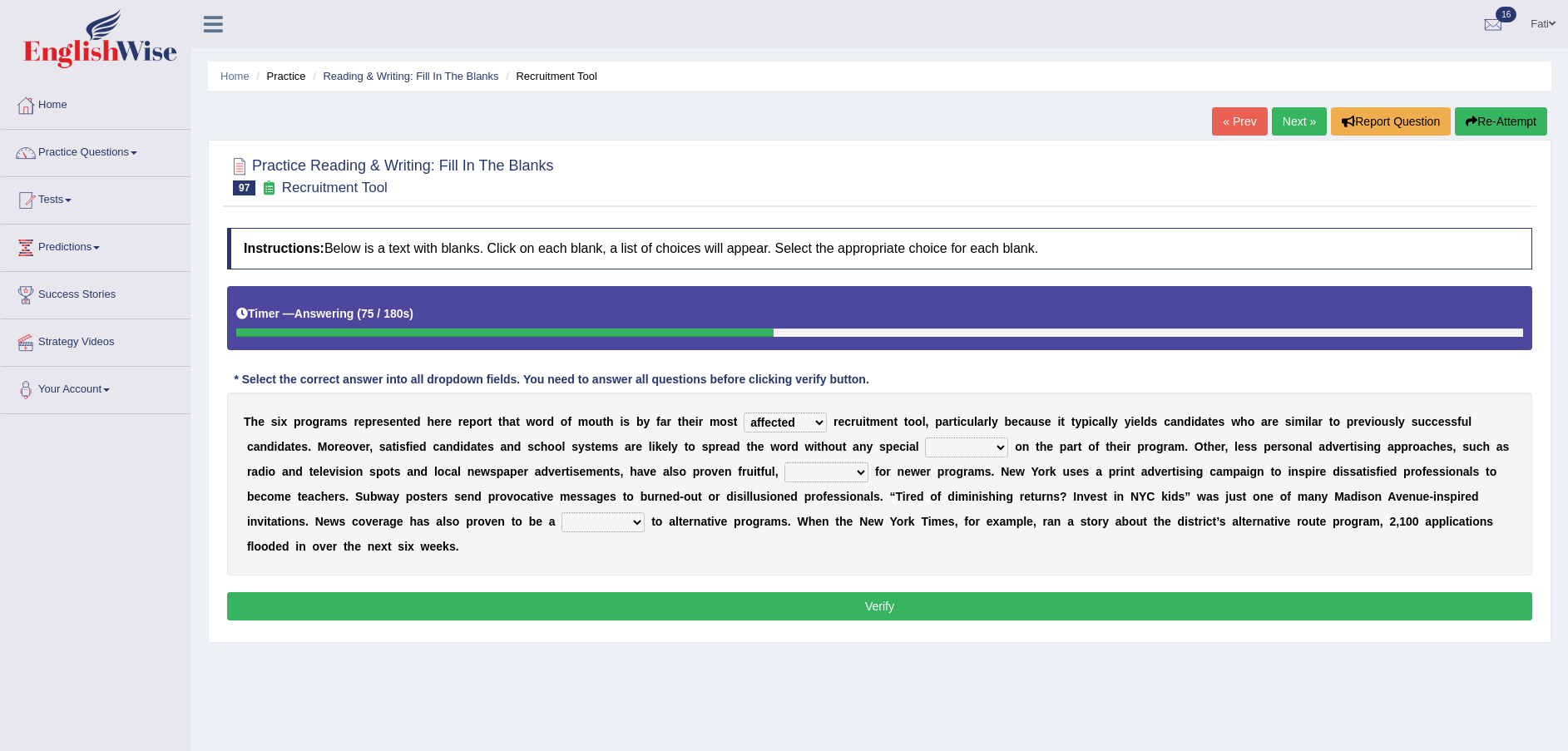
click at [925, 438] on select "logic effort validity force" at bounding box center [967, 448] width 84 height 20
click at [784, 473] on select "conclusive credibly irresistibly especially" at bounding box center [826, 472] width 84 height 20
select select "especially"
click at [784, 462] on select "conclusive credibly irresistibly especially" at bounding box center [826, 472] width 84 height 20
click at [561, 519] on select "boon gain luxury windfall" at bounding box center [603, 522] width 84 height 20
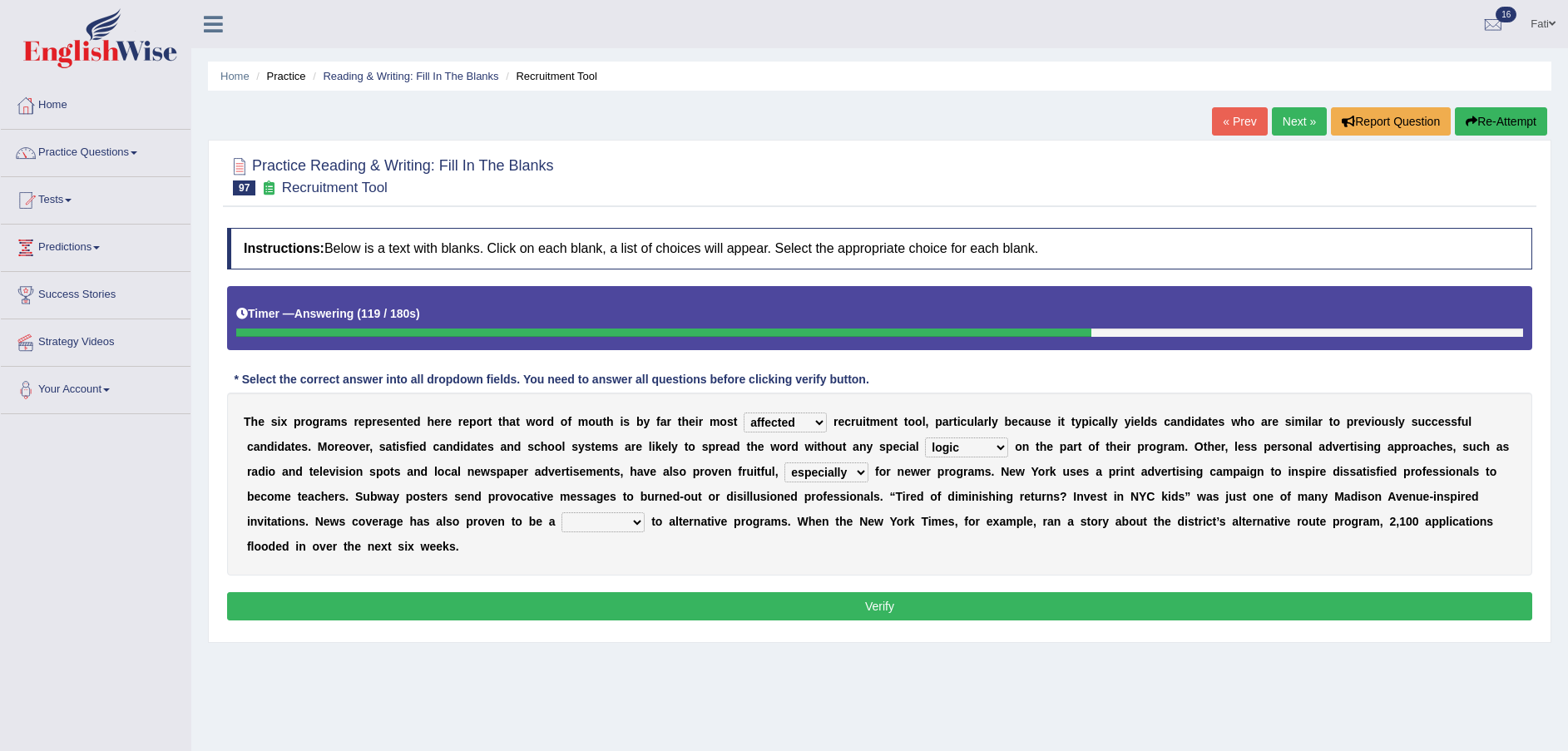
select select "luxury"
click at [561, 512] on select "boon gain luxury windfall" at bounding box center [603, 522] width 84 height 20
click at [306, 592] on button "Verify" at bounding box center [879, 606] width 1305 height 28
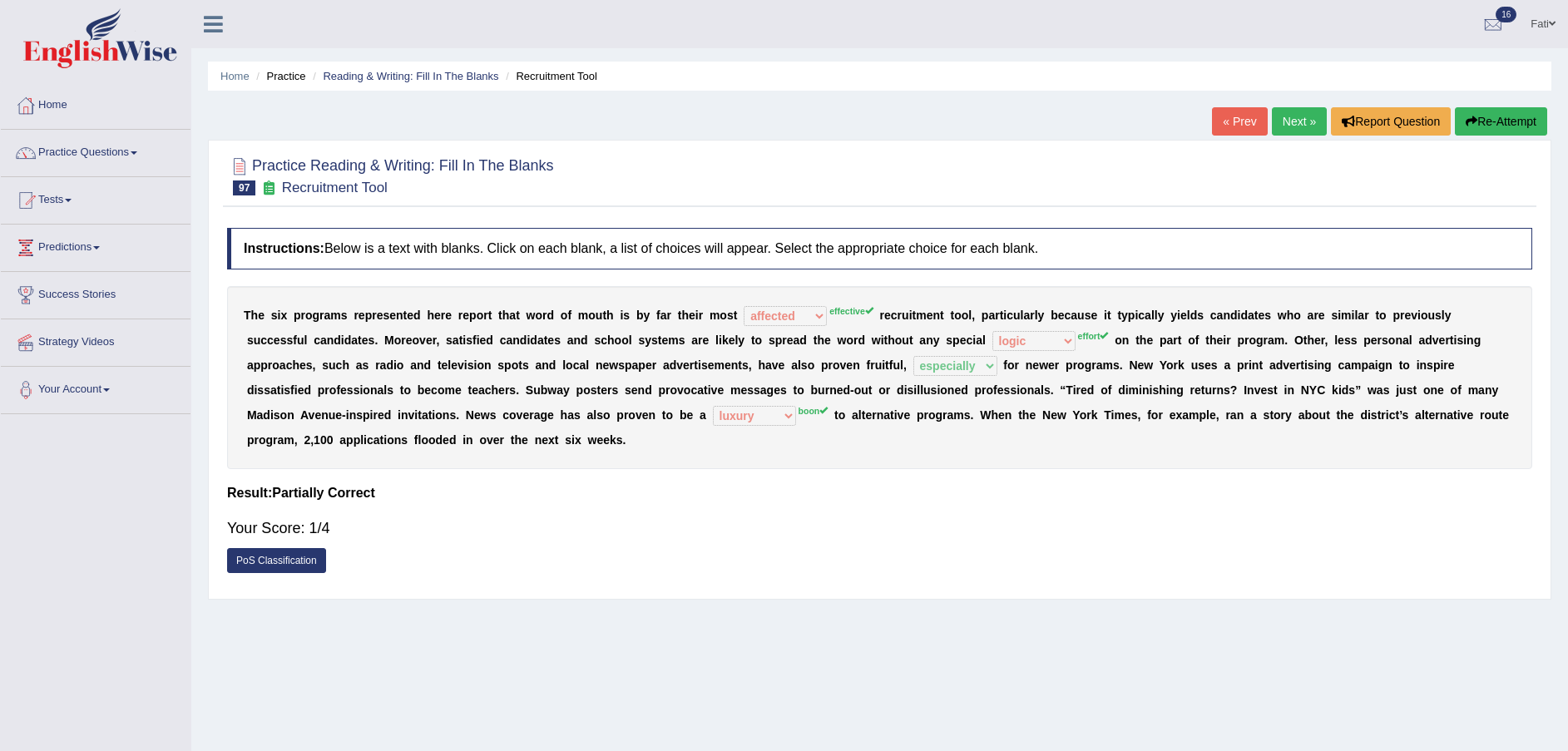
click at [1496, 130] on button "Re-Attempt" at bounding box center [1501, 121] width 93 height 28
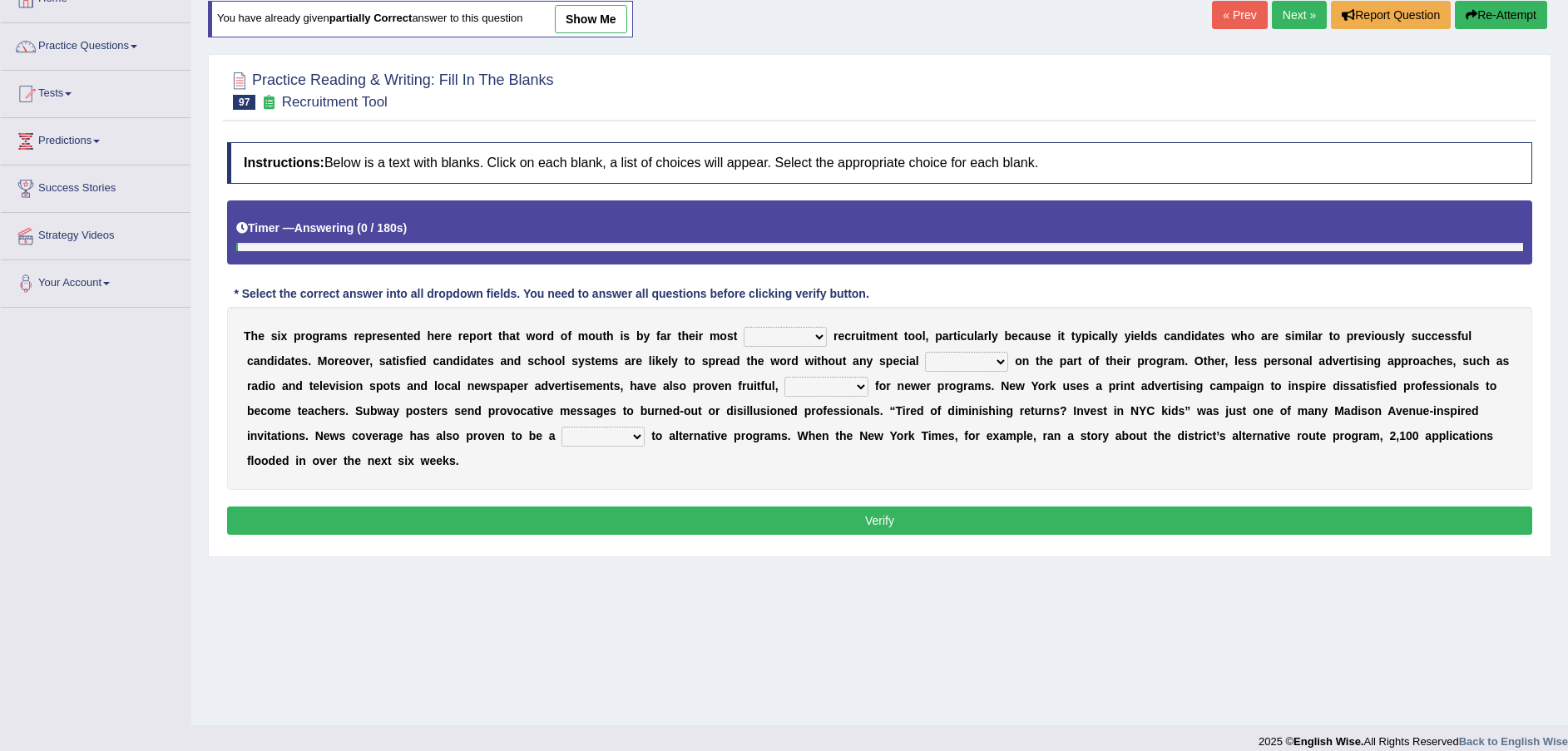
scroll to position [123, 0]
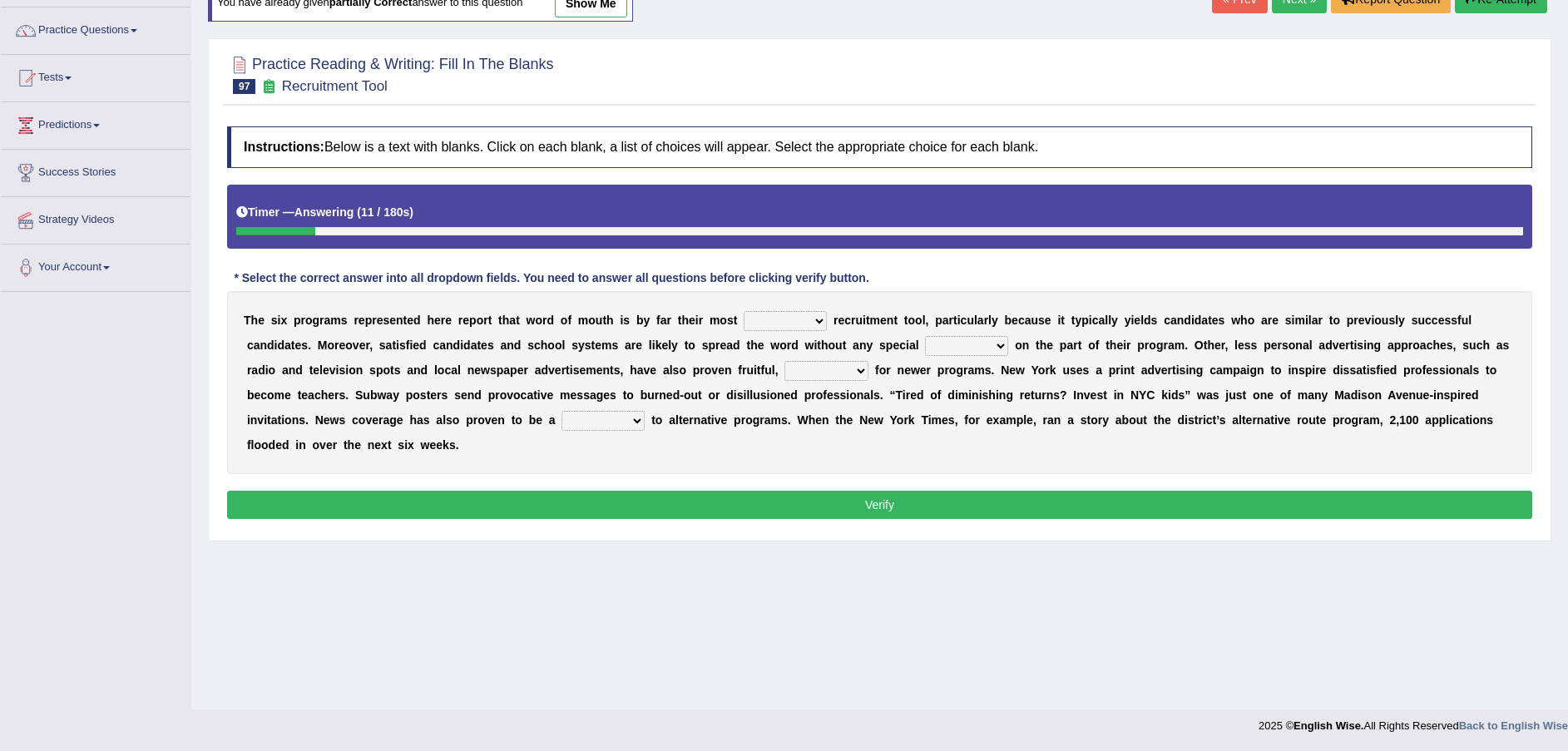
click at [750, 321] on select "affected forcible effective coherent" at bounding box center [785, 321] width 84 height 20
select select "effective"
click at [743, 311] on select "affected forcible effective coherent" at bounding box center [785, 321] width 84 height 20
click at [925, 345] on select "logic effort validity force" at bounding box center [967, 346] width 84 height 20
select select "effort"
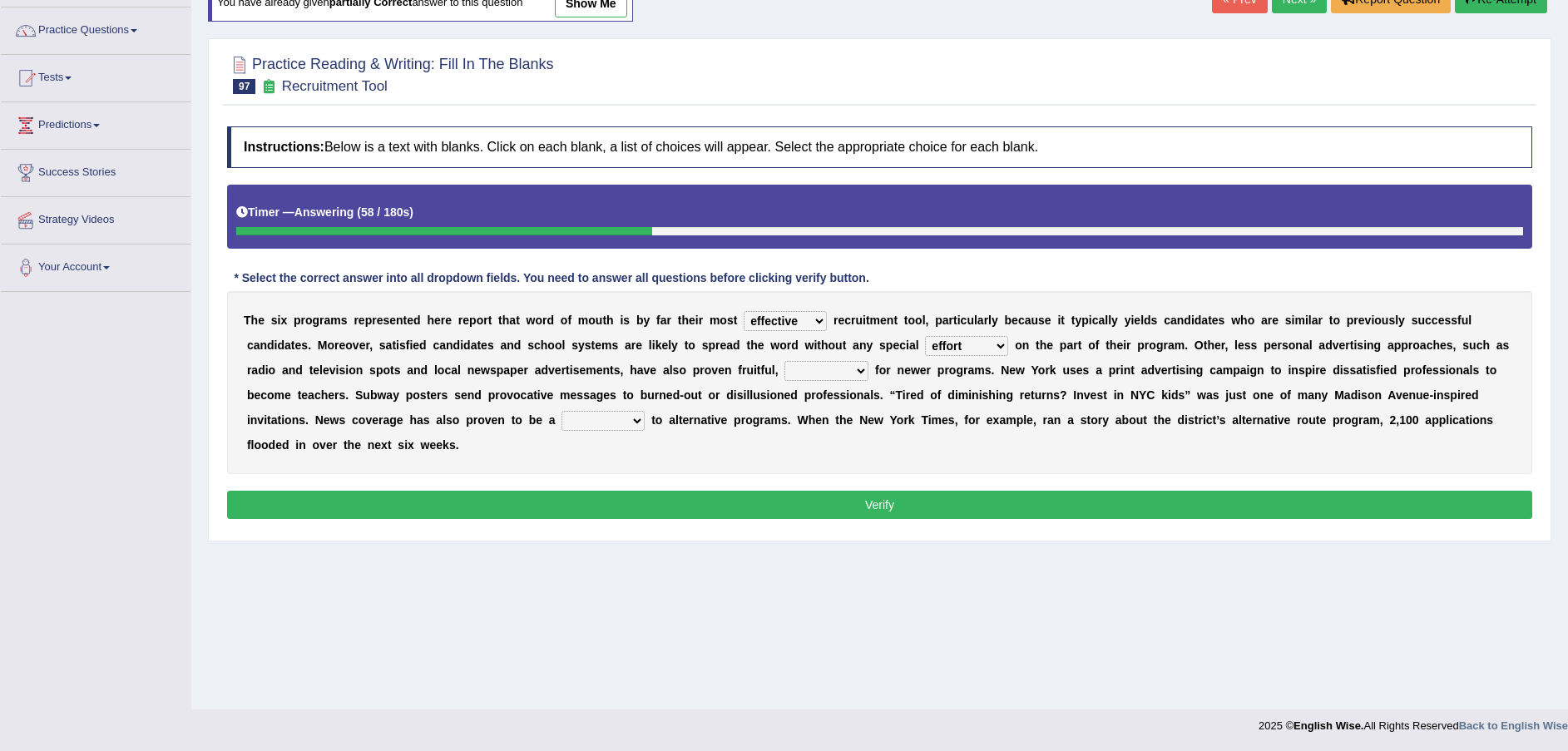
click at [925, 336] on select "logic effort validity force" at bounding box center [967, 346] width 84 height 20
click at [784, 376] on select "conclusive credibly irresistibly especially" at bounding box center [826, 371] width 84 height 20
select select "especially"
click at [784, 361] on select "conclusive credibly irresistibly especially" at bounding box center [826, 371] width 84 height 20
click at [561, 425] on select "boon gain luxury windfall" at bounding box center [603, 420] width 84 height 20
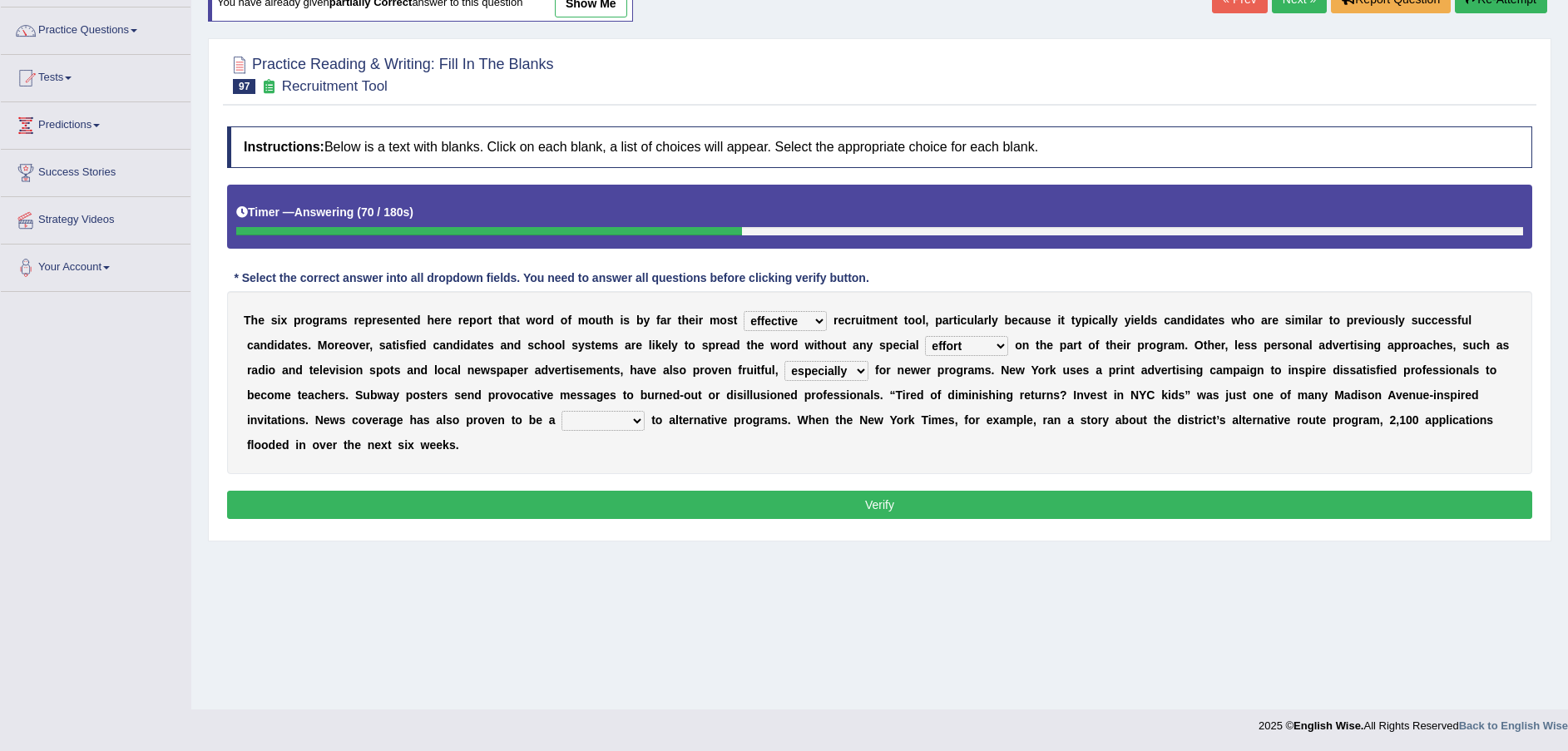
select select "boon"
click at [561, 410] on select "boon gain luxury windfall" at bounding box center [603, 420] width 84 height 20
click at [634, 490] on button "Verify" at bounding box center [879, 504] width 1305 height 28
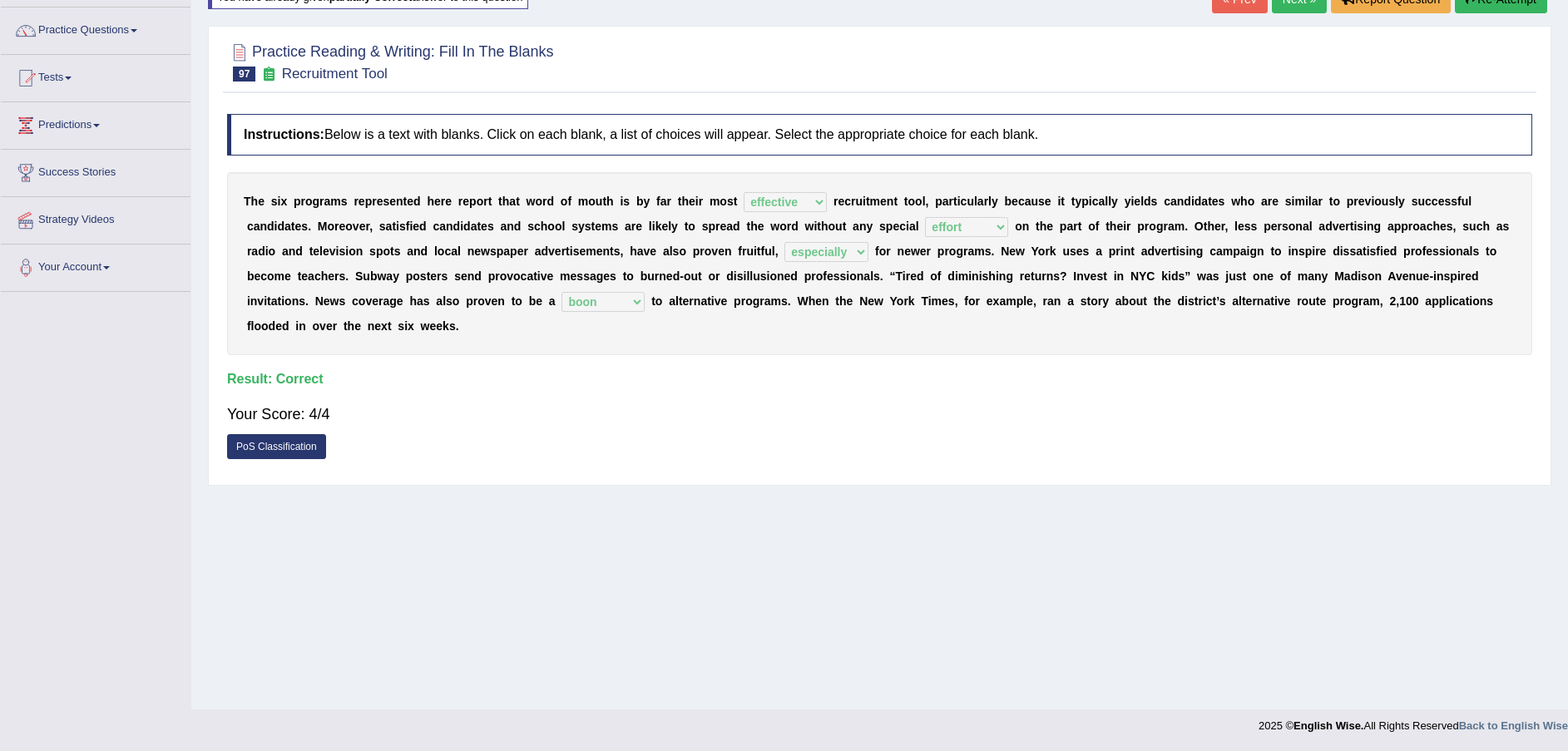
click at [1307, 15] on div "« Prev Next » Report Question Re-Attempt" at bounding box center [1381, 2] width 339 height 33
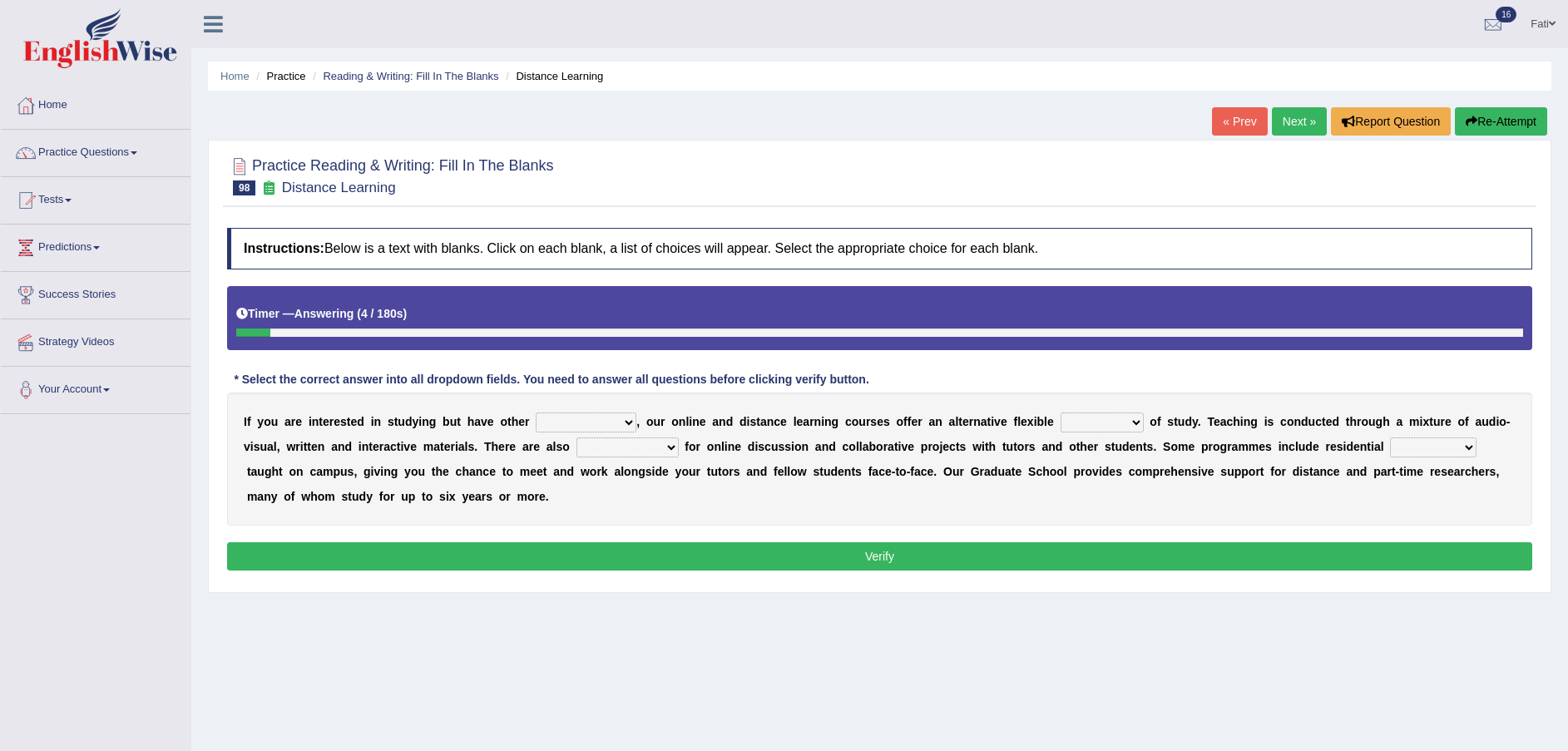
click at [536, 428] on select "inclinations presumptions commitments assumptions" at bounding box center [586, 422] width 101 height 20
select select "commitments"
click at [536, 412] on select "inclinations presumptions commitments assumptions" at bounding box center [586, 422] width 101 height 20
click at [1060, 420] on select "partition plan mission mode" at bounding box center [1102, 422] width 84 height 20
select select "plan"
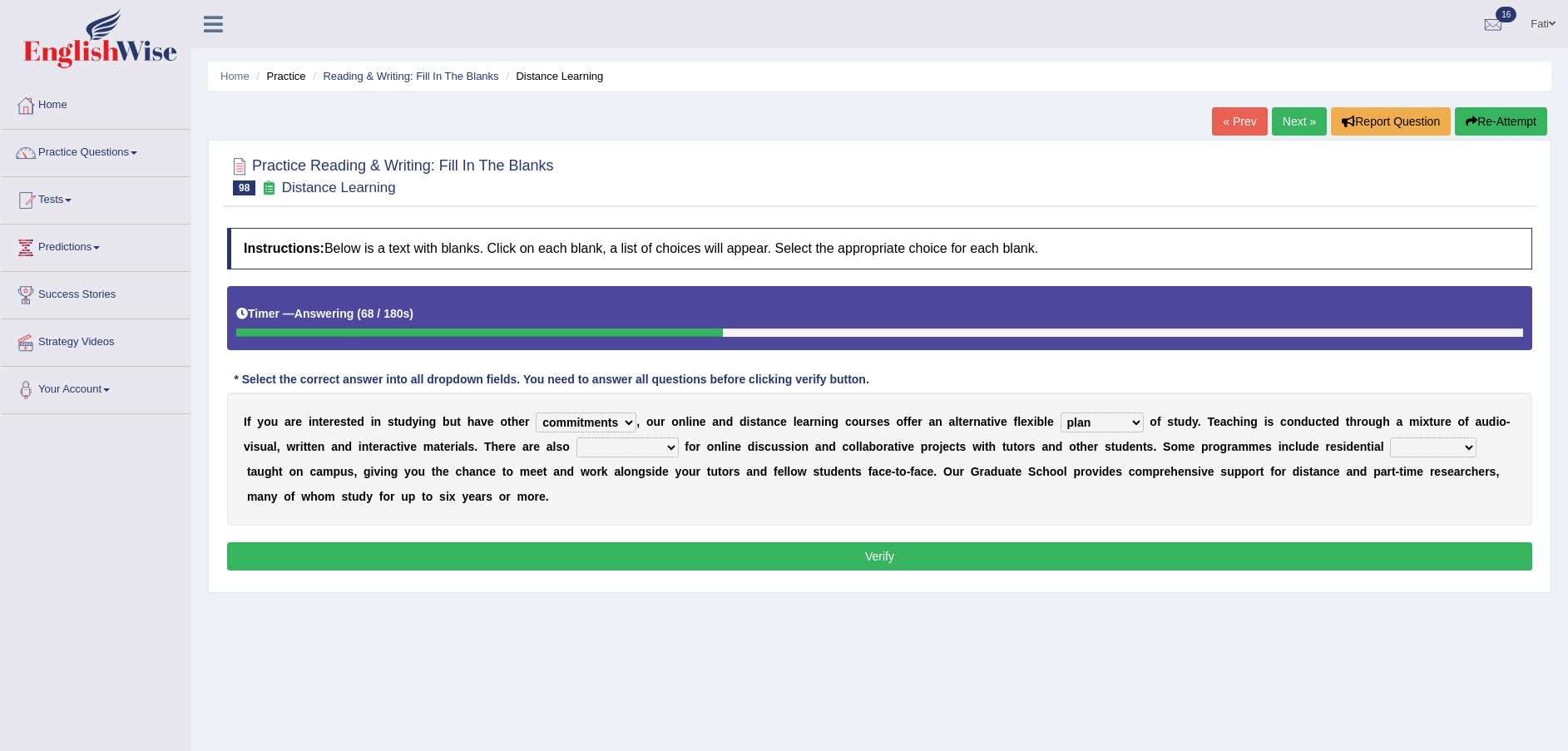
click at [1060, 412] on select "partition plan mission mode" at bounding box center [1102, 422] width 84 height 20
click at [578, 450] on select "opportunities occasions needs contingencies" at bounding box center [627, 448] width 103 height 20
select select "opportunities"
click at [576, 438] on select "opportunities occasions needs contingencies" at bounding box center [627, 448] width 103 height 20
click at [1390, 447] on select "apartments modules techniques finesse" at bounding box center [1433, 448] width 86 height 20
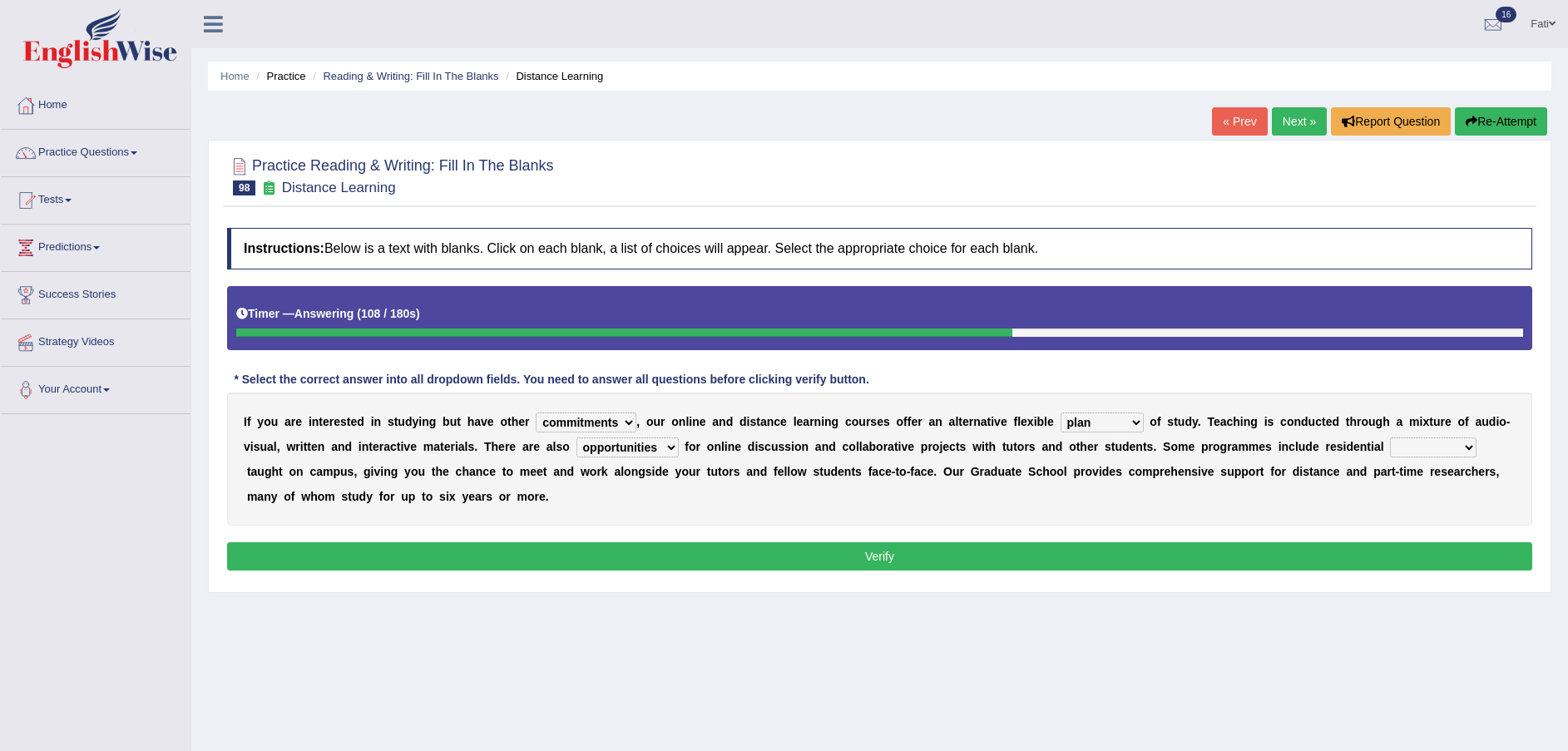
select select "apartments"
click at [1390, 438] on select "apartments modules techniques finesse" at bounding box center [1433, 448] width 86 height 20
click at [1156, 551] on button "Verify" at bounding box center [879, 556] width 1305 height 28
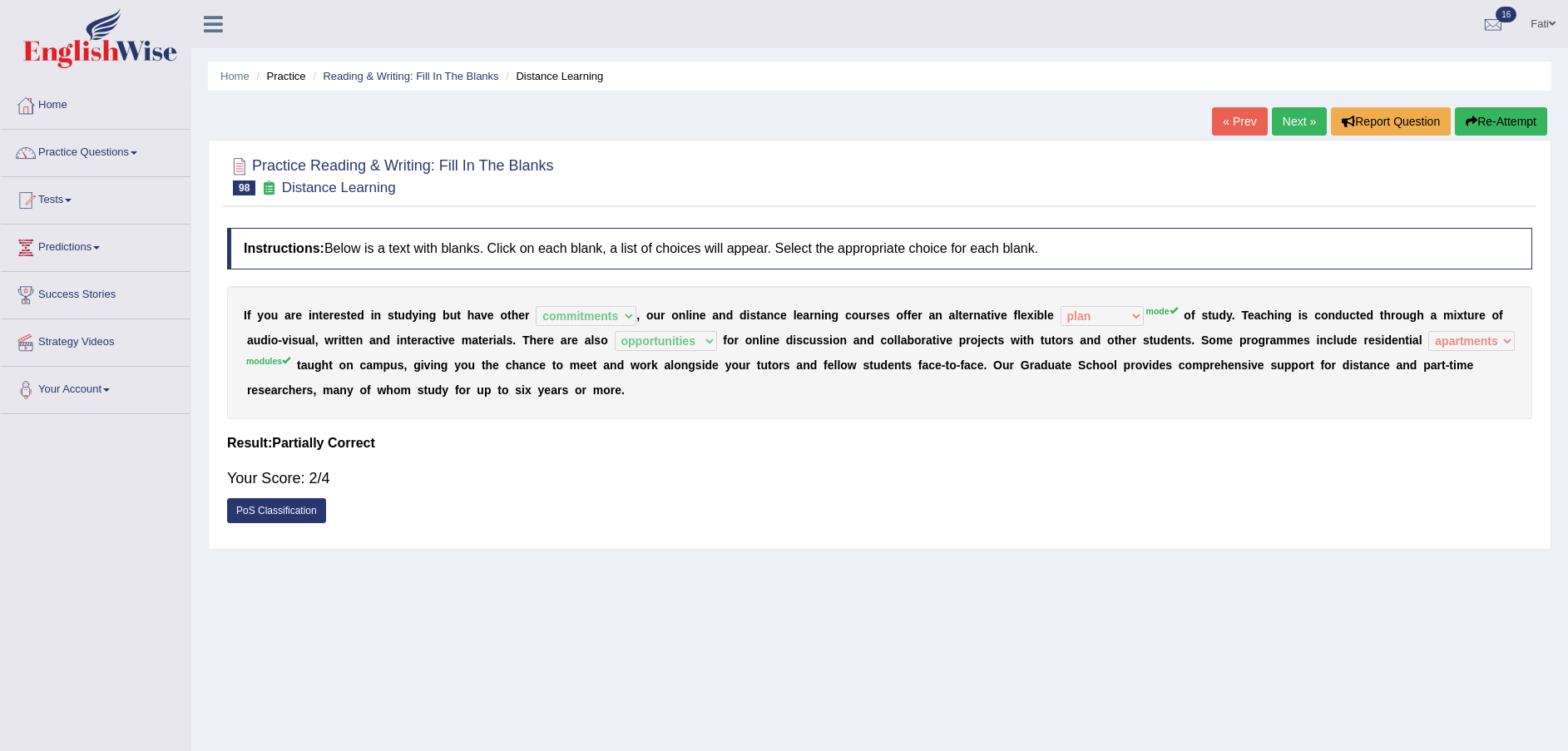
click at [1485, 121] on button "Re-Attempt" at bounding box center [1501, 121] width 93 height 28
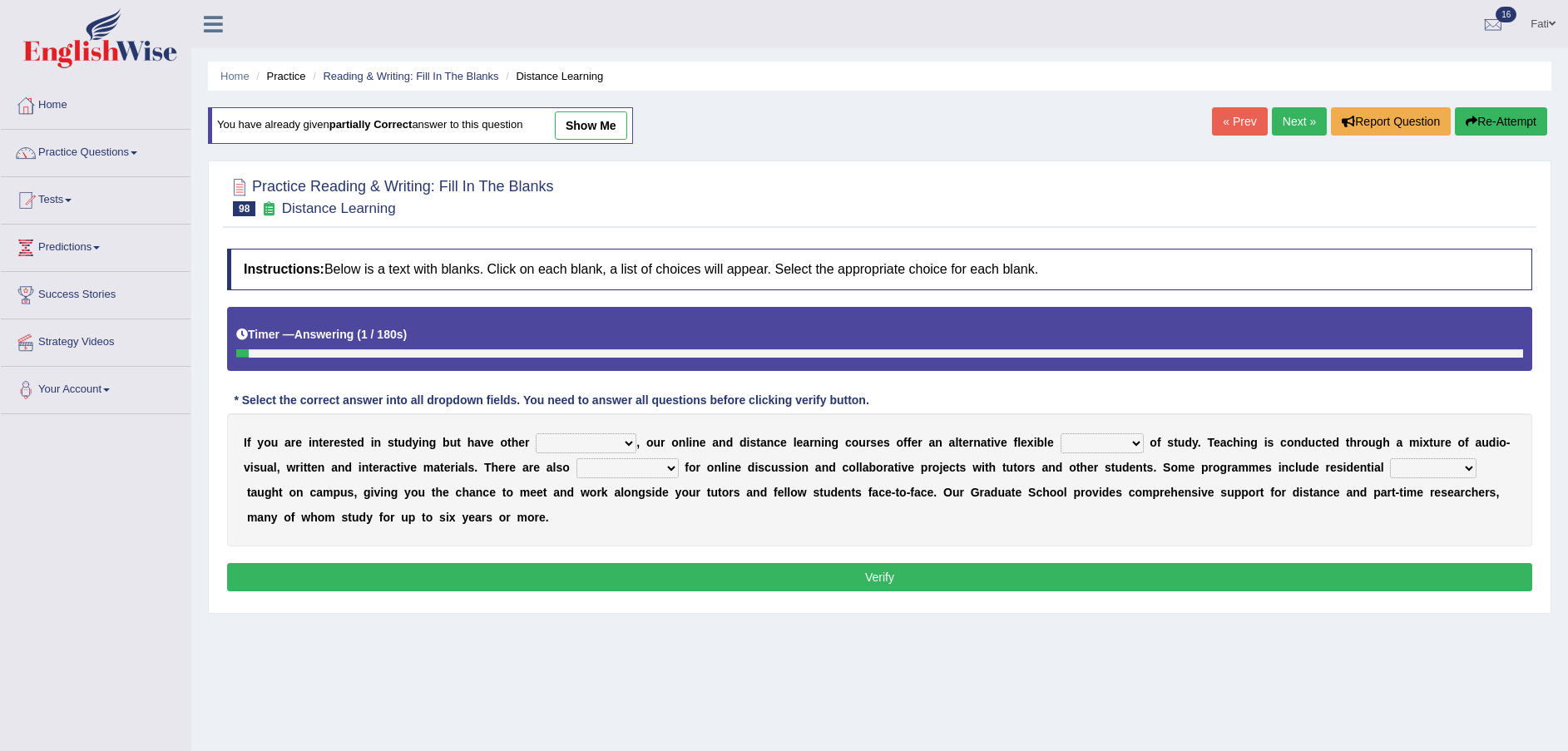
click at [1071, 440] on select "partition plan mission mode" at bounding box center [1102, 443] width 84 height 20
select select "mode"
click at [1060, 433] on select "partition plan mission mode" at bounding box center [1102, 443] width 84 height 20
click at [581, 442] on select "inclinations presumptions commitments assumptions" at bounding box center [586, 443] width 101 height 20
select select "commitments"
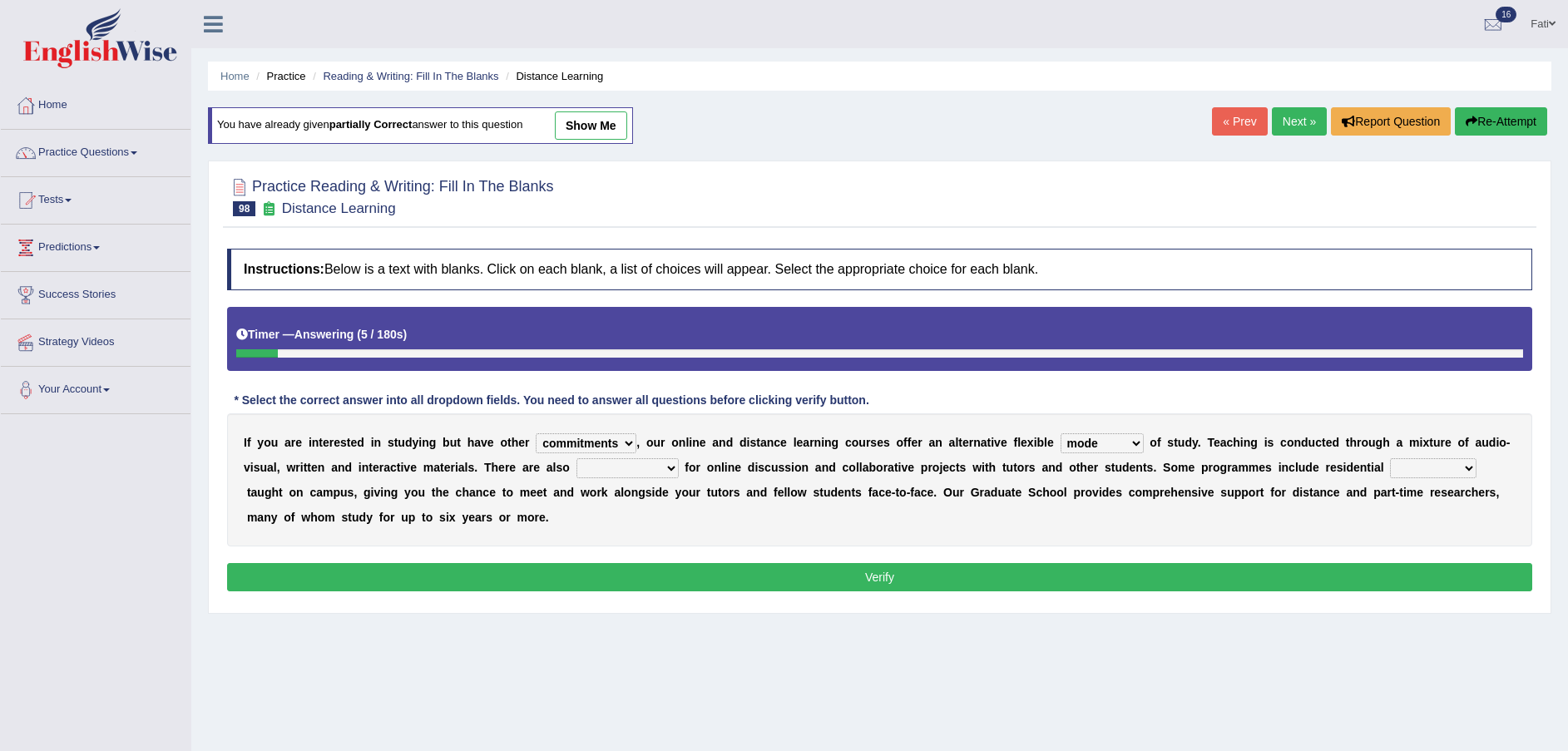
click at [536, 433] on select "inclinations presumptions commitments assumptions" at bounding box center [586, 443] width 101 height 20
click at [596, 475] on select "opportunities occasions needs contingencies" at bounding box center [627, 468] width 103 height 20
select select "opportunities"
click at [576, 458] on select "opportunities occasions needs contingencies" at bounding box center [627, 468] width 103 height 20
click at [1390, 469] on select "apartments modules techniques finesse" at bounding box center [1433, 468] width 86 height 20
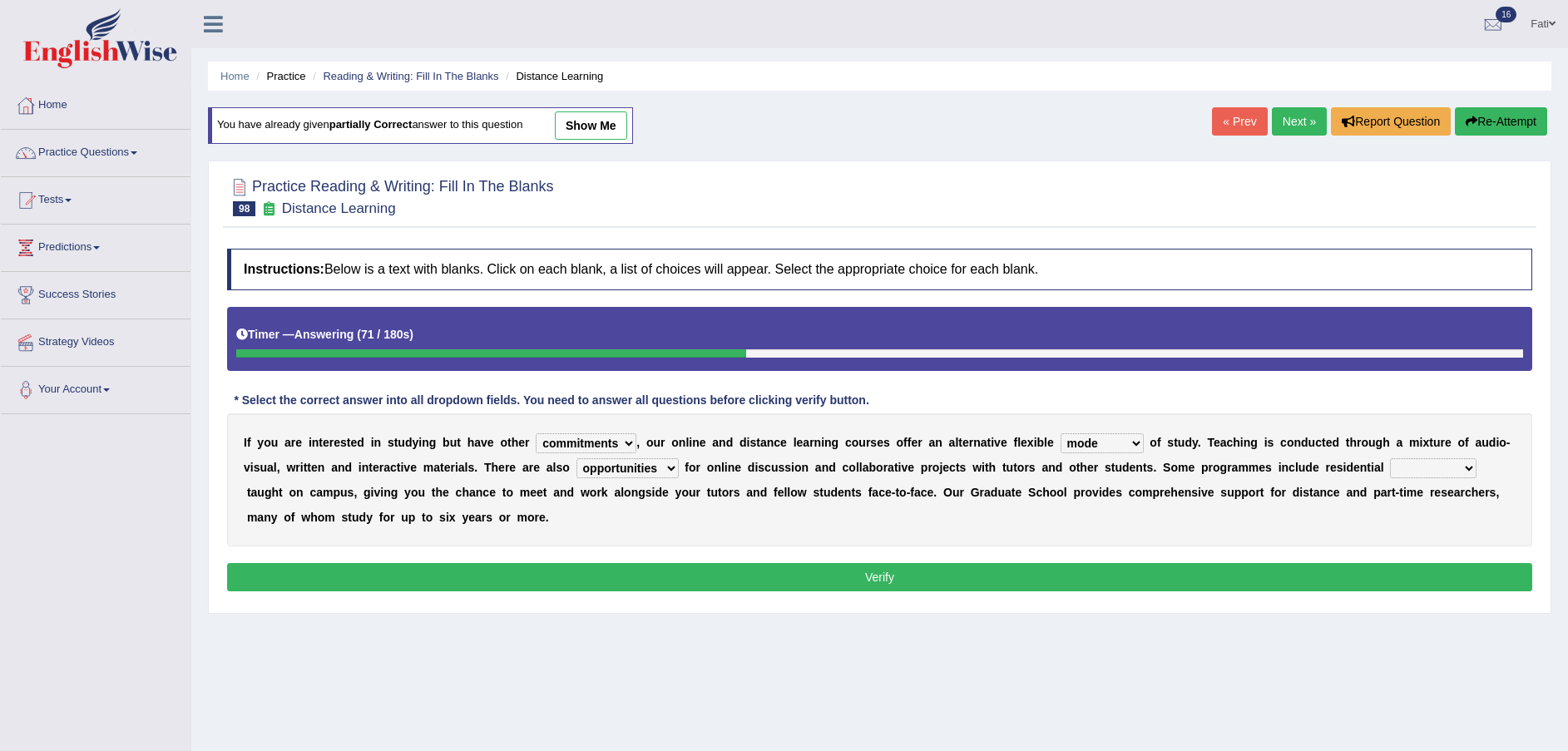
click at [1494, 525] on div "I f y o u a r e i n t e r e s t e d i n s t u d y i n g b u t h a v e o t h e r…" at bounding box center [879, 479] width 1305 height 133
click at [1390, 470] on select "apartments modules techniques finesse" at bounding box center [1433, 468] width 86 height 20
select select "modules"
click at [1390, 458] on select "apartments modules techniques finesse" at bounding box center [1433, 468] width 86 height 20
click at [1116, 568] on button "Verify" at bounding box center [879, 577] width 1305 height 28
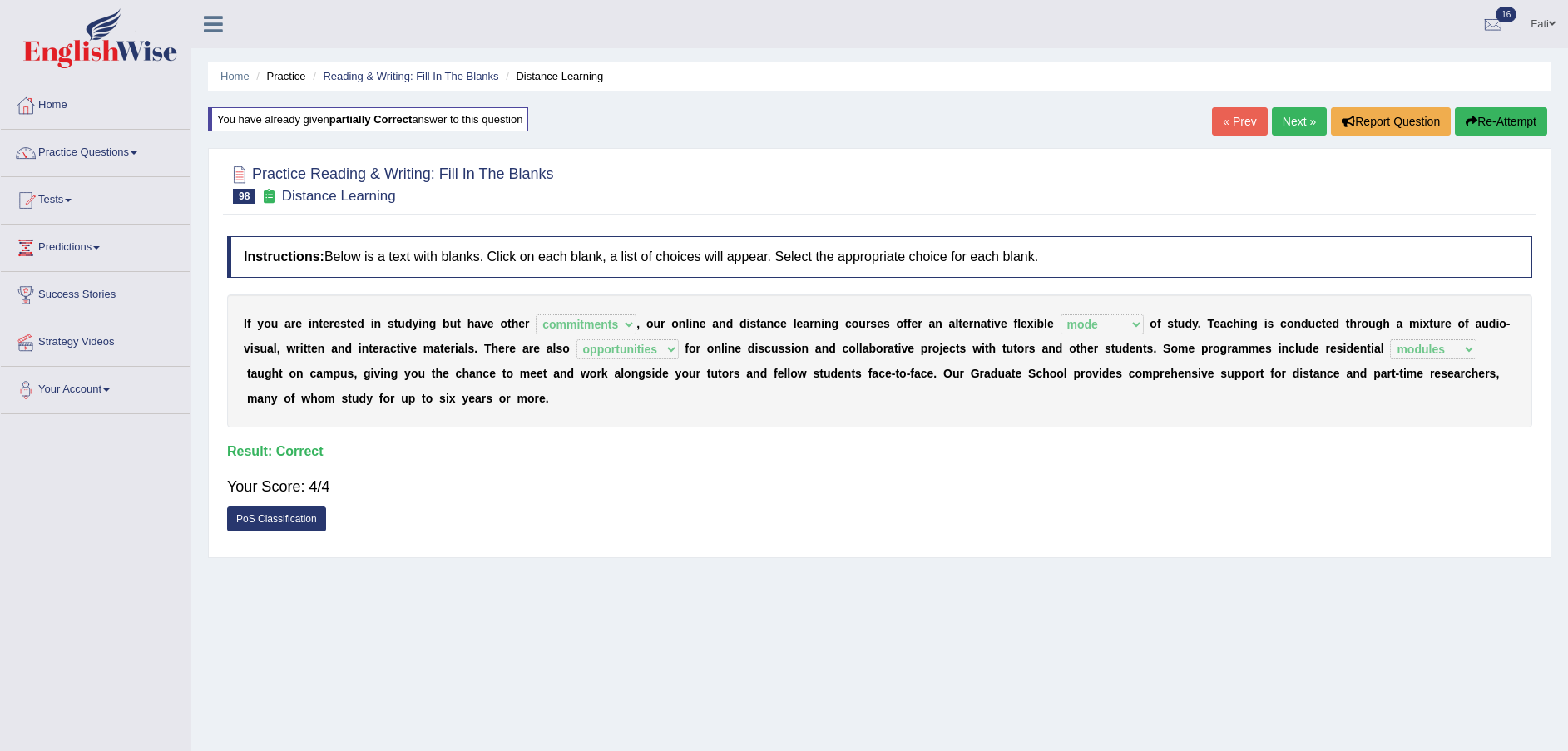
click at [1309, 127] on link "Next »" at bounding box center [1299, 121] width 55 height 28
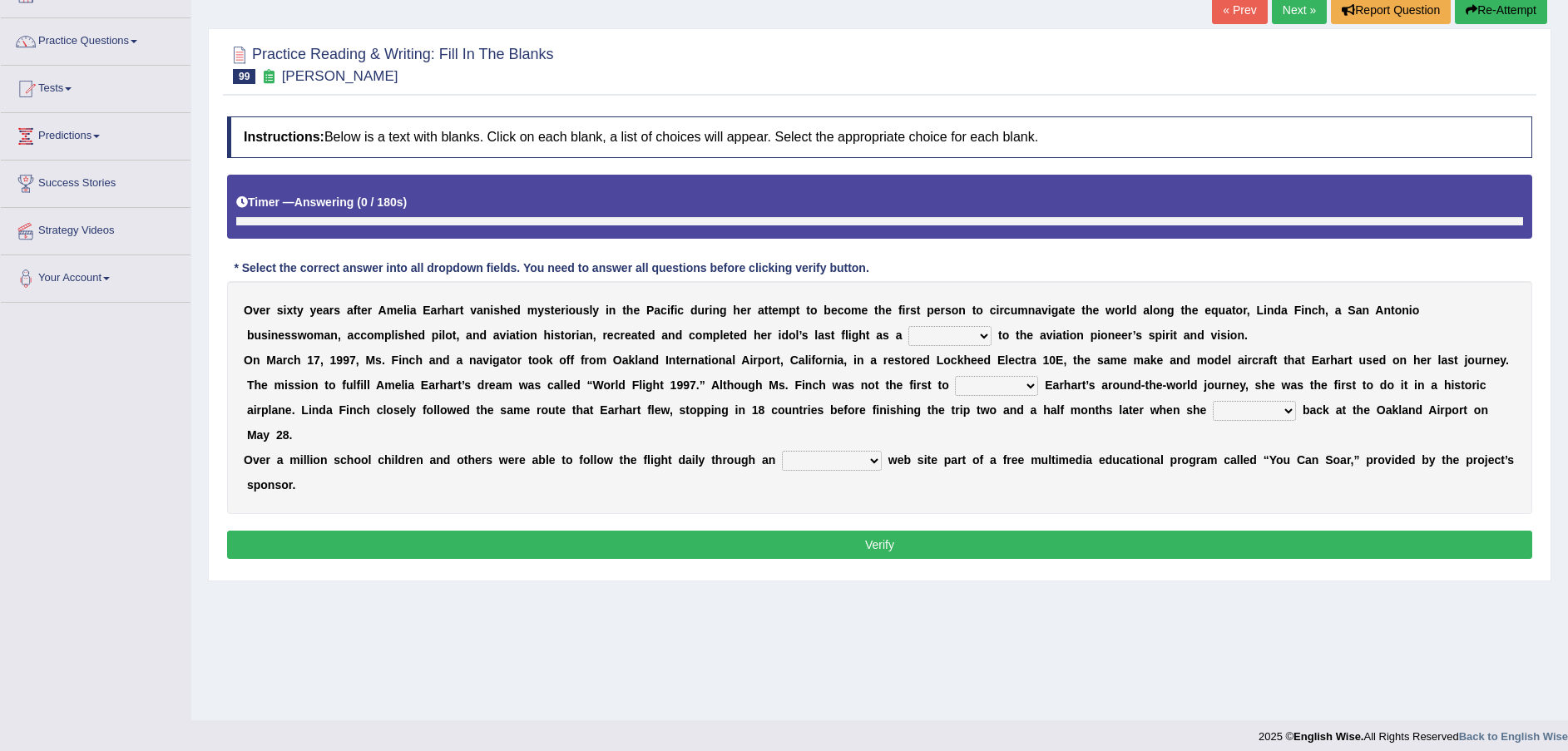
scroll to position [114, 0]
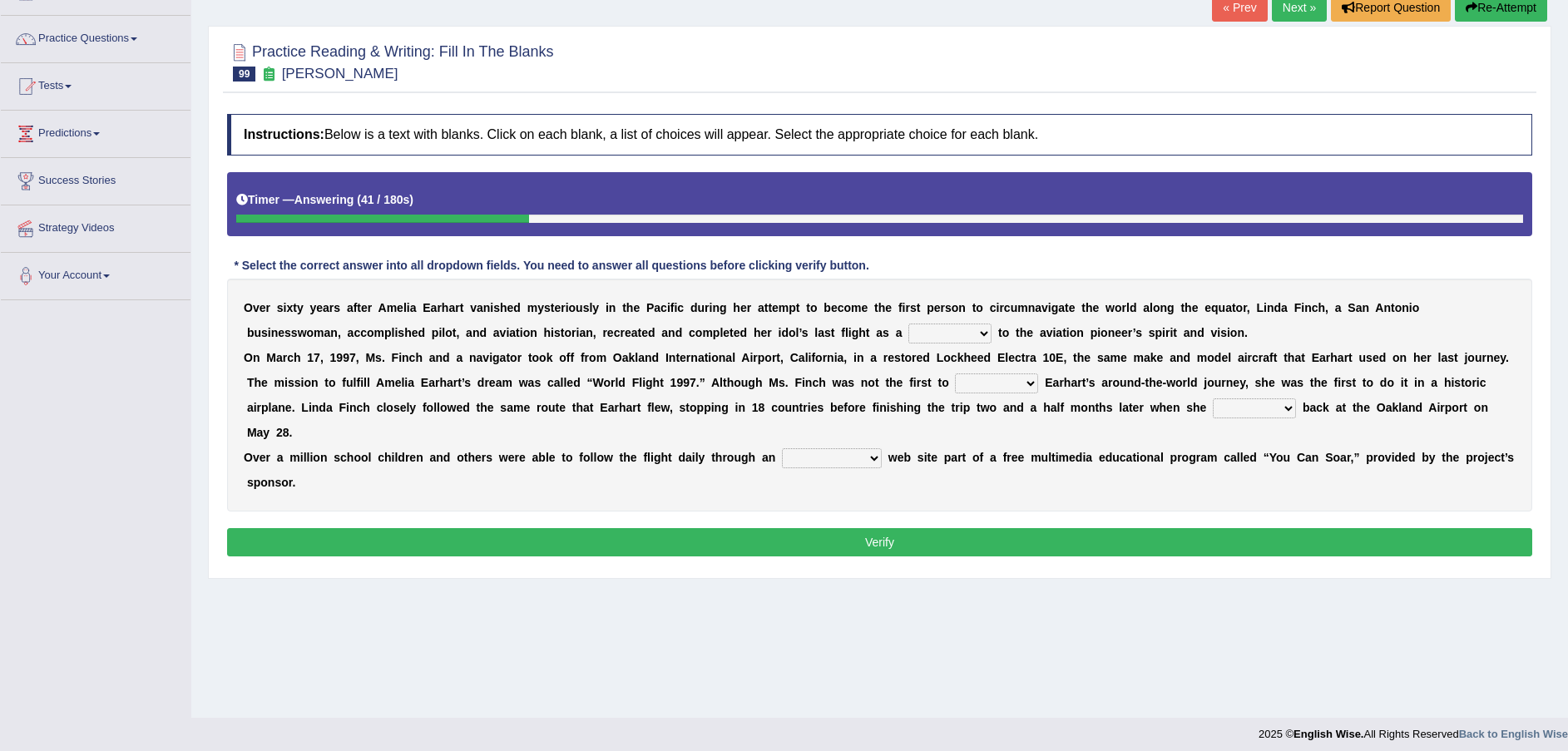
click at [908, 331] on select "taunt delay tribute sample" at bounding box center [950, 333] width 84 height 20
select select "sample"
click at [908, 323] on select "taunt delay tribute sample" at bounding box center [950, 333] width 84 height 20
click at [955, 388] on select "hear qualify sabotage attempt" at bounding box center [997, 383] width 84 height 20
select select "sabotage"
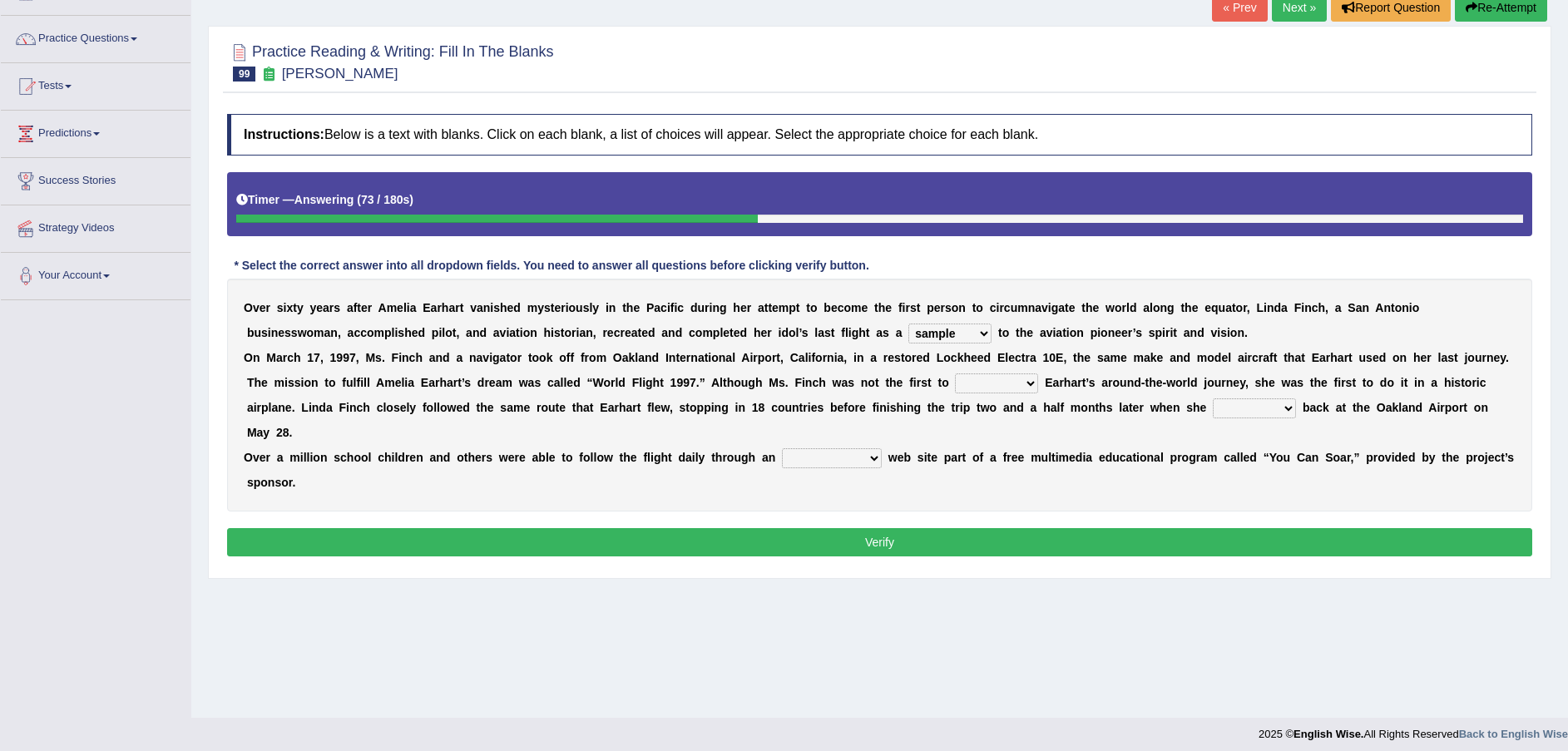
click at [955, 373] on select "hear qualify sabotage attempt" at bounding box center [997, 383] width 84 height 20
click at [1213, 410] on select "sailed landed walked looked" at bounding box center [1255, 408] width 84 height 20
click at [1213, 398] on select "sailed landed walked looked" at bounding box center [1255, 408] width 84 height 20
click at [1213, 402] on select "sailed landed walked looked" at bounding box center [1255, 408] width 84 height 20
click at [1436, 409] on b "i" at bounding box center [1438, 407] width 4 height 14
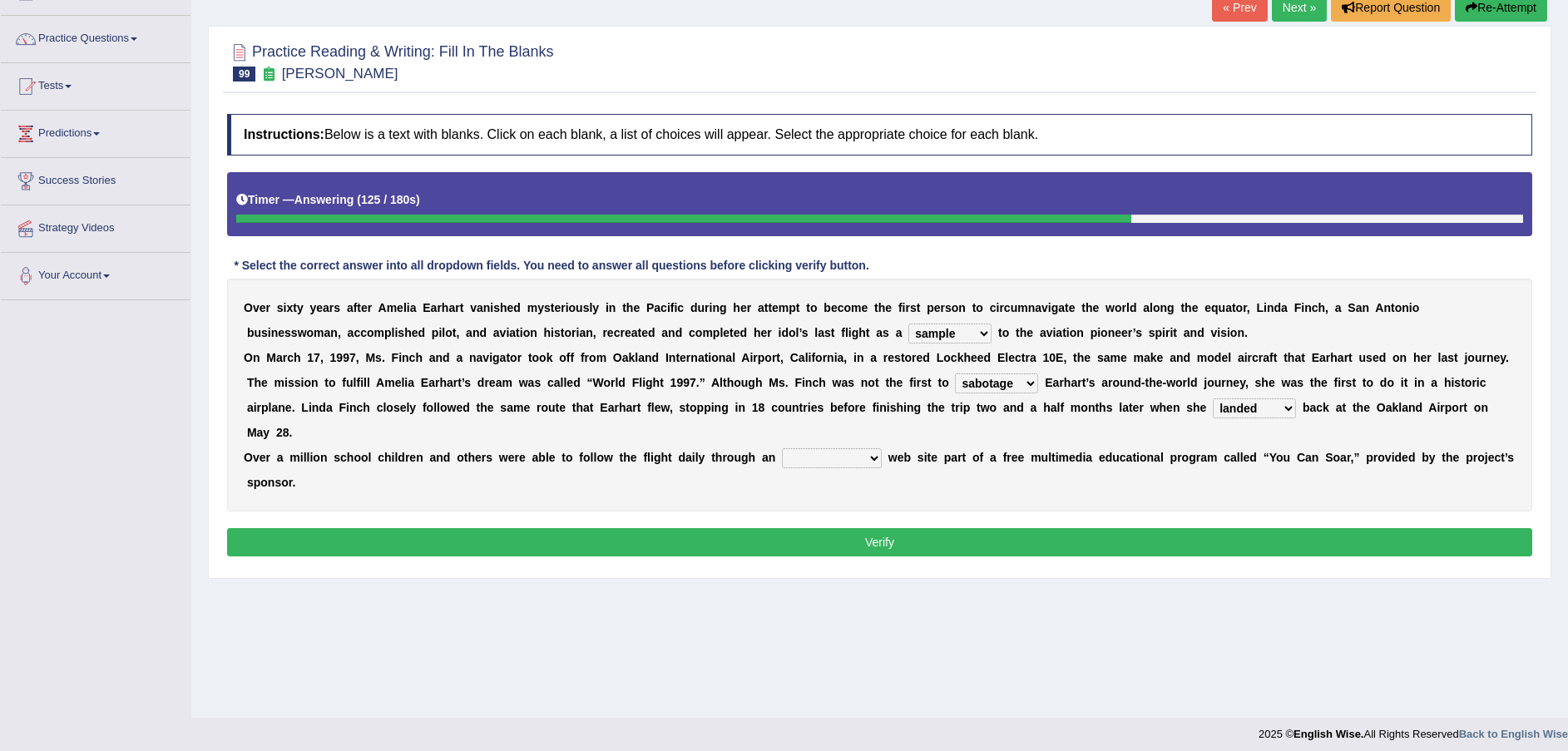
click at [1213, 410] on select "sailed landed walked looked" at bounding box center [1255, 408] width 84 height 20
select select "walked"
click at [1213, 398] on select "sailed landed walked looked" at bounding box center [1255, 408] width 84 height 20
click at [800, 448] on select "simple superior unresponsive interactive" at bounding box center [831, 458] width 100 height 20
select select "interactive"
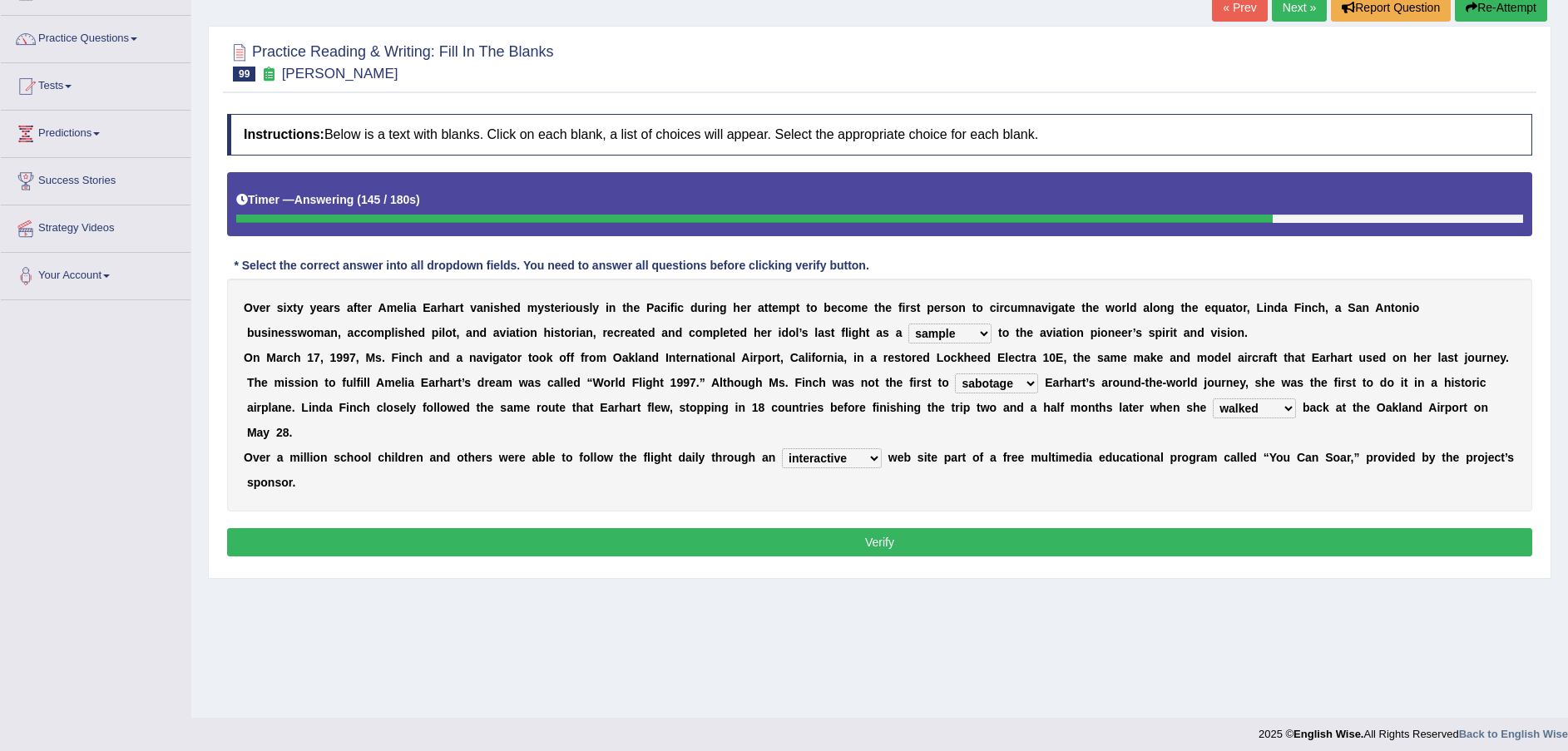
click at [781, 448] on select "simple superior unresponsive interactive" at bounding box center [831, 458] width 100 height 20
click at [1059, 528] on button "Verify" at bounding box center [879, 541] width 1305 height 28
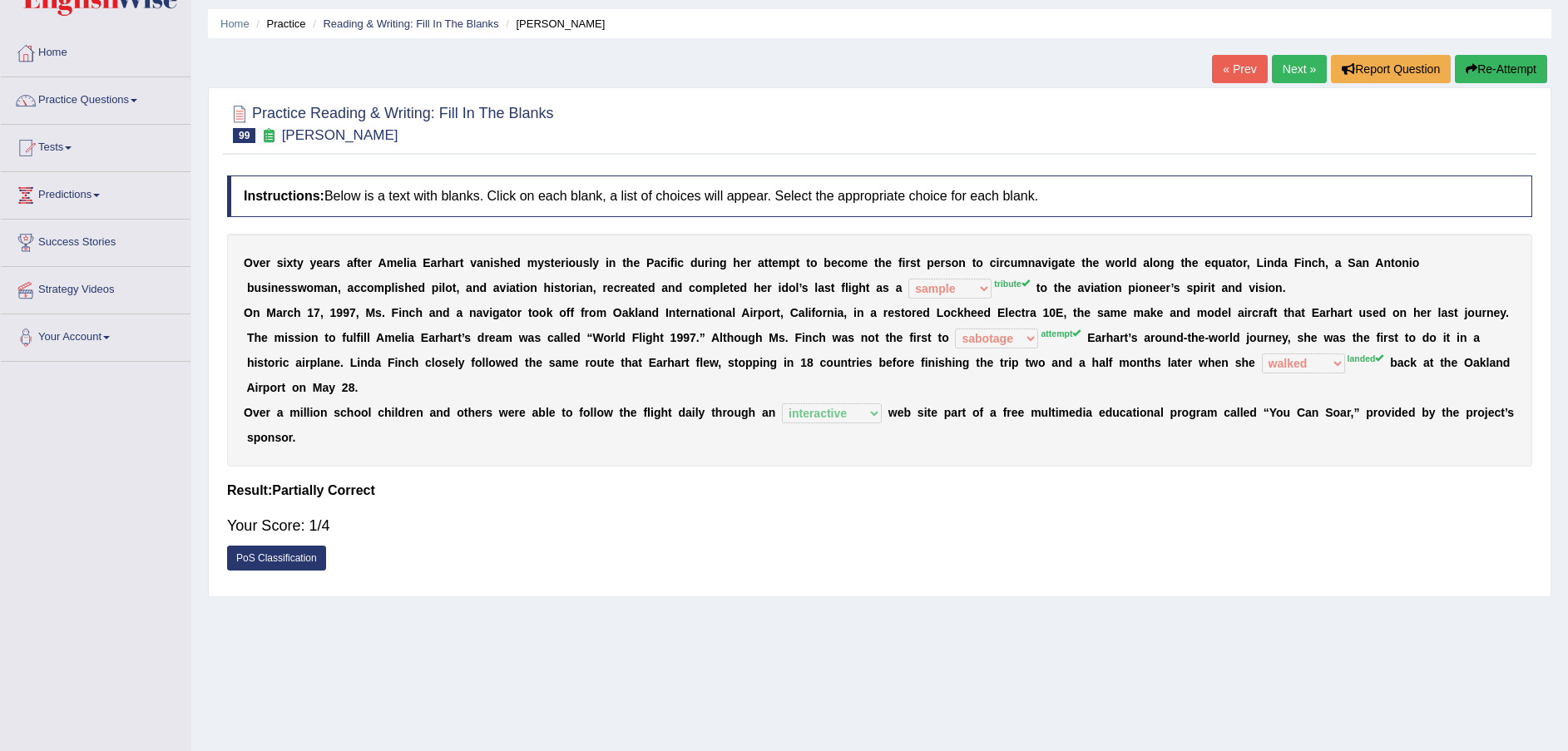
scroll to position [0, 0]
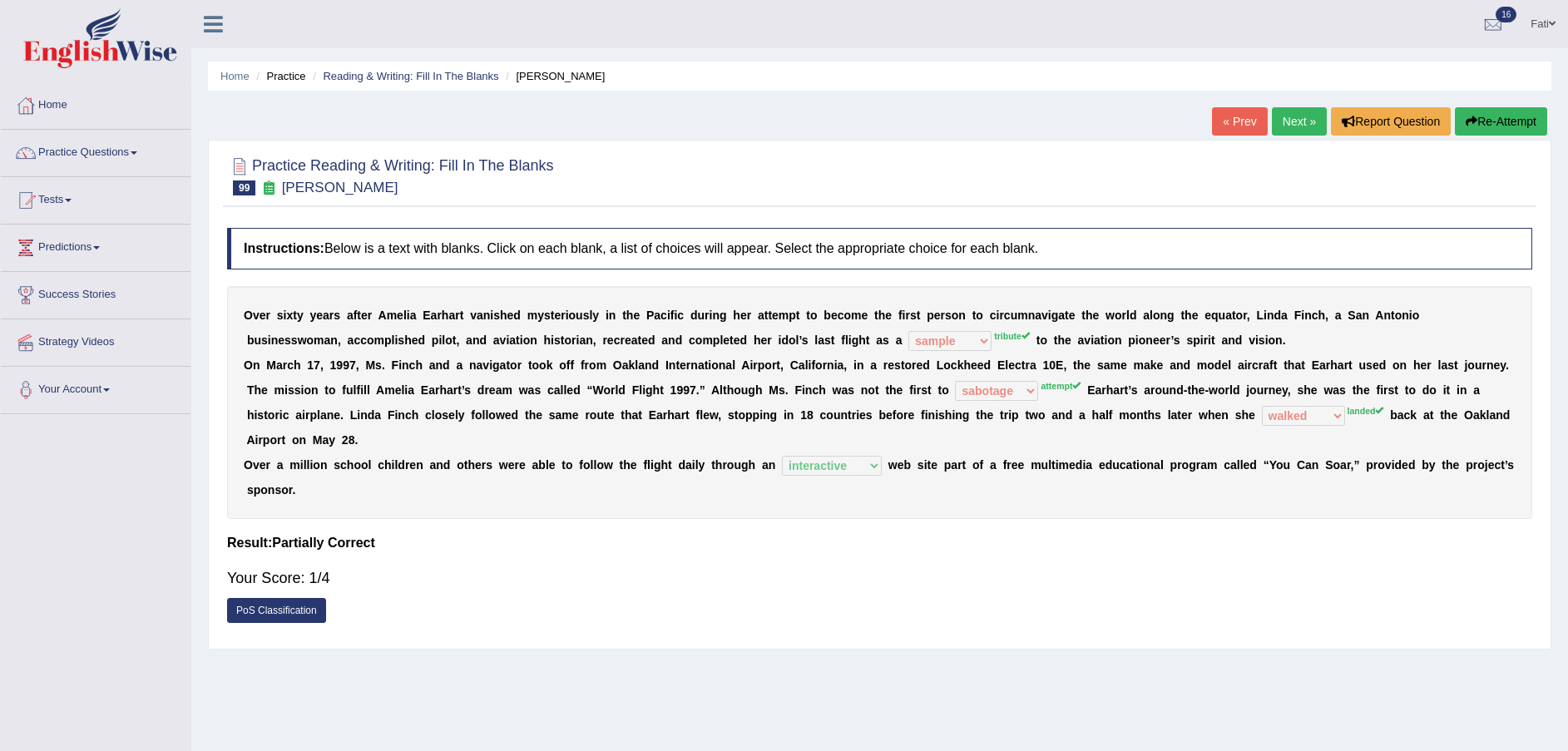
click at [1519, 123] on button "Re-Attempt" at bounding box center [1501, 121] width 93 height 28
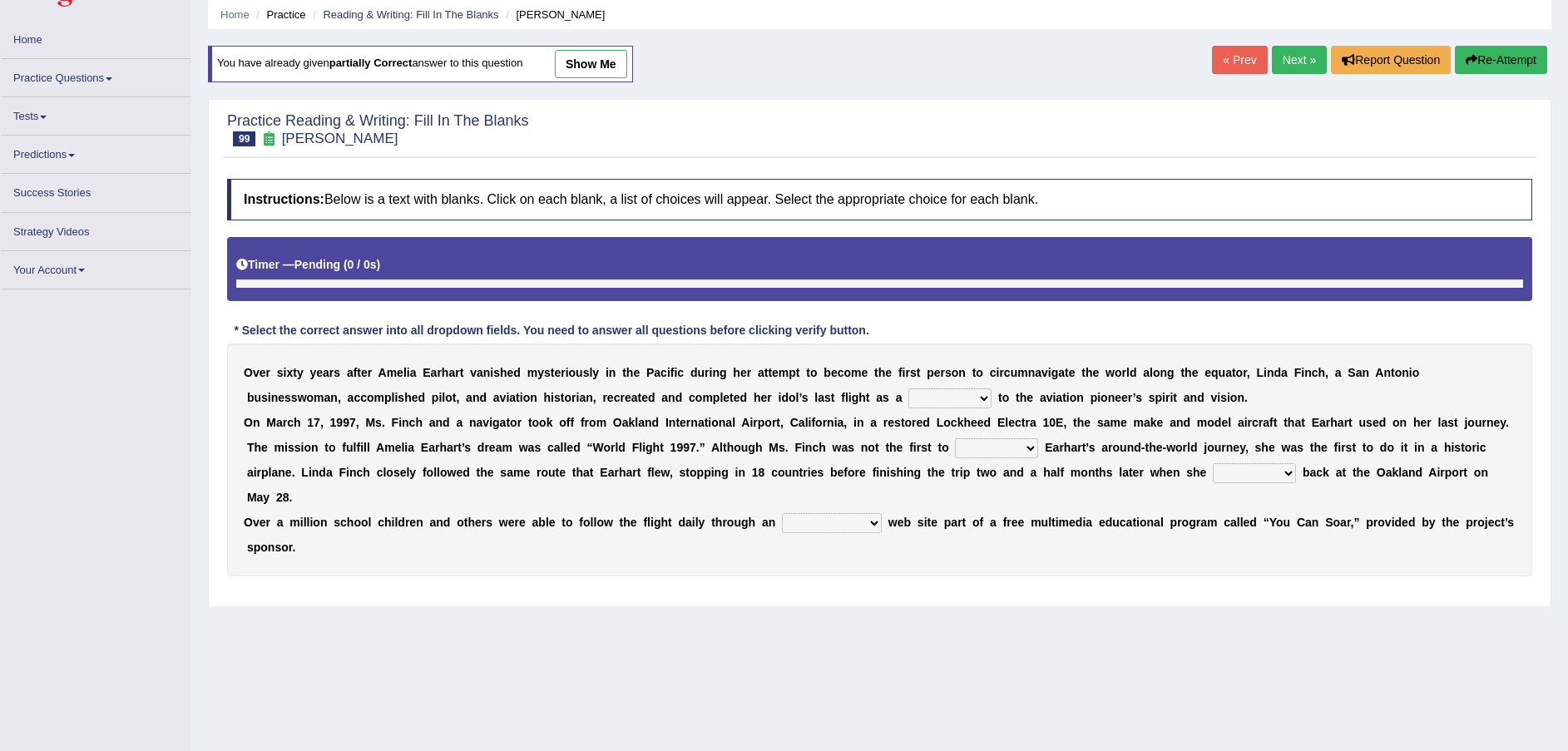
scroll to position [114, 0]
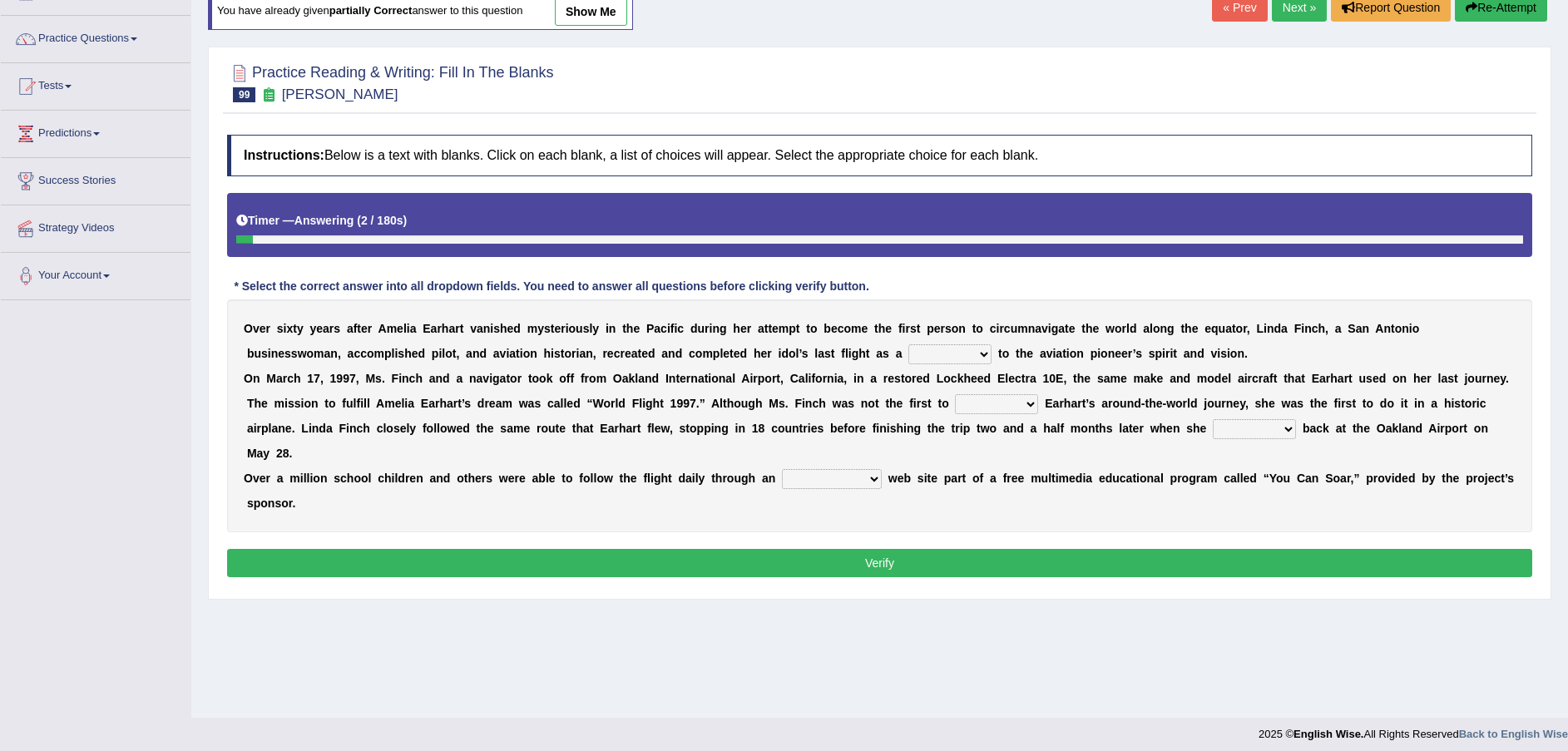
click at [908, 347] on select "taunt delay tribute sample" at bounding box center [950, 354] width 84 height 20
select select "tribute"
click at [908, 344] on select "taunt delay tribute sample" at bounding box center [950, 354] width 84 height 20
click at [955, 402] on select "hear qualify sabotage attempt" at bounding box center [997, 404] width 84 height 20
select select "attempt"
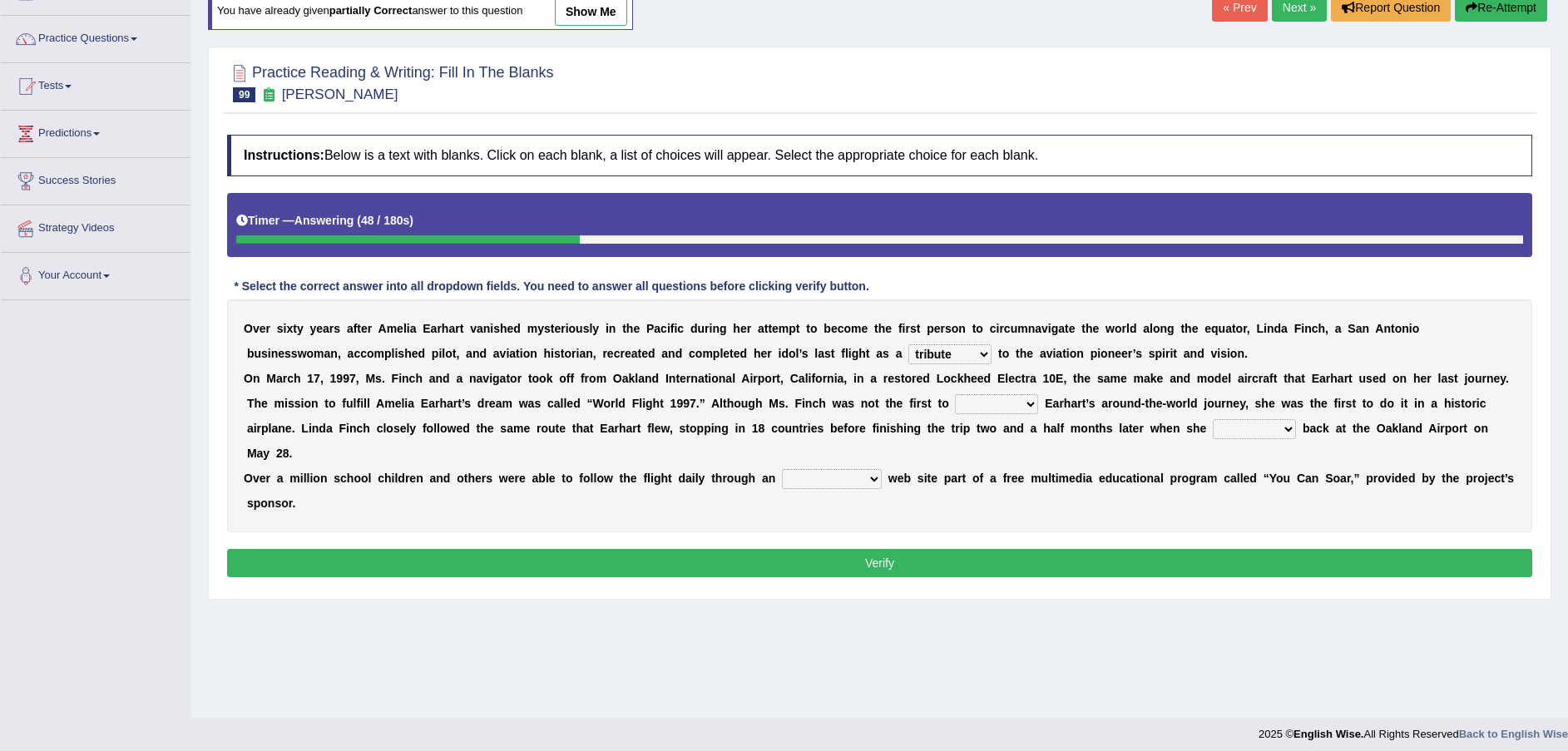
click at [955, 394] on select "hear qualify sabotage attempt" at bounding box center [997, 404] width 84 height 20
click at [1213, 423] on select "sailed landed walked looked" at bounding box center [1255, 429] width 84 height 20
select select "landed"
click at [1213, 419] on select "sailed landed walked looked" at bounding box center [1255, 429] width 84 height 20
click at [787, 469] on select "simple superior unresponsive interactive" at bounding box center [831, 479] width 100 height 20
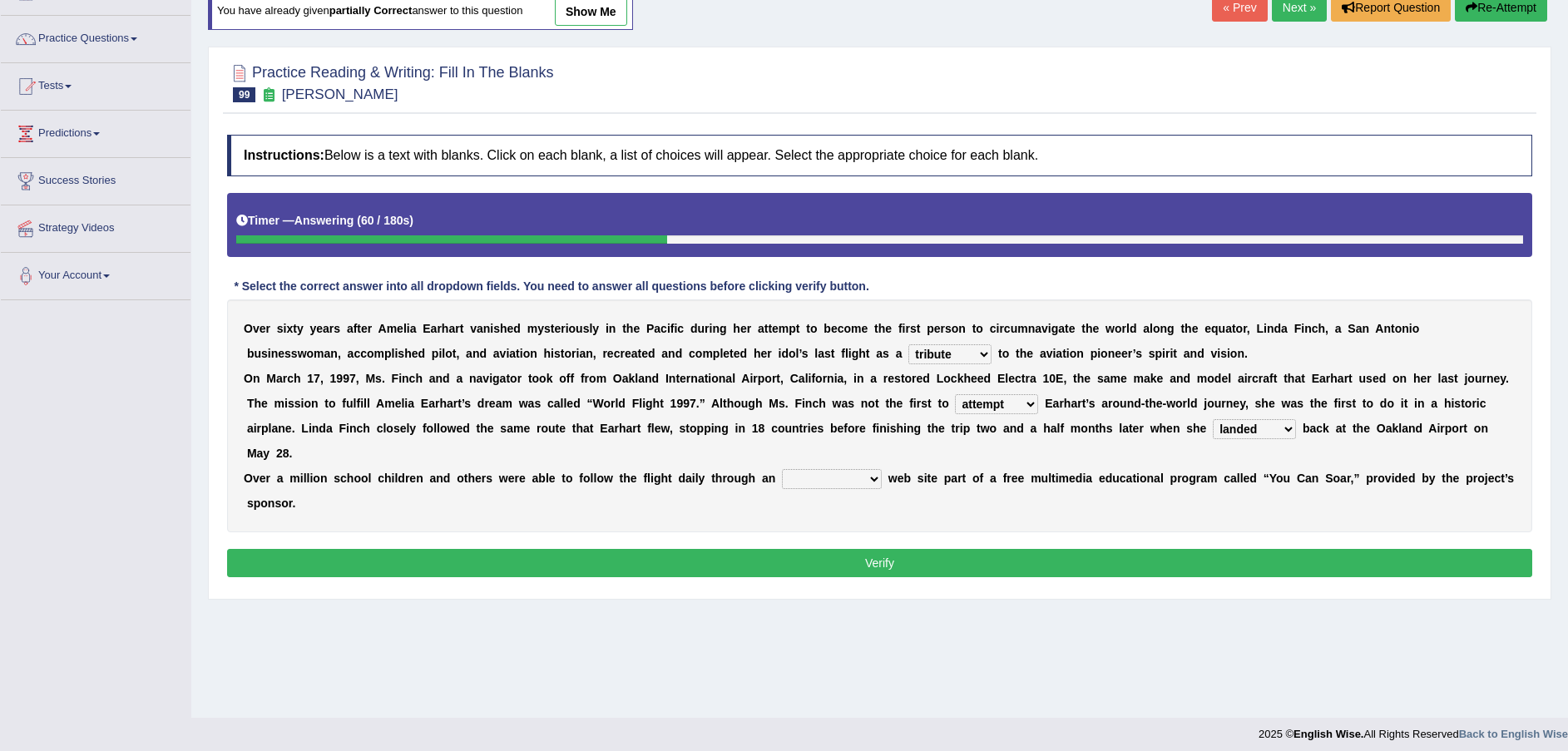
select select "interactive"
click at [781, 469] on select "simple superior unresponsive interactive" at bounding box center [831, 479] width 100 height 20
click at [918, 548] on button "Verify" at bounding box center [879, 562] width 1305 height 28
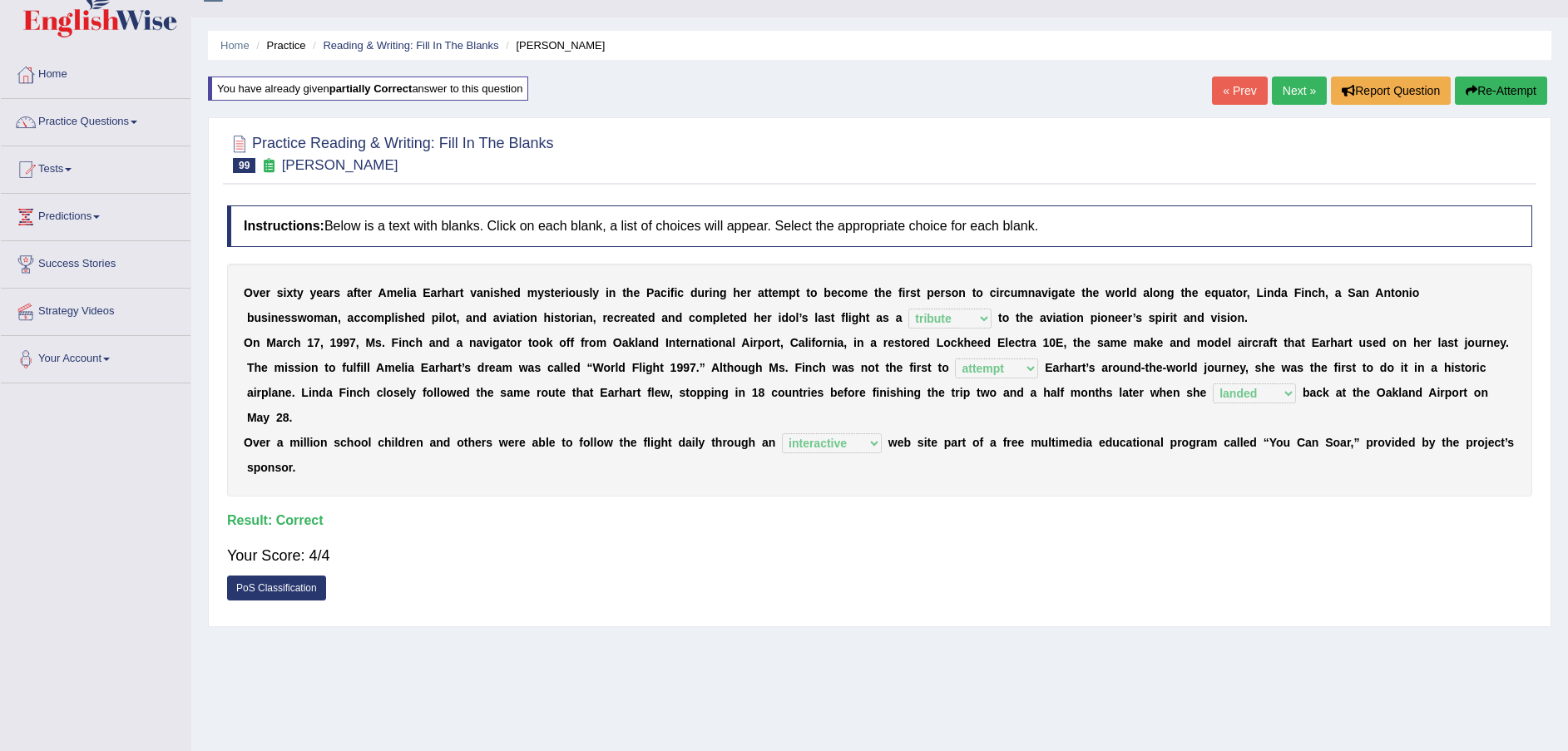
scroll to position [0, 0]
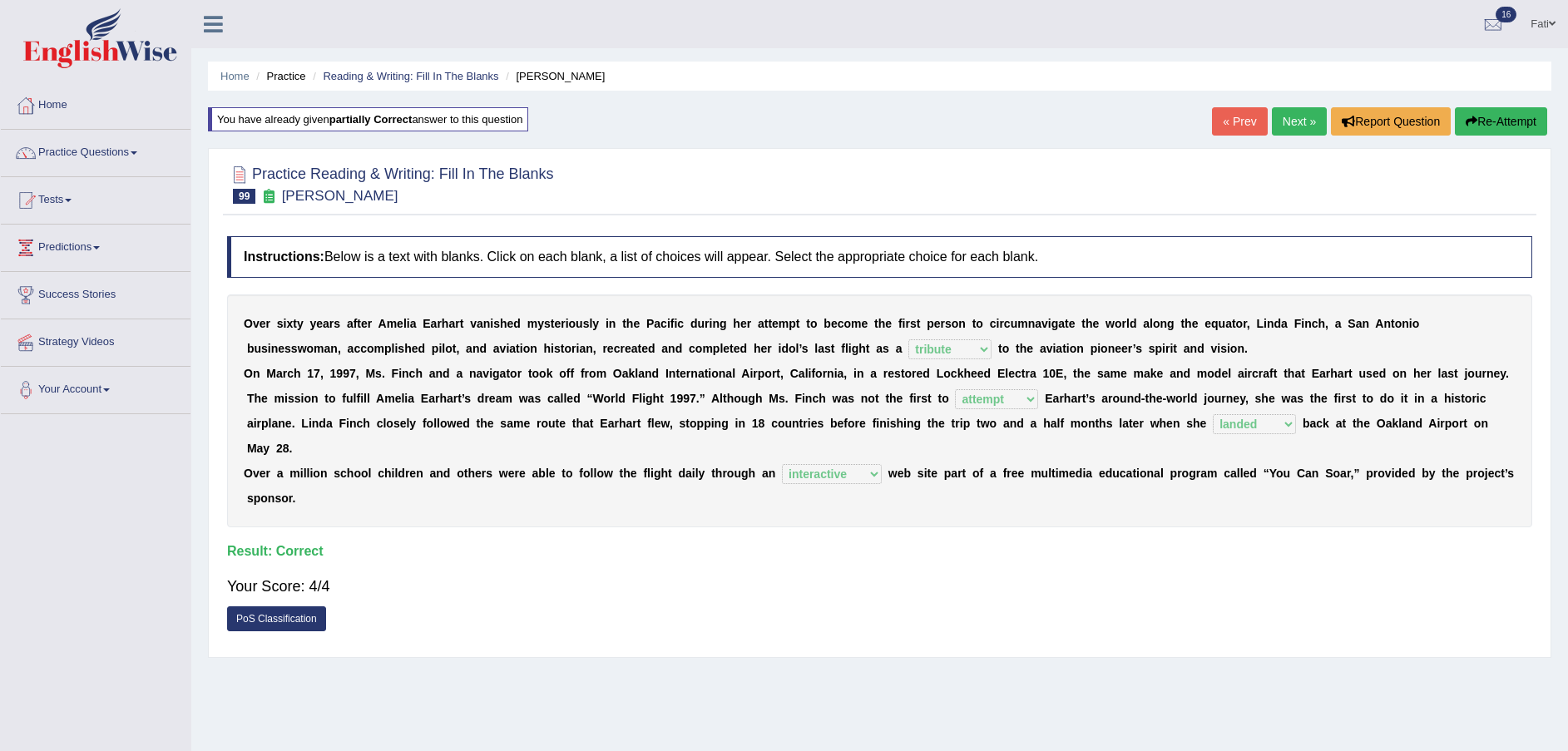
click at [413, 76] on link "Reading & Writing: Fill In The Blanks" at bounding box center [410, 76] width 175 height 13
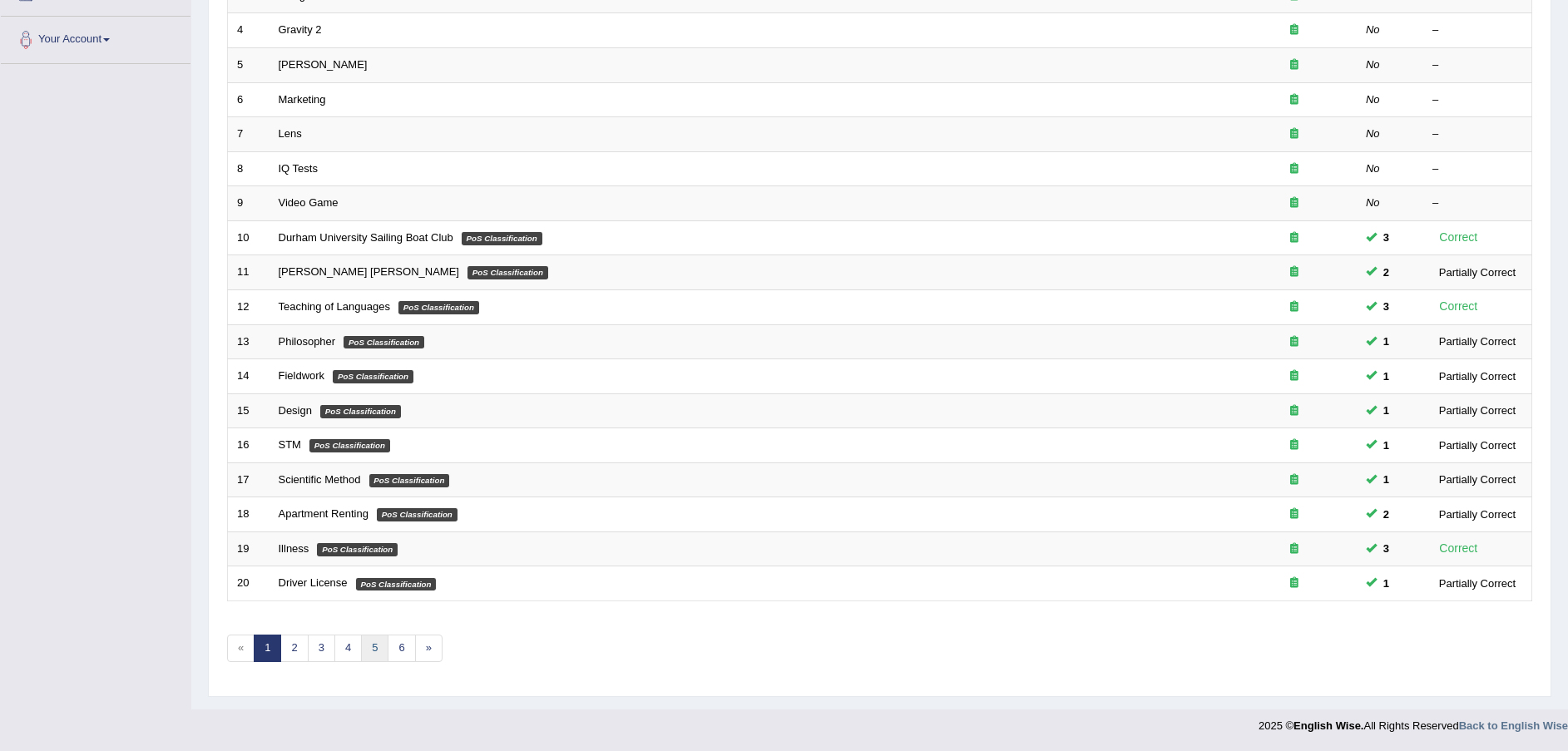
click at [378, 650] on link "5" at bounding box center [374, 647] width 27 height 27
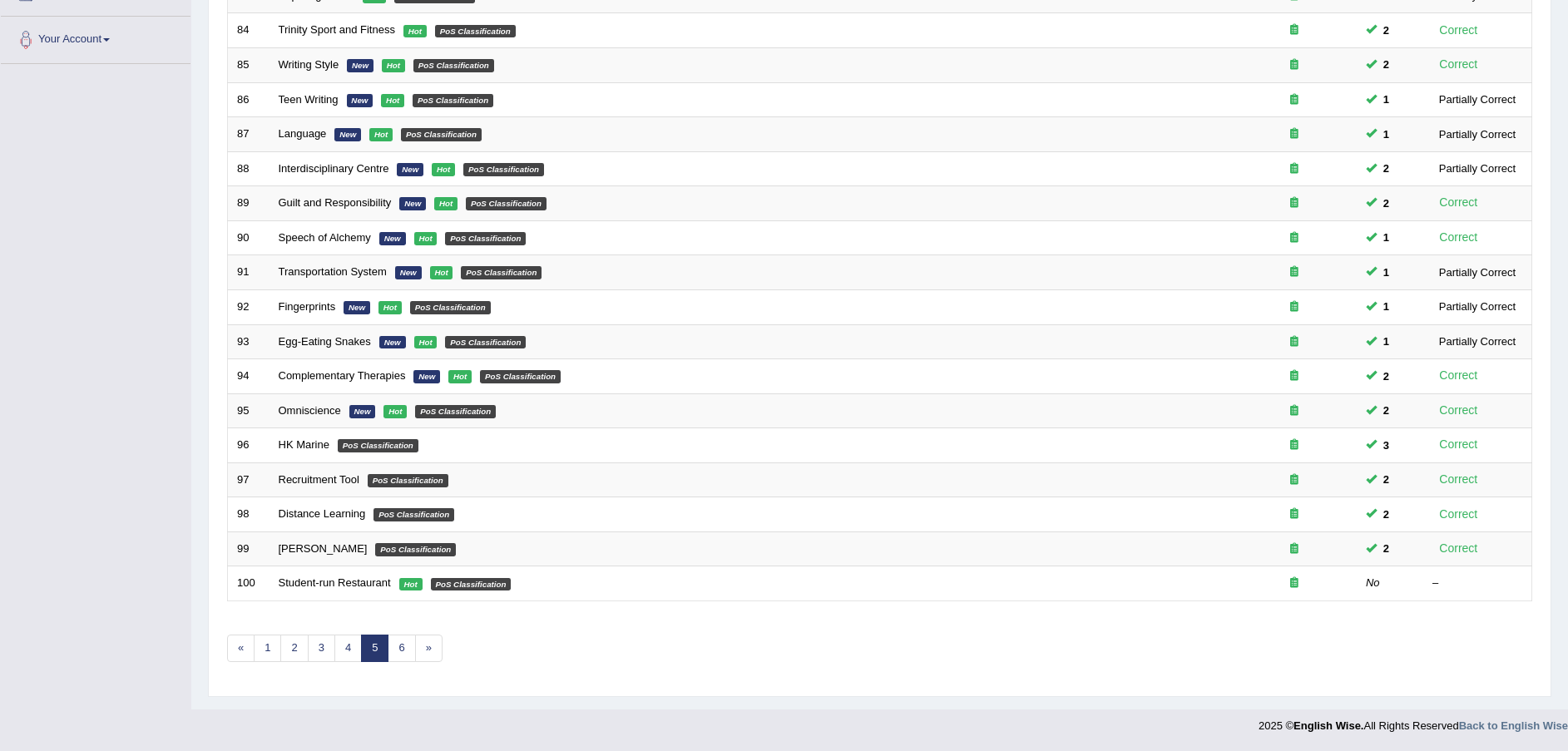
scroll to position [350, 0]
click at [320, 585] on link "Student-run Restaurant" at bounding box center [335, 582] width 113 height 13
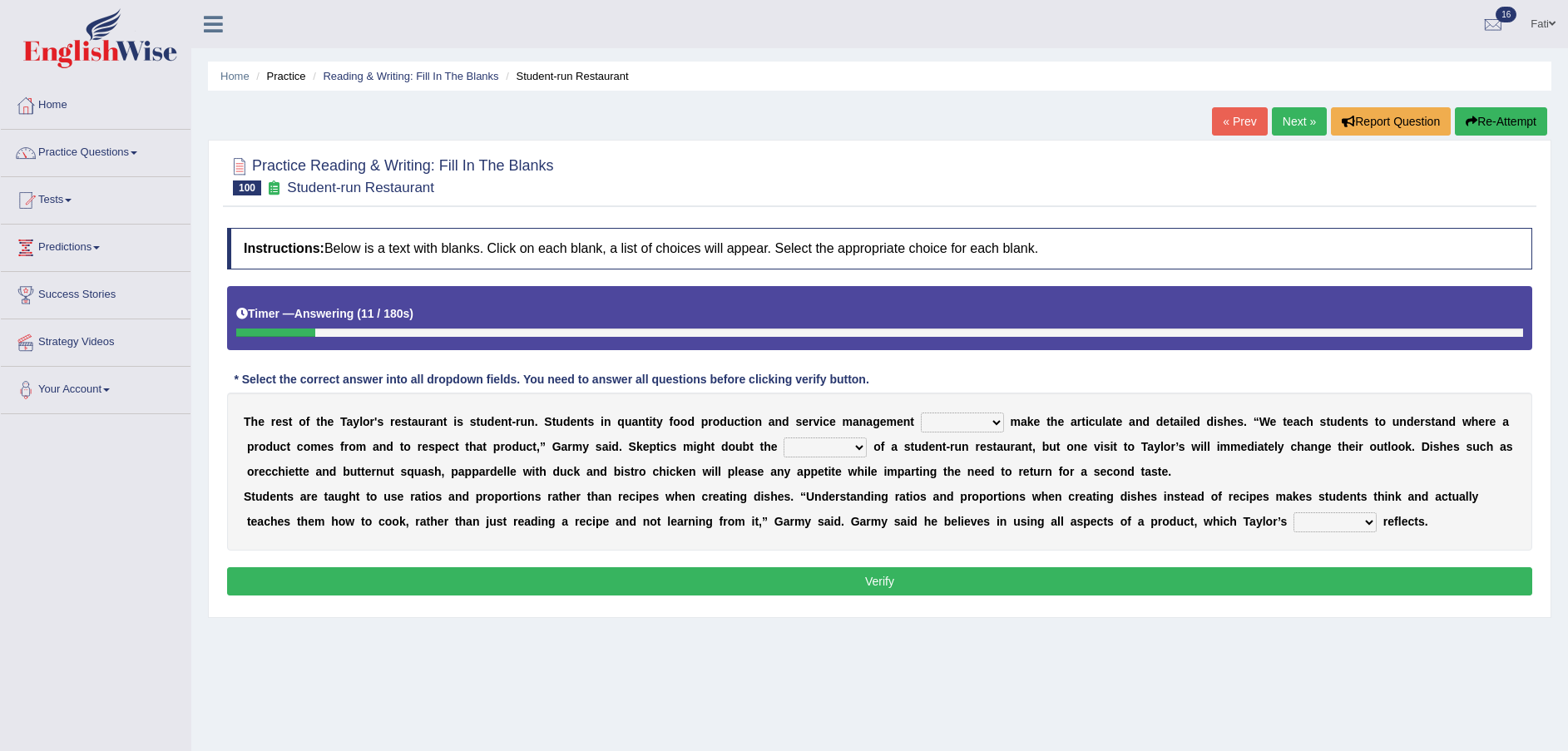
click at [941, 424] on select "issues handling classes decisions" at bounding box center [962, 422] width 84 height 20
select select "classes"
click at [920, 412] on select "issues handling classes decisions" at bounding box center [962, 422] width 84 height 20
click at [941, 420] on select "issues handling classes decisions" at bounding box center [962, 422] width 84 height 20
click at [1037, 388] on div "Instructions: Below is a text with blanks. Click on each blank, a list of choic…" at bounding box center [878, 414] width 1313 height 389
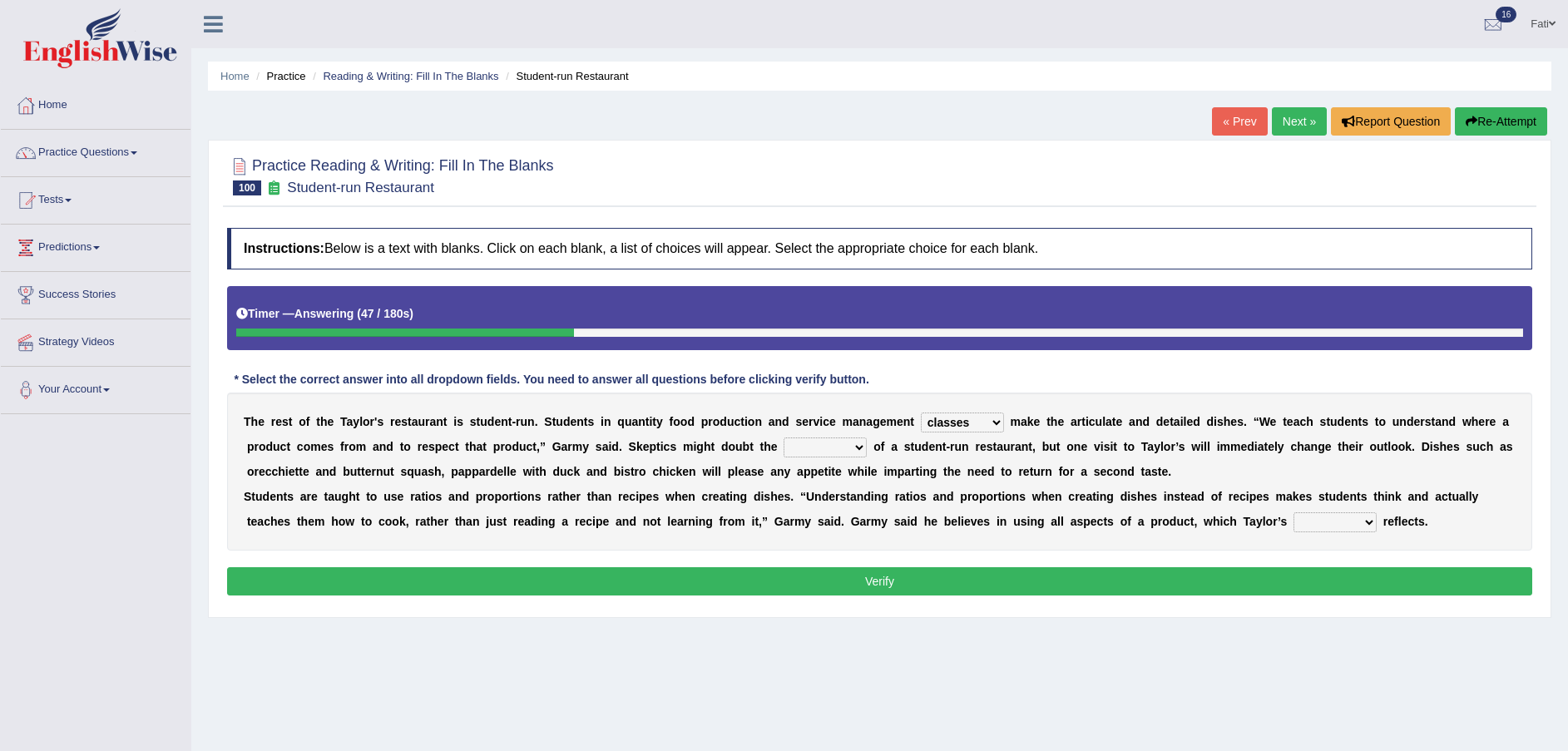
click at [783, 449] on select "sanctity quality frailty futility" at bounding box center [825, 448] width 84 height 20
select select "quality"
click at [783, 438] on select "sanctity quality frailty futility" at bounding box center [825, 448] width 84 height 20
click at [1293, 521] on select "course opinion mirror menu" at bounding box center [1335, 522] width 84 height 20
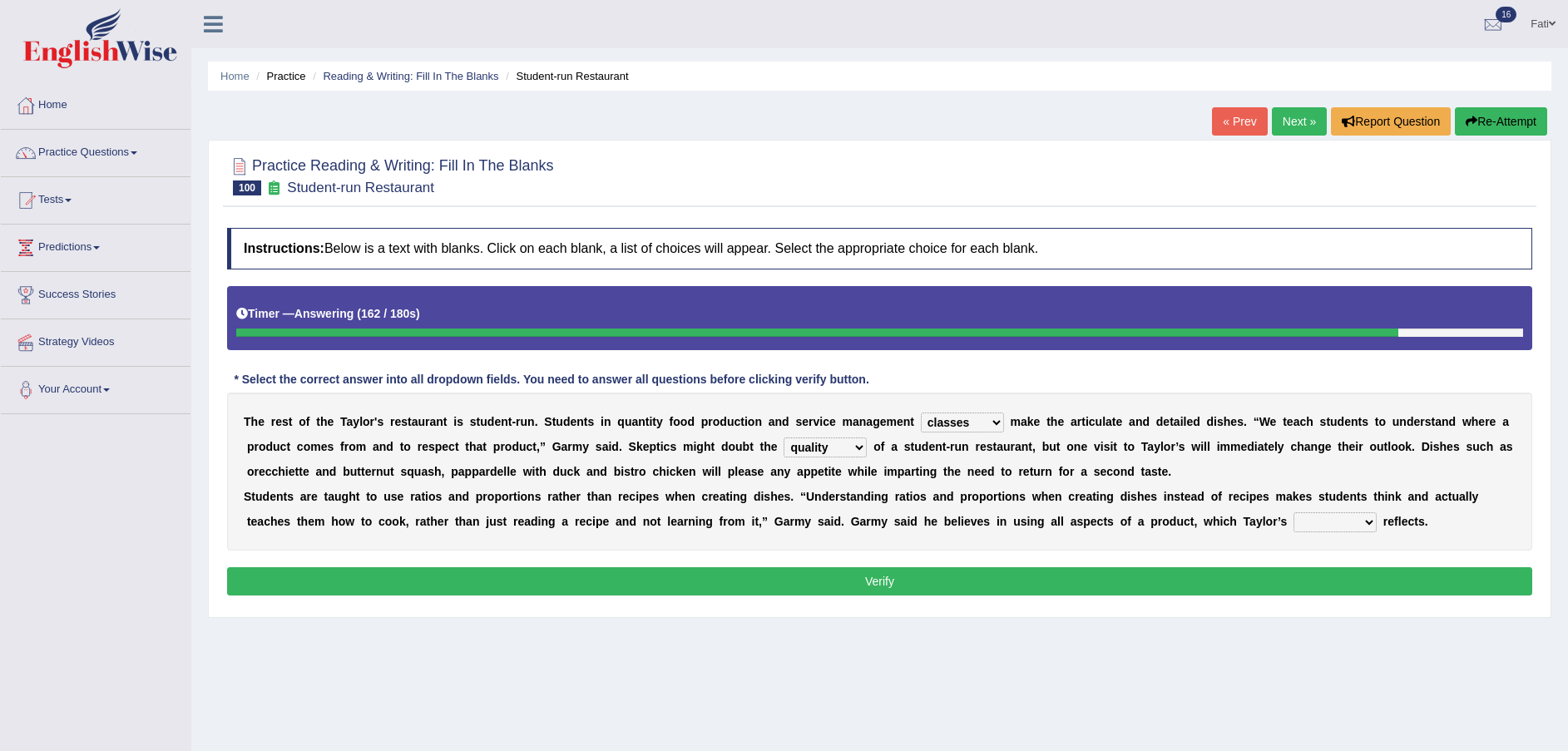
select select "menu"
click at [1293, 512] on select "course opinion mirror menu" at bounding box center [1335, 522] width 84 height 20
click at [783, 445] on select "sanctity quality frailty futility" at bounding box center [825, 448] width 84 height 20
click at [874, 490] on b "n" at bounding box center [878, 496] width 7 height 14
click at [868, 573] on button "Verify" at bounding box center [879, 580] width 1305 height 28
